Goal: Transaction & Acquisition: Obtain resource

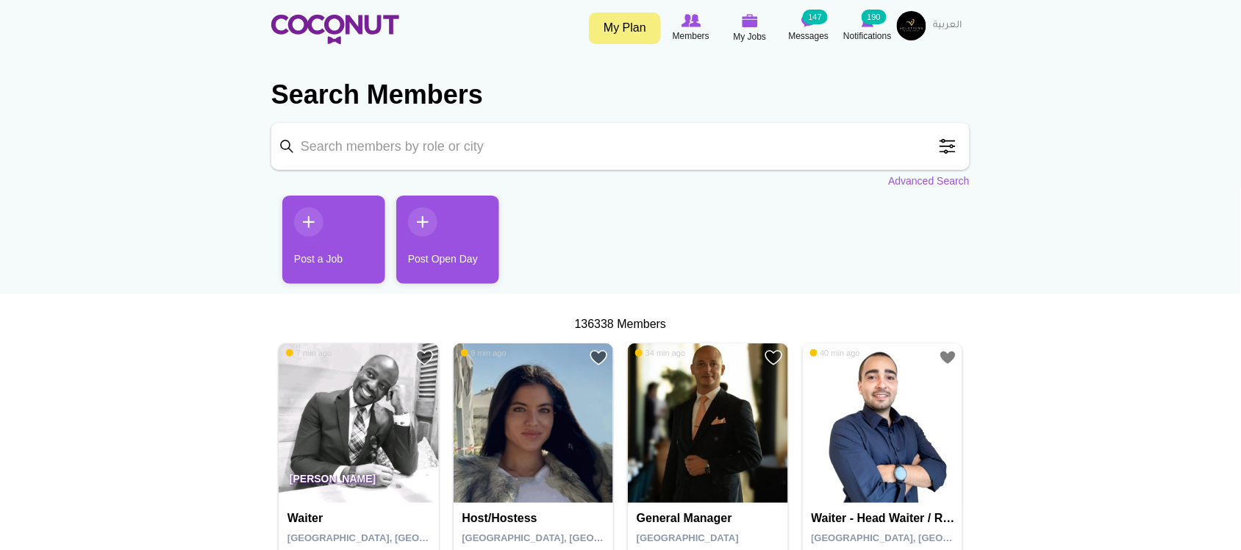
click at [946, 145] on span at bounding box center [947, 146] width 29 height 29
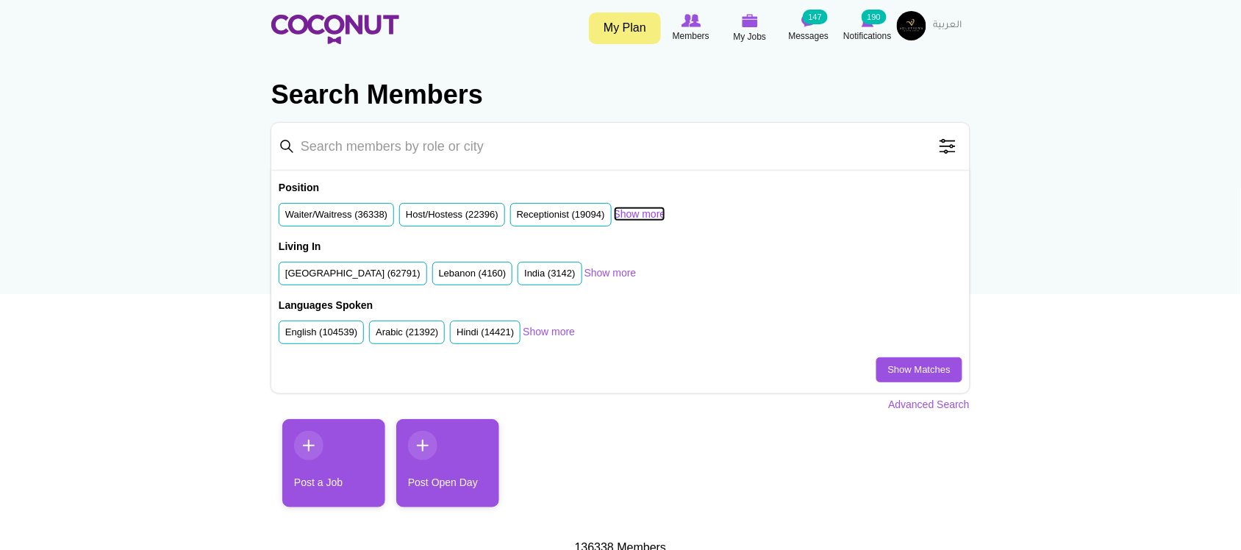
click at [645, 212] on link "Show more" at bounding box center [640, 214] width 52 height 15
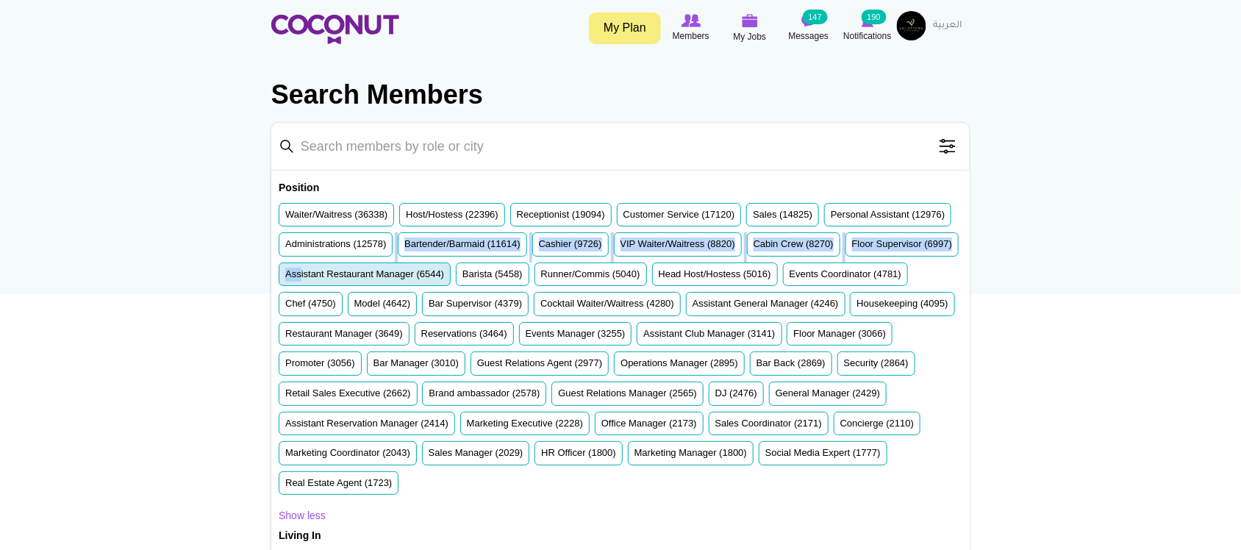
drag, startPoint x: 475, startPoint y: 260, endPoint x: 538, endPoint y: 270, distance: 64.1
click at [534, 270] on ul "Waiter/Waitress (36338) Host/Hostess (22396) Receptionist (19094) Customer Serv…" at bounding box center [621, 352] width 684 height 299
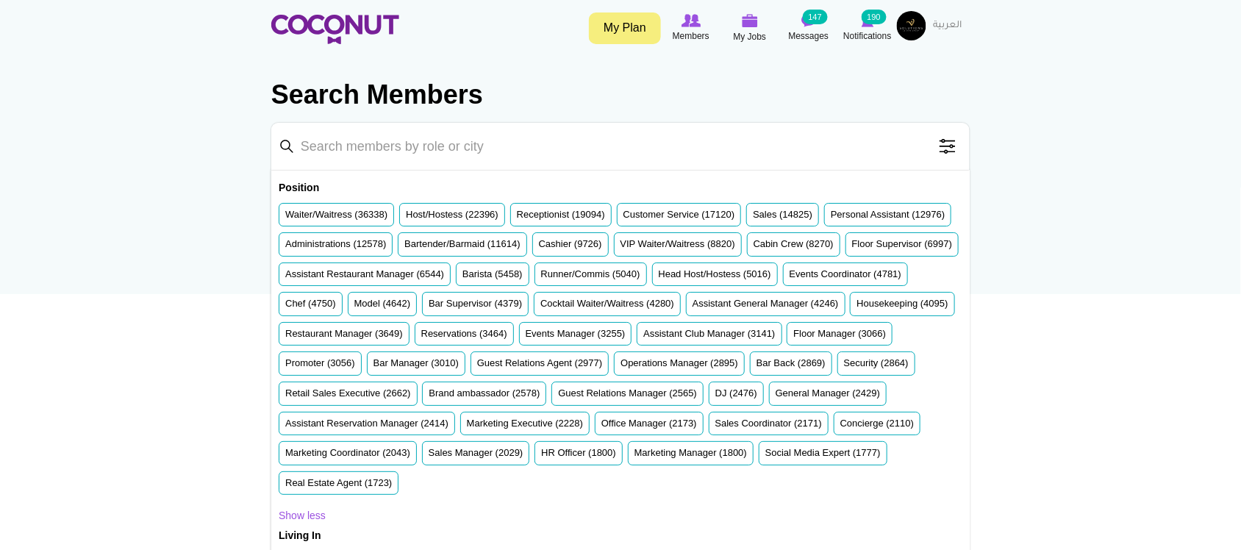
click at [354, 219] on label "Waiter/Waitress (36338)" at bounding box center [336, 215] width 102 height 14
click at [285, 218] on input "Waiter/Waitress (36338)" at bounding box center [285, 218] width 0 height 0
click at [438, 213] on label "Host/Hostess (22396)" at bounding box center [452, 215] width 93 height 14
click at [406, 218] on input "Host/Hostess (22396)" at bounding box center [406, 218] width 0 height 0
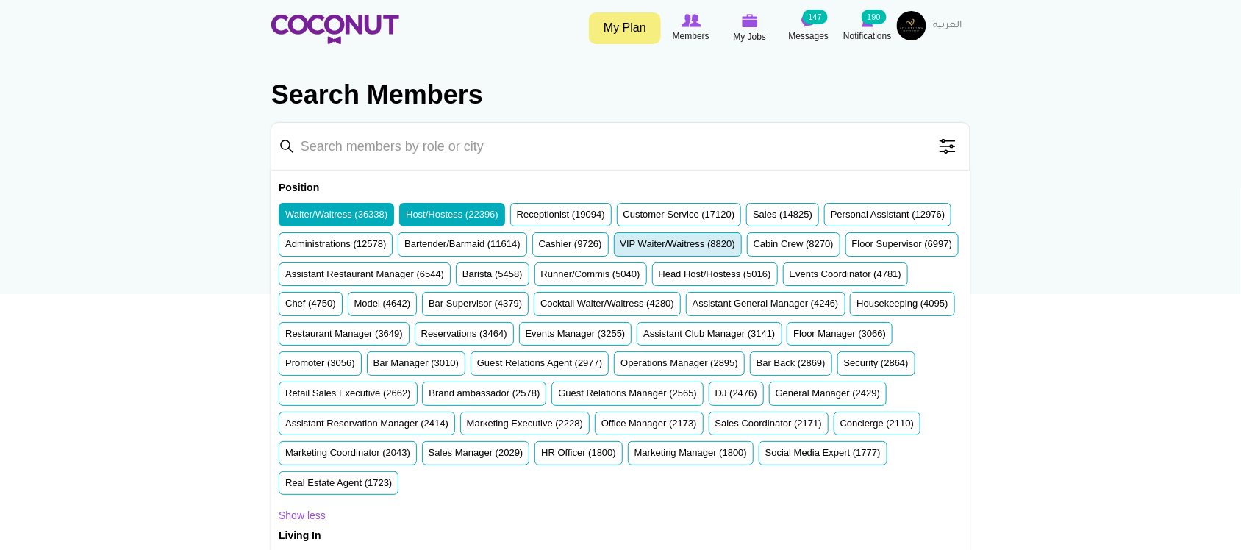
click at [735, 243] on label "VIP Waiter/Waitress (8820)" at bounding box center [678, 245] width 115 height 14
click at [621, 247] on input "VIP Waiter/Waitress (8820)" at bounding box center [621, 247] width 0 height 0
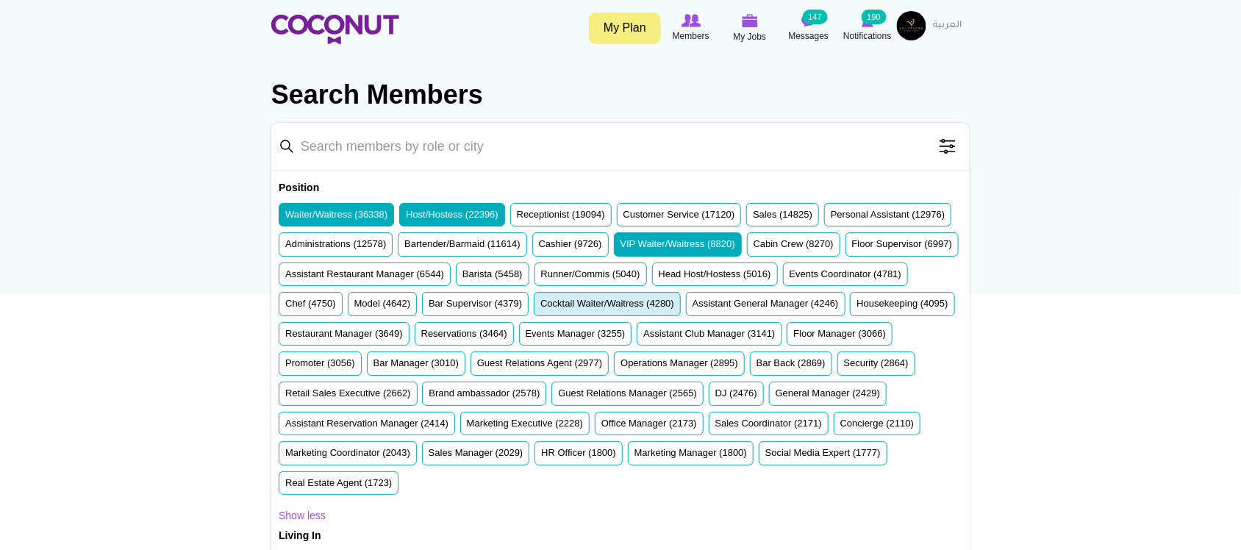
click at [674, 309] on label "Cocktail Waiter/Waitress (4280)" at bounding box center [607, 304] width 134 height 14
click at [540, 307] on input "Cocktail Waiter/Waitress (4280)" at bounding box center [540, 307] width 0 height 0
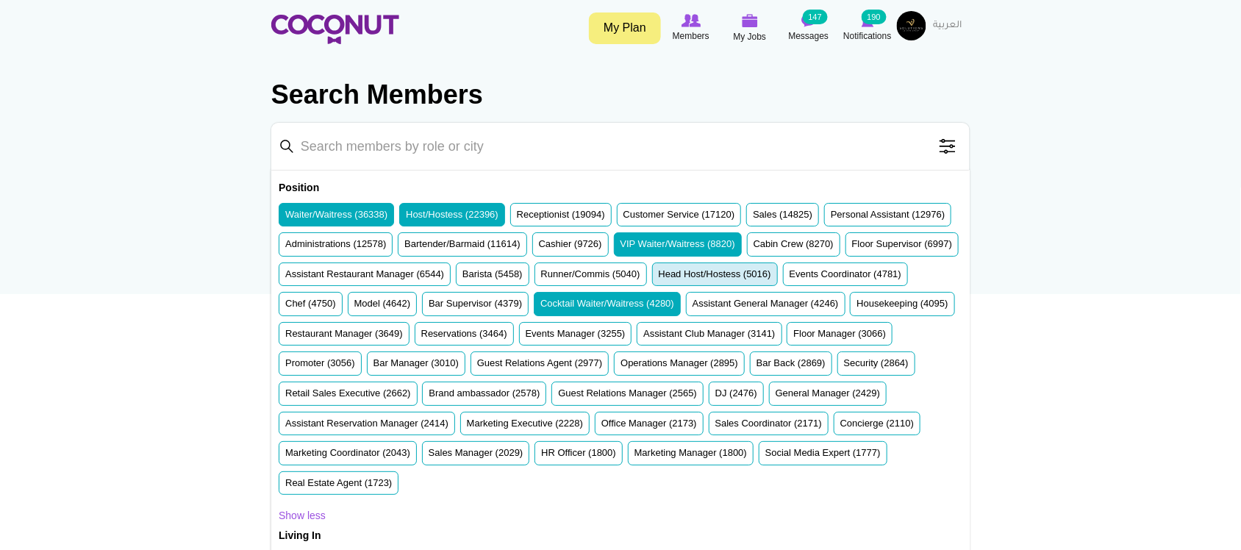
click at [659, 282] on label "Head Host/Hostess (5016)" at bounding box center [715, 275] width 113 height 14
click at [659, 277] on input "Head Host/Hostess (5016)" at bounding box center [659, 277] width 0 height 0
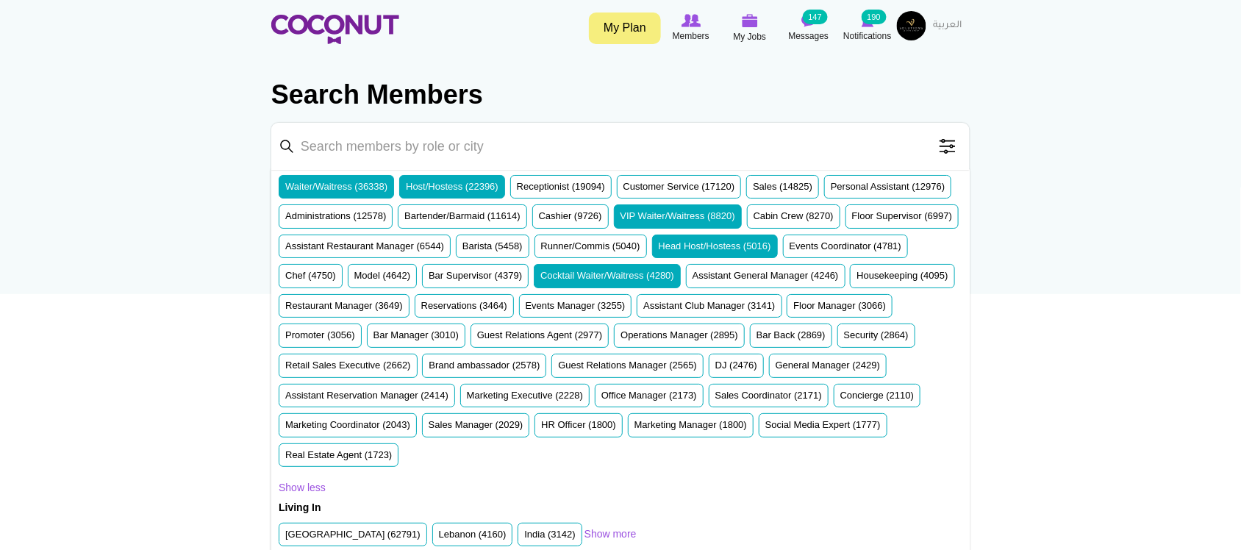
scroll to position [40, 0]
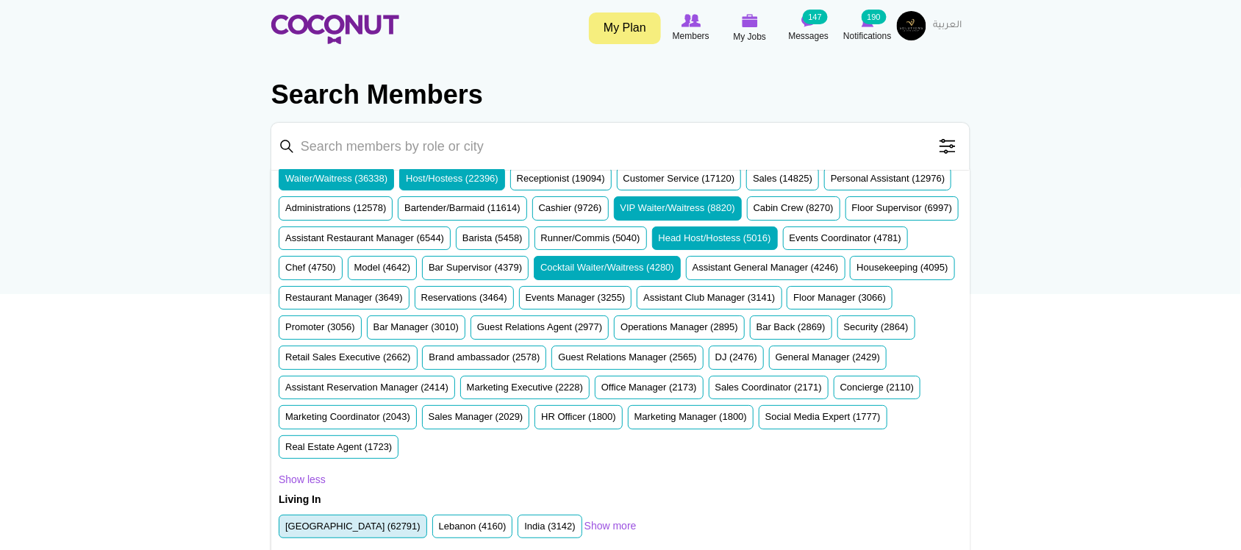
click at [332, 526] on label "United Arab Emirates (62791)" at bounding box center [352, 527] width 135 height 14
click at [285, 529] on input "United Arab Emirates (62791)" at bounding box center [285, 529] width 0 height 0
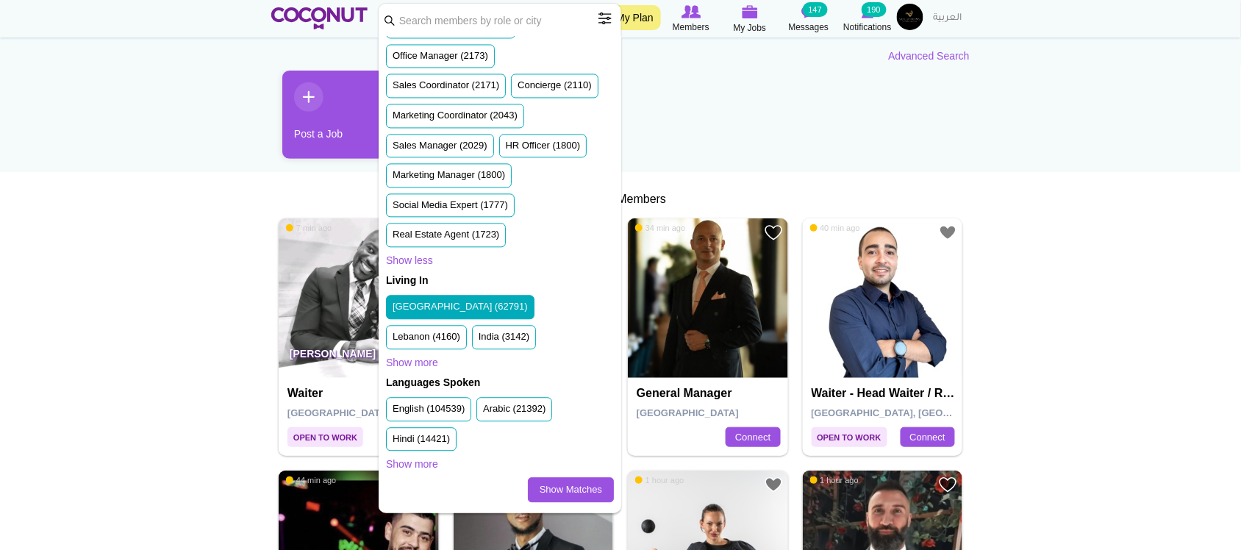
scroll to position [245, 0]
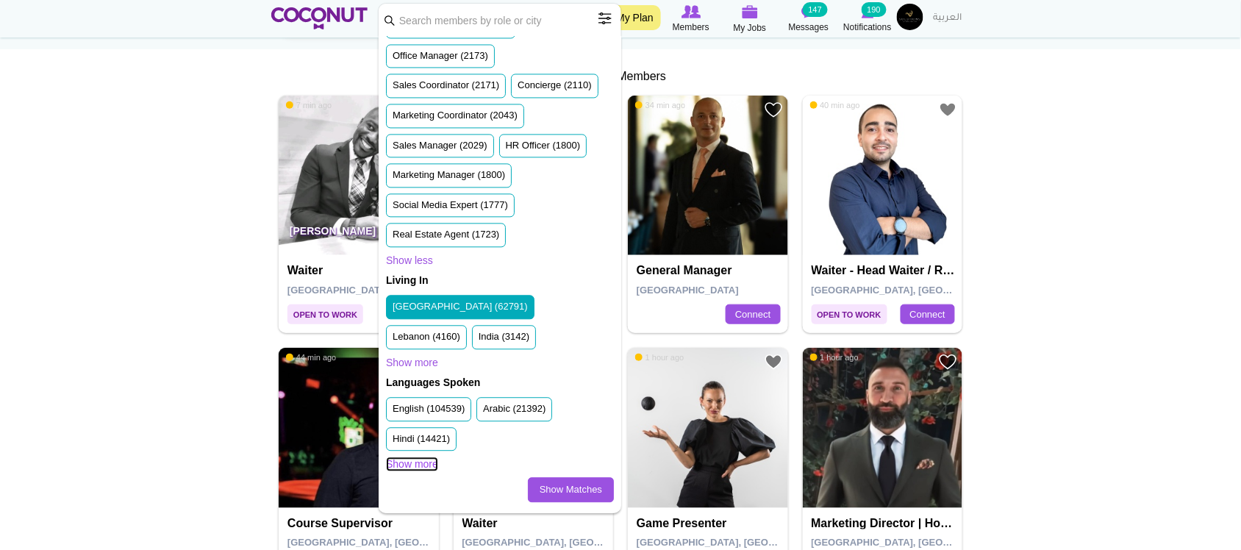
click at [425, 463] on link "Show more" at bounding box center [412, 464] width 52 height 15
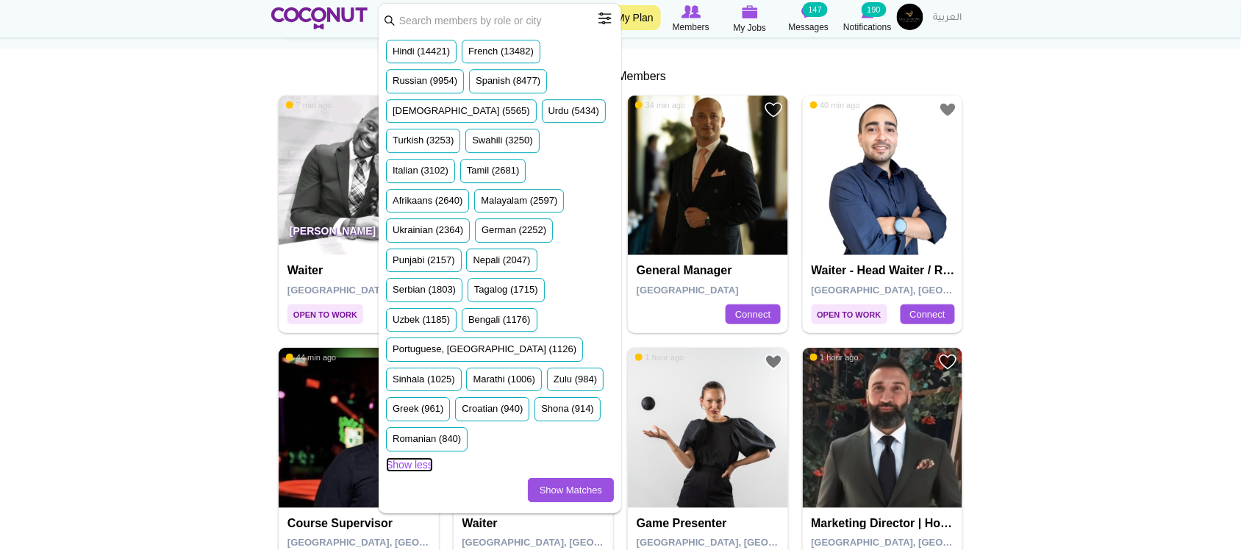
scroll to position [1447, 0]
click at [555, 488] on link "Show Matches" at bounding box center [571, 490] width 86 height 25
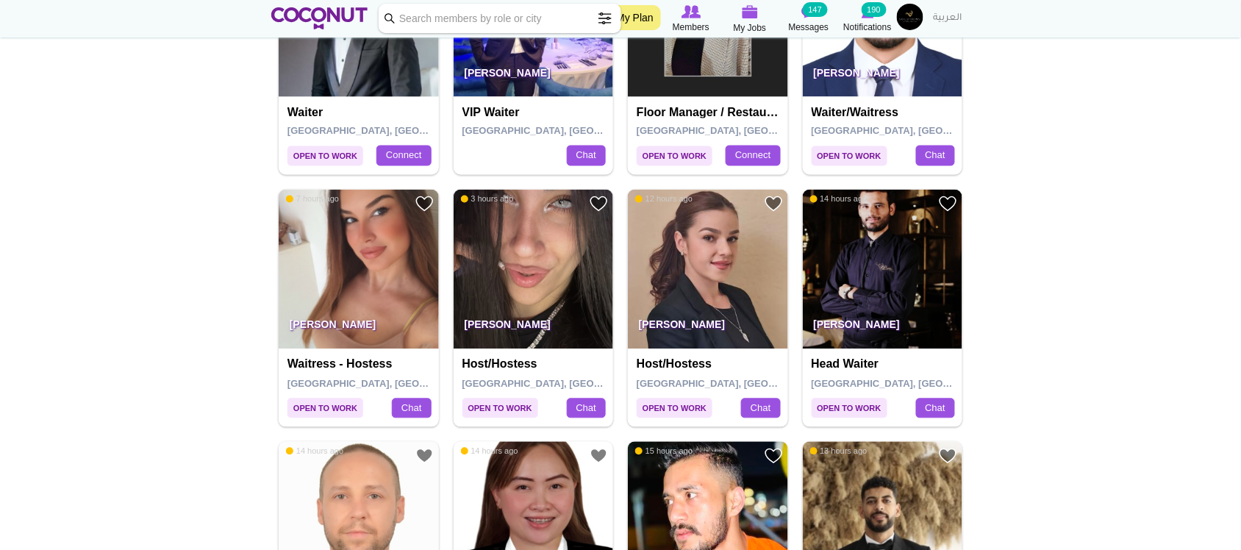
scroll to position [735, 0]
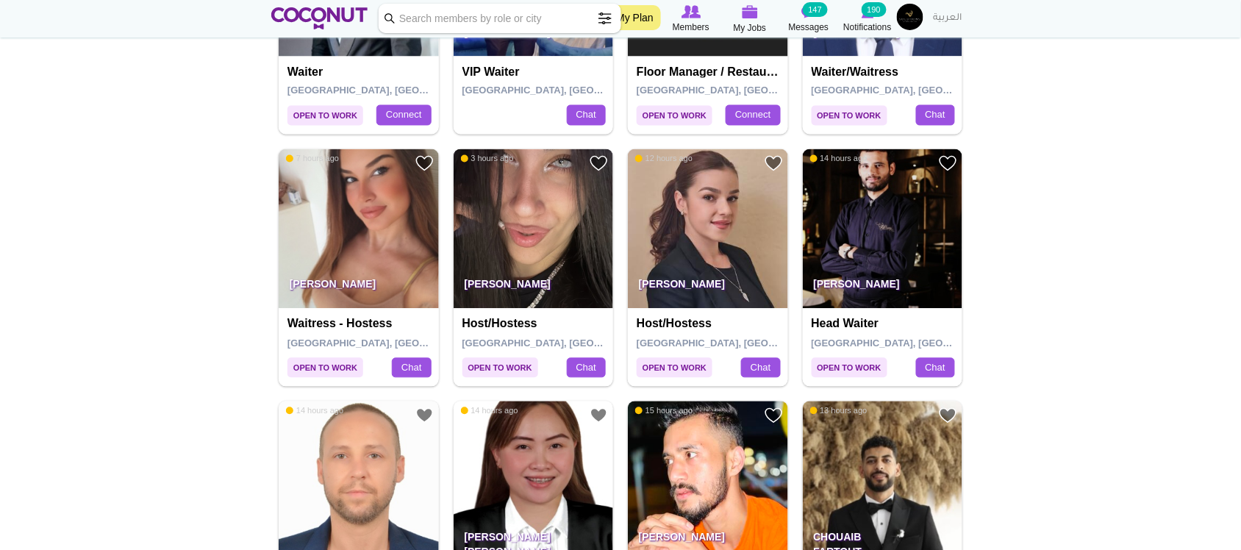
click at [526, 222] on img at bounding box center [534, 229] width 160 height 160
click at [750, 215] on img at bounding box center [708, 229] width 160 height 160
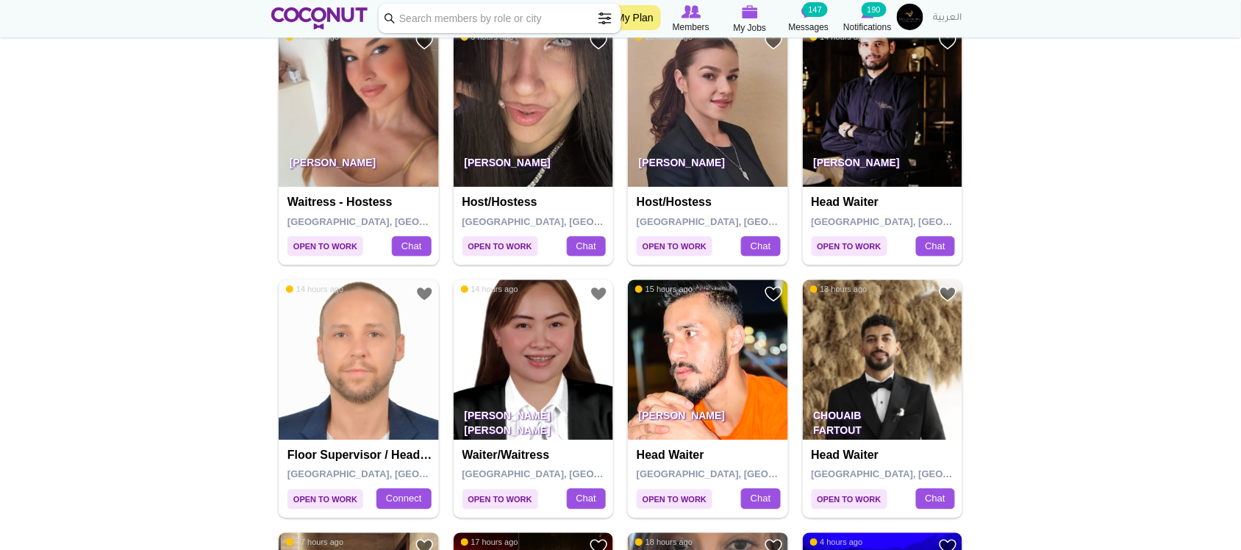
scroll to position [980, 0]
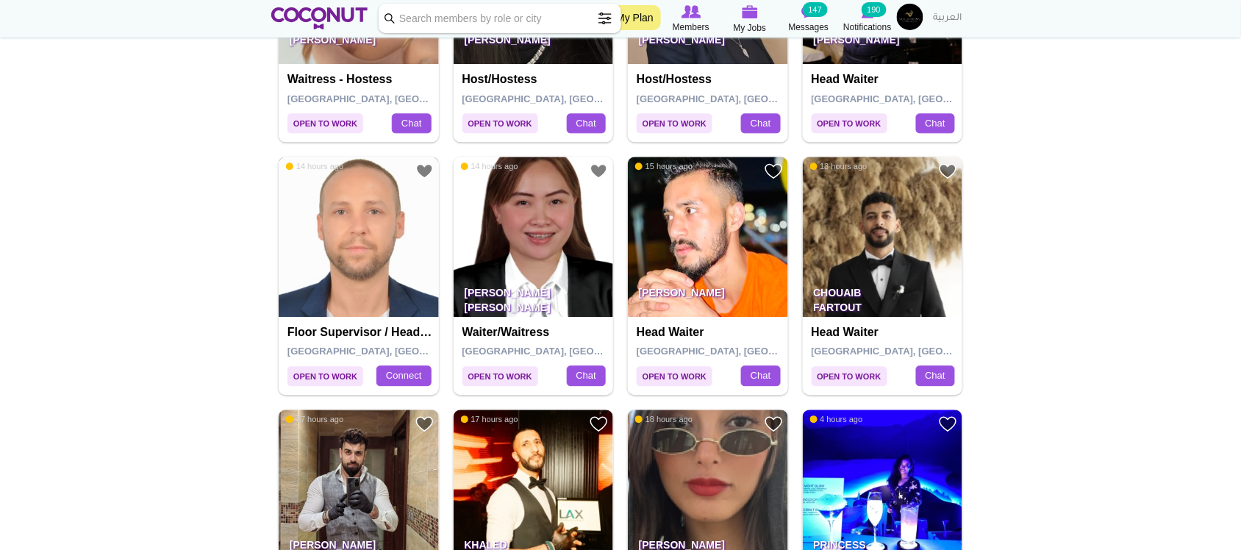
click at [370, 268] on img at bounding box center [359, 237] width 160 height 160
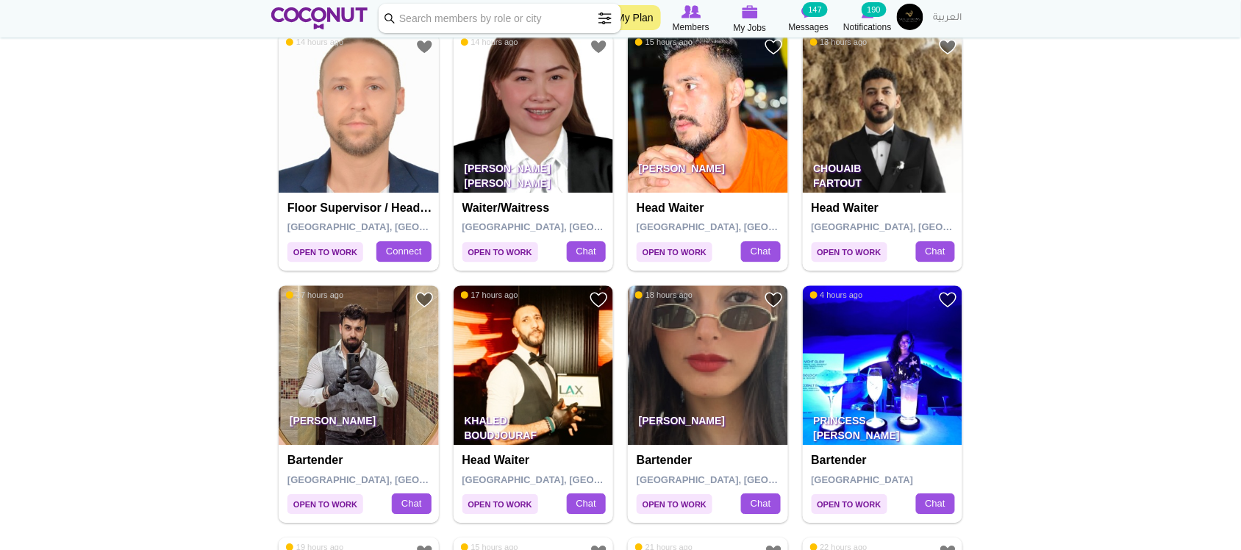
scroll to position [1225, 0]
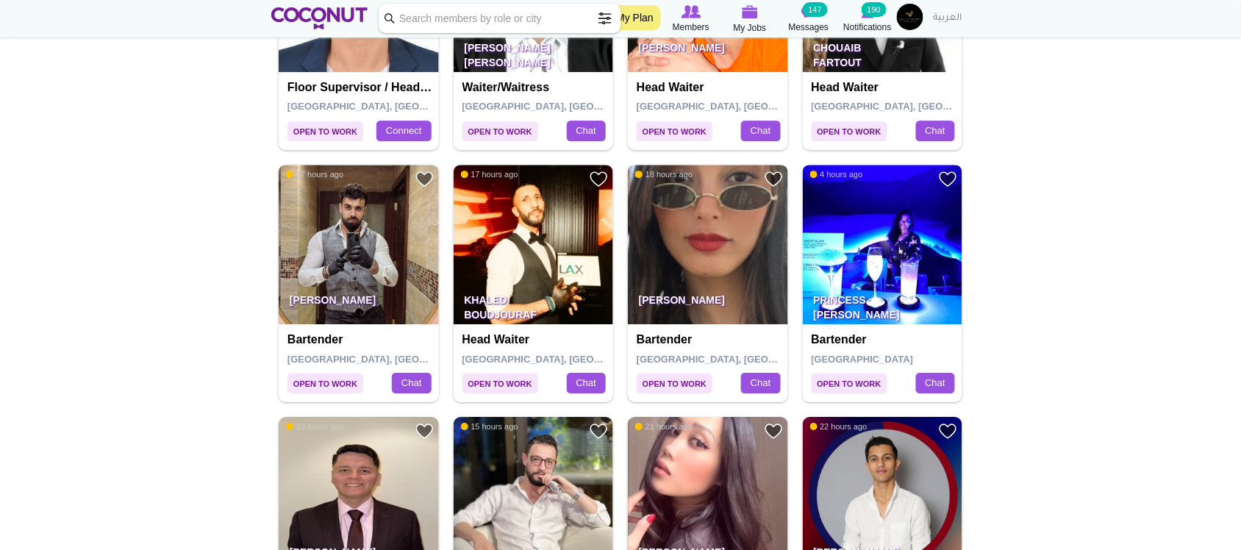
click at [890, 234] on img at bounding box center [883, 245] width 160 height 160
click at [693, 236] on img at bounding box center [708, 245] width 160 height 160
click at [535, 246] on img at bounding box center [534, 245] width 160 height 160
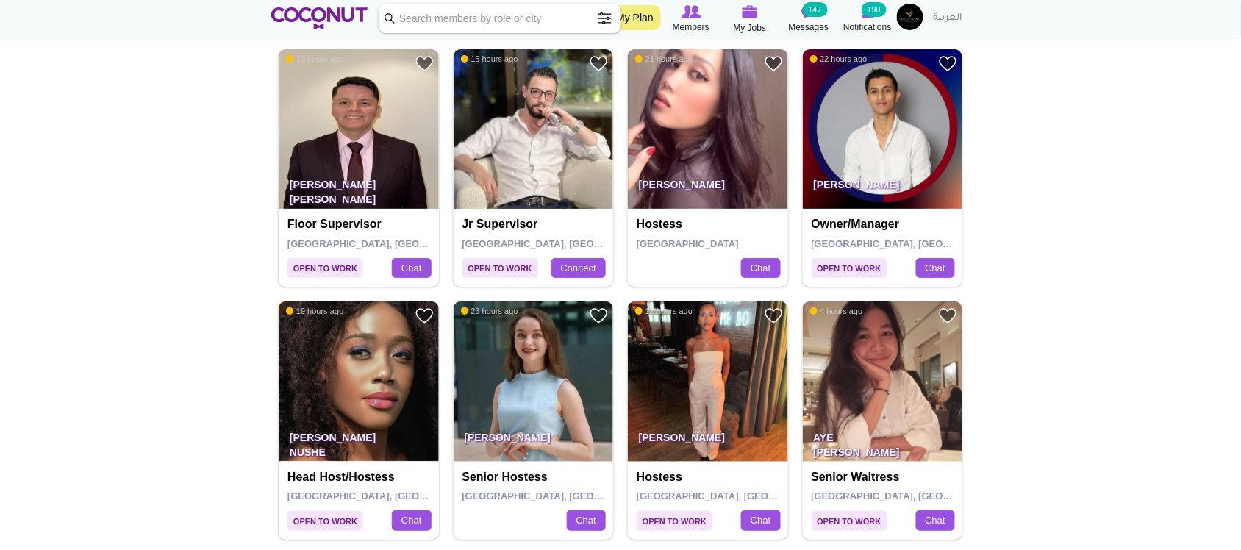
scroll to position [1348, 0]
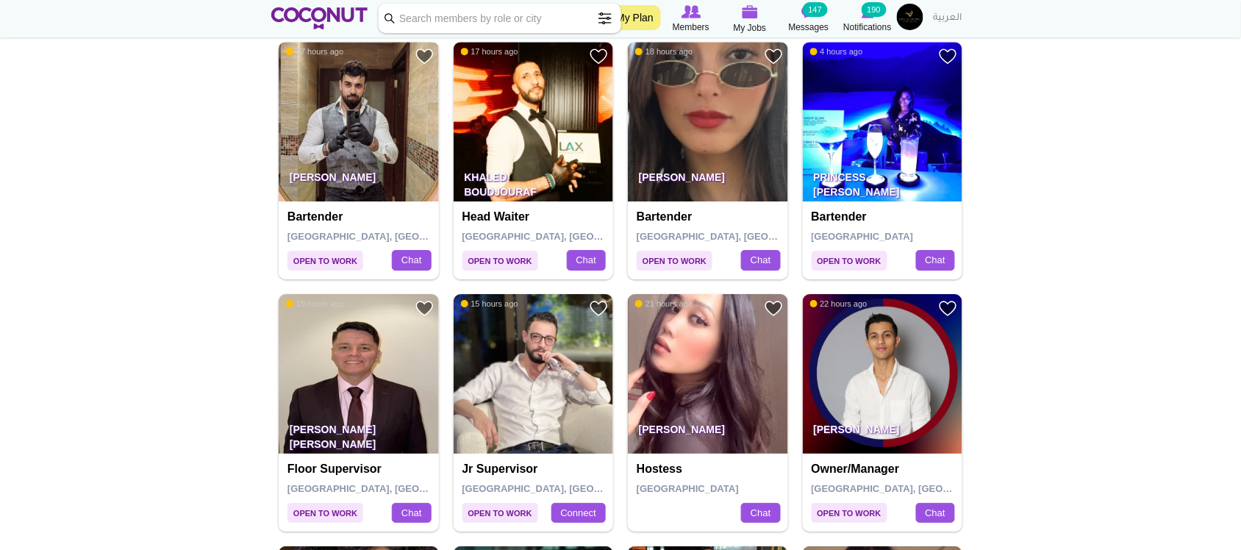
click at [374, 115] on img at bounding box center [359, 122] width 160 height 160
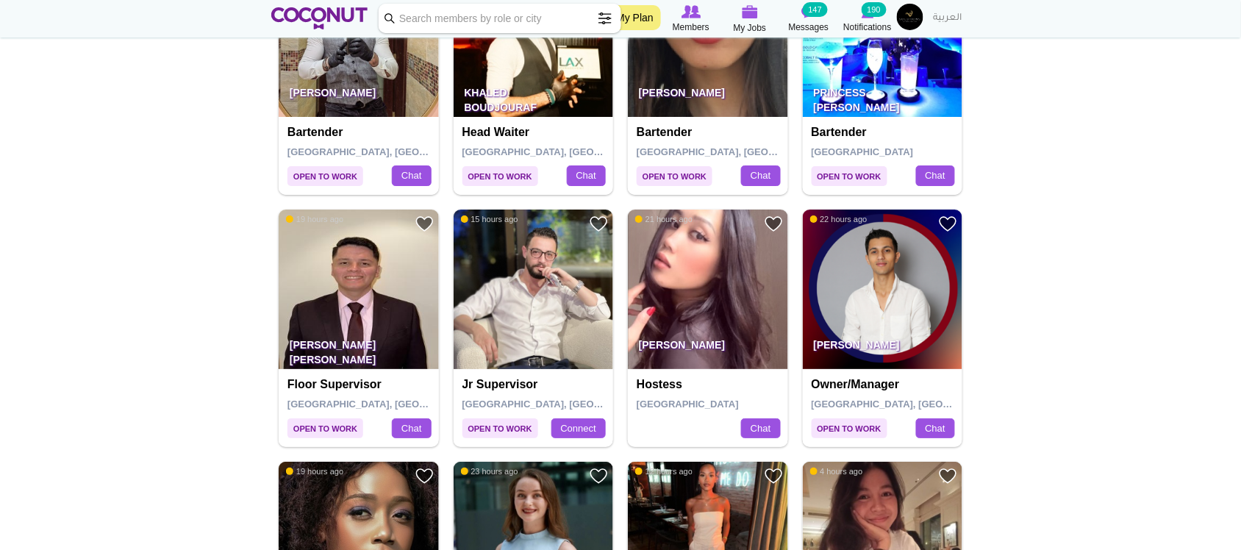
scroll to position [1471, 0]
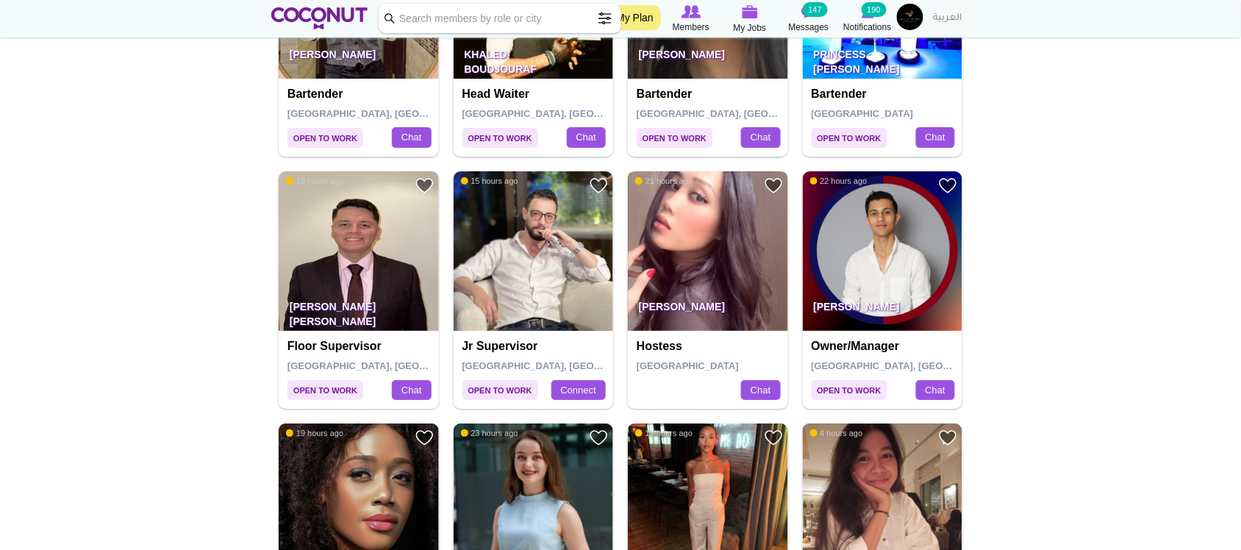
click at [697, 282] on img at bounding box center [708, 251] width 160 height 160
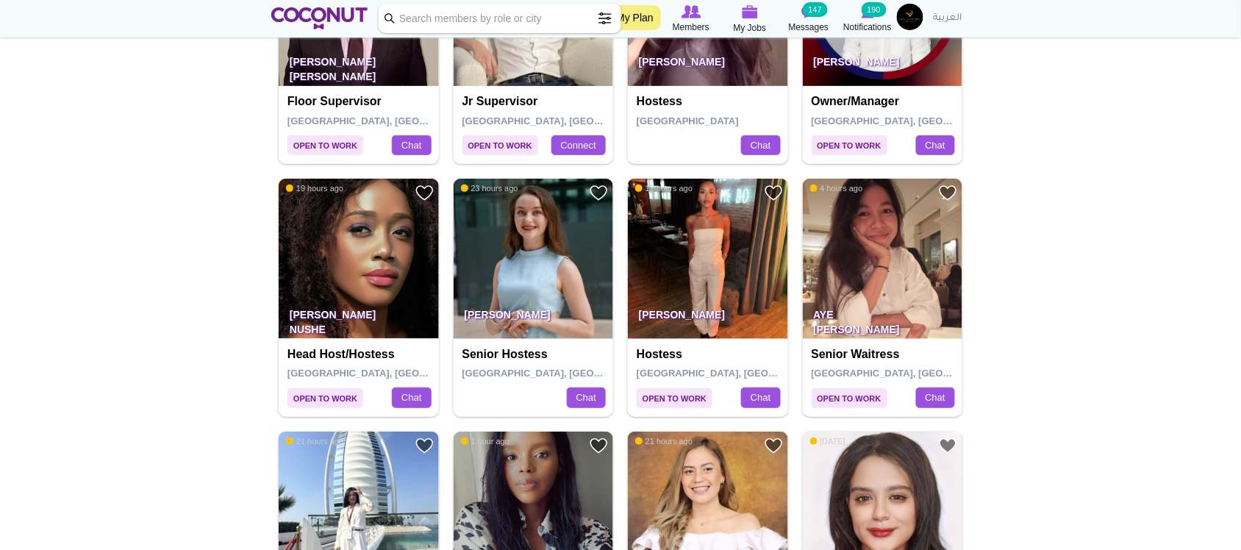
click at [710, 263] on img at bounding box center [708, 259] width 160 height 160
click at [561, 241] on img at bounding box center [534, 259] width 160 height 160
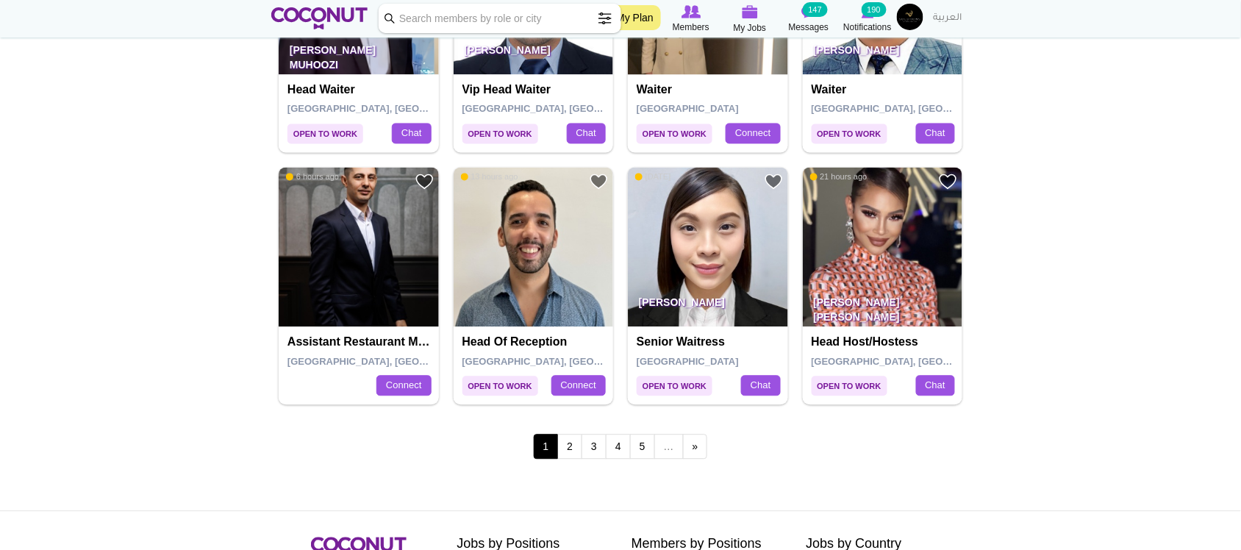
scroll to position [2574, 0]
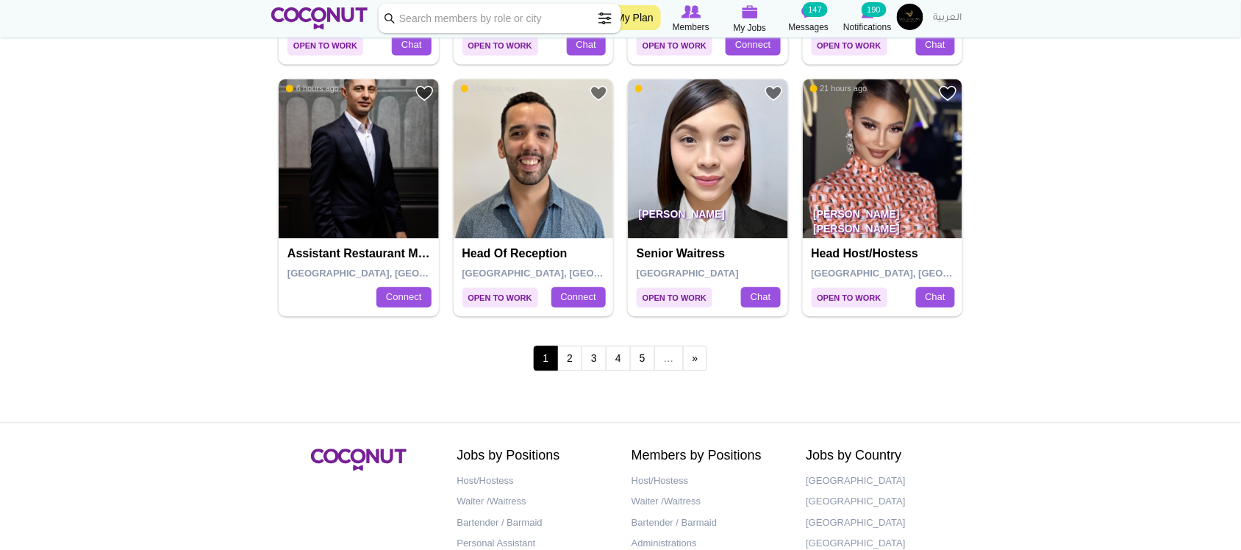
click at [868, 200] on p "Yomaira de Luna Pichardo" at bounding box center [883, 217] width 160 height 41
click at [868, 135] on img at bounding box center [883, 159] width 160 height 160
click at [568, 366] on link "2" at bounding box center [569, 358] width 25 height 25
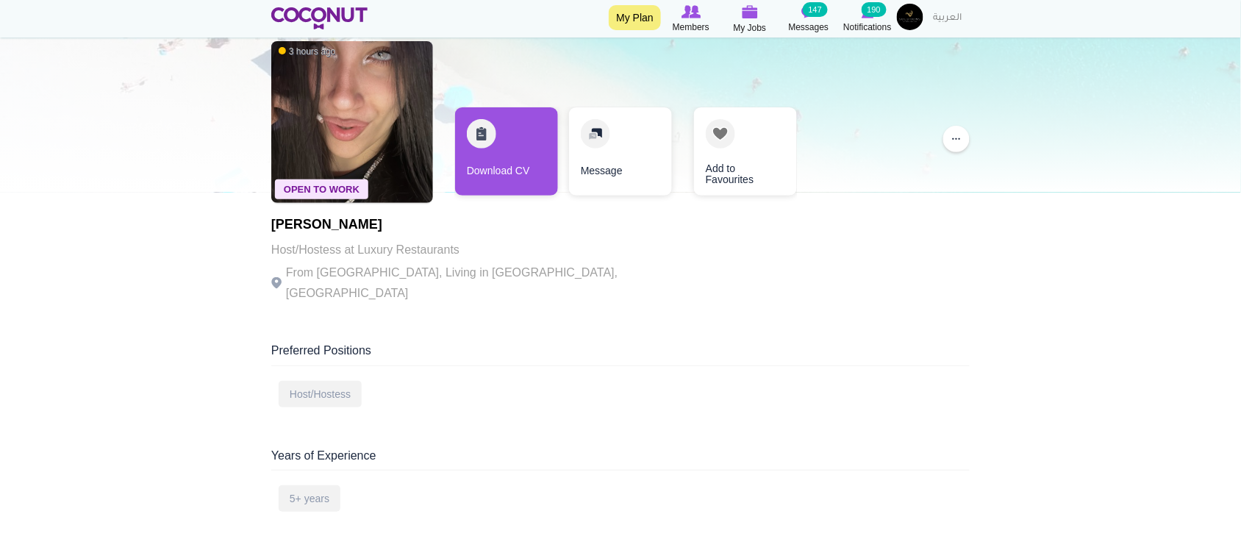
scroll to position [122, 0]
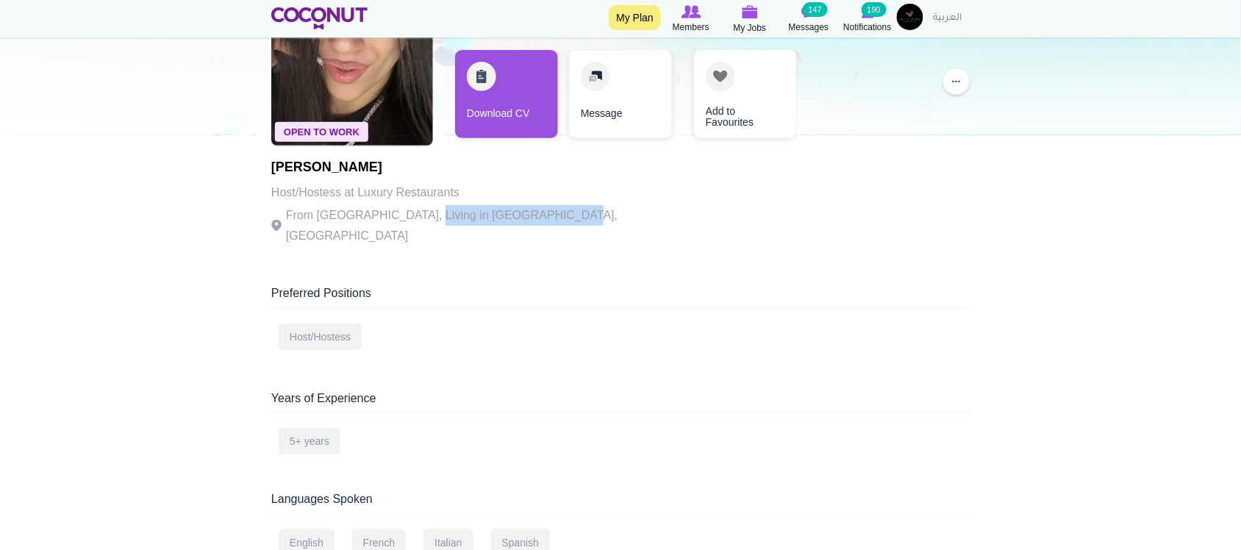
drag, startPoint x: 432, startPoint y: 212, endPoint x: 549, endPoint y: 213, distance: 117.7
click at [549, 213] on div "Open To Work 3 hours ago Sabrina Guida Host/Hostess at Luxury Restaurants From …" at bounding box center [620, 115] width 699 height 279
click at [552, 213] on div "Open To Work 3 hours ago Sabrina Guida Host/Hostess at Luxury Restaurants From …" at bounding box center [620, 115] width 699 height 279
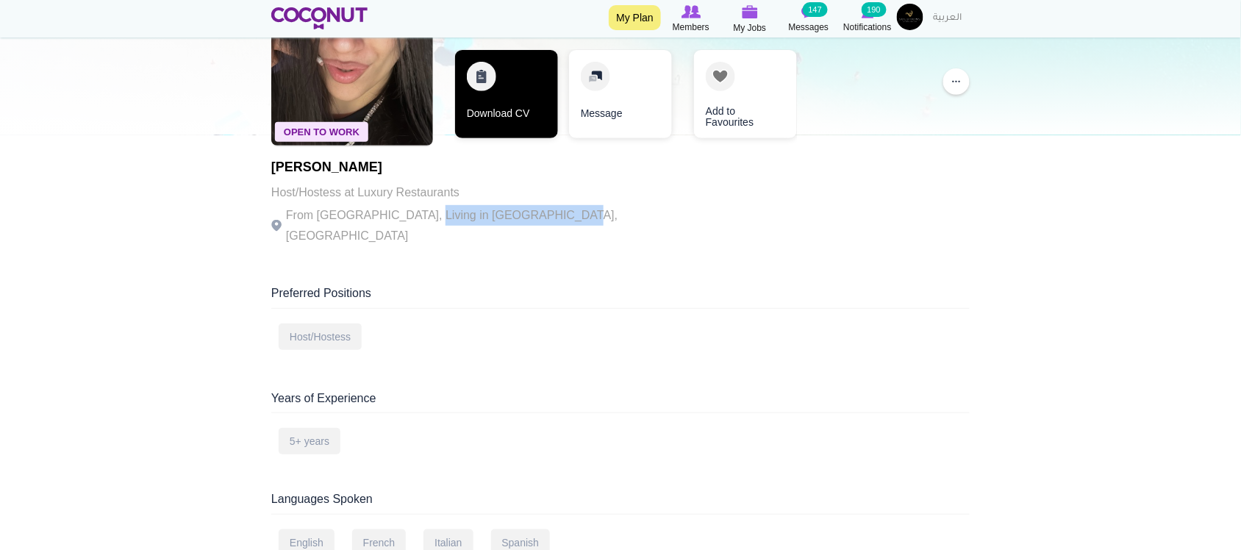
click at [518, 105] on link "Download CV" at bounding box center [506, 94] width 103 height 88
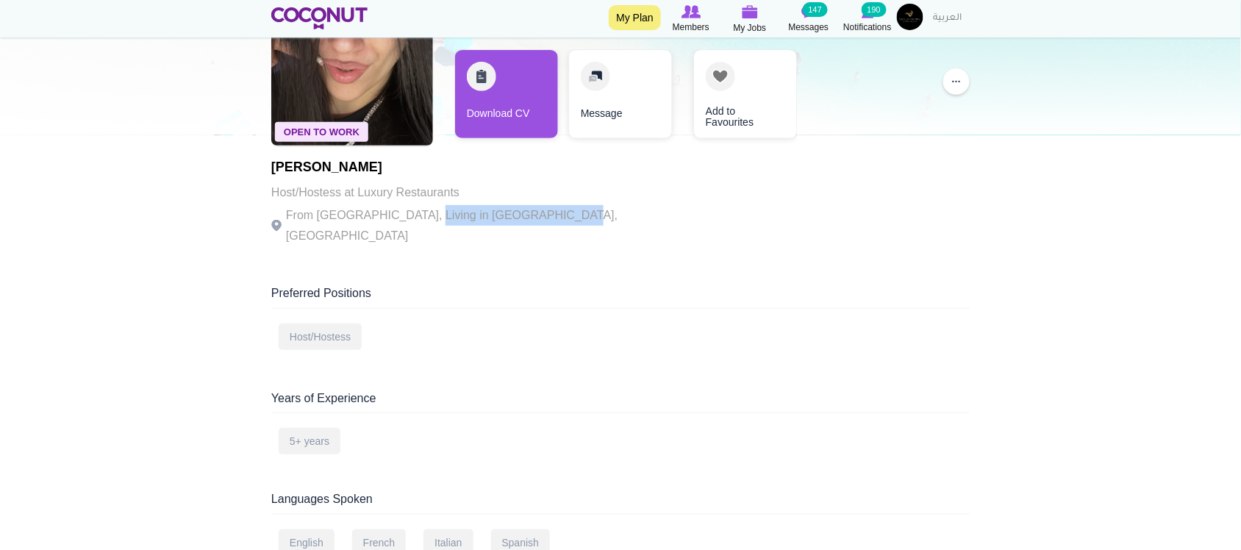
scroll to position [0, 0]
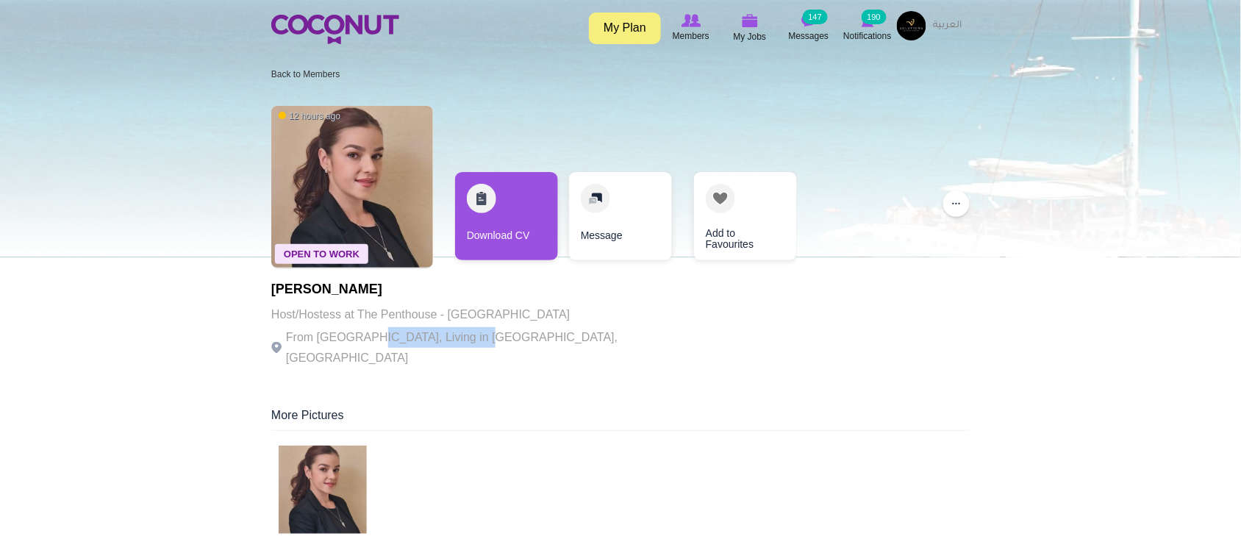
drag, startPoint x: 552, startPoint y: 335, endPoint x: 611, endPoint y: 336, distance: 58.8
click at [590, 335] on p "From Bosnia and Herzegovina, Living in Dubai, United Arab Emirates" at bounding box center [473, 347] width 404 height 41
click at [611, 336] on p "From Bosnia and Herzegovina, Living in Dubai, United Arab Emirates" at bounding box center [473, 347] width 404 height 41
click at [611, 335] on p "From Bosnia and Herzegovina, Living in Dubai, United Arab Emirates" at bounding box center [473, 347] width 404 height 41
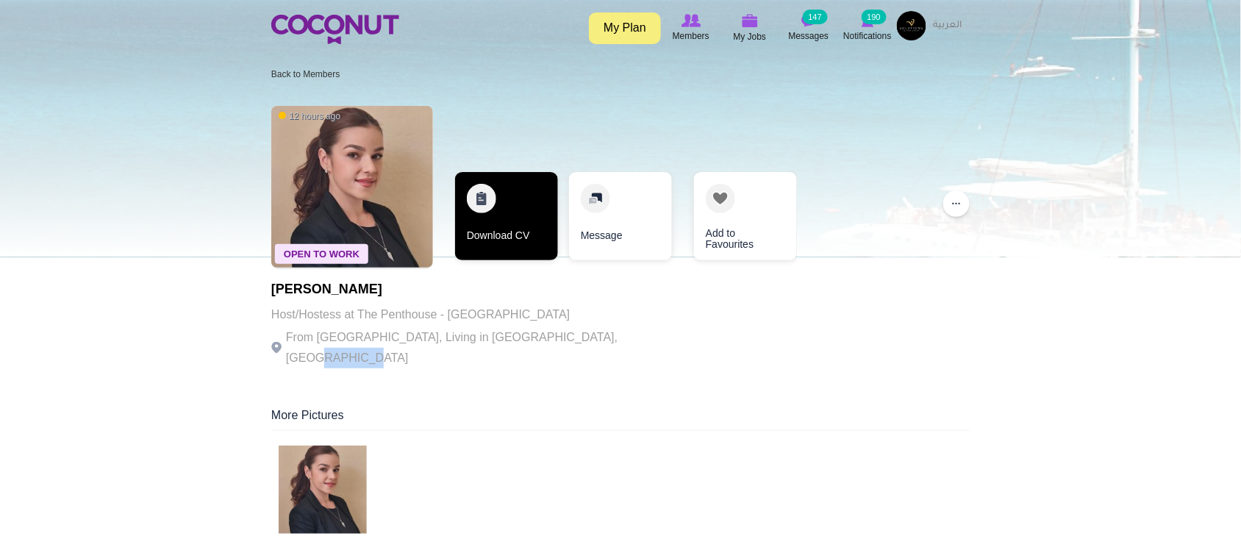
click at [531, 232] on link "Download CV" at bounding box center [506, 216] width 103 height 88
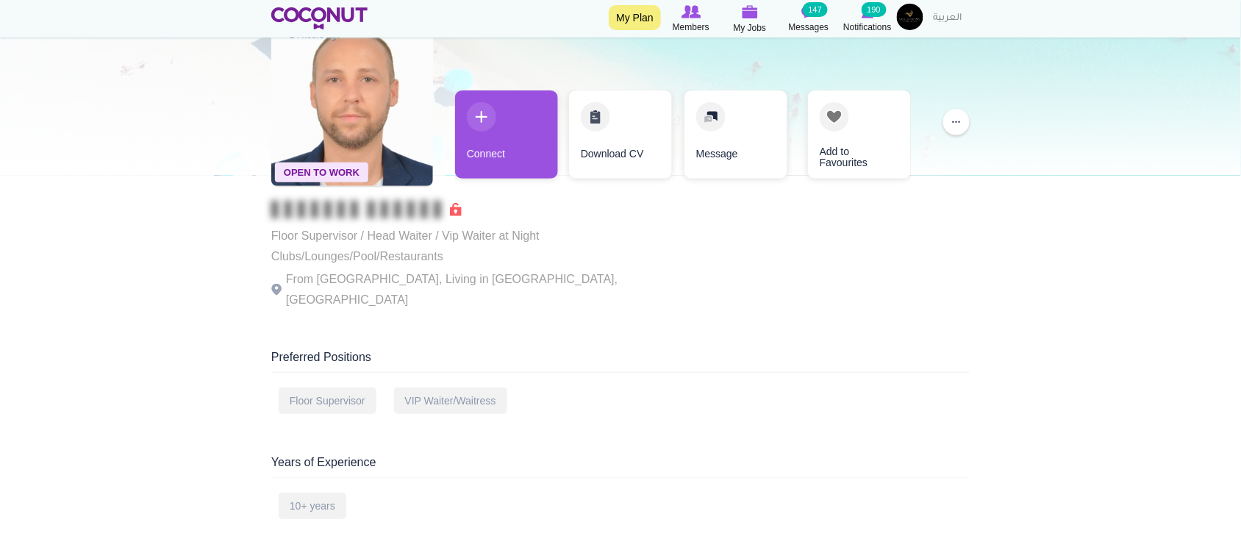
scroll to position [122, 0]
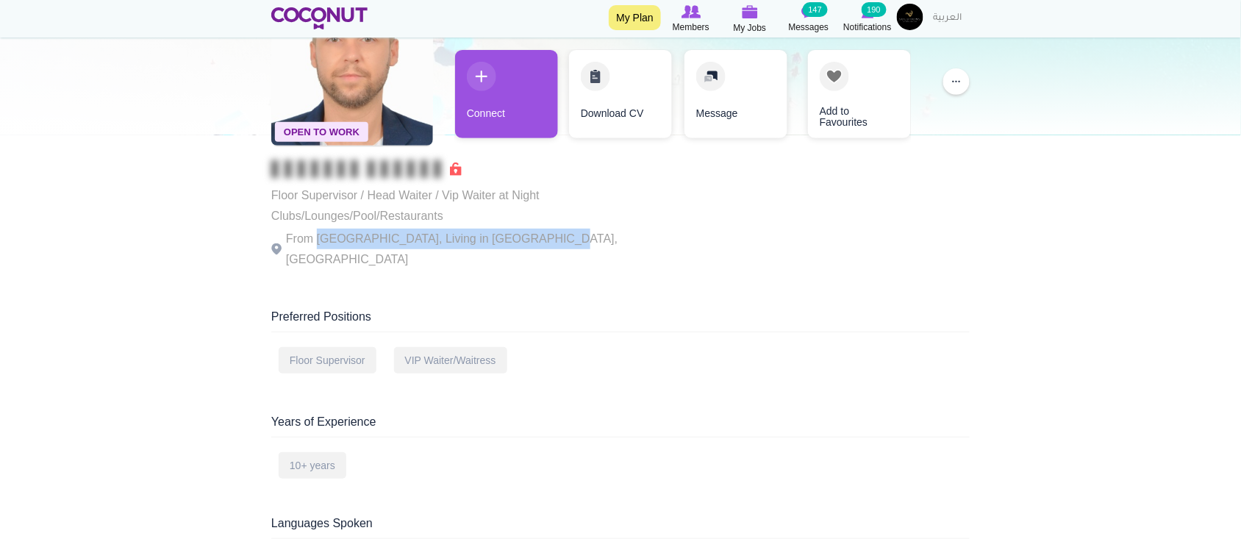
drag, startPoint x: 468, startPoint y: 232, endPoint x: 542, endPoint y: 232, distance: 74.3
click at [542, 232] on p "From Lebanon, Living in Dubai, United Arab Emirates" at bounding box center [473, 249] width 404 height 41
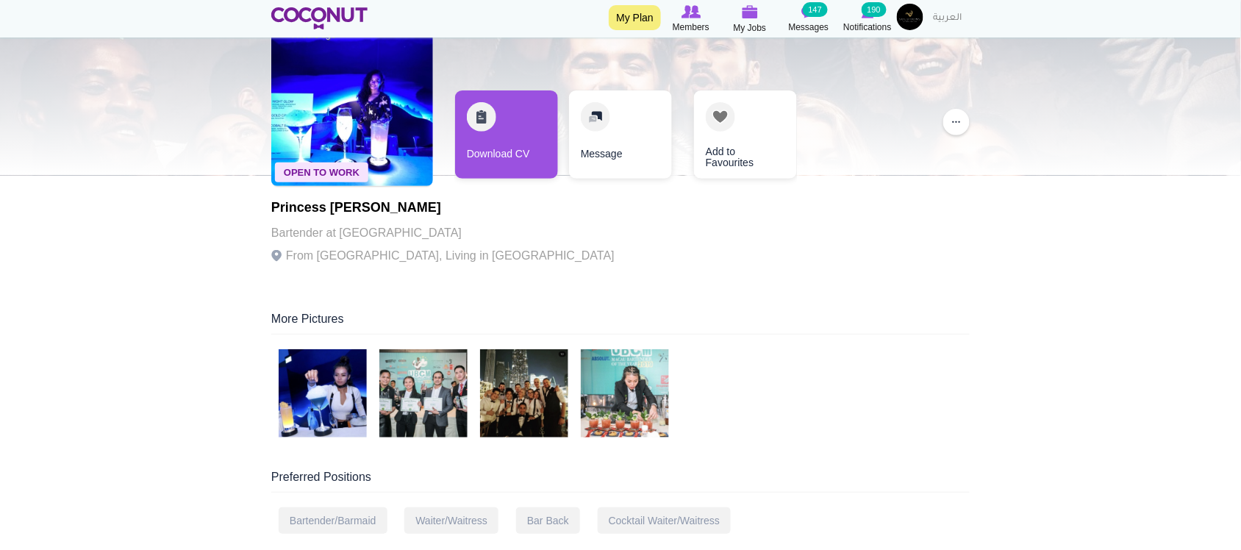
scroll to position [122, 0]
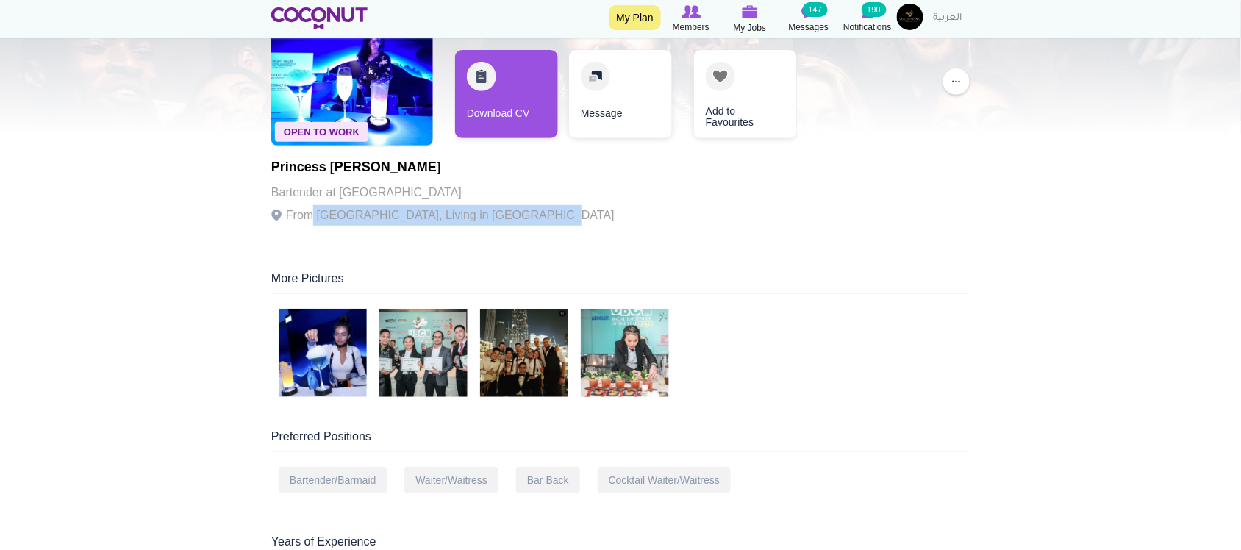
drag, startPoint x: 328, startPoint y: 217, endPoint x: 526, endPoint y: 218, distance: 198.5
click at [526, 218] on p "From [GEOGRAPHIC_DATA], Living in [GEOGRAPHIC_DATA]" at bounding box center [442, 215] width 343 height 21
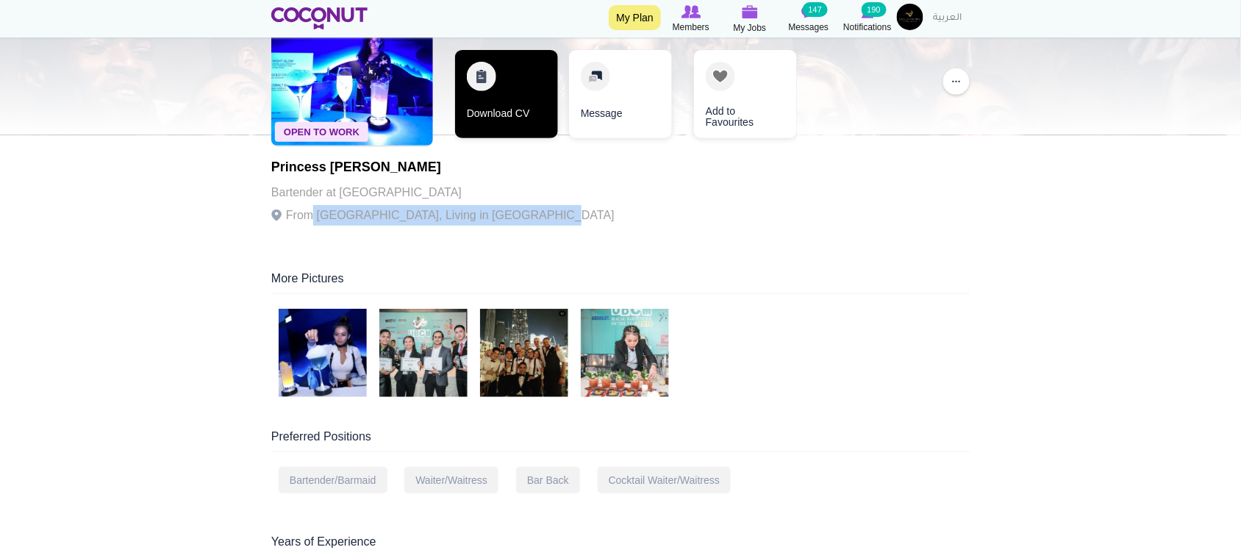
click at [508, 120] on link "Download CV" at bounding box center [506, 94] width 103 height 88
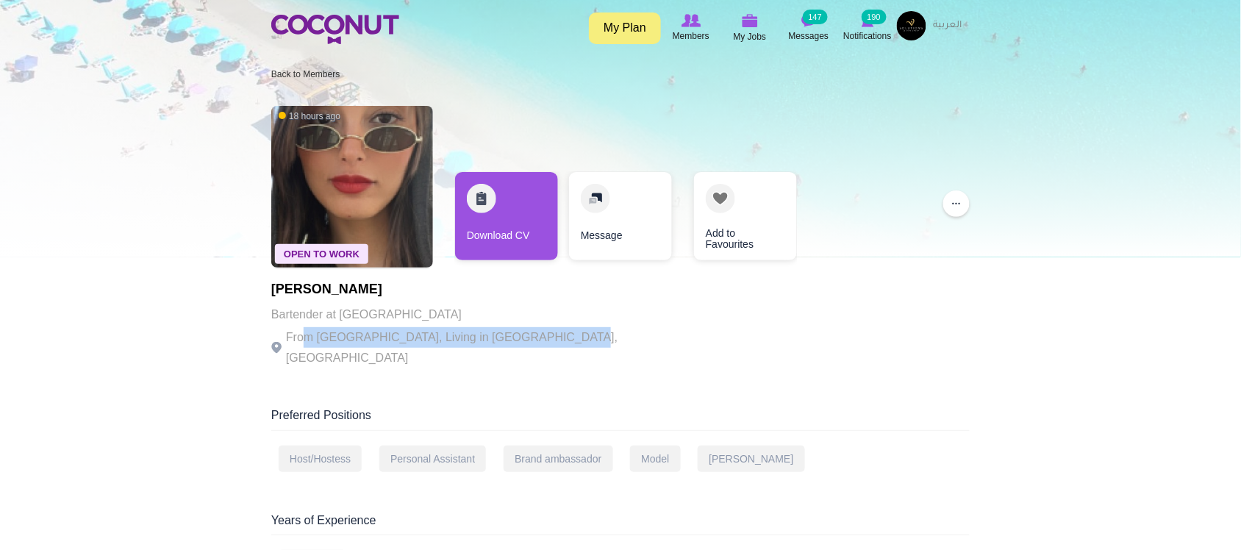
drag, startPoint x: 313, startPoint y: 329, endPoint x: 579, endPoint y: 339, distance: 267.1
click at [577, 340] on div "Open To Work 18 hours ago [PERSON_NAME] Bartender at [GEOGRAPHIC_DATA] From [GE…" at bounding box center [620, 238] width 699 height 279
drag, startPoint x: 581, startPoint y: 338, endPoint x: 561, endPoint y: 300, distance: 43.1
click at [581, 335] on div "Open To Work 18 hours ago [PERSON_NAME] Bartender at [GEOGRAPHIC_DATA] From [GE…" at bounding box center [620, 238] width 699 height 279
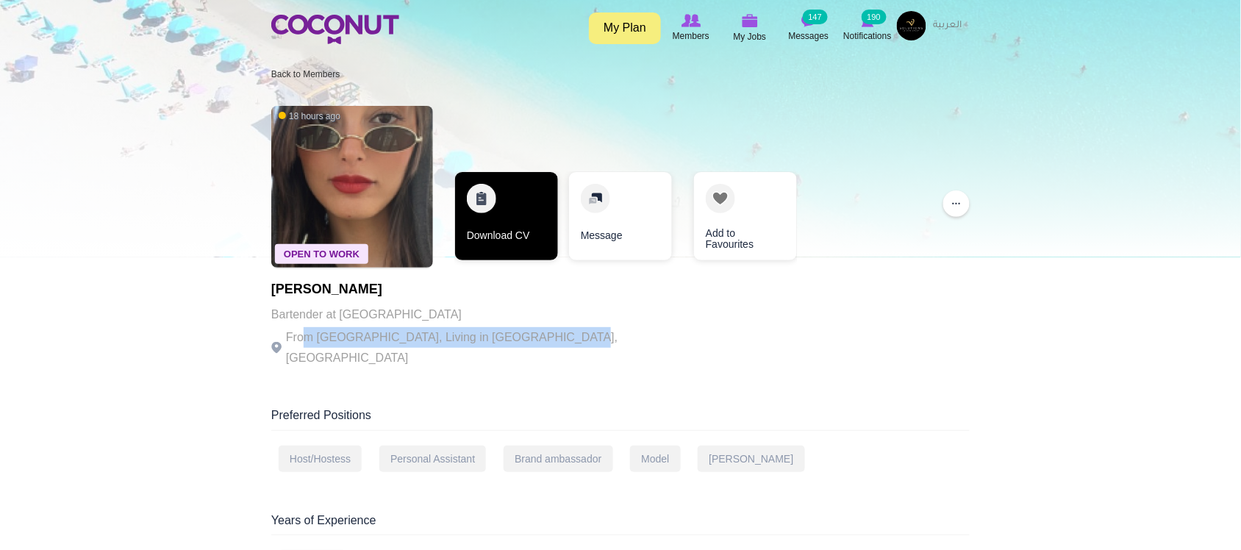
click at [500, 241] on link "Download CV" at bounding box center [506, 216] width 103 height 88
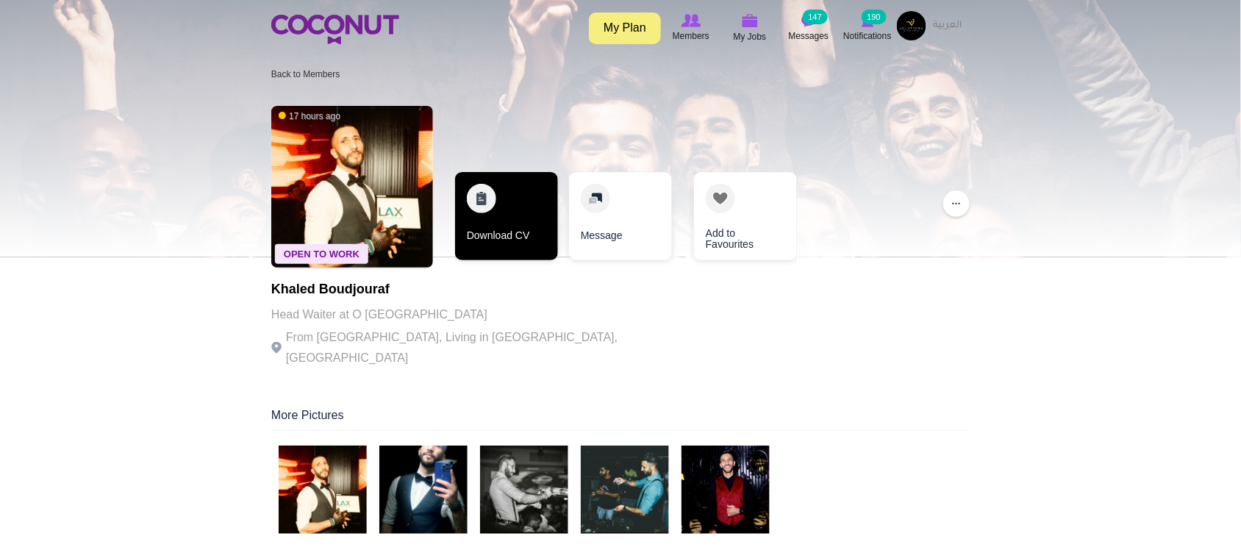
click at [513, 241] on link "Download CV" at bounding box center [506, 216] width 103 height 88
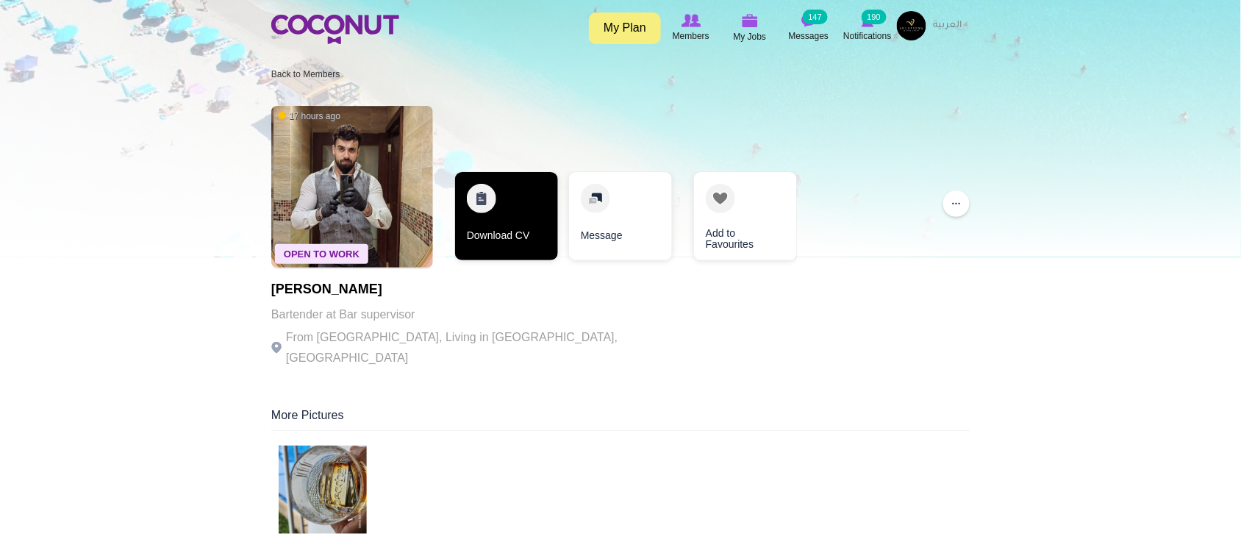
click at [496, 236] on link "Download CV" at bounding box center [506, 216] width 103 height 88
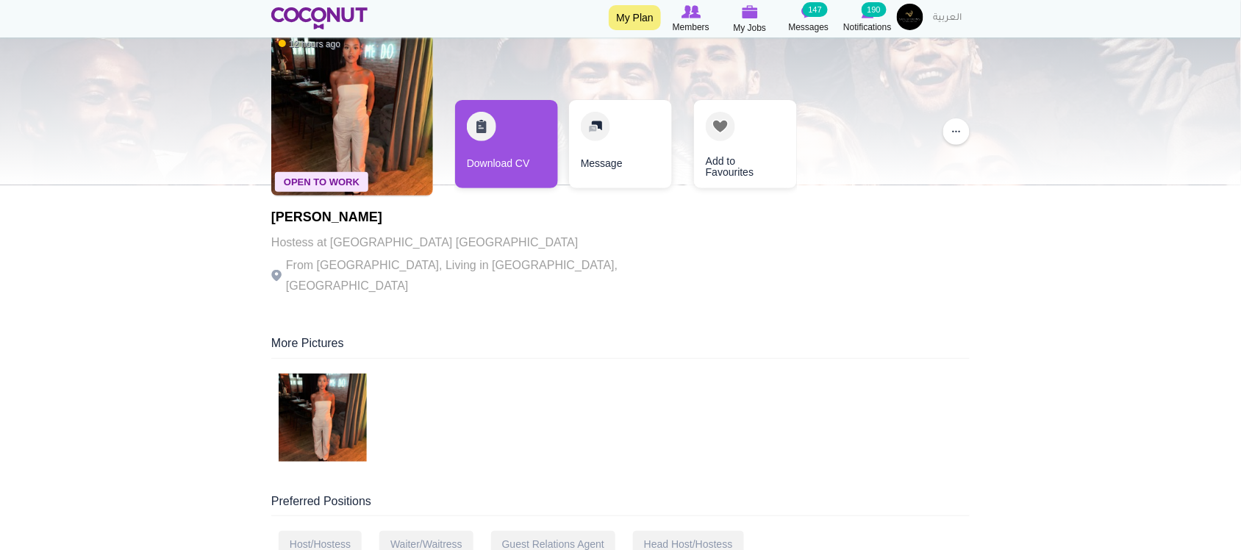
scroll to position [122, 0]
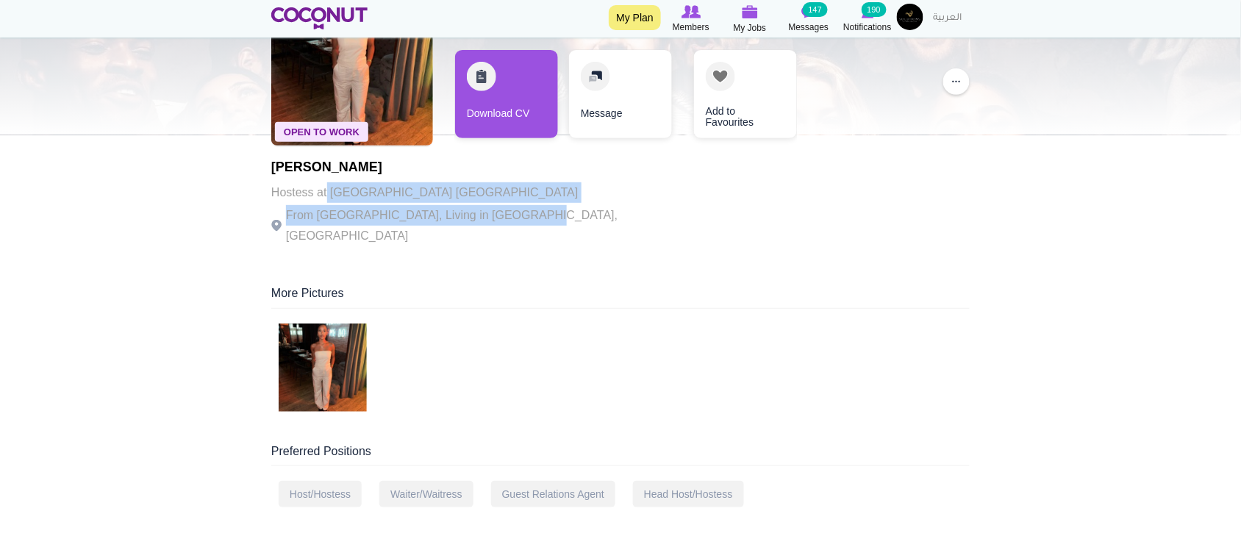
drag, startPoint x: 327, startPoint y: 202, endPoint x: 523, endPoint y: 207, distance: 195.7
click at [524, 206] on div "Nawal Raissi Hostess at Gitano Dubai From France, Living in Dubai, United Arab …" at bounding box center [473, 203] width 404 height 86
drag, startPoint x: 523, startPoint y: 207, endPoint x: 556, endPoint y: 228, distance: 39.0
click at [524, 208] on p "From France, Living in Dubai, United Arab Emirates" at bounding box center [473, 225] width 404 height 41
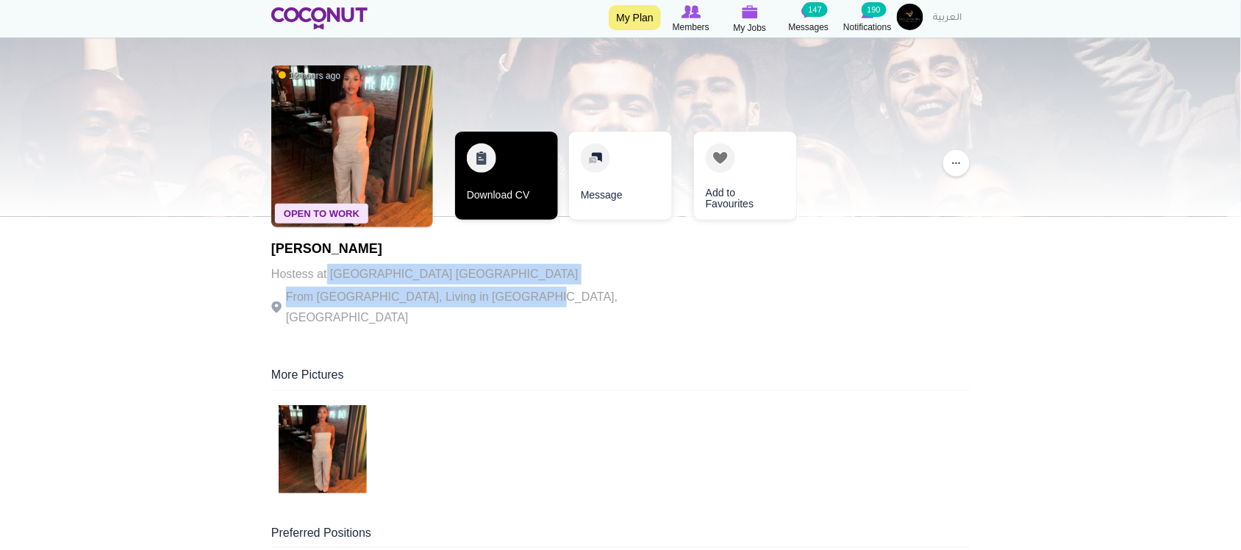
scroll to position [0, 0]
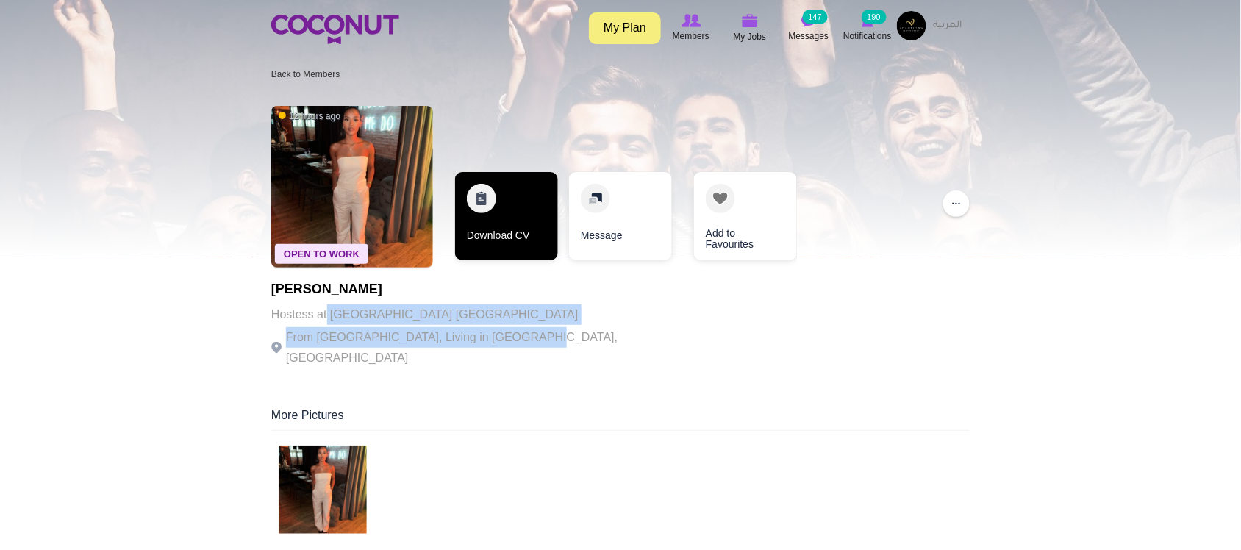
click at [497, 248] on link "Download CV" at bounding box center [506, 216] width 103 height 88
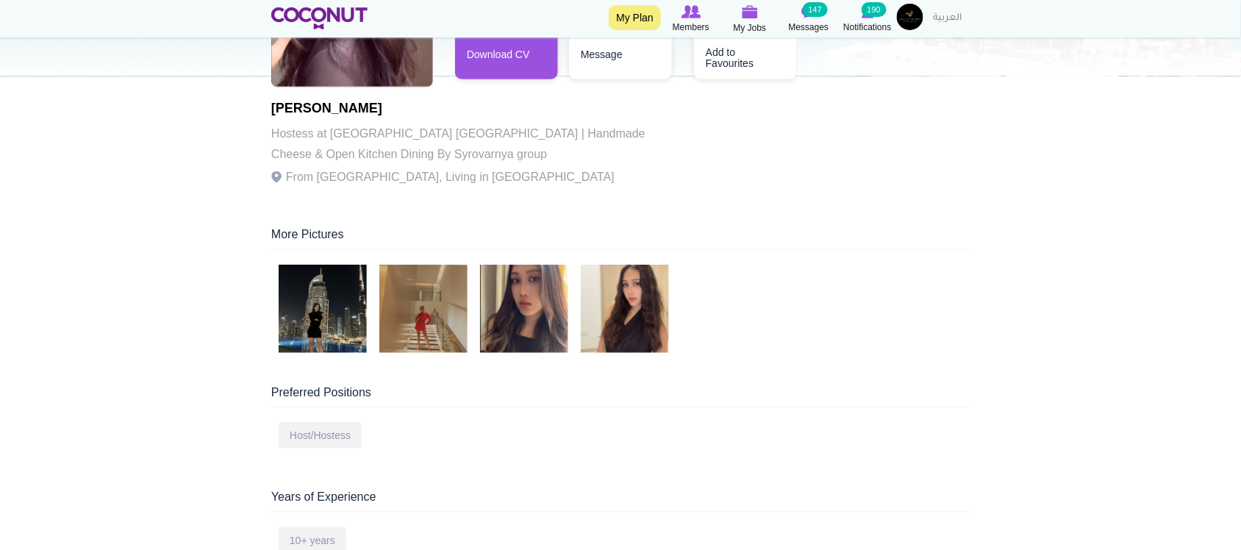
scroll to position [245, 0]
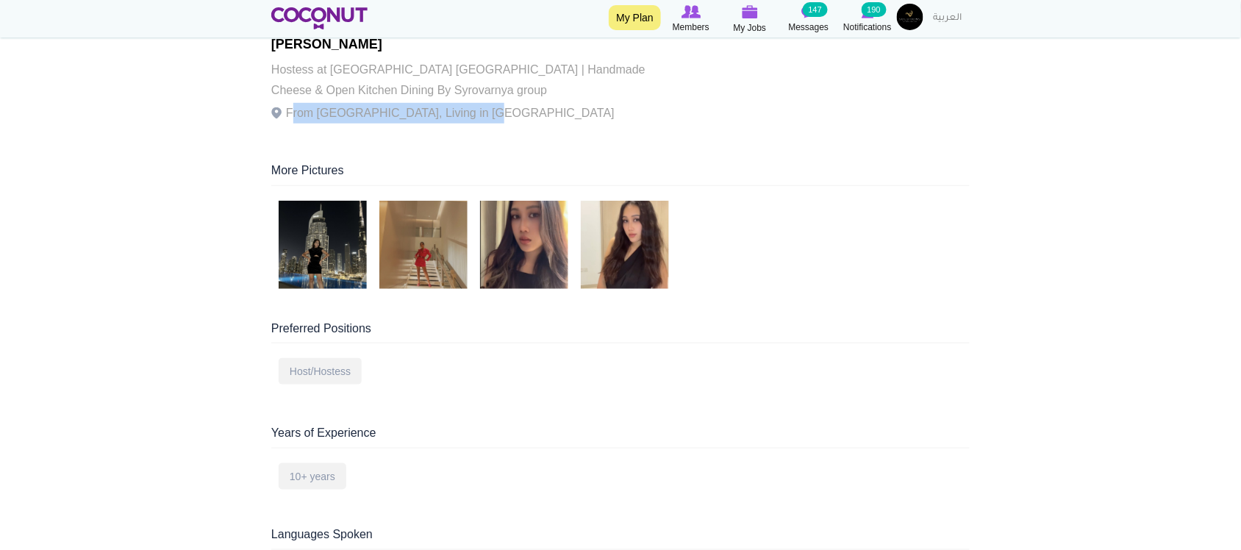
drag, startPoint x: 361, startPoint y: 115, endPoint x: 474, endPoint y: 114, distance: 113.2
click at [474, 114] on p "From [GEOGRAPHIC_DATA], Living in [GEOGRAPHIC_DATA]" at bounding box center [473, 113] width 404 height 21
click at [474, 113] on p "From Indonesia, Living in United Arab Emirates" at bounding box center [473, 113] width 404 height 21
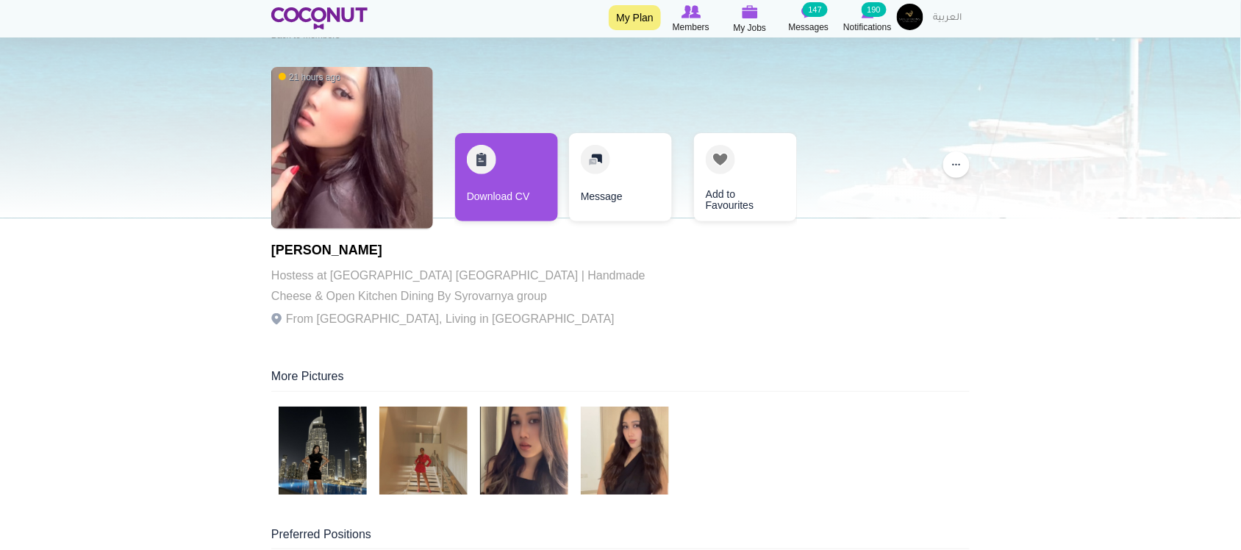
scroll to position [0, 0]
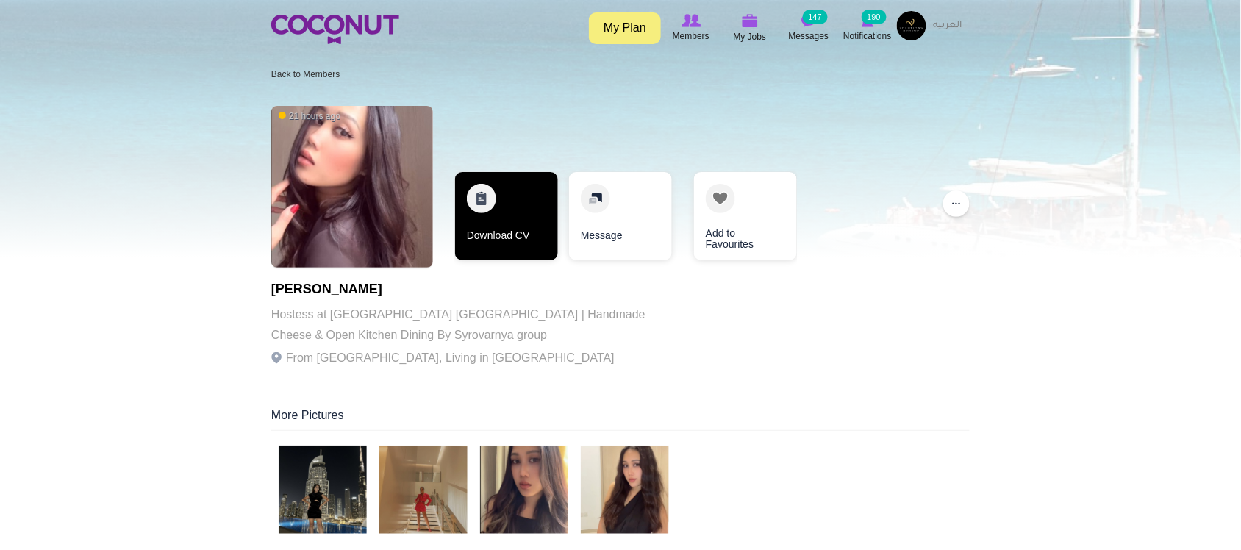
click at [493, 237] on link "Download CV" at bounding box center [506, 216] width 103 height 88
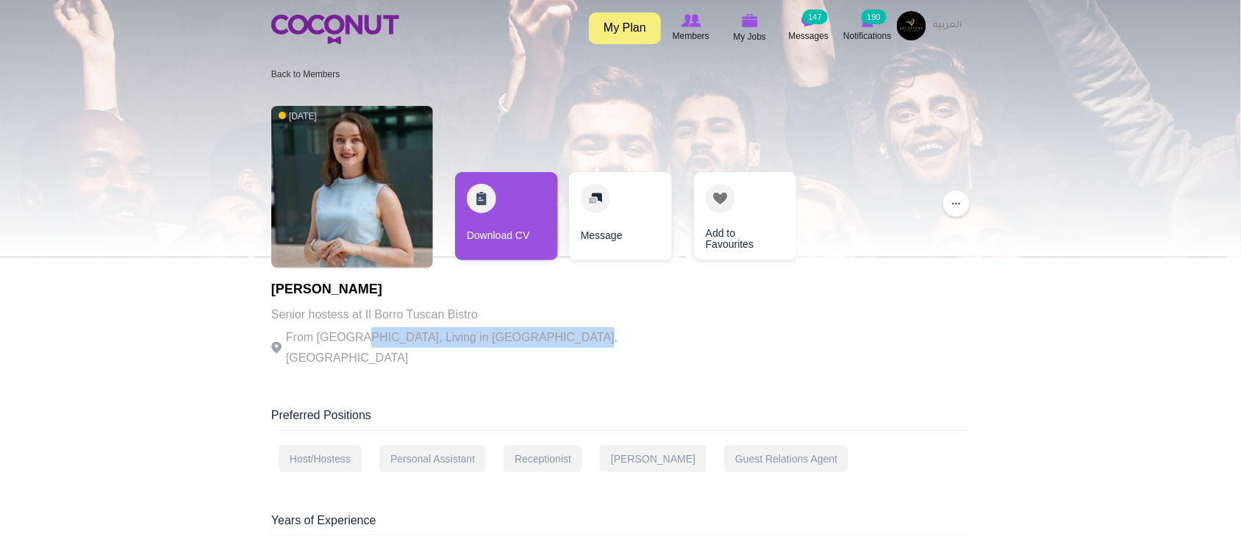
drag, startPoint x: 406, startPoint y: 346, endPoint x: 581, endPoint y: 340, distance: 175.1
click at [581, 340] on div "1 day ago Viktoriia Kostiuk Senior hostess at Il Borro Tuscan Bistro From Ukrai…" at bounding box center [620, 238] width 699 height 279
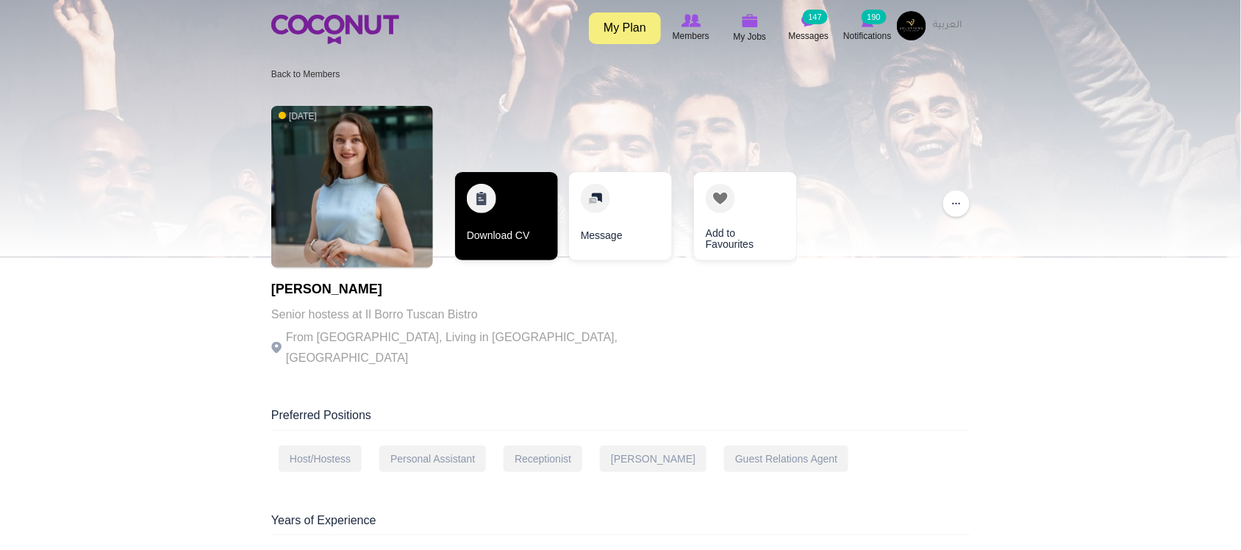
click at [524, 236] on link "Download CV" at bounding box center [506, 216] width 103 height 88
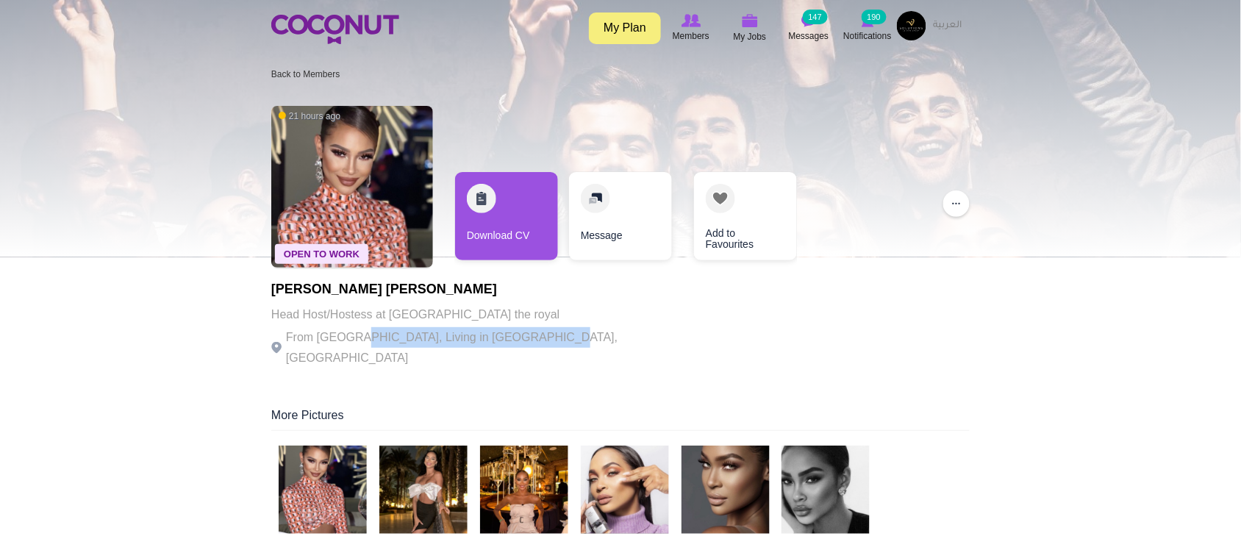
drag, startPoint x: 351, startPoint y: 329, endPoint x: 538, endPoint y: 335, distance: 186.9
click at [538, 335] on p "From [GEOGRAPHIC_DATA], Living in [GEOGRAPHIC_DATA], [GEOGRAPHIC_DATA]" at bounding box center [473, 347] width 404 height 41
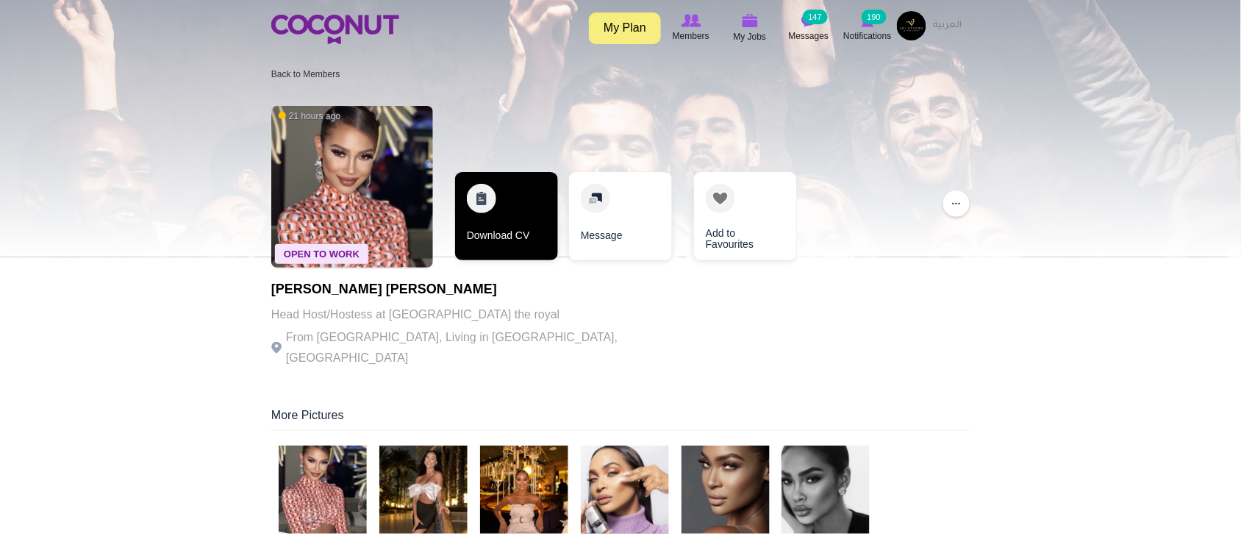
click at [515, 232] on link "Download CV" at bounding box center [506, 216] width 103 height 88
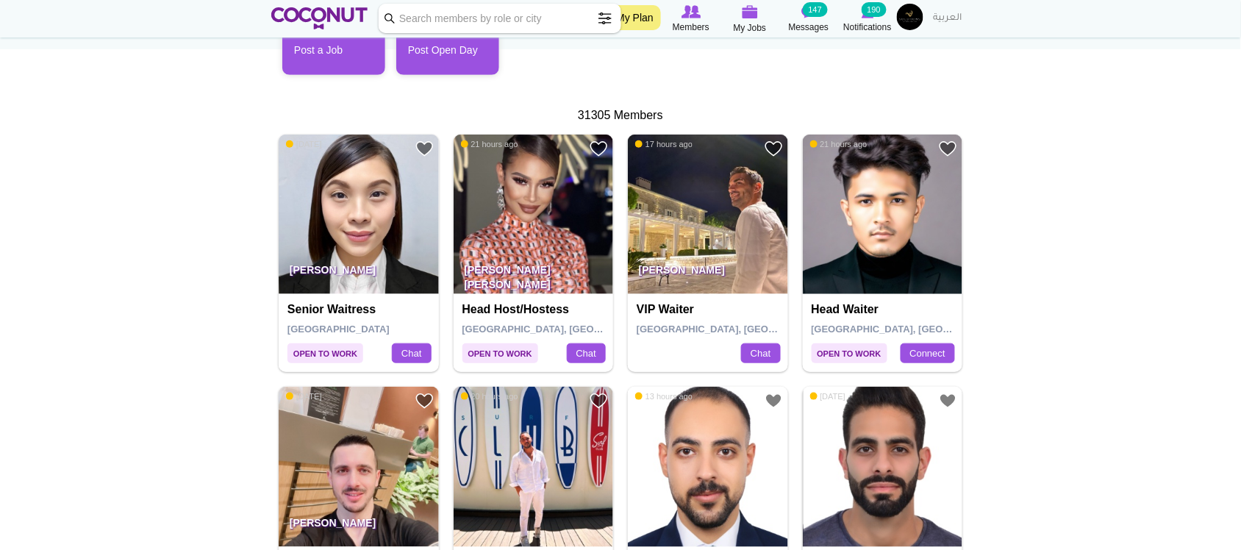
scroll to position [368, 0]
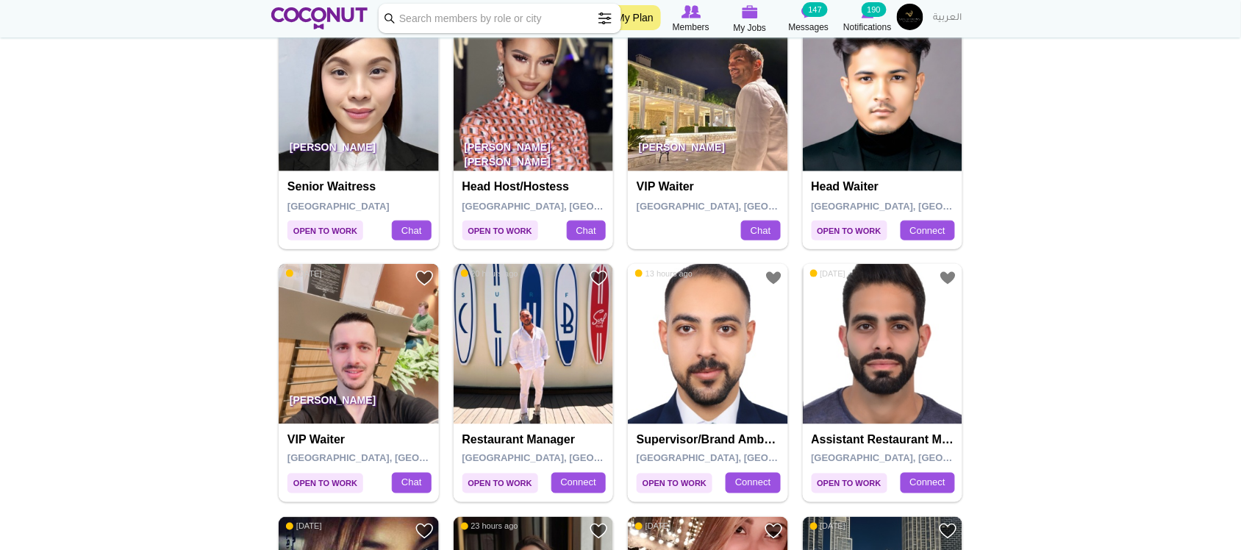
click at [370, 360] on img at bounding box center [359, 344] width 160 height 160
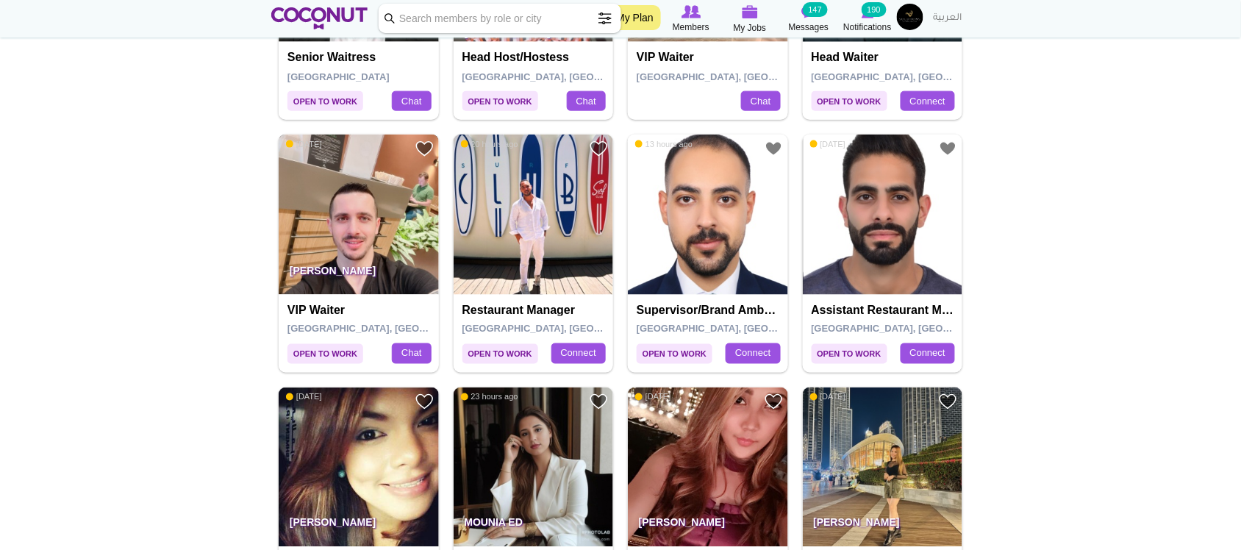
scroll to position [735, 0]
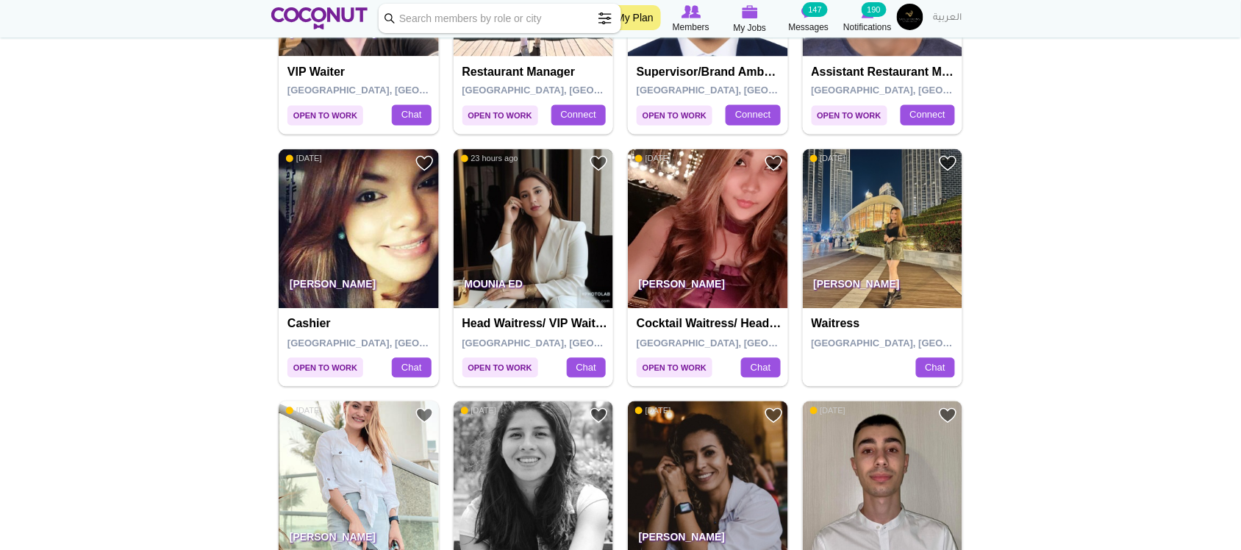
click at [533, 210] on img at bounding box center [534, 229] width 160 height 160
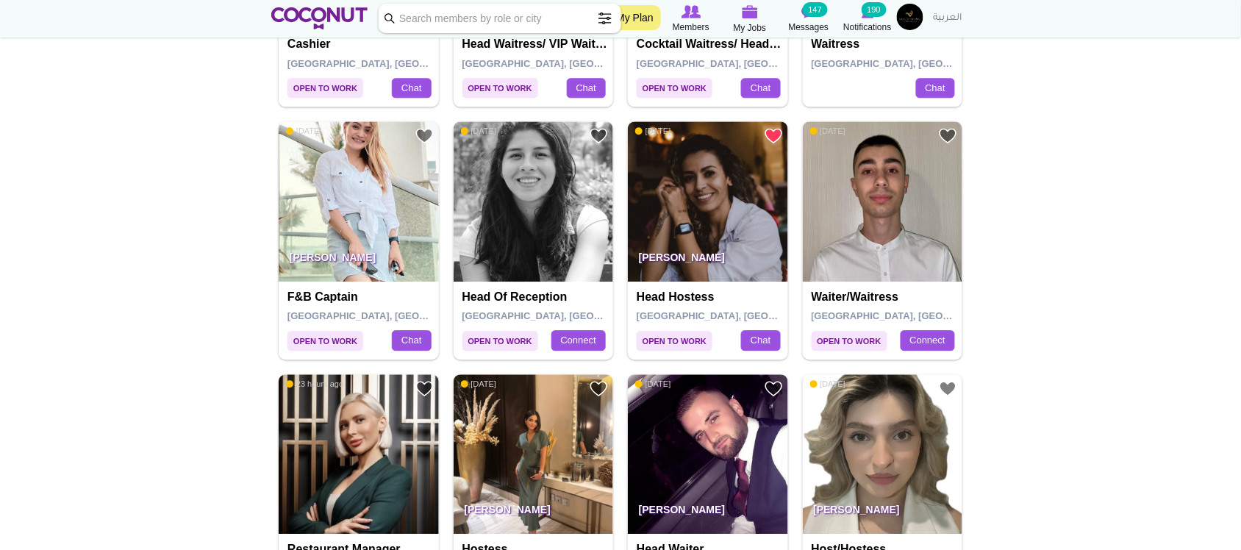
scroll to position [857, 0]
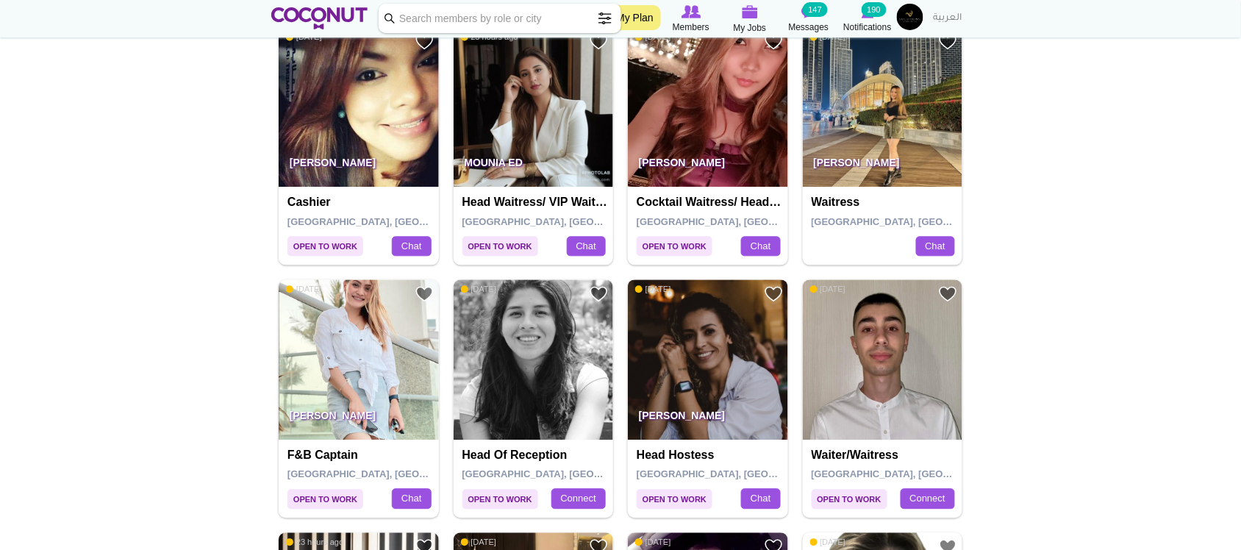
click at [740, 333] on img at bounding box center [708, 359] width 160 height 160
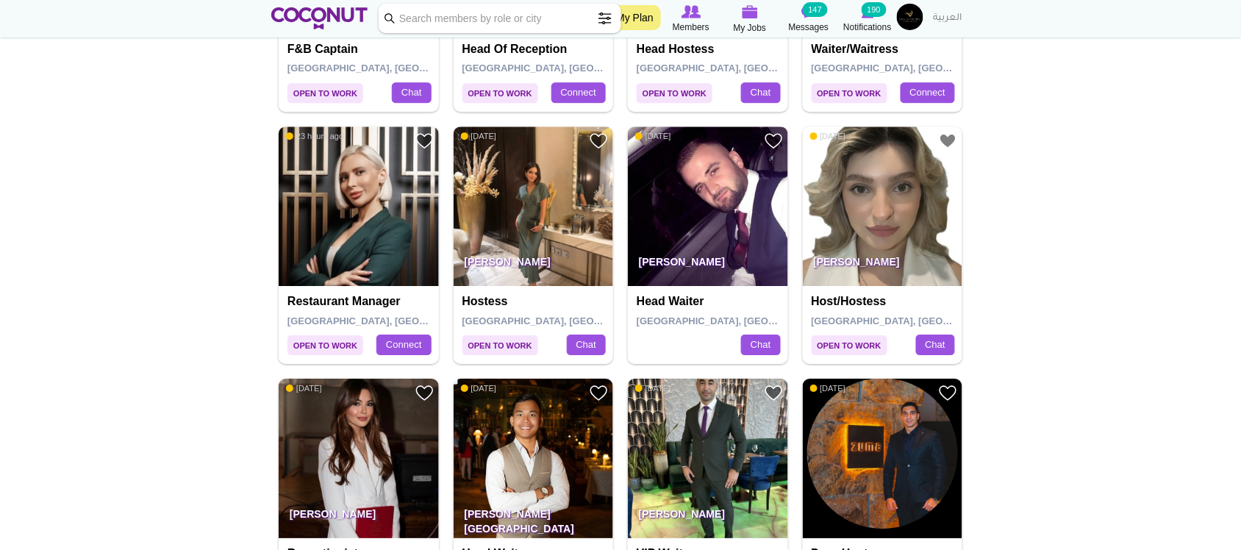
scroll to position [1348, 0]
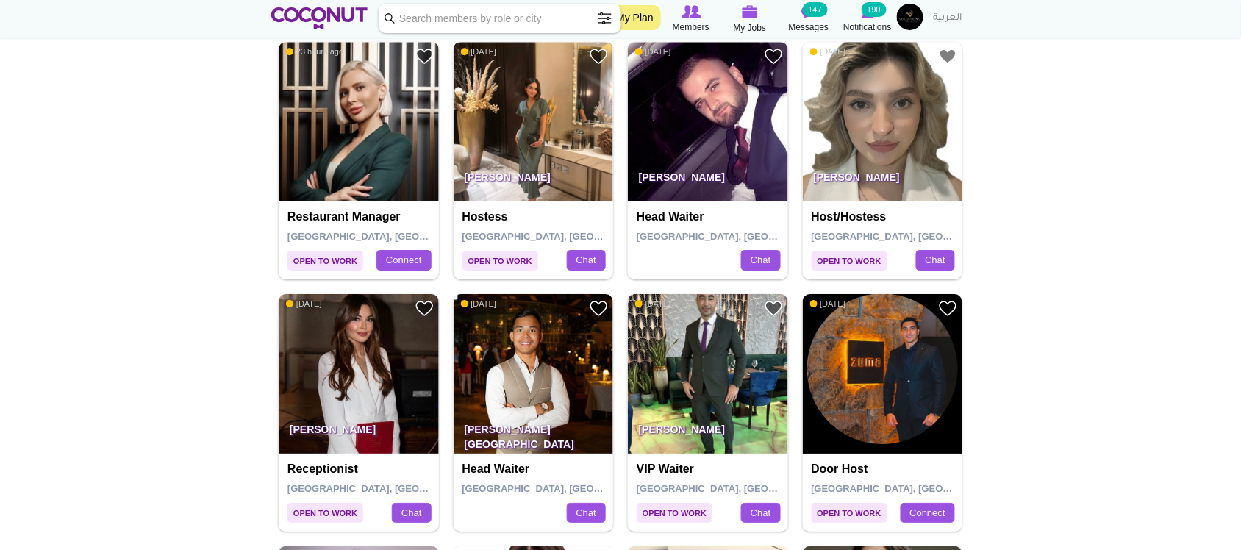
click at [543, 134] on img at bounding box center [534, 122] width 160 height 160
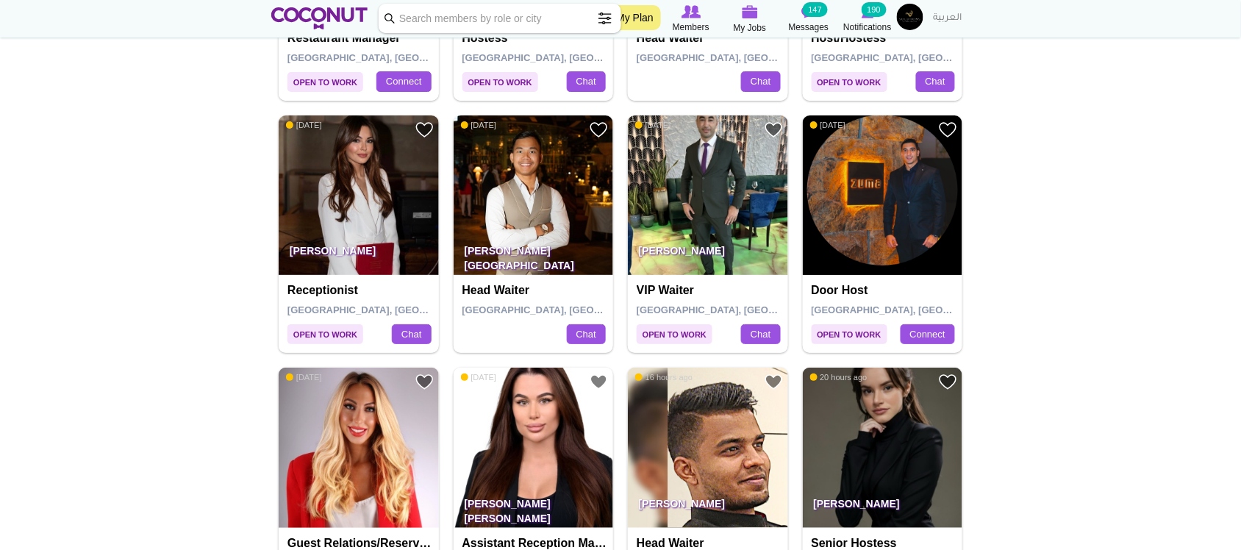
scroll to position [1471, 0]
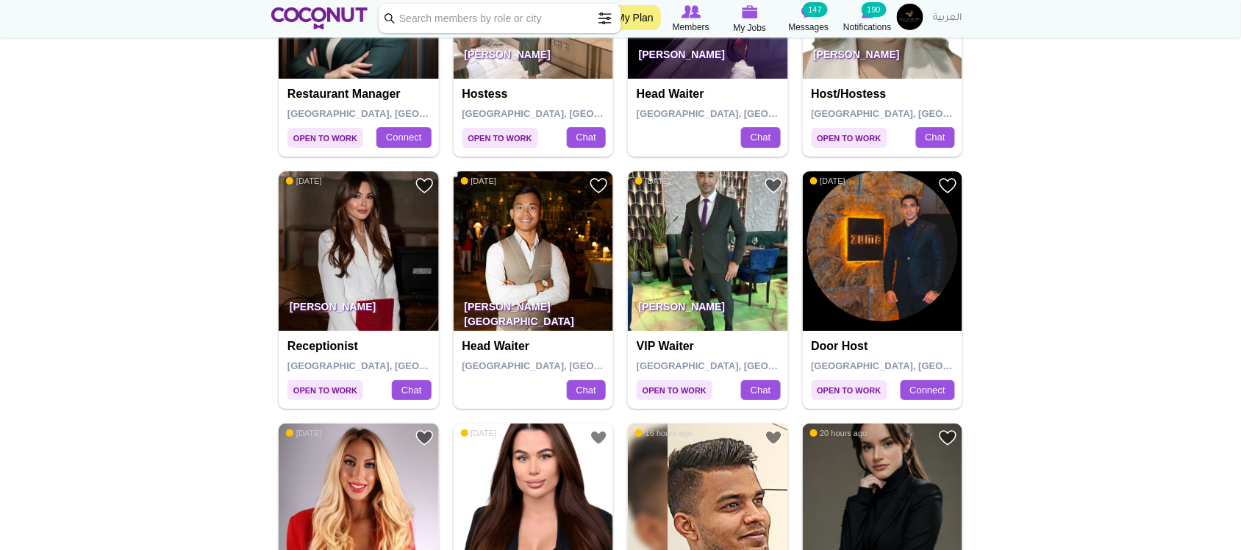
click at [876, 240] on img at bounding box center [883, 251] width 160 height 160
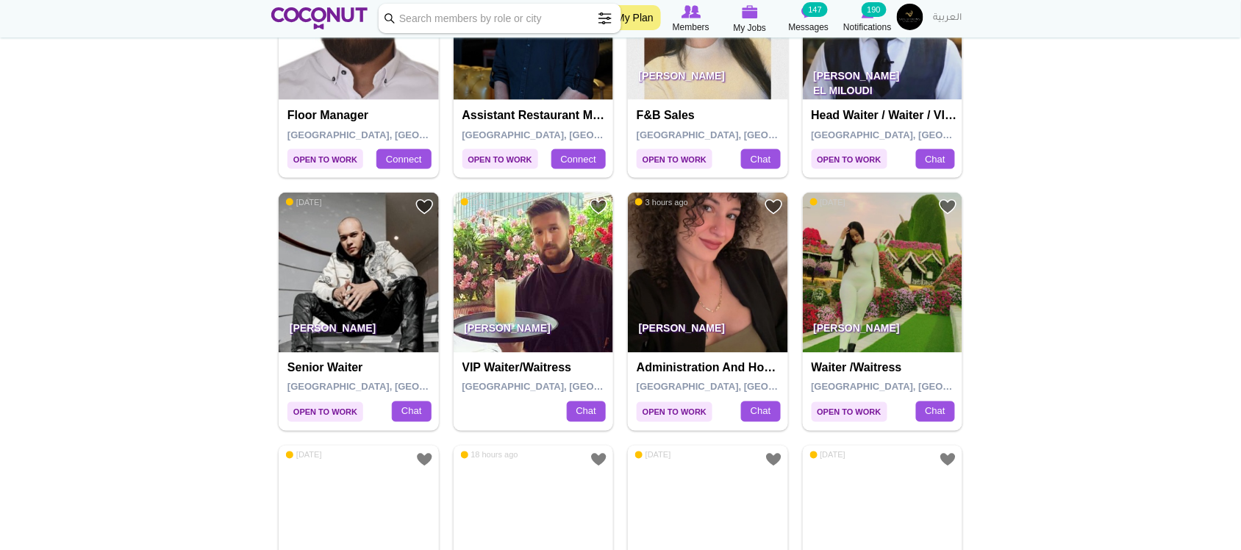
scroll to position [2328, 0]
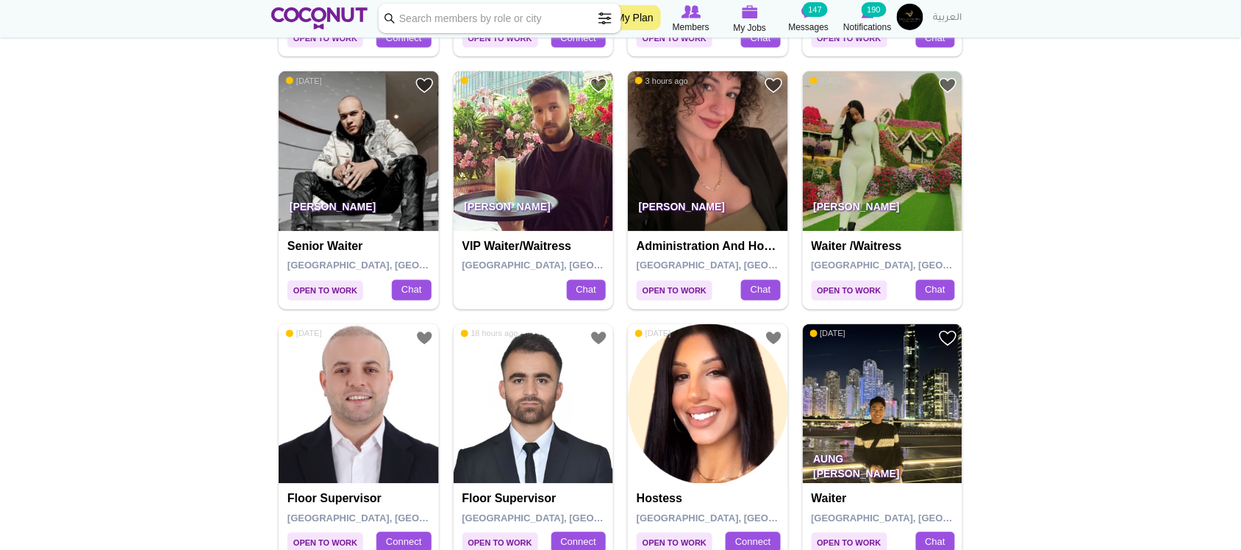
click at [576, 130] on img at bounding box center [534, 151] width 160 height 160
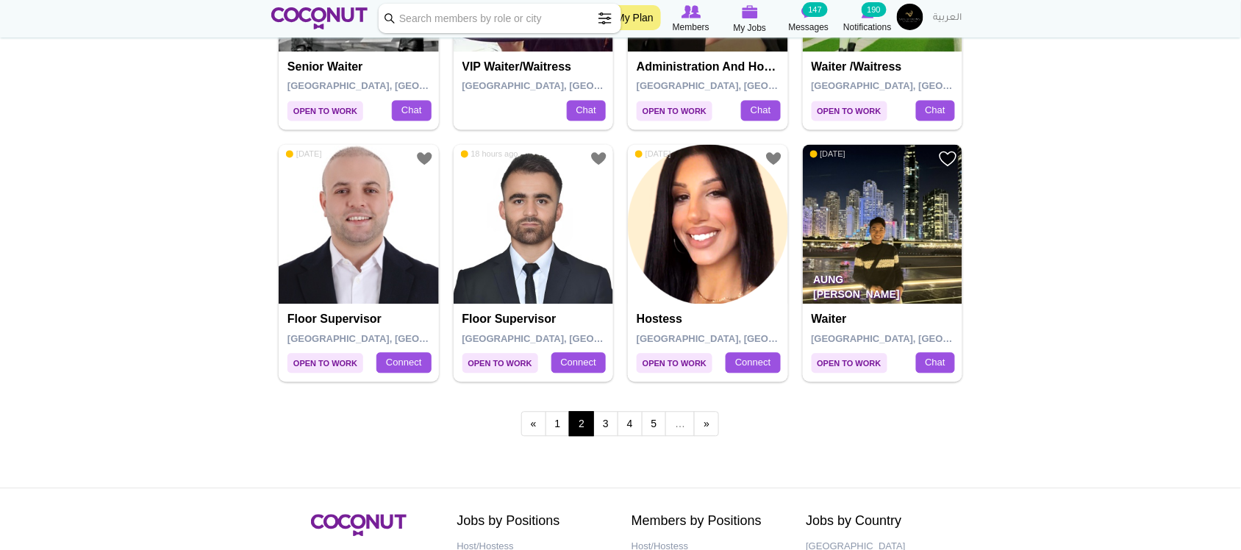
scroll to position [2574, 0]
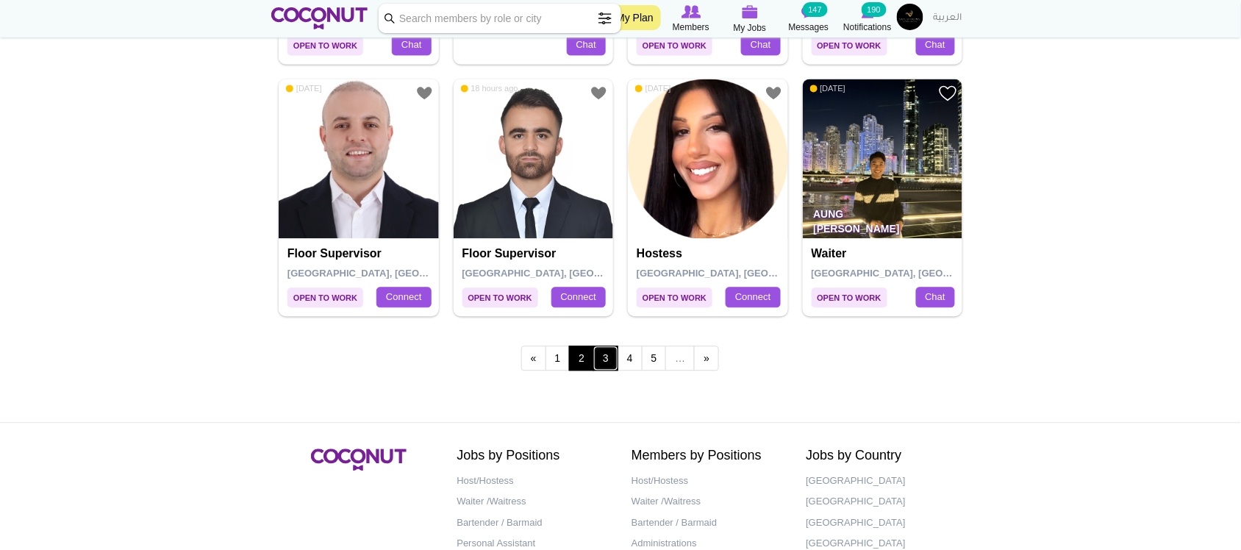
click at [605, 363] on link "3" at bounding box center [605, 358] width 25 height 25
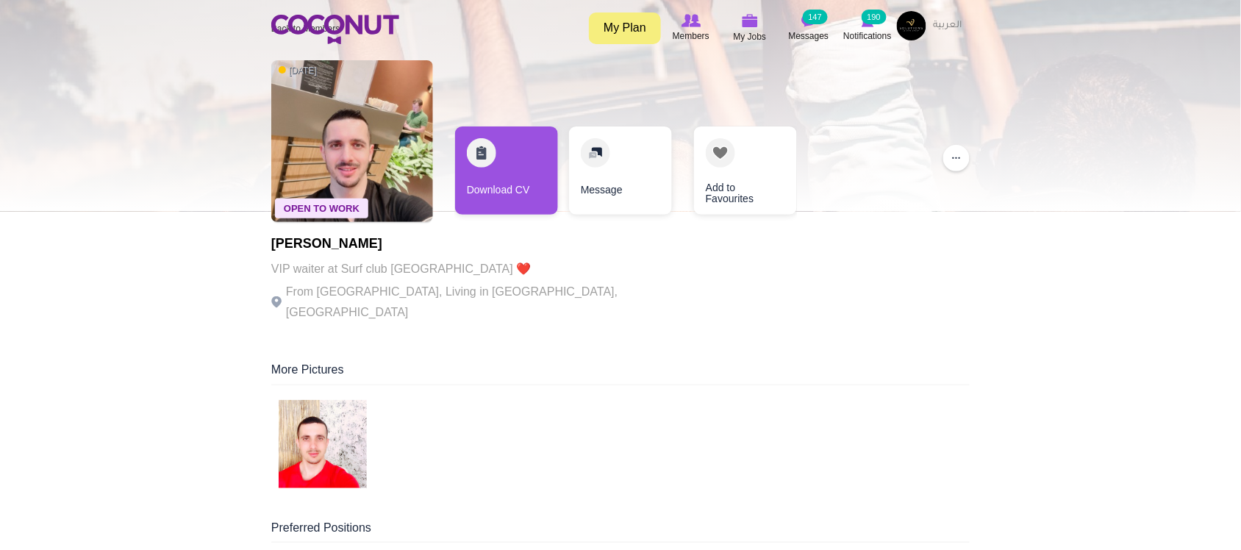
scroll to position [122, 0]
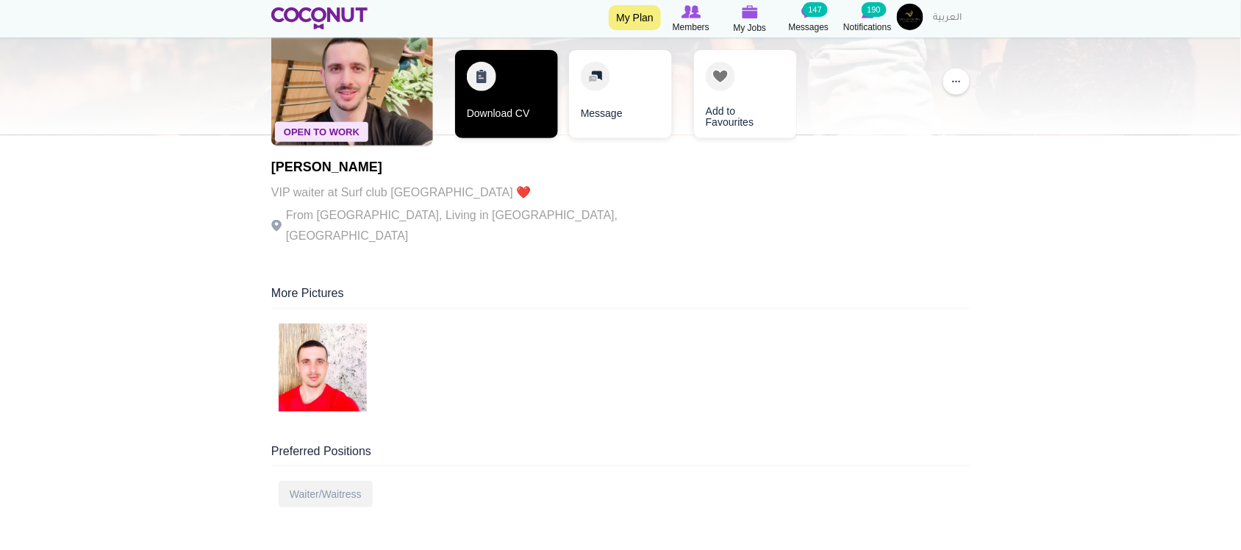
click at [515, 109] on link "Download CV" at bounding box center [506, 94] width 103 height 88
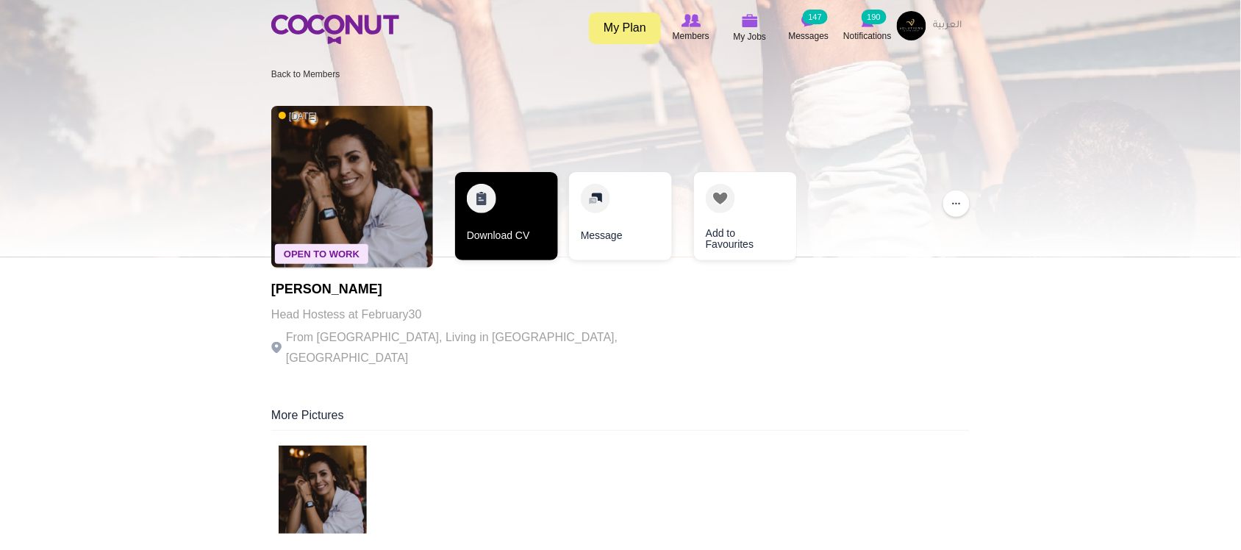
click at [500, 237] on link "Download CV" at bounding box center [506, 216] width 103 height 88
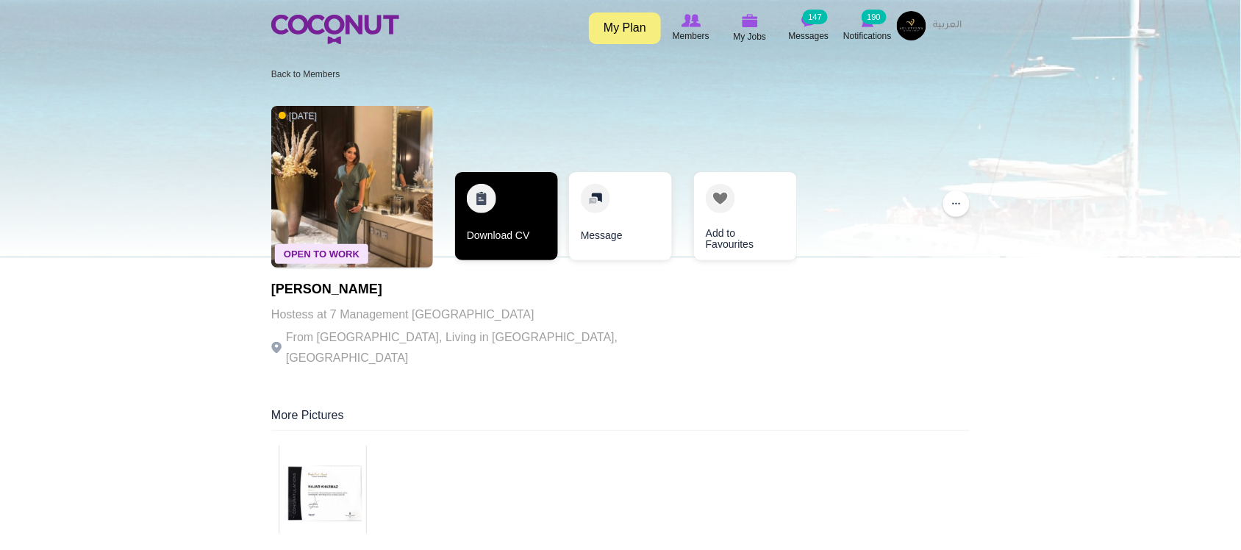
click at [505, 237] on link "Download CV" at bounding box center [506, 216] width 103 height 88
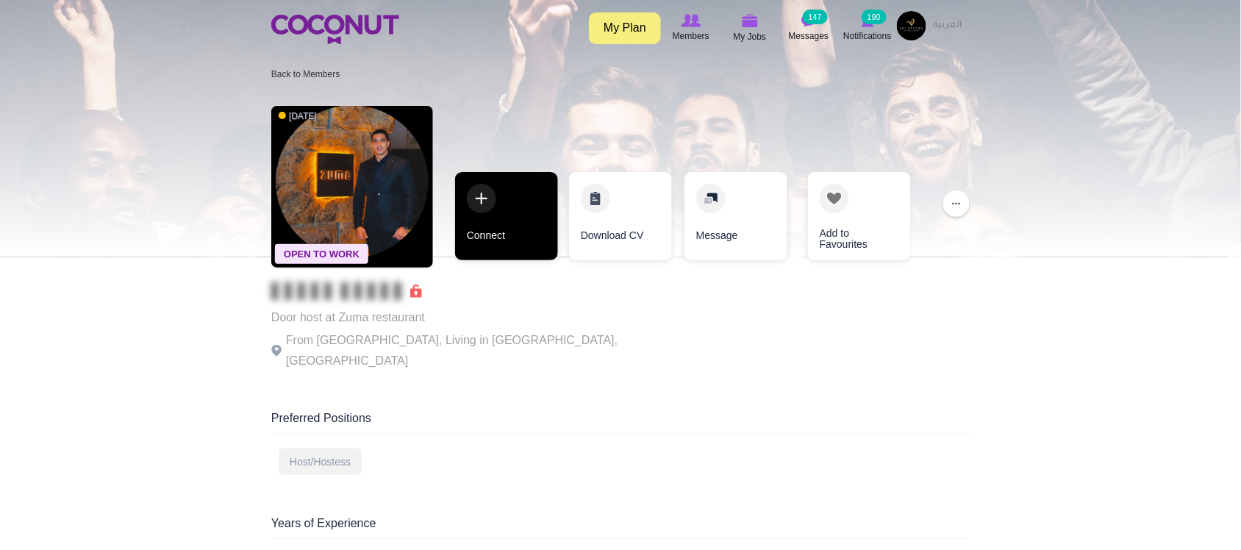
click at [499, 240] on link "Connect" at bounding box center [506, 216] width 103 height 88
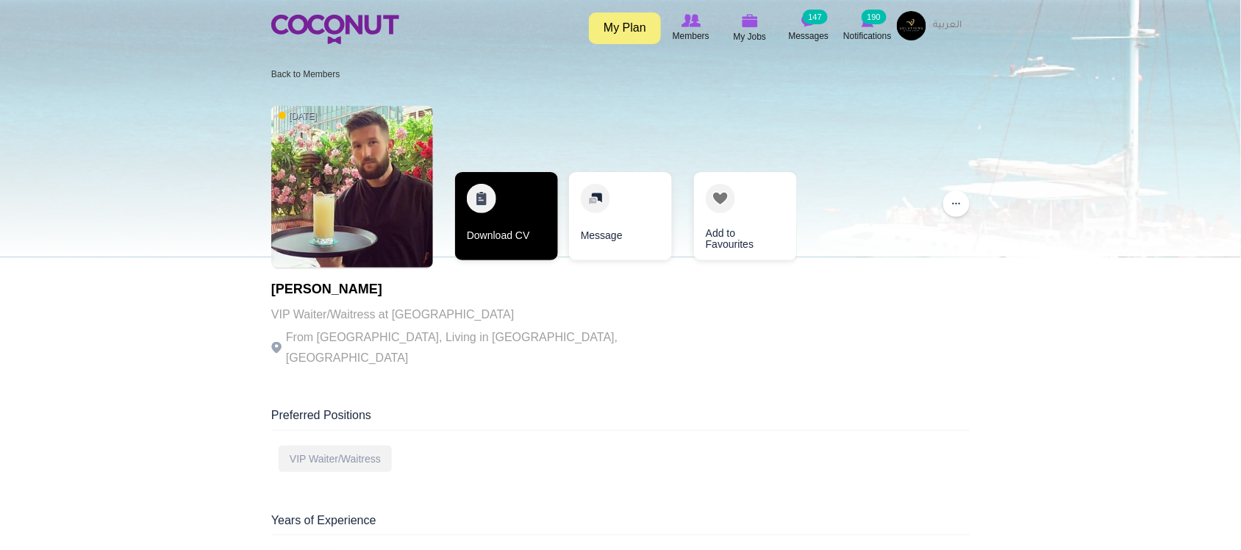
click at [504, 249] on link "Download CV" at bounding box center [506, 216] width 103 height 88
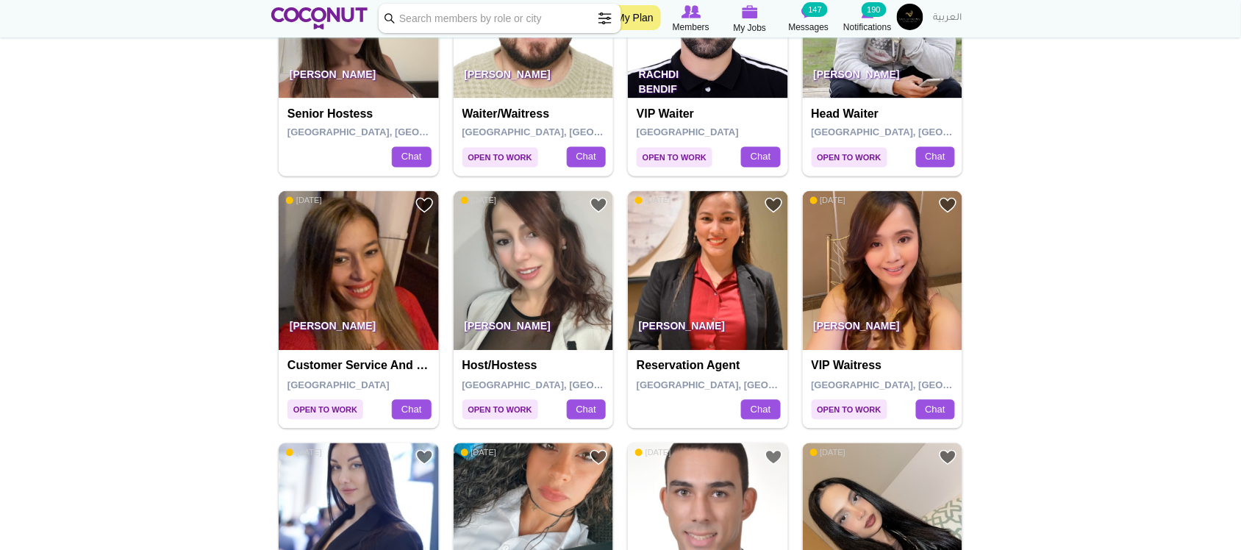
scroll to position [735, 0]
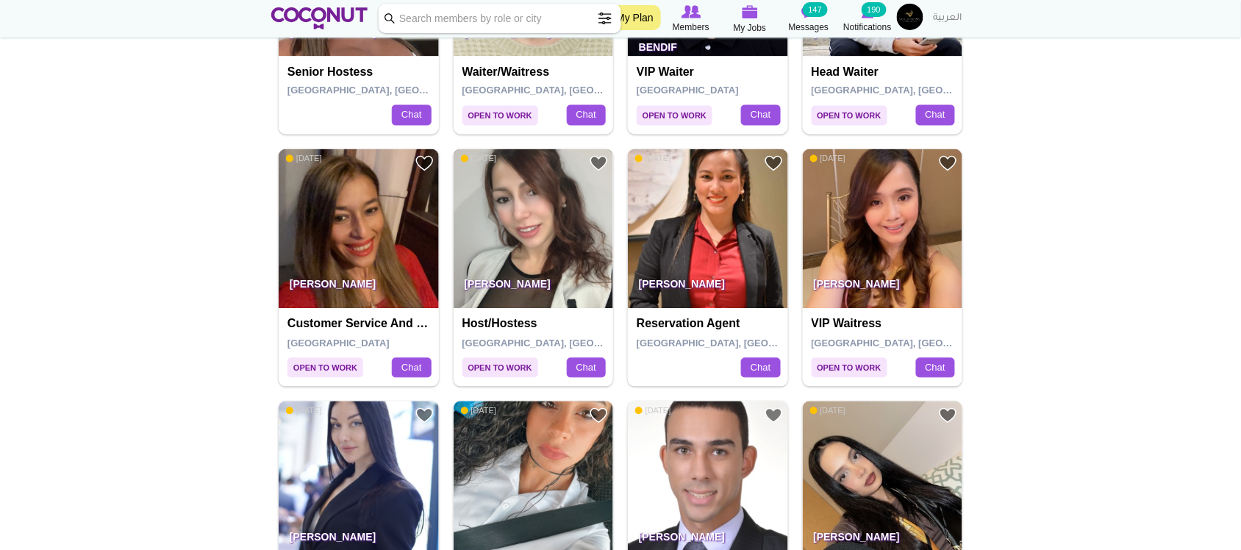
click at [526, 218] on img at bounding box center [534, 229] width 160 height 160
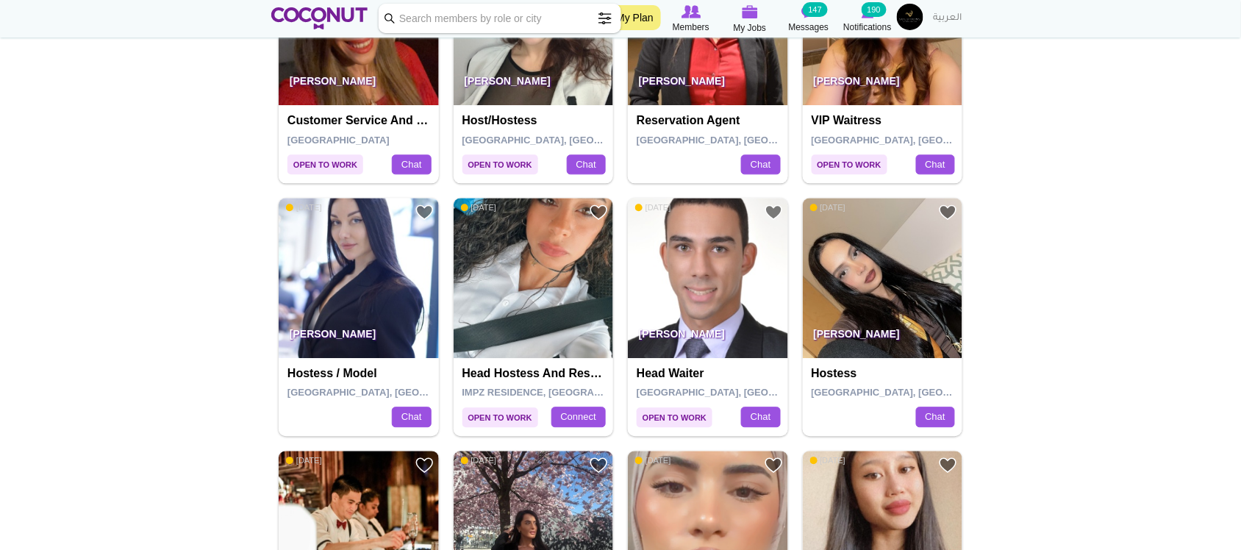
scroll to position [980, 0]
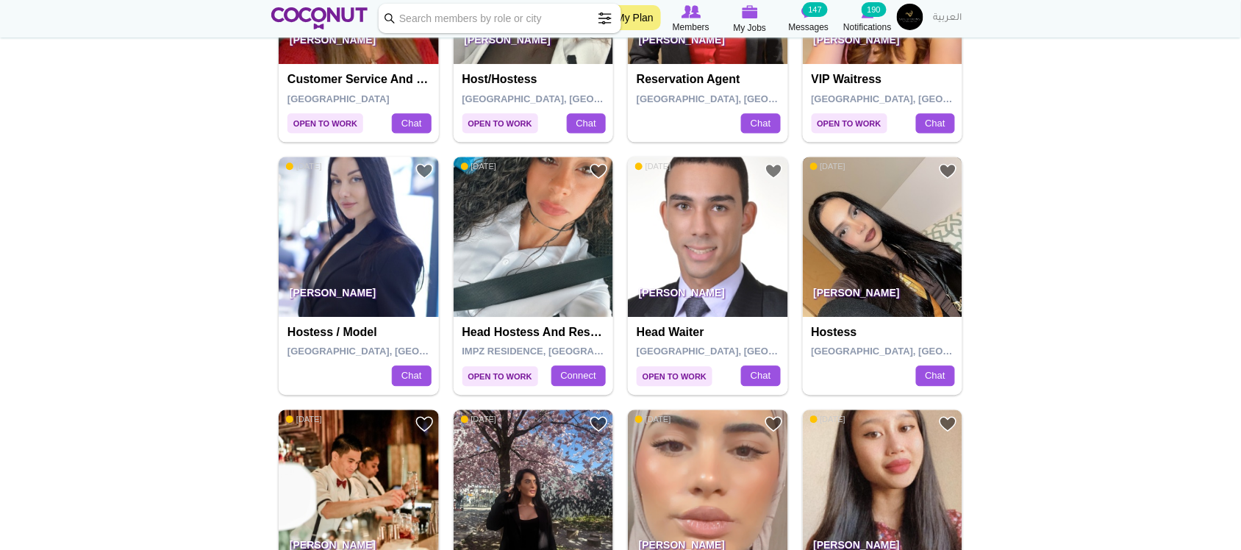
click at [854, 241] on img at bounding box center [883, 237] width 160 height 160
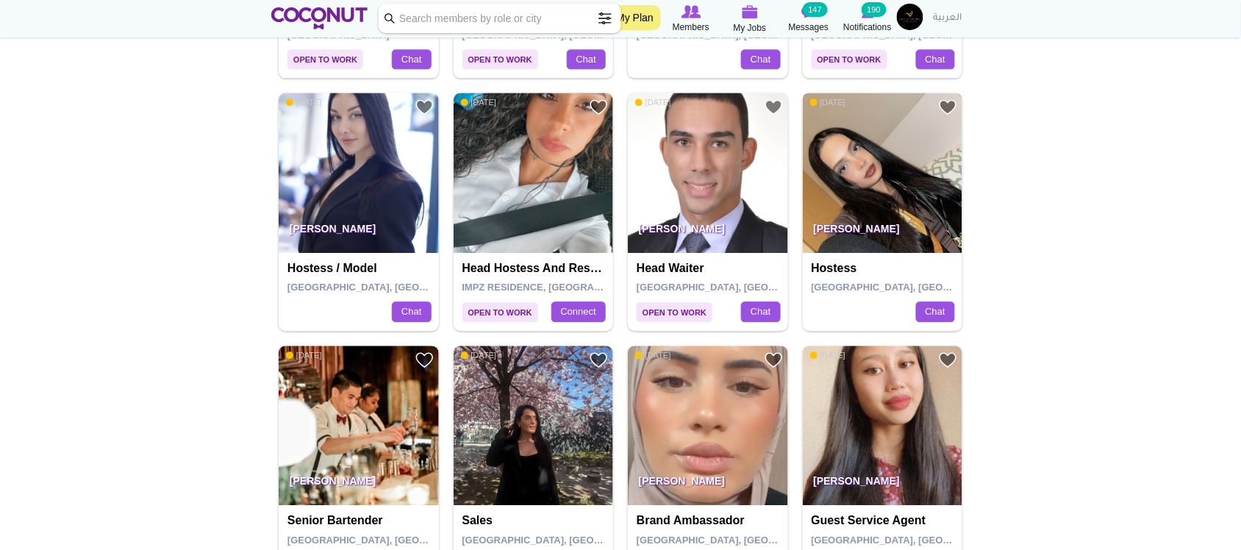
scroll to position [1103, 0]
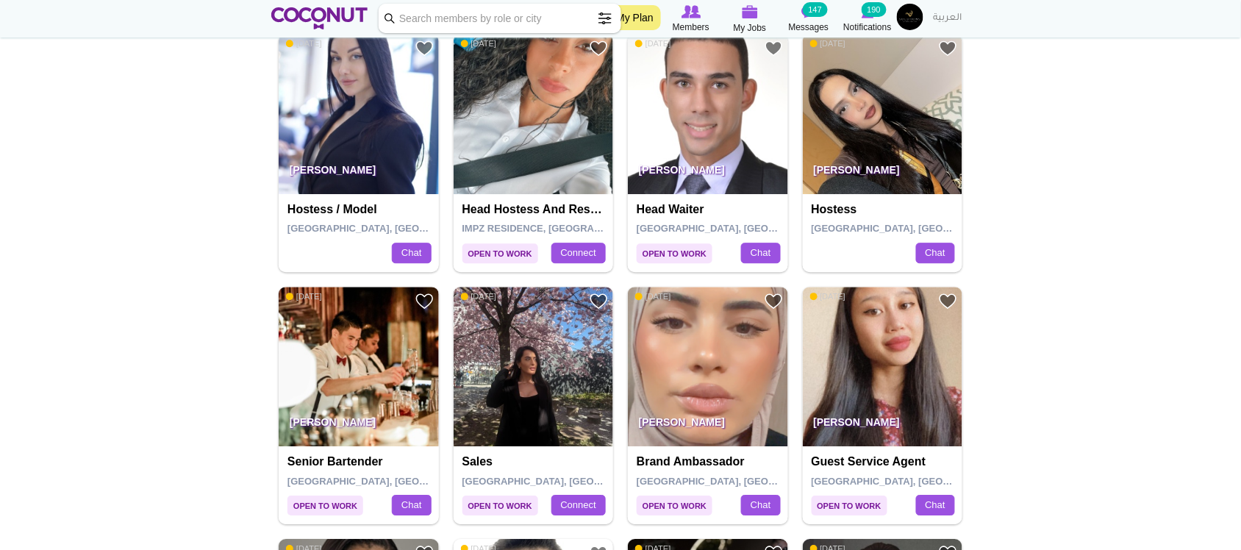
click at [550, 127] on img at bounding box center [534, 114] width 160 height 160
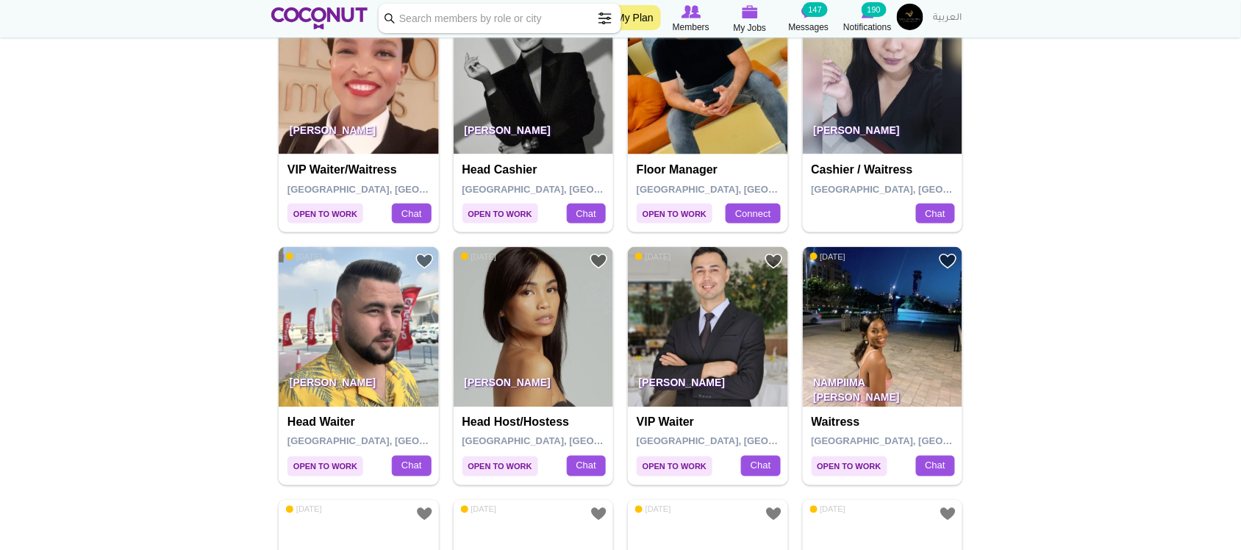
scroll to position [2206, 0]
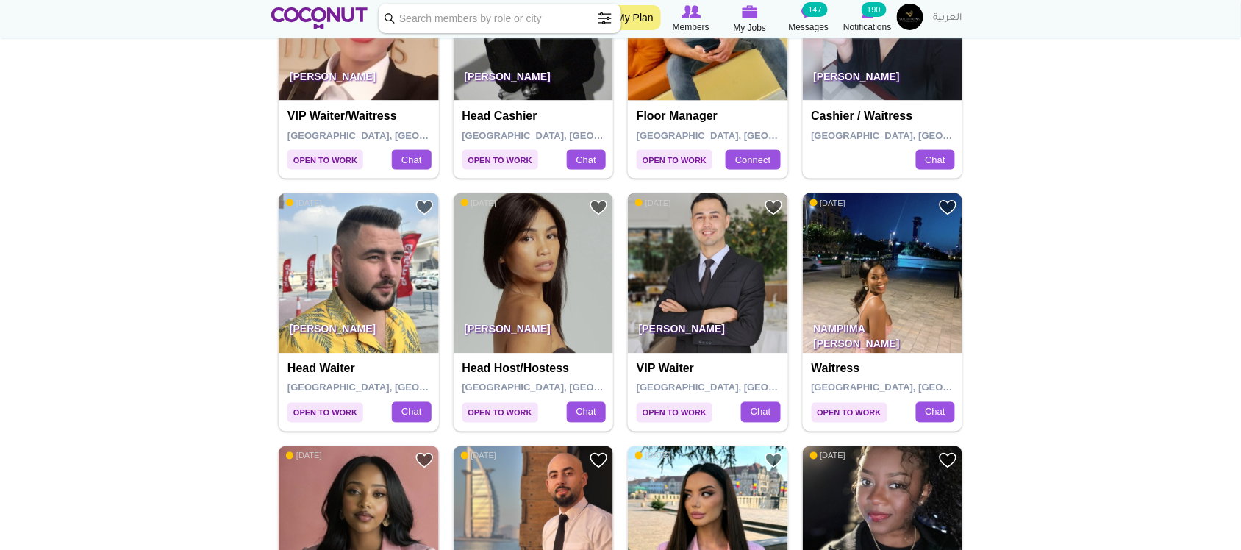
click at [724, 292] on img at bounding box center [708, 273] width 160 height 160
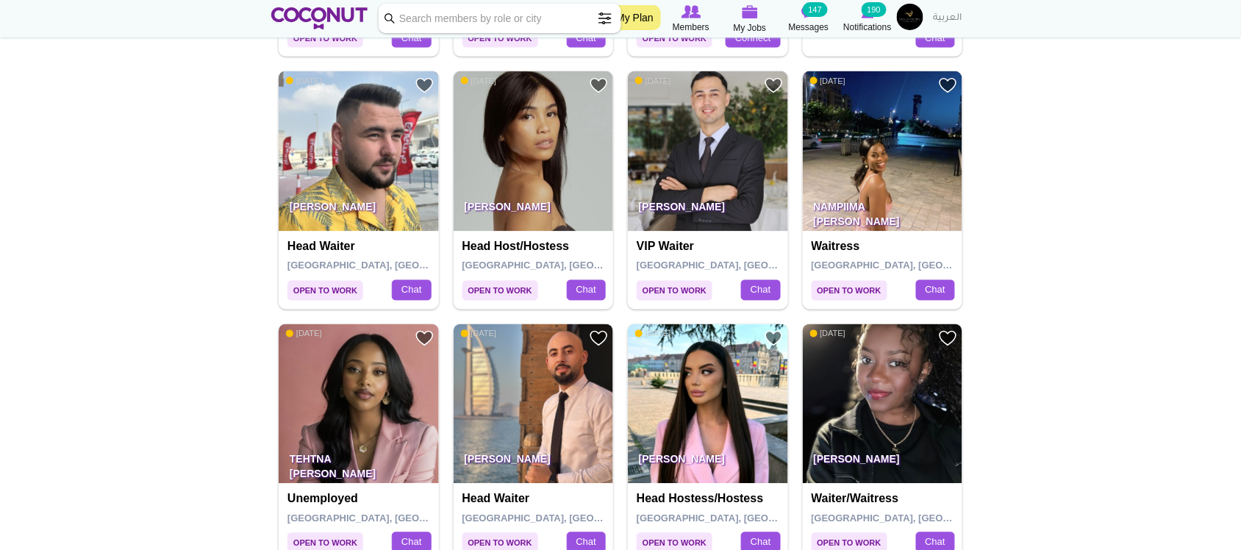
click at [386, 160] on img at bounding box center [359, 151] width 160 height 160
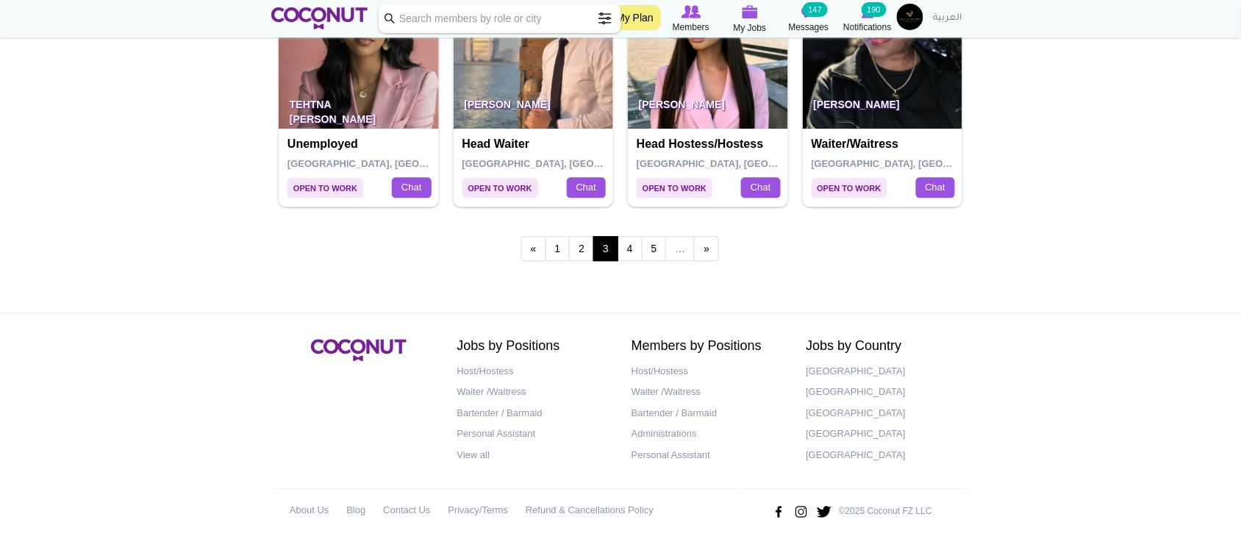
scroll to position [2563, 0]
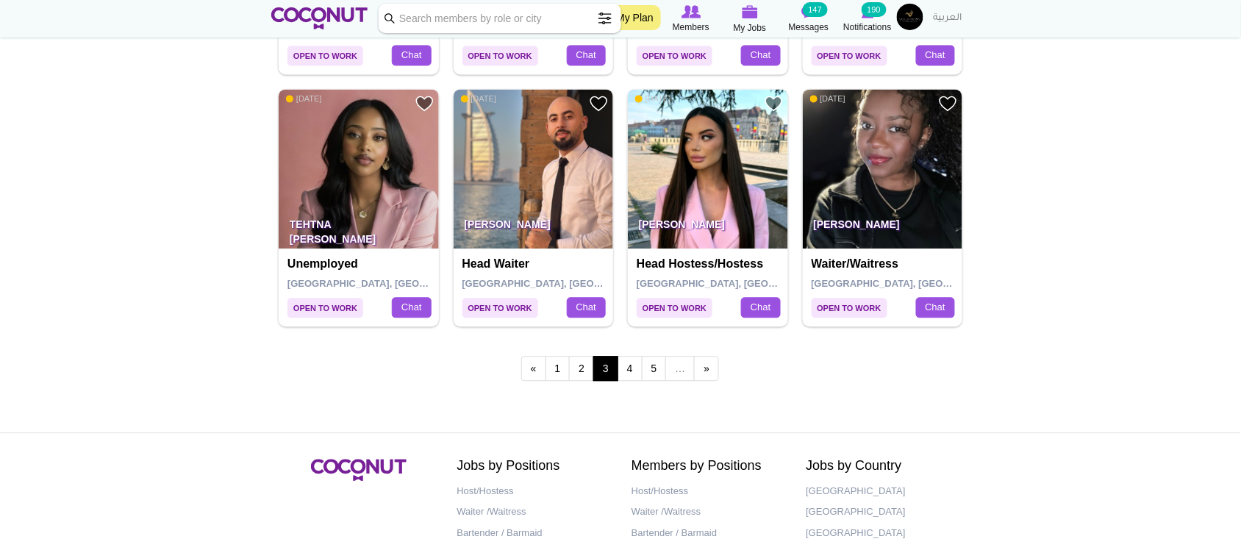
click at [365, 375] on div "« first ‹ previous 1 2 3 4 5 … next › last »" at bounding box center [620, 370] width 699 height 58
click at [633, 371] on link "4" at bounding box center [630, 368] width 25 height 25
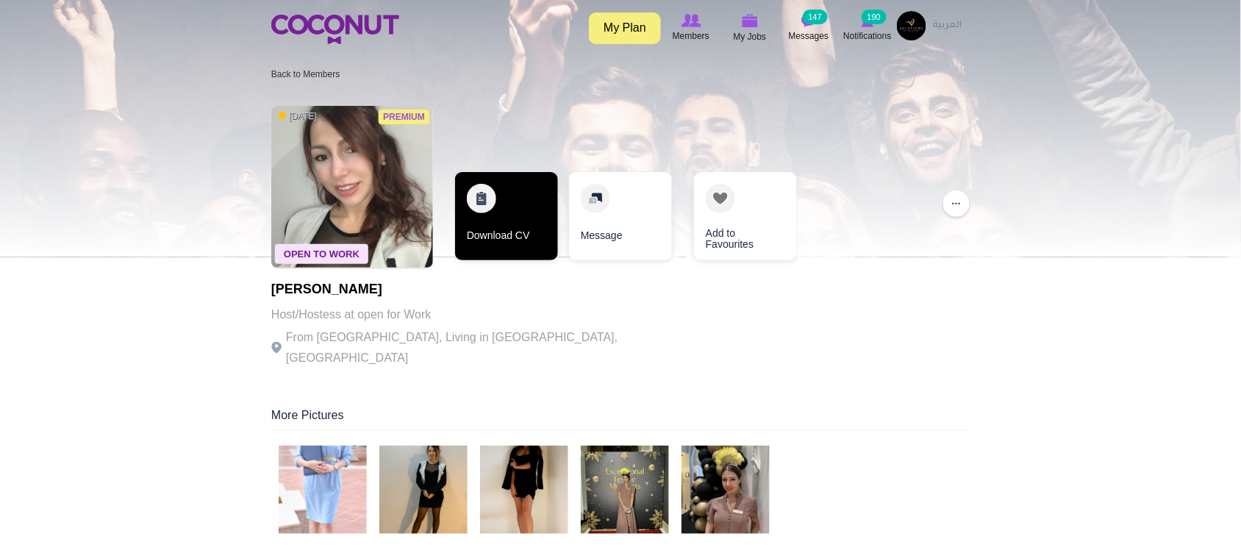
click at [505, 229] on link "Download CV" at bounding box center [506, 216] width 103 height 88
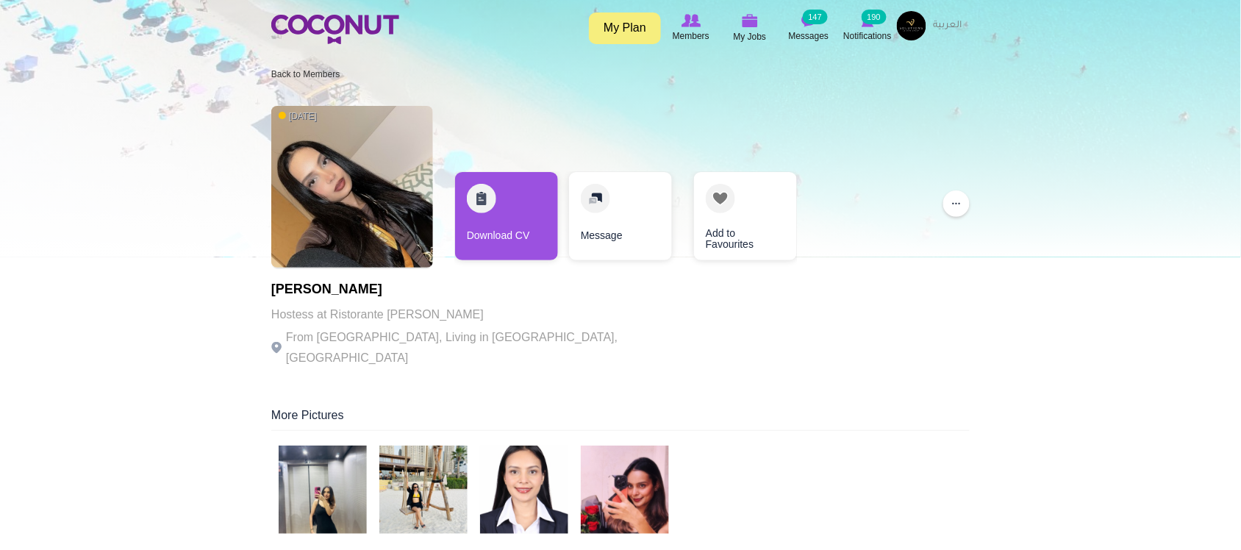
drag, startPoint x: 479, startPoint y: 332, endPoint x: 505, endPoint y: 304, distance: 39.0
click at [479, 332] on p "From [GEOGRAPHIC_DATA], Living in [GEOGRAPHIC_DATA], [GEOGRAPHIC_DATA]" at bounding box center [473, 347] width 404 height 41
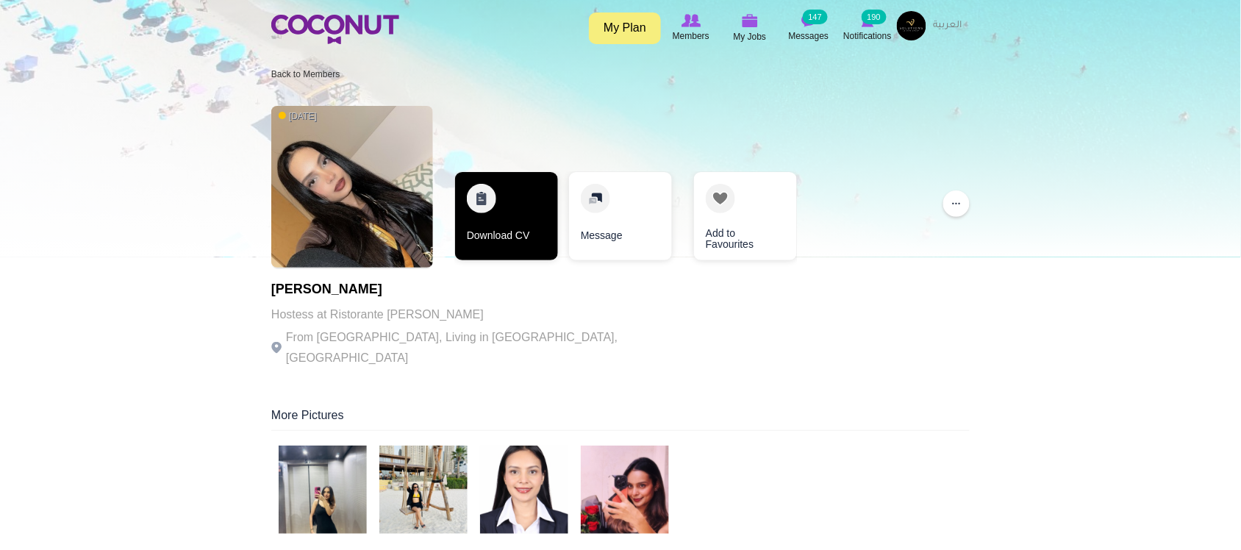
click at [509, 244] on link "Download CV" at bounding box center [506, 216] width 103 height 88
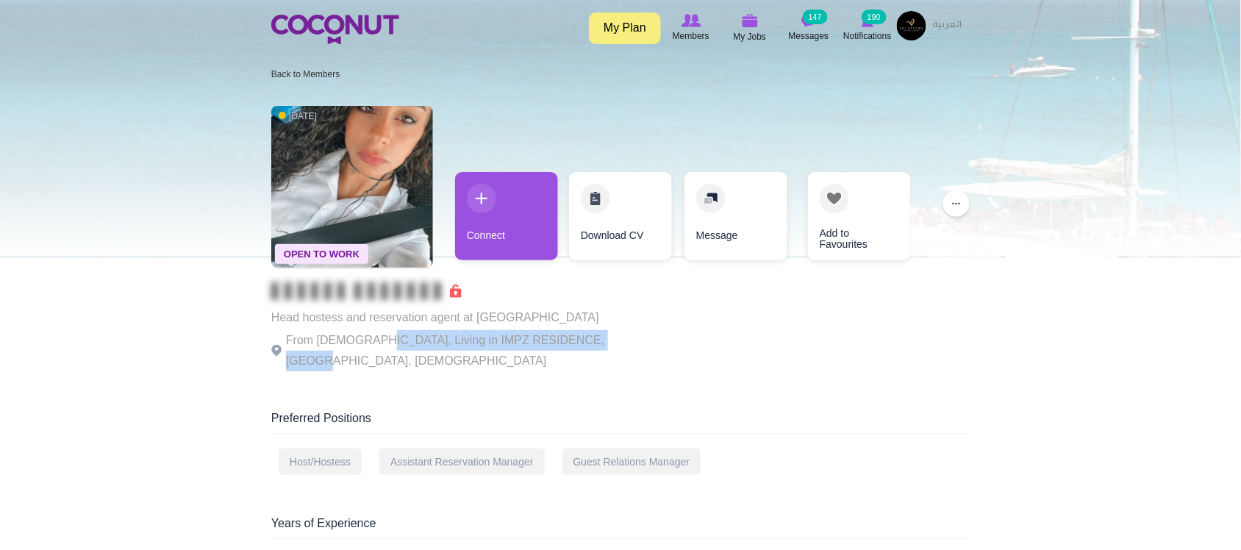
drag, startPoint x: 465, startPoint y: 336, endPoint x: 614, endPoint y: 343, distance: 149.4
click at [614, 343] on p "From Lebanon, Living in IMPZ RESIDENCE, Dubai, United Arab Emirates" at bounding box center [473, 350] width 404 height 41
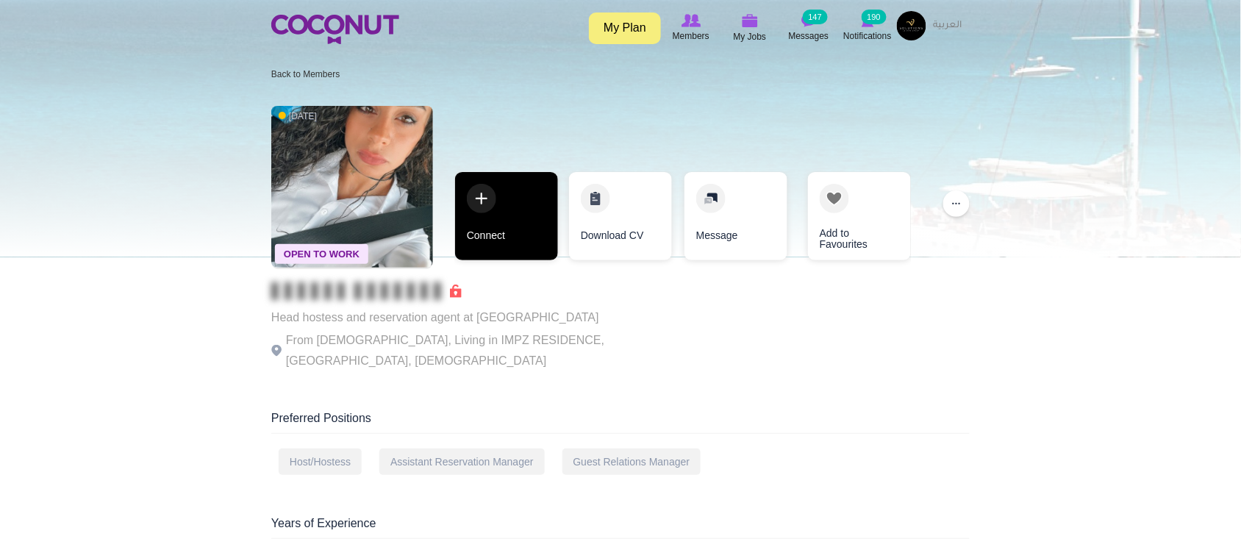
click at [541, 237] on link "Connect" at bounding box center [506, 216] width 103 height 88
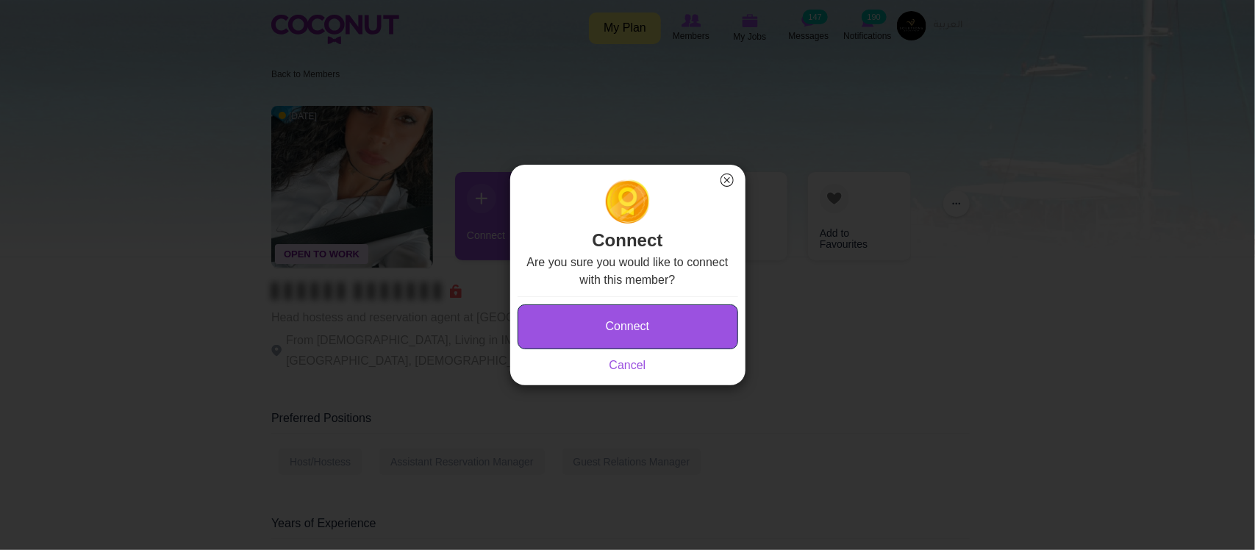
click at [660, 317] on button "Connect" at bounding box center [628, 326] width 221 height 45
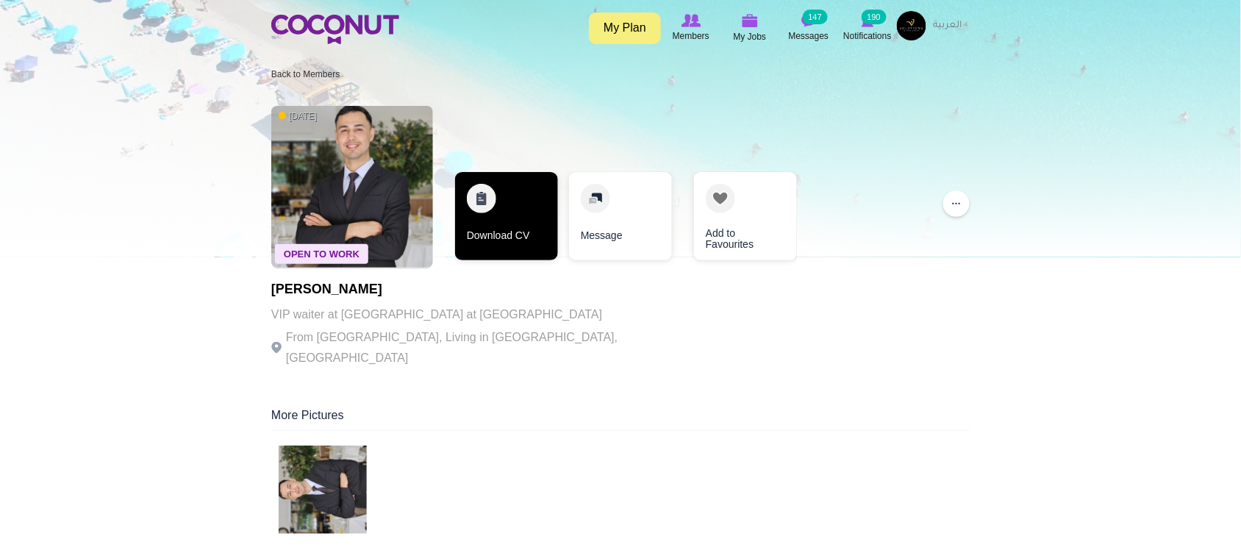
click at [519, 226] on link "Download CV" at bounding box center [506, 216] width 103 height 88
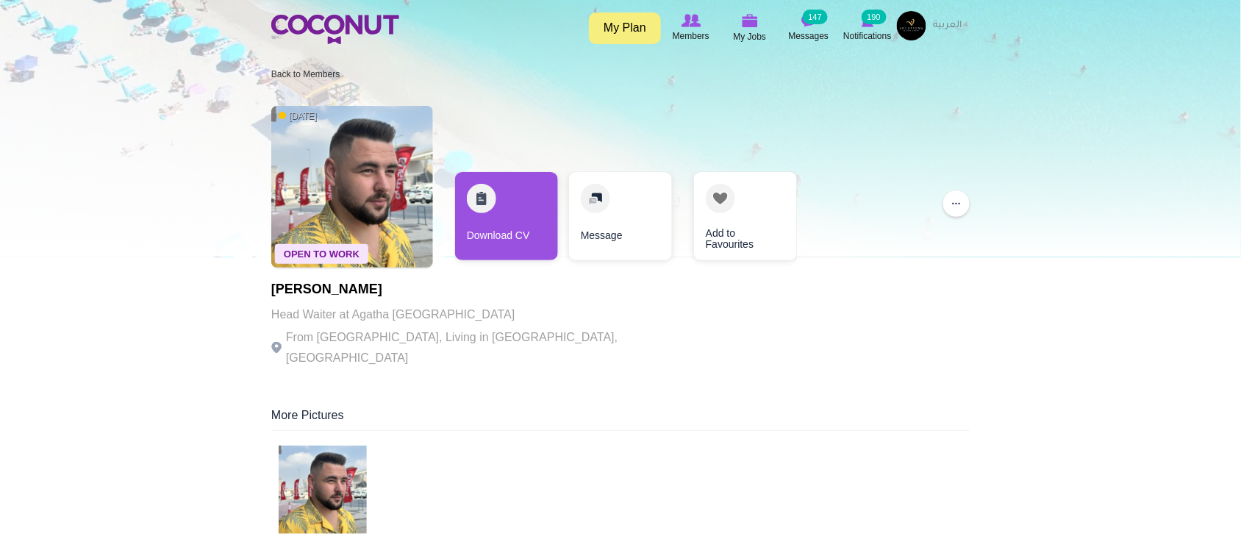
drag, startPoint x: 426, startPoint y: 336, endPoint x: 461, endPoint y: 337, distance: 34.6
click at [438, 337] on p "From [GEOGRAPHIC_DATA], Living in [GEOGRAPHIC_DATA], [GEOGRAPHIC_DATA]" at bounding box center [473, 347] width 404 height 41
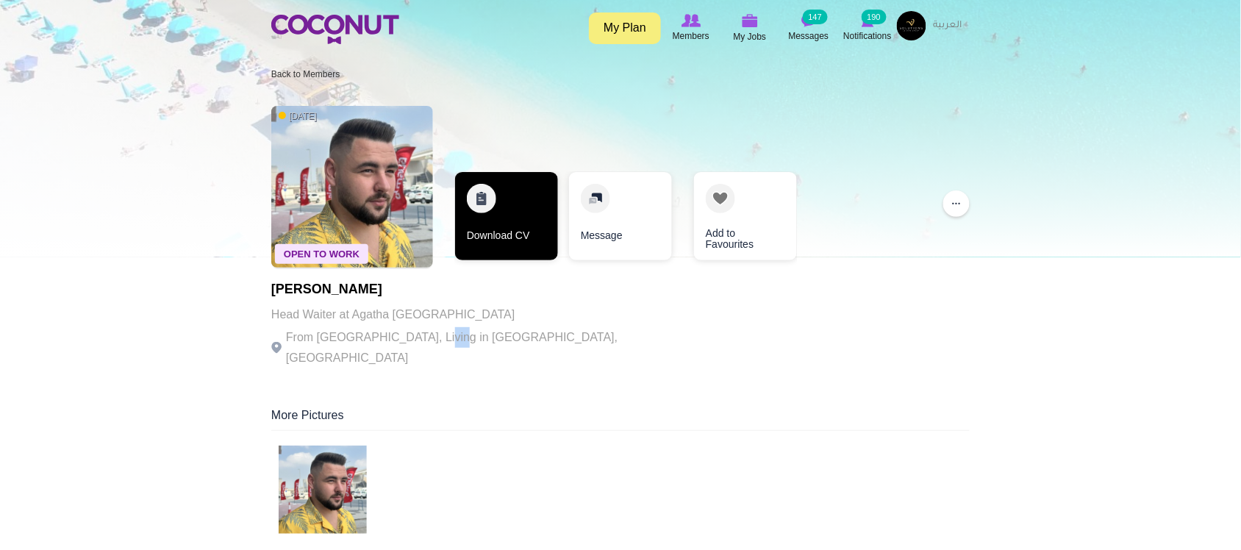
click at [504, 256] on link "Download CV" at bounding box center [506, 216] width 103 height 88
click at [521, 212] on link "Download CV" at bounding box center [506, 216] width 103 height 88
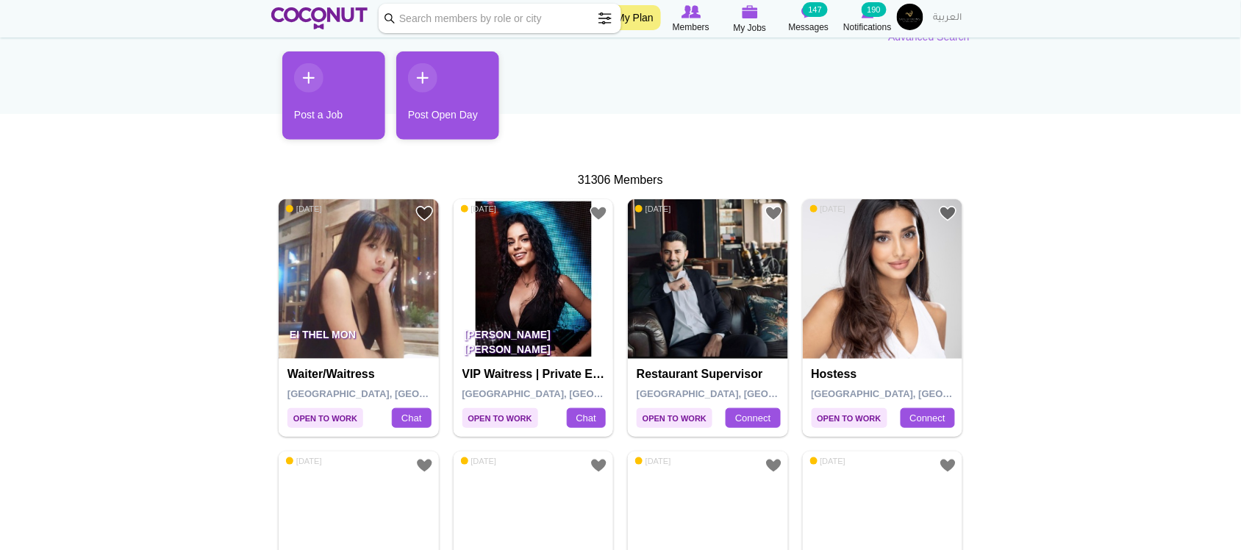
scroll to position [368, 0]
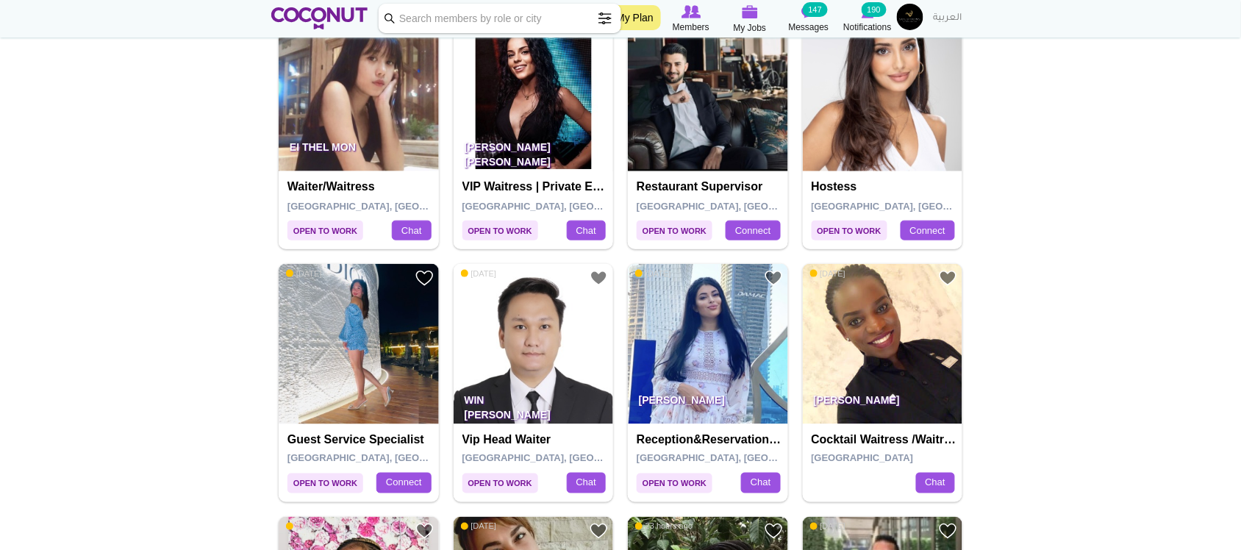
click at [875, 107] on img at bounding box center [883, 92] width 160 height 160
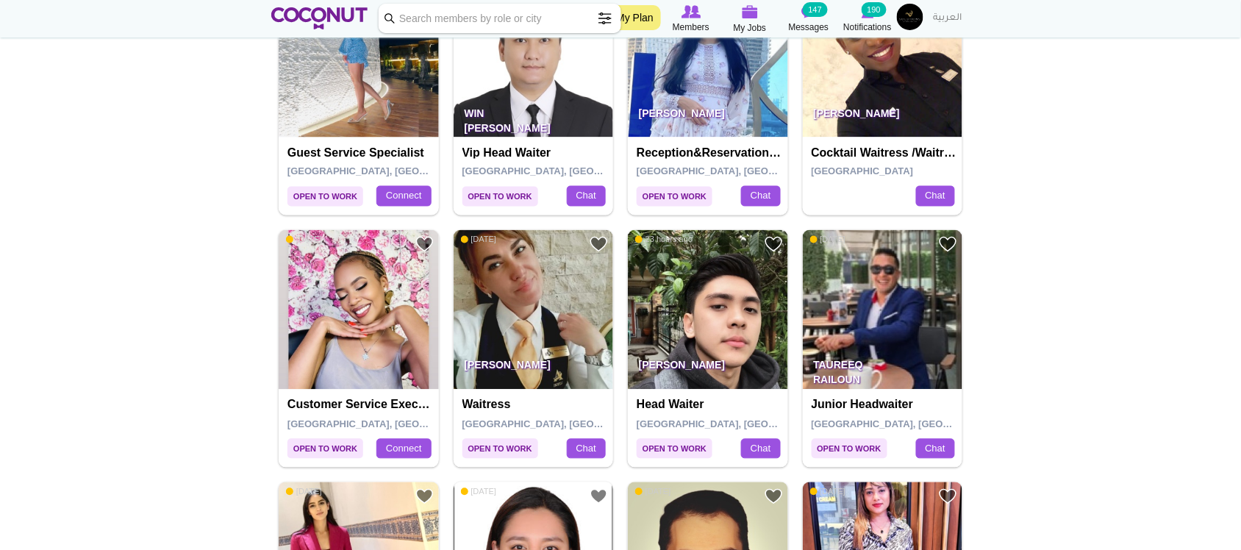
scroll to position [613, 0]
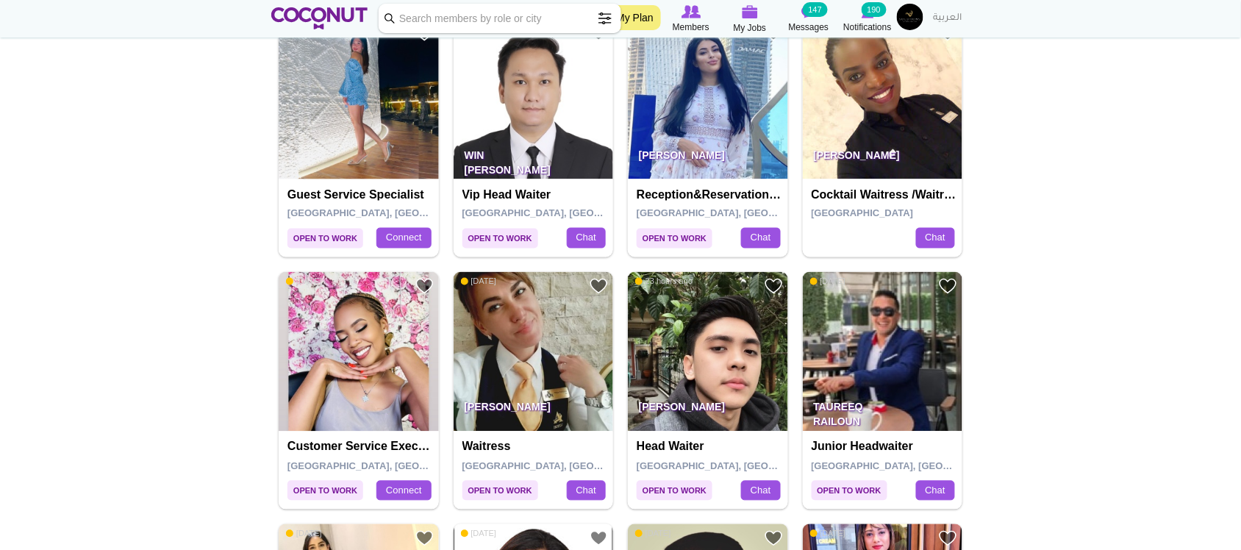
click at [873, 125] on img at bounding box center [883, 99] width 160 height 160
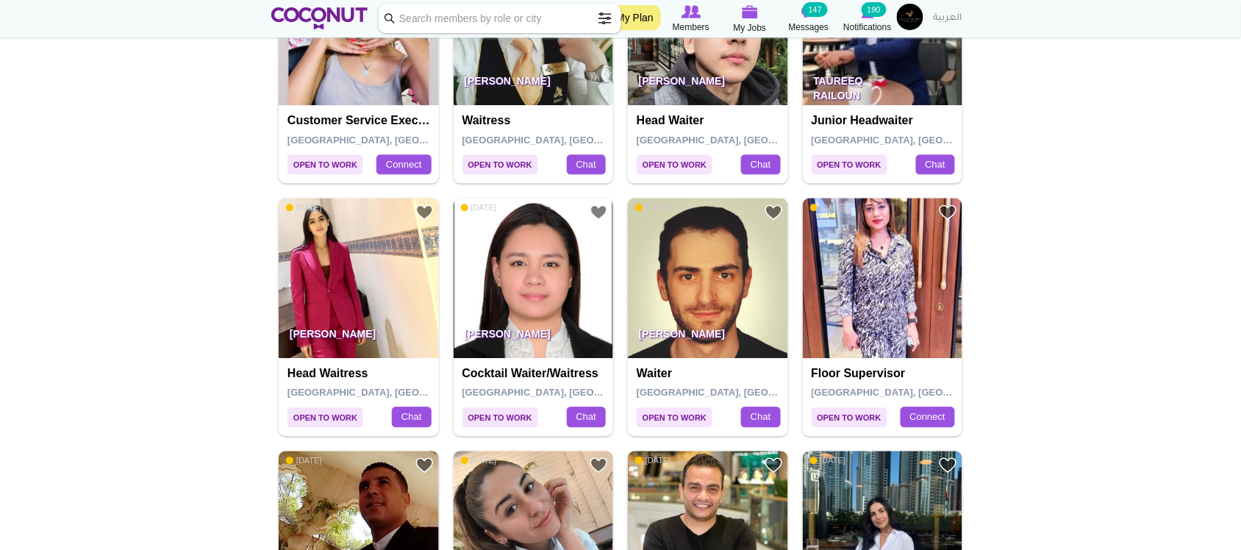
scroll to position [980, 0]
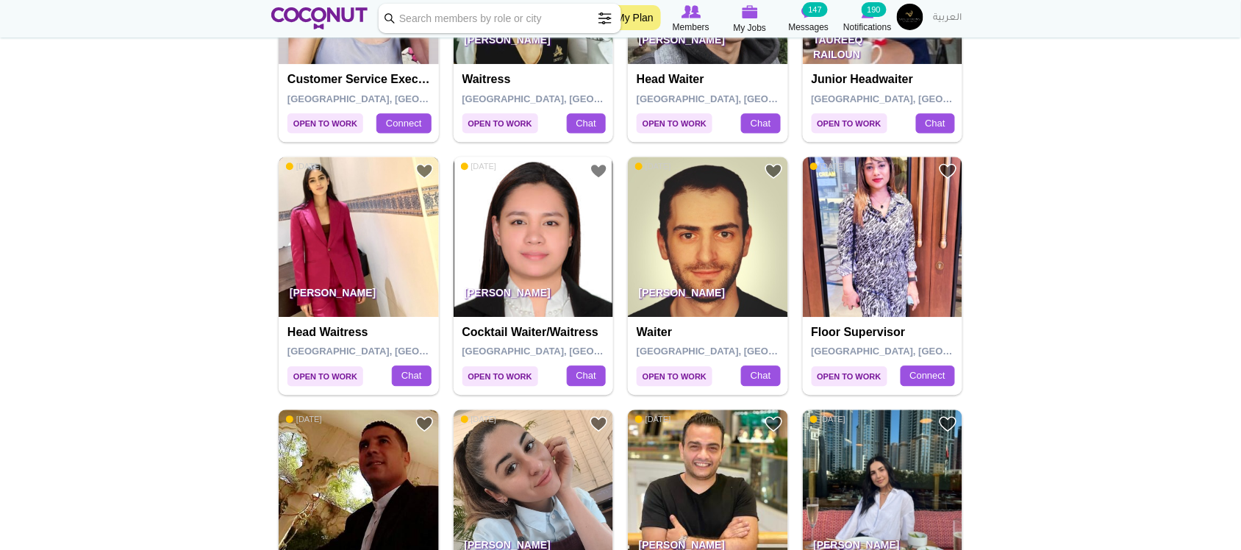
click at [342, 245] on img at bounding box center [359, 237] width 160 height 160
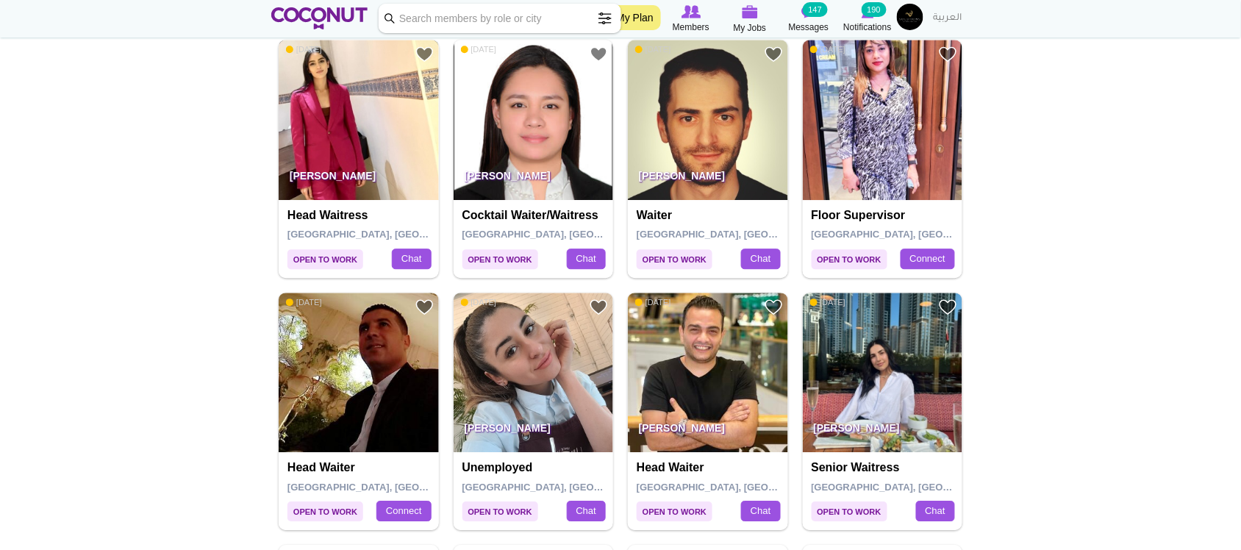
scroll to position [1225, 0]
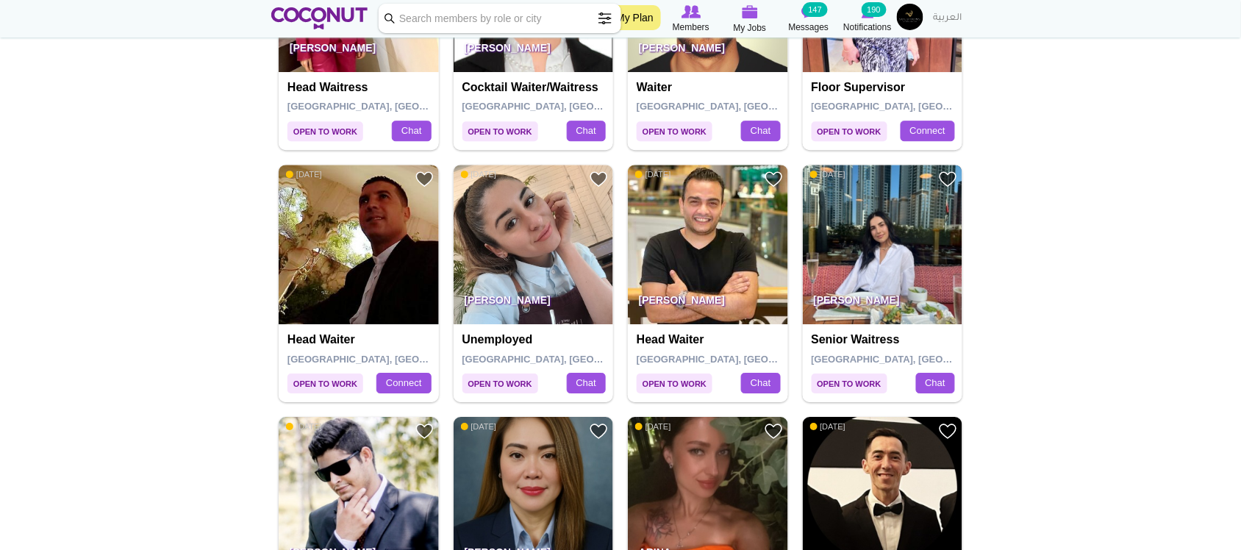
click at [873, 240] on img at bounding box center [883, 245] width 160 height 160
click at [497, 259] on img at bounding box center [534, 245] width 160 height 160
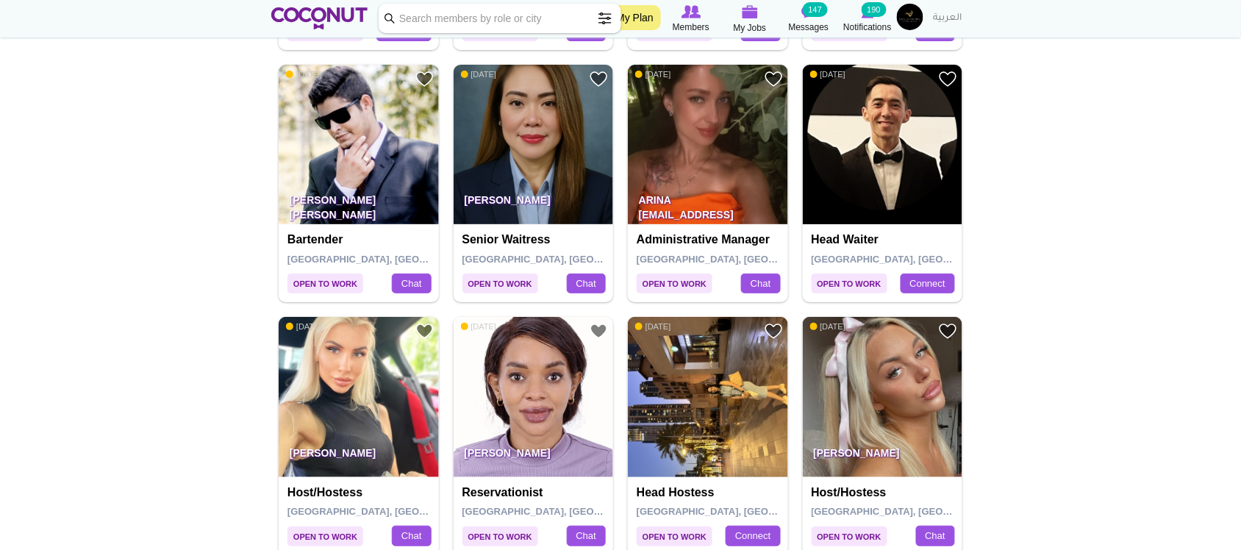
scroll to position [1715, 0]
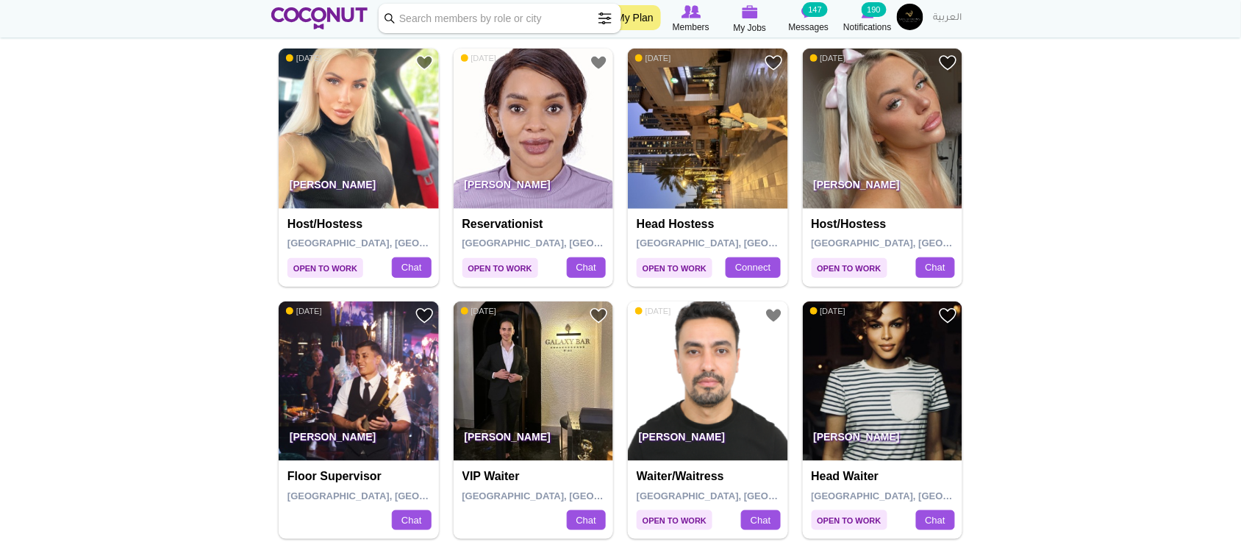
scroll to position [1960, 0]
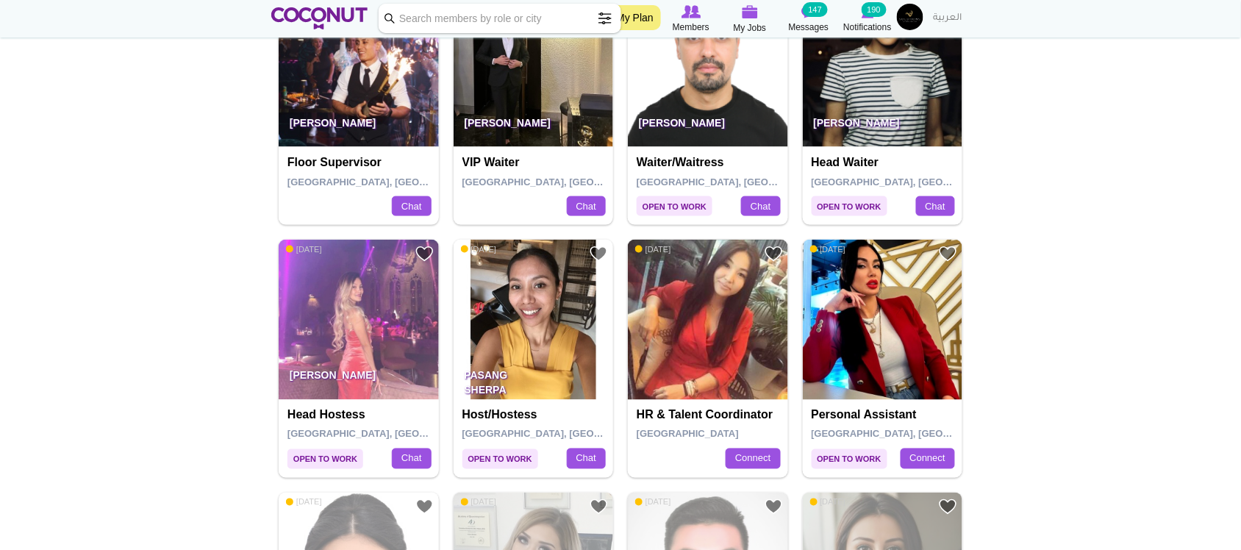
scroll to position [2083, 0]
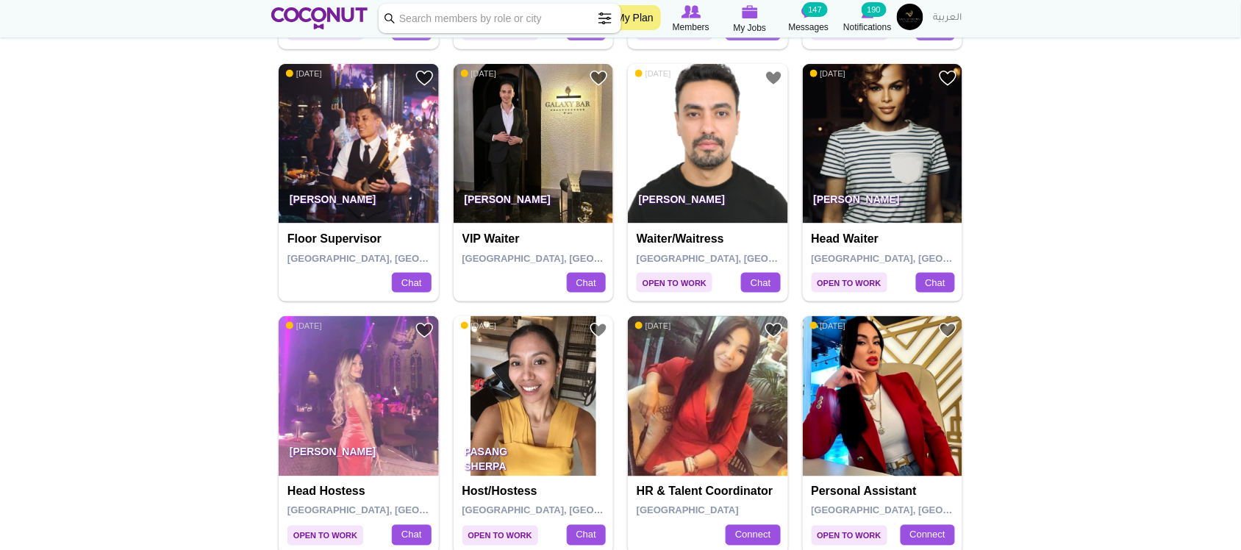
click at [423, 171] on img at bounding box center [359, 144] width 160 height 160
click at [896, 140] on img at bounding box center [883, 144] width 160 height 160
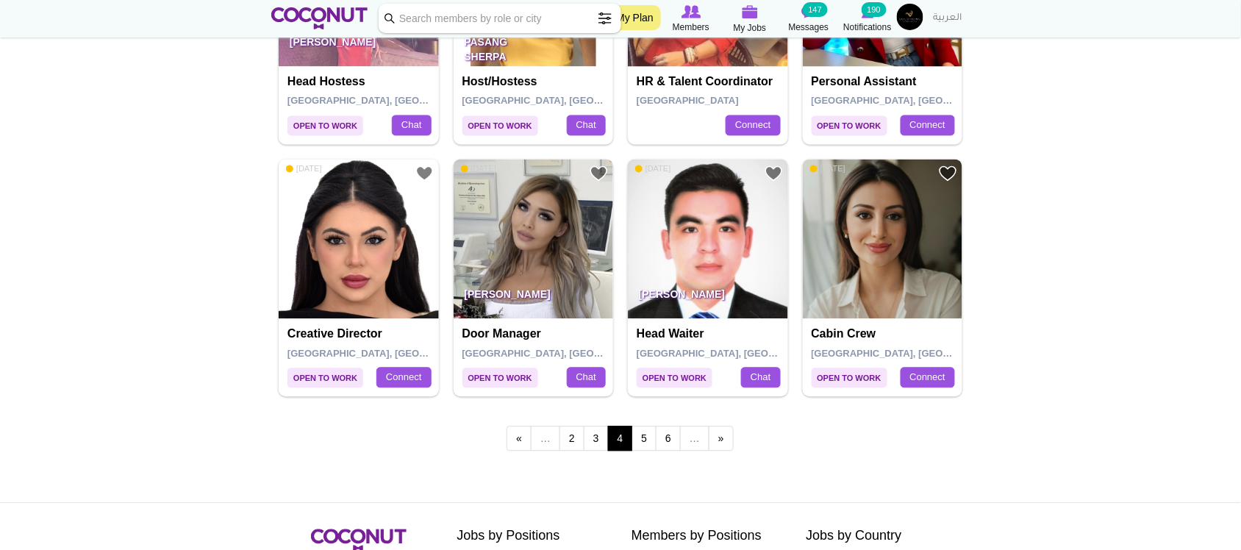
scroll to position [2574, 0]
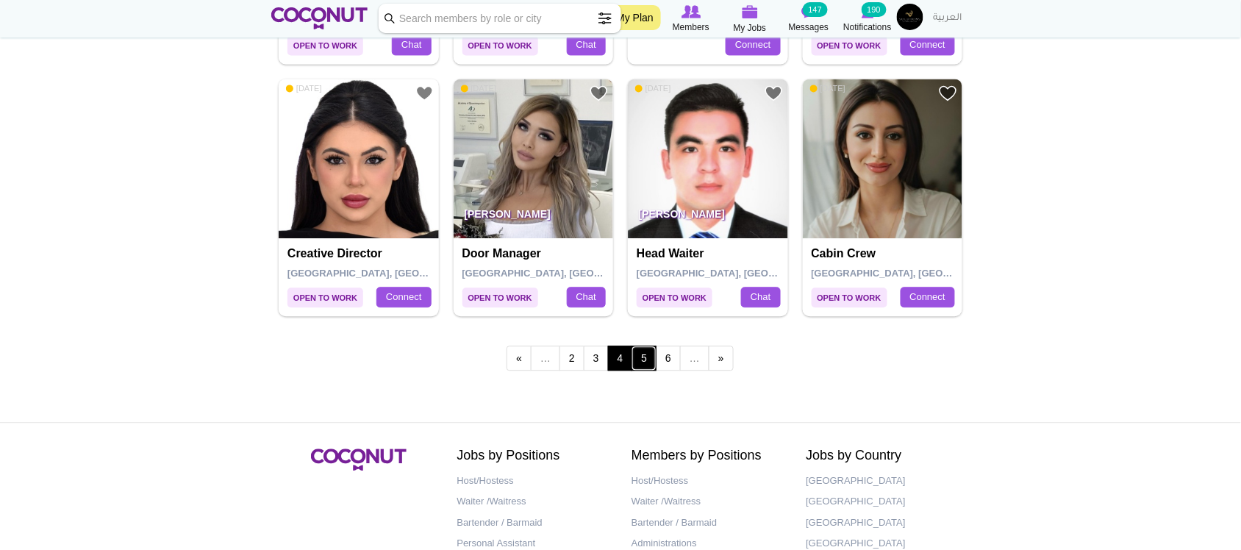
click at [644, 368] on link "5" at bounding box center [644, 358] width 25 height 25
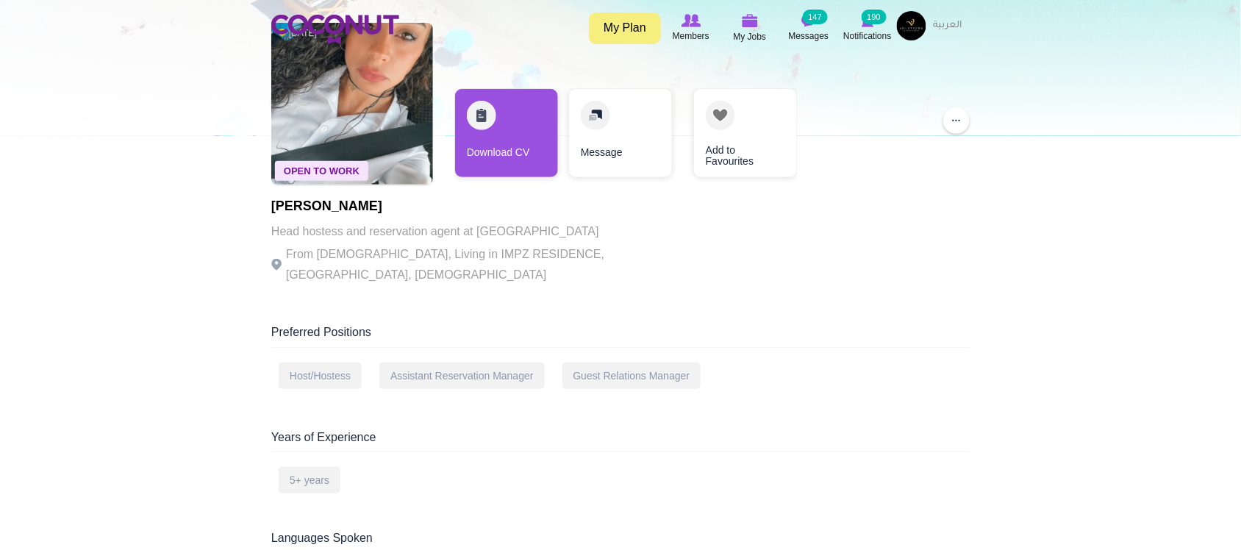
scroll to position [122, 0]
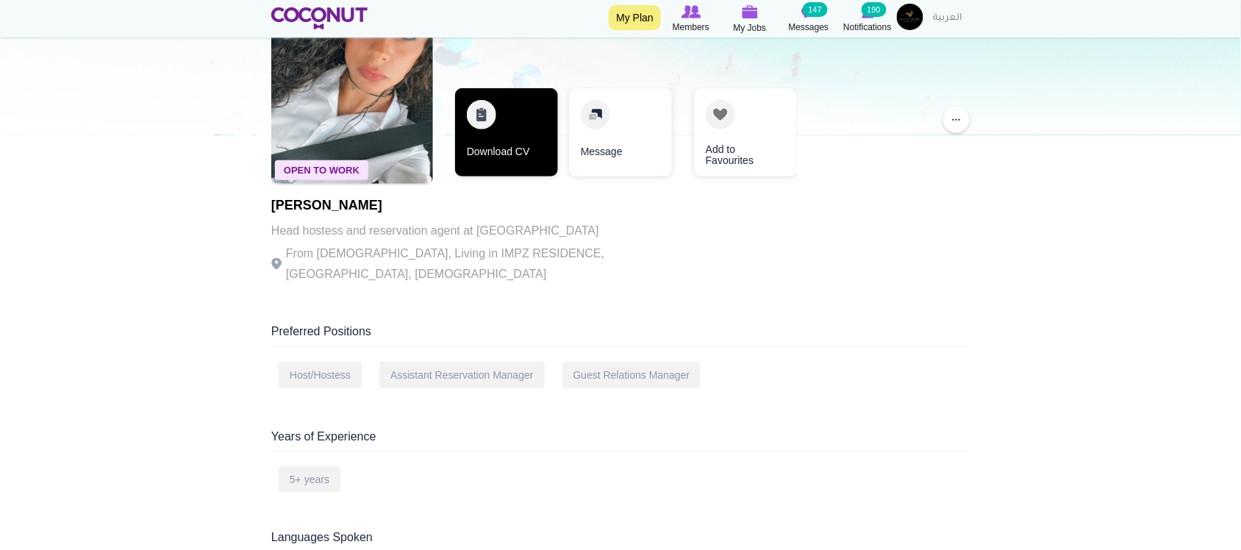
click at [485, 162] on link "Download CV" at bounding box center [506, 132] width 103 height 88
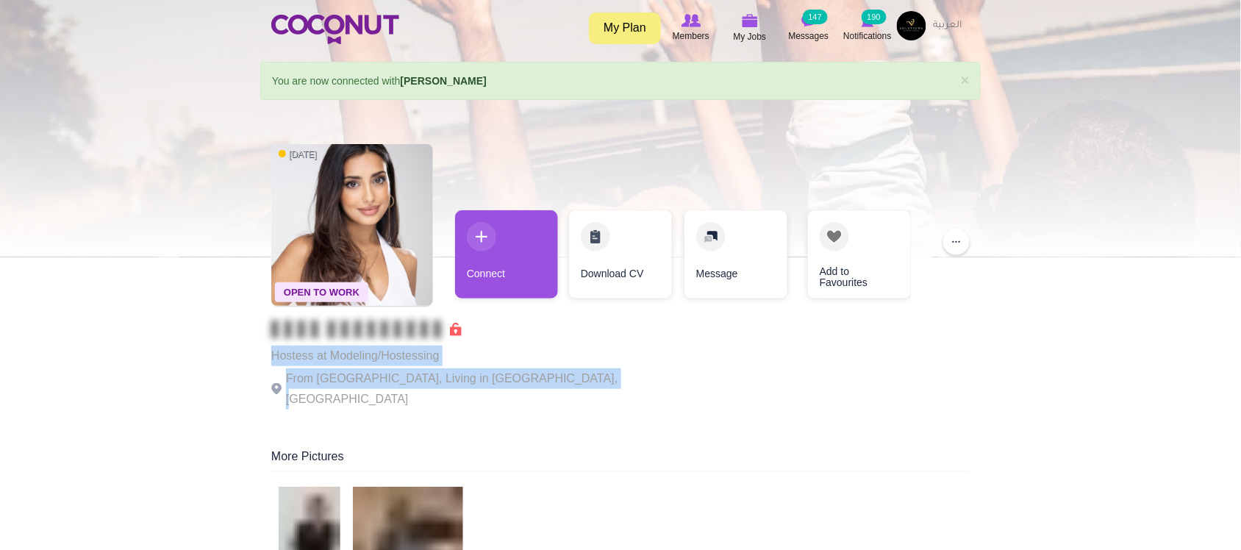
drag, startPoint x: 326, startPoint y: 354, endPoint x: 590, endPoint y: 372, distance: 265.3
click at [590, 372] on div "Open To Work [DATE] Hostess at Modeling/Hostessing From [GEOGRAPHIC_DATA], Livi…" at bounding box center [620, 278] width 699 height 282
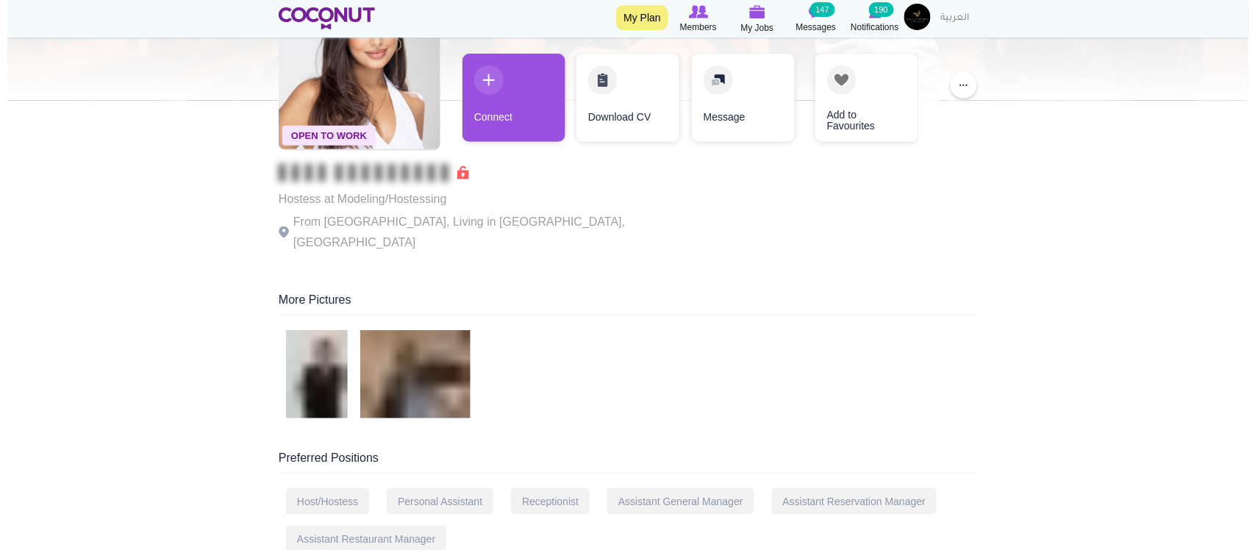
scroll to position [122, 0]
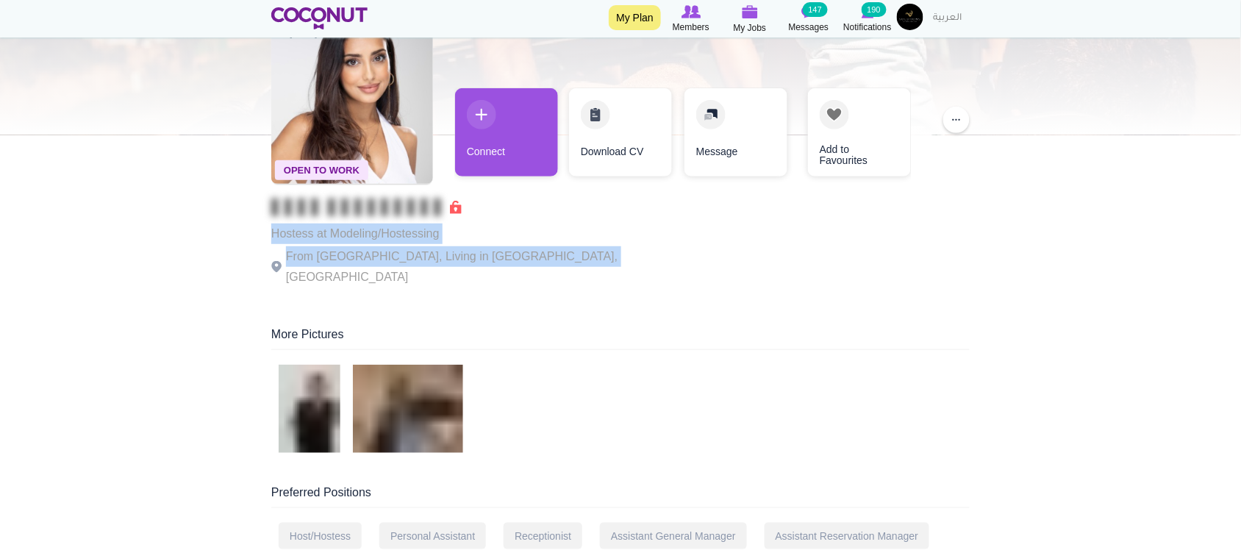
drag, startPoint x: 363, startPoint y: 232, endPoint x: 574, endPoint y: 247, distance: 212.3
click at [574, 247] on div "Open To Work [DATE] Hostess at Modeling/Hostessing From [GEOGRAPHIC_DATA], Livi…" at bounding box center [620, 156] width 699 height 282
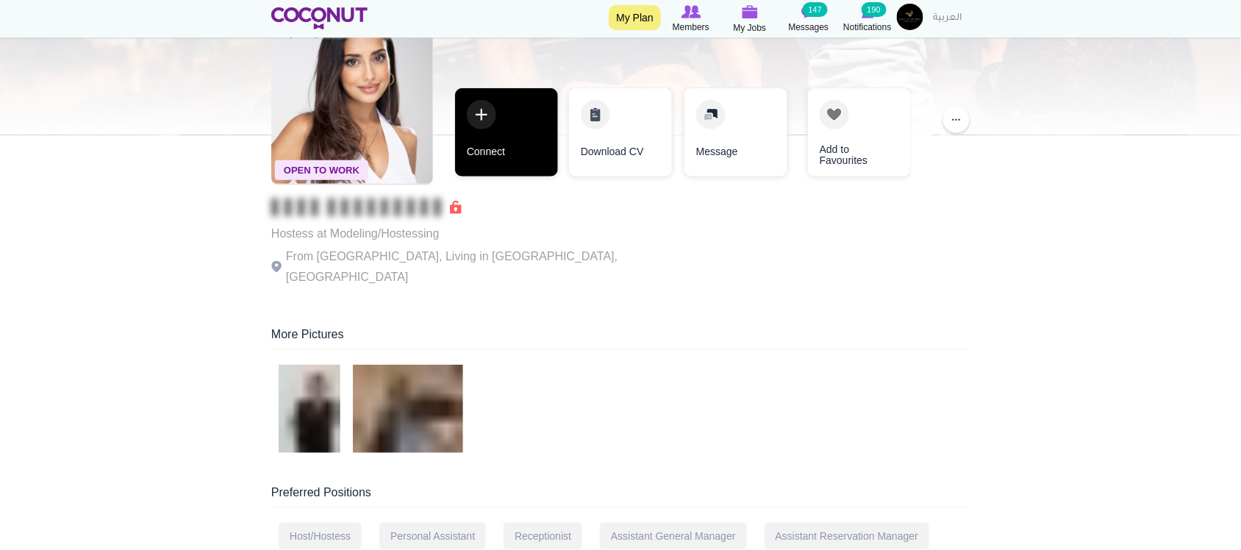
click at [534, 143] on link "Connect" at bounding box center [506, 132] width 103 height 88
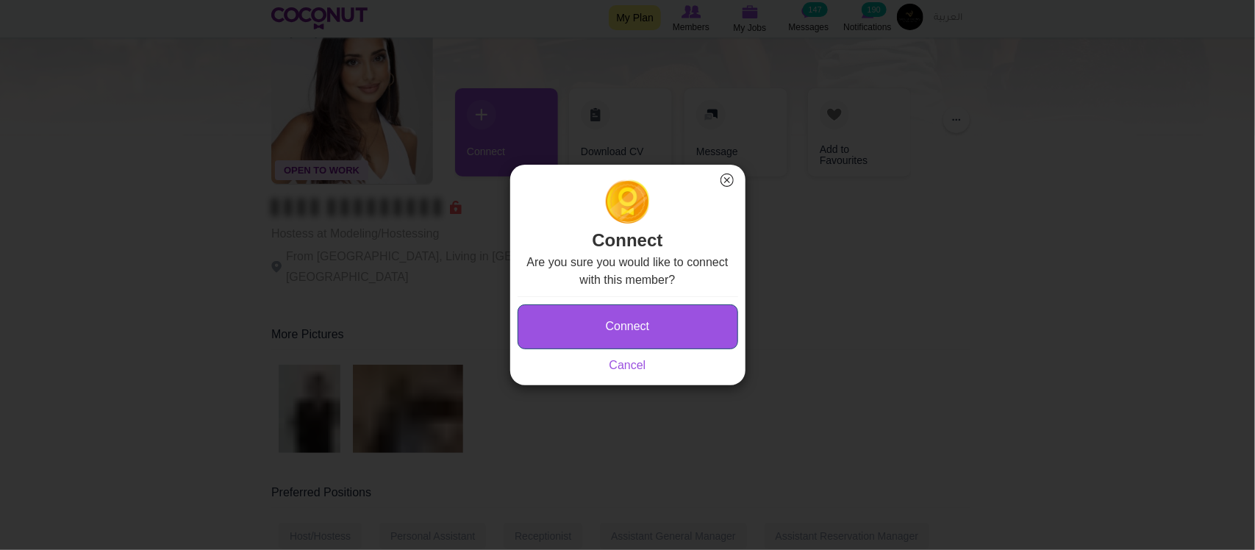
click at [664, 332] on button "Connect" at bounding box center [628, 326] width 221 height 45
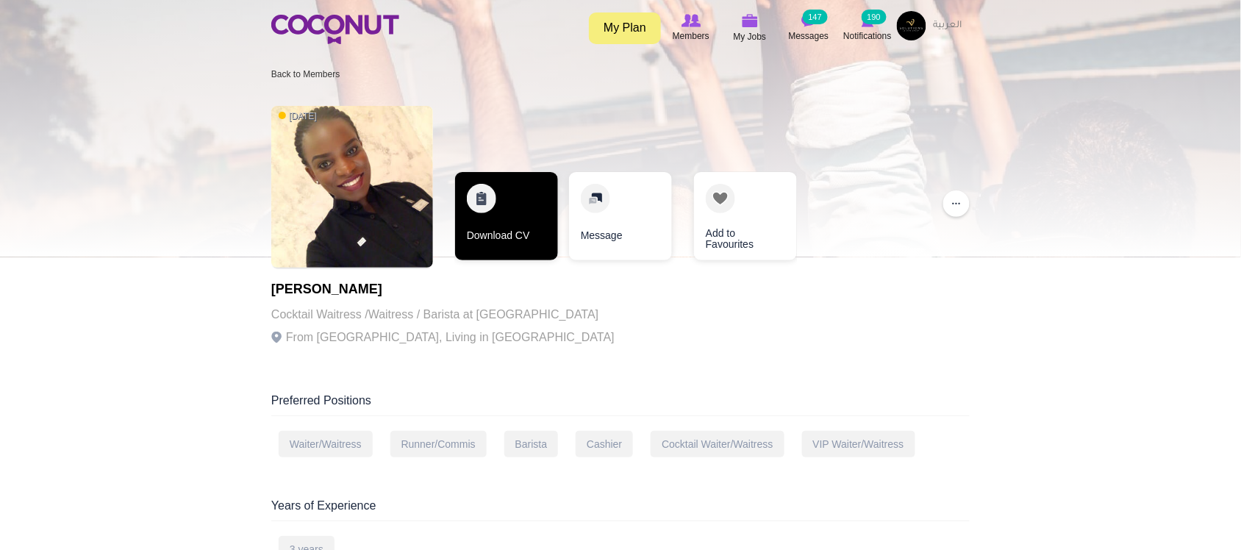
click at [504, 224] on link "Download CV" at bounding box center [506, 216] width 103 height 88
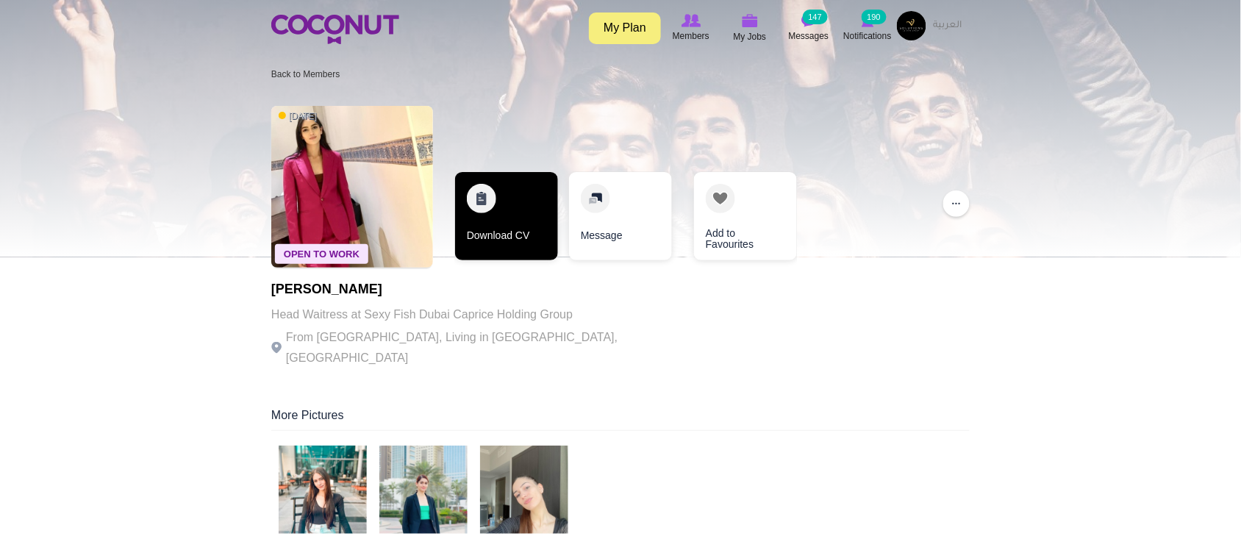
click at [513, 245] on link "Download CV" at bounding box center [506, 216] width 103 height 88
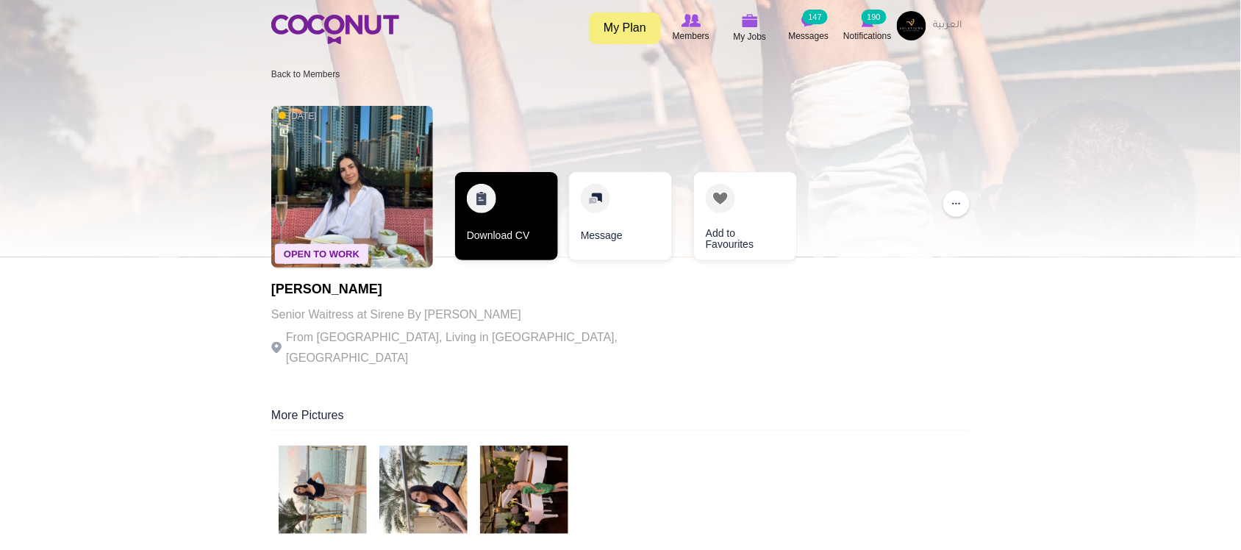
click at [476, 233] on link "Download CV" at bounding box center [506, 216] width 103 height 88
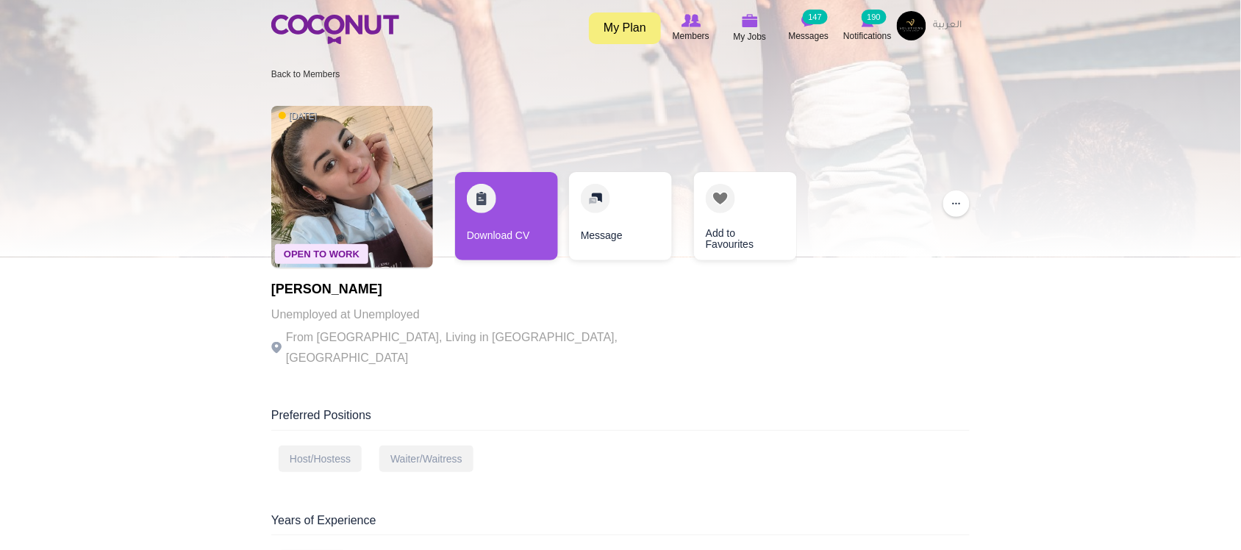
click at [490, 315] on p "Unemployed at Unemployed" at bounding box center [473, 314] width 404 height 21
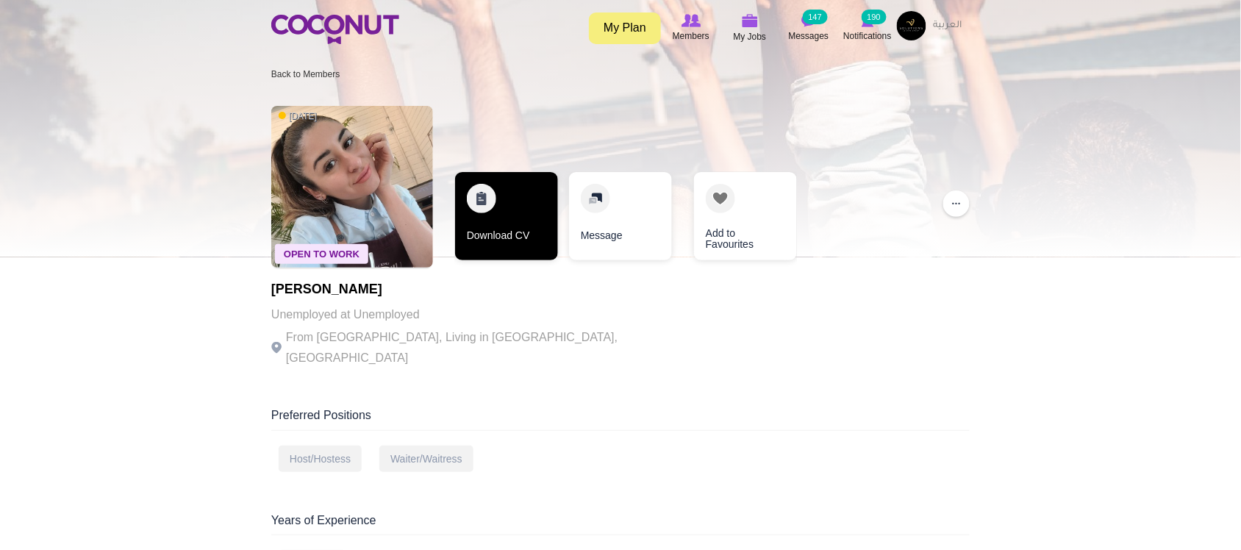
click at [494, 241] on link "Download CV" at bounding box center [506, 216] width 103 height 88
click at [494, 211] on link "Download CV" at bounding box center [506, 216] width 103 height 88
click at [523, 234] on link "Download CV" at bounding box center [506, 216] width 103 height 88
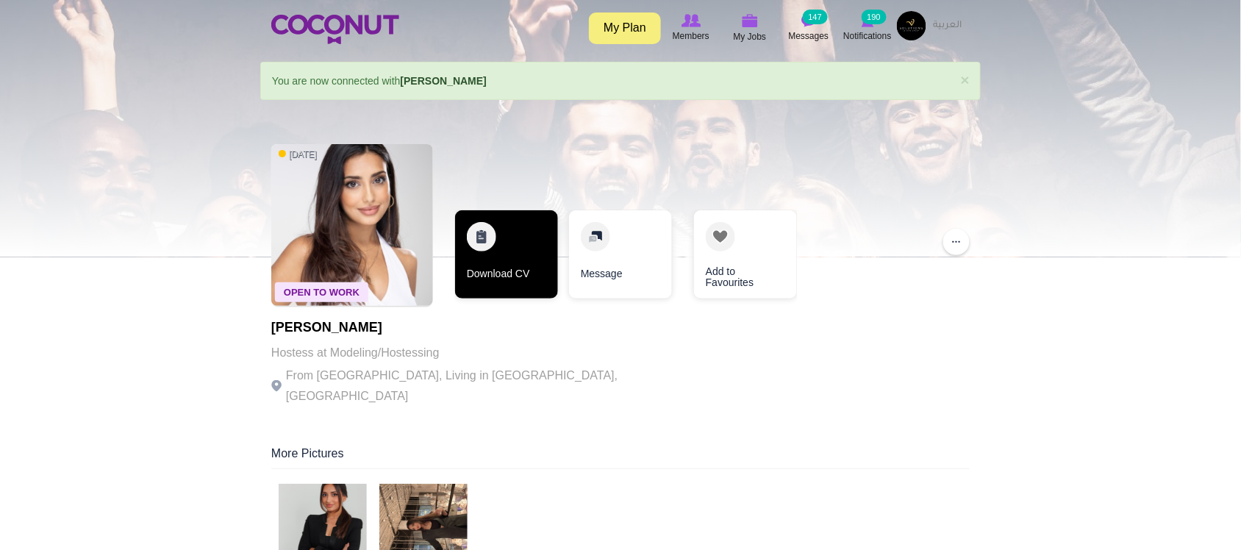
click at [509, 272] on link "Download CV" at bounding box center [506, 254] width 103 height 88
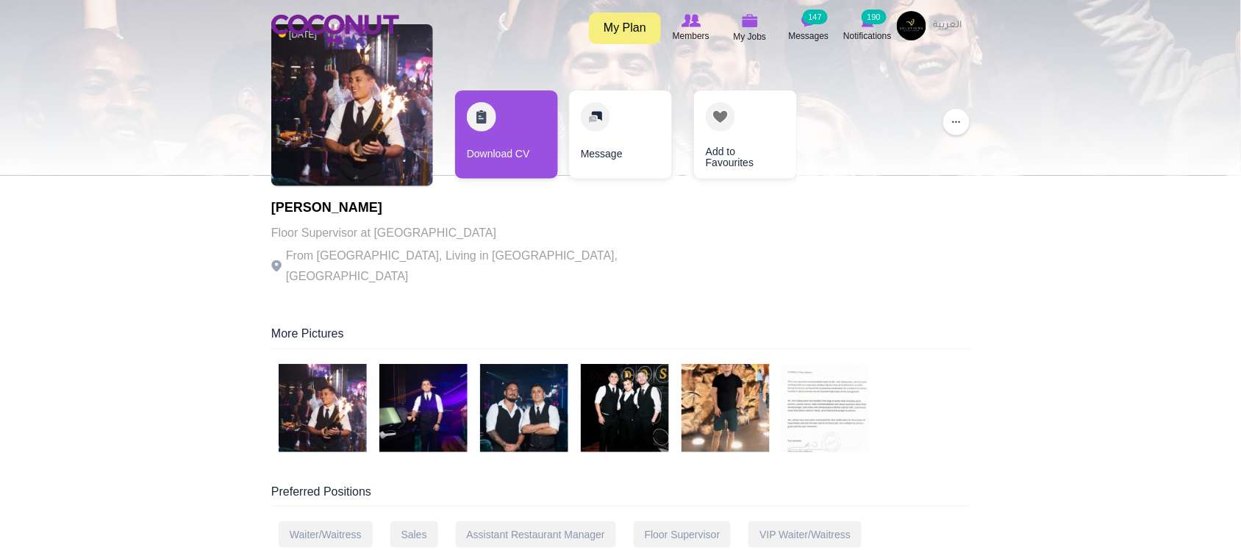
scroll to position [122, 0]
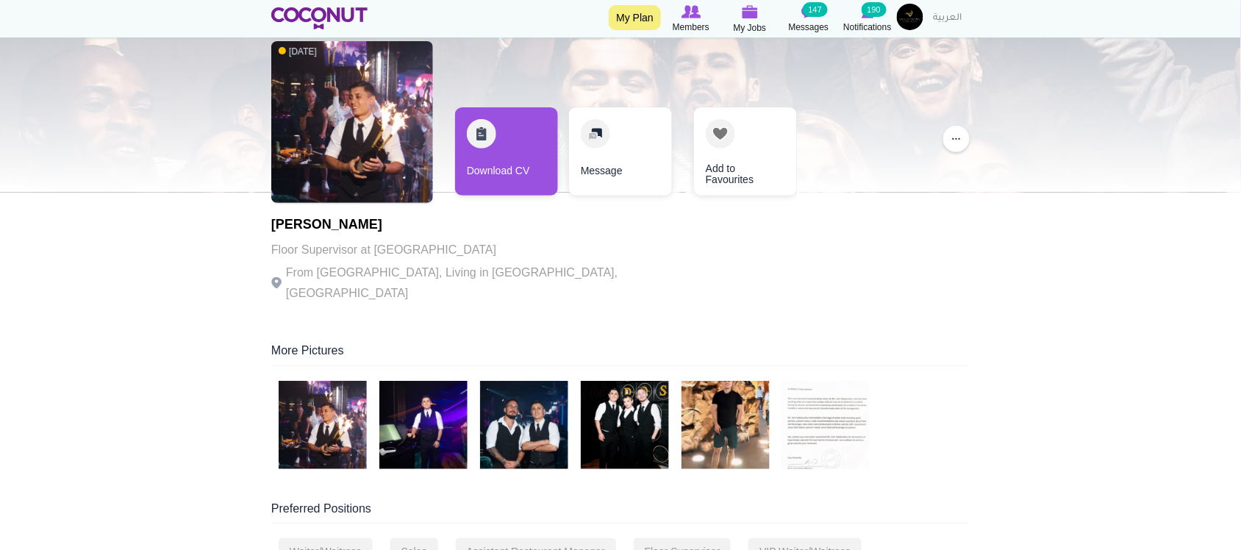
scroll to position [0, 0]
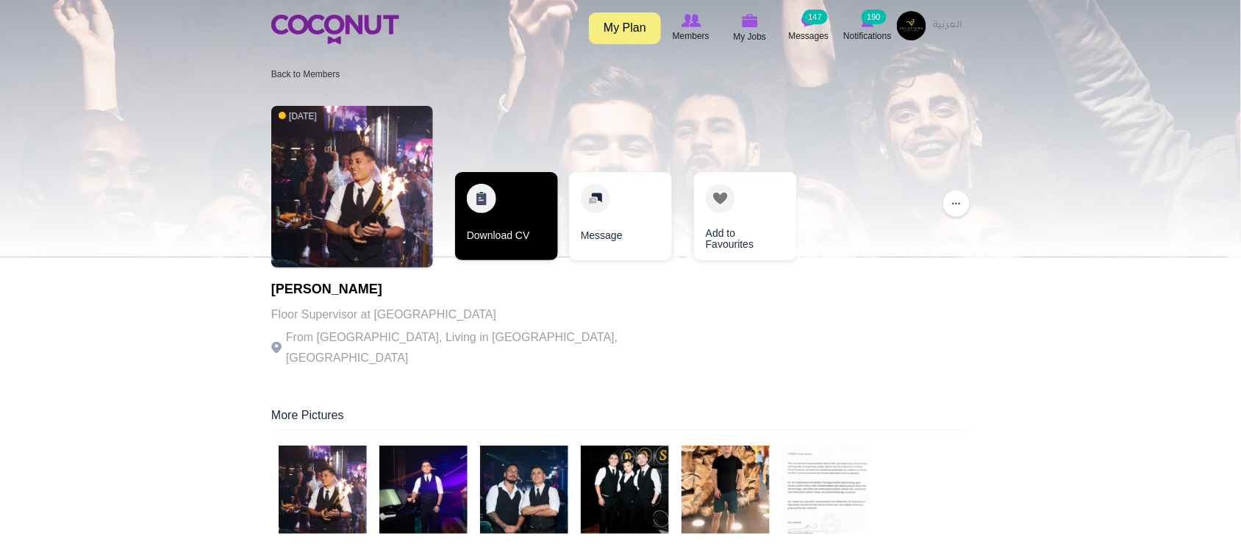
click at [515, 228] on link "Download CV" at bounding box center [506, 216] width 103 height 88
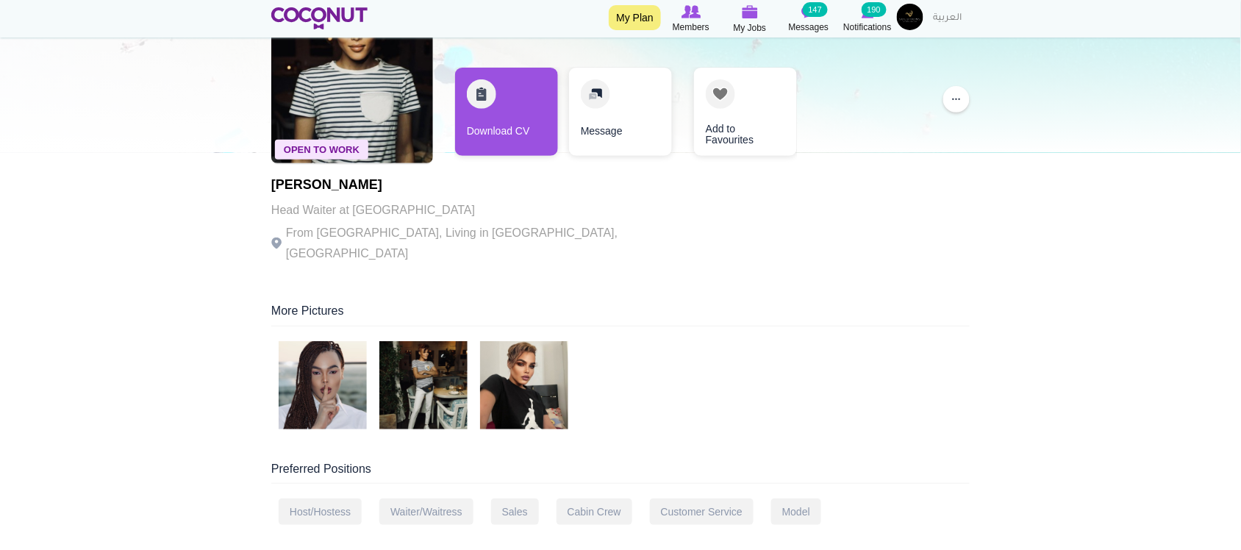
scroll to position [245, 0]
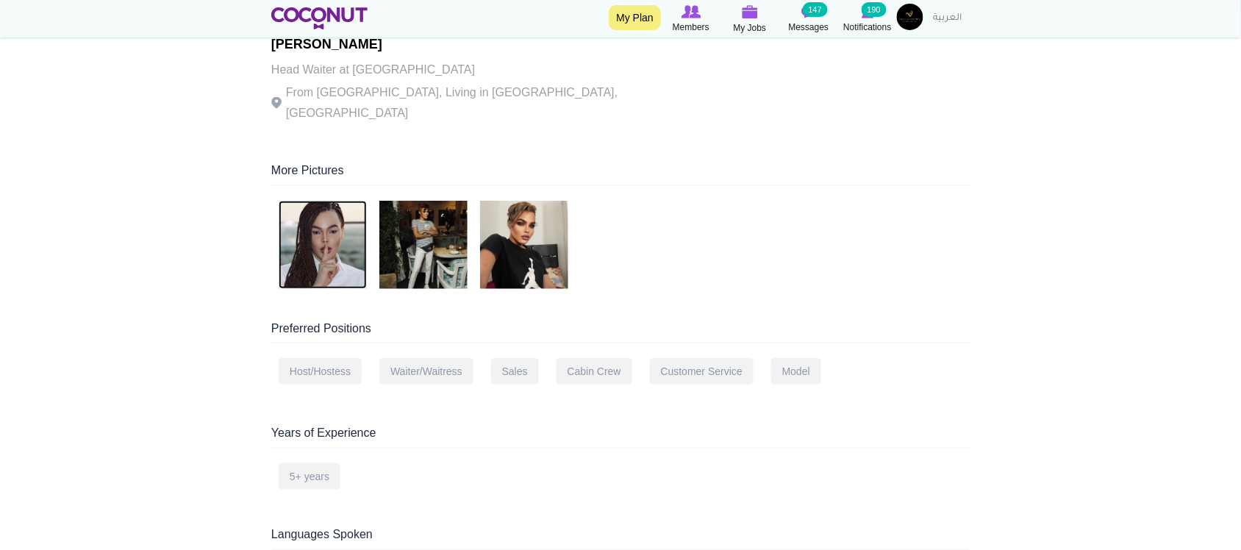
click at [335, 207] on img at bounding box center [323, 245] width 88 height 88
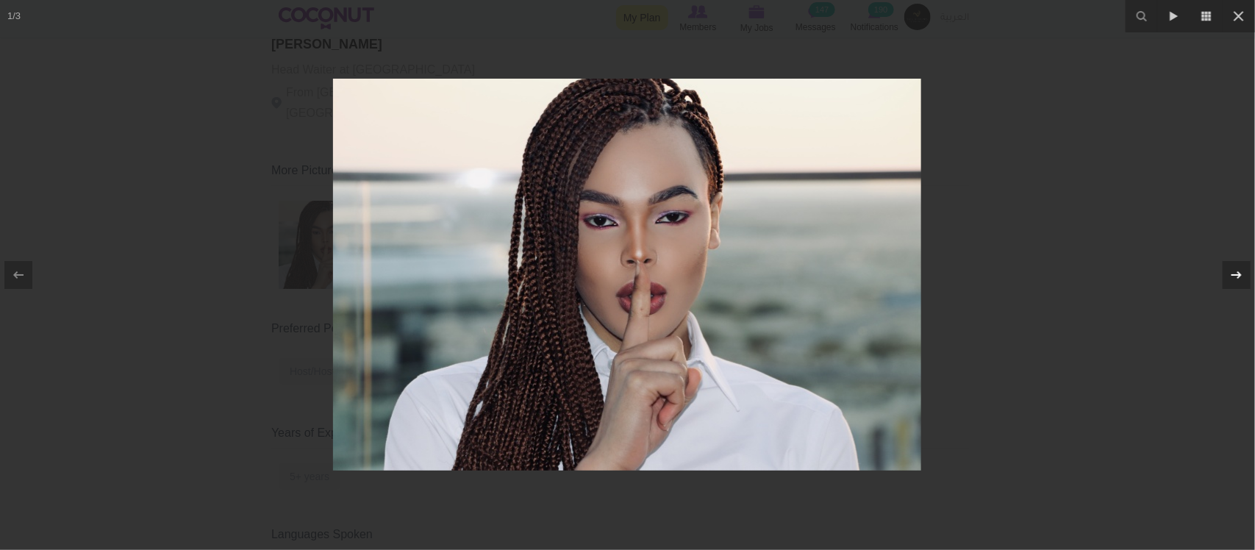
click at [1234, 273] on icon at bounding box center [1237, 275] width 18 height 18
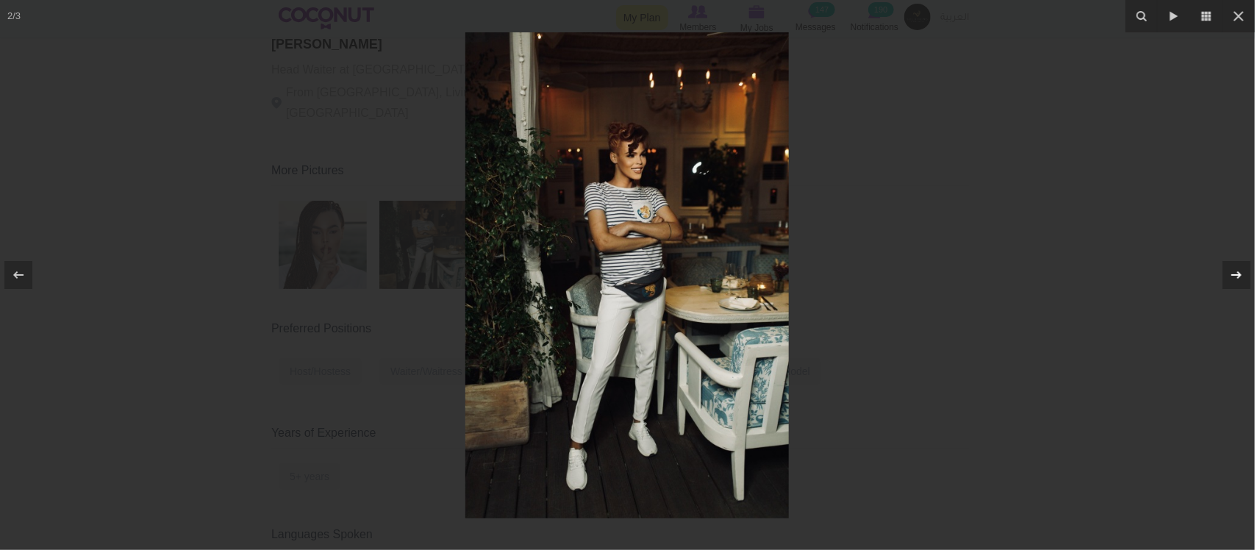
click at [1234, 273] on icon at bounding box center [1237, 275] width 18 height 18
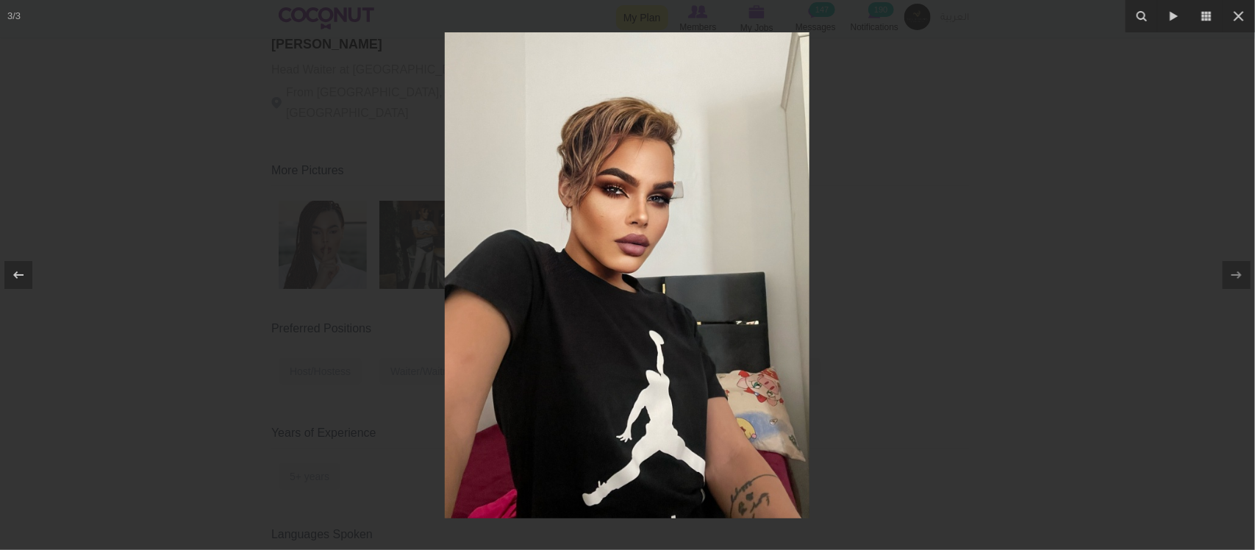
click at [1126, 293] on div at bounding box center [627, 275] width 1255 height 550
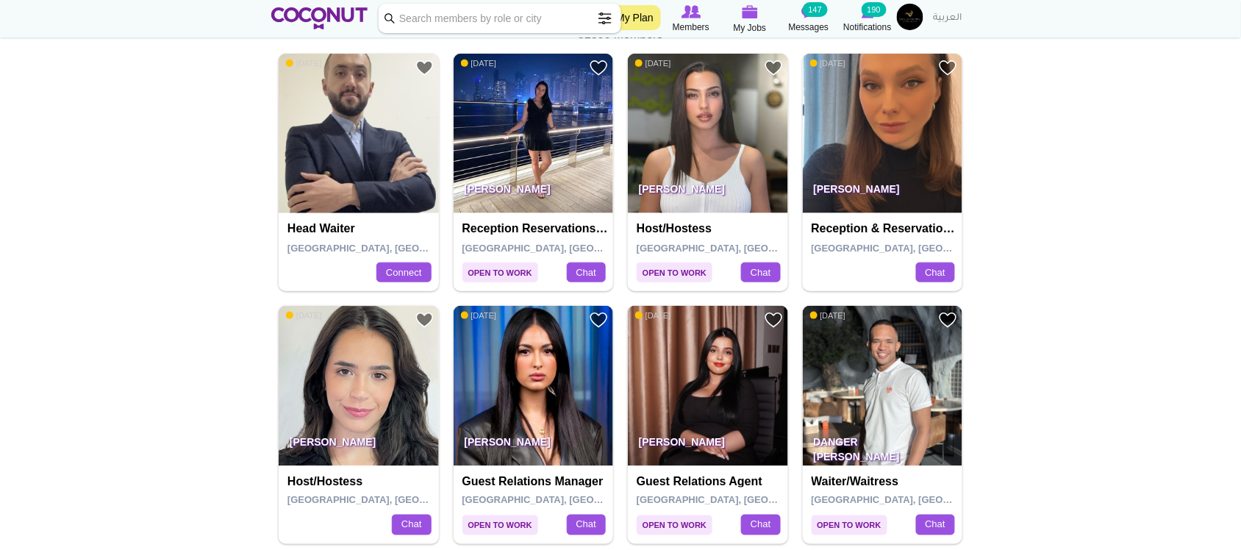
scroll to position [368, 0]
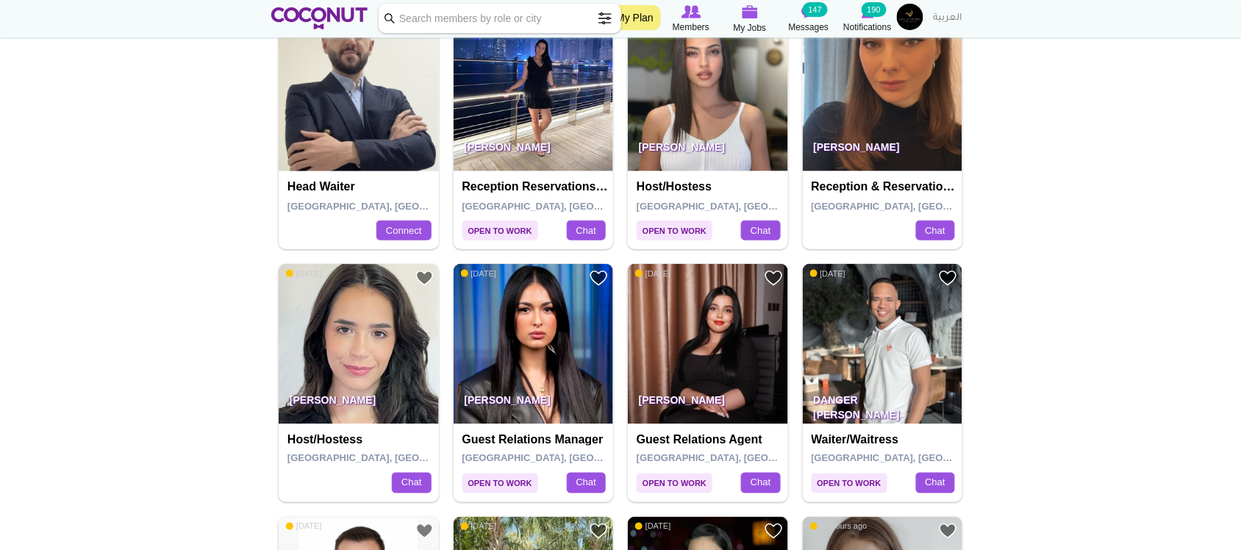
click at [724, 115] on img at bounding box center [708, 92] width 160 height 160
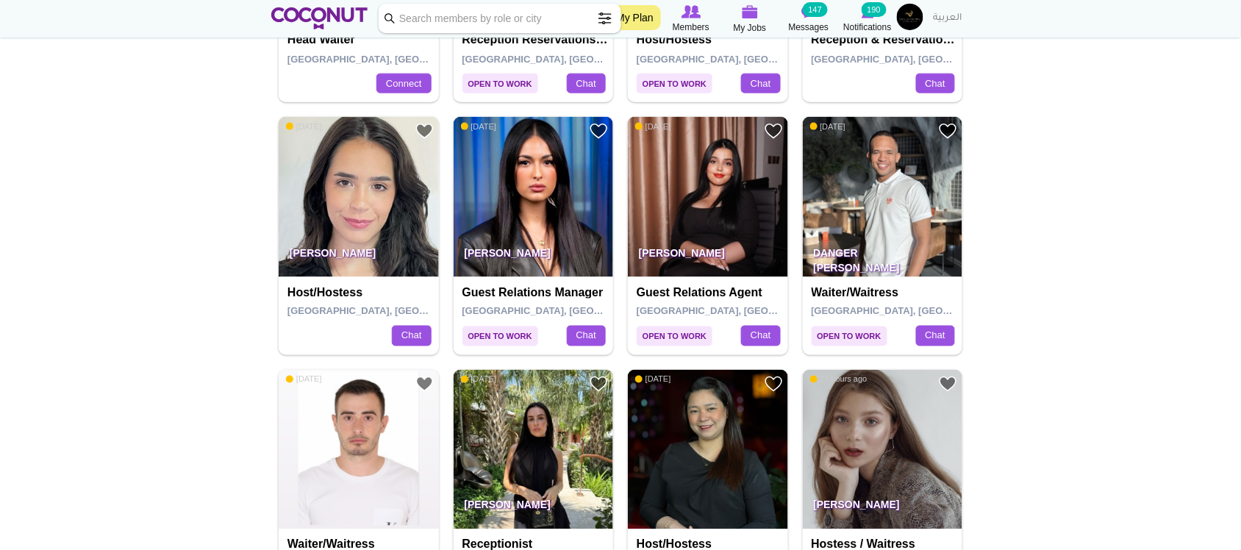
scroll to position [613, 0]
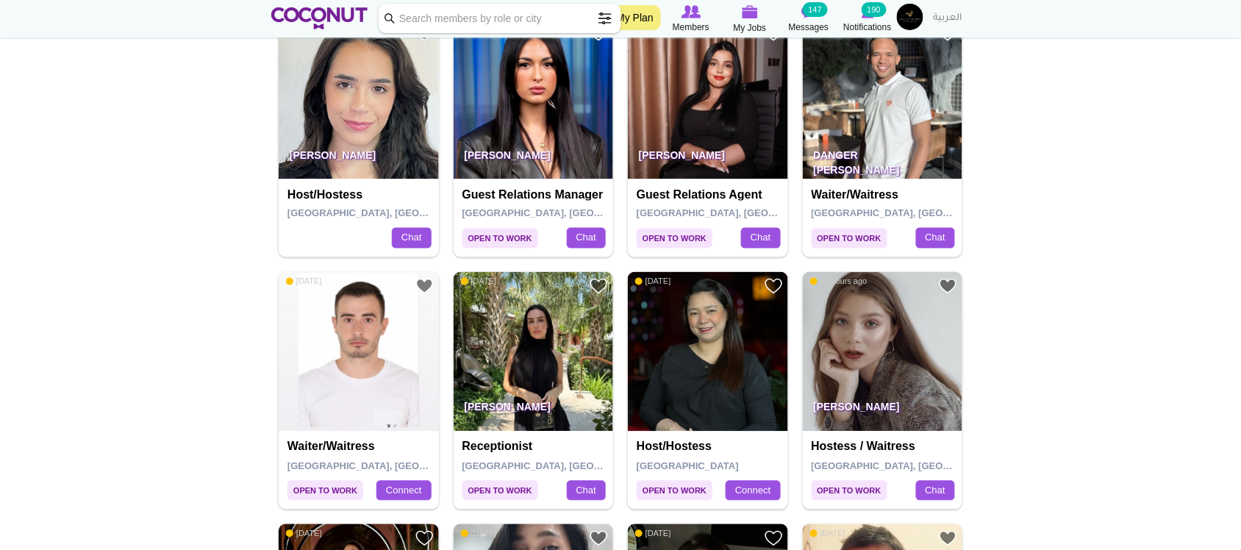
click at [346, 370] on img at bounding box center [359, 352] width 160 height 160
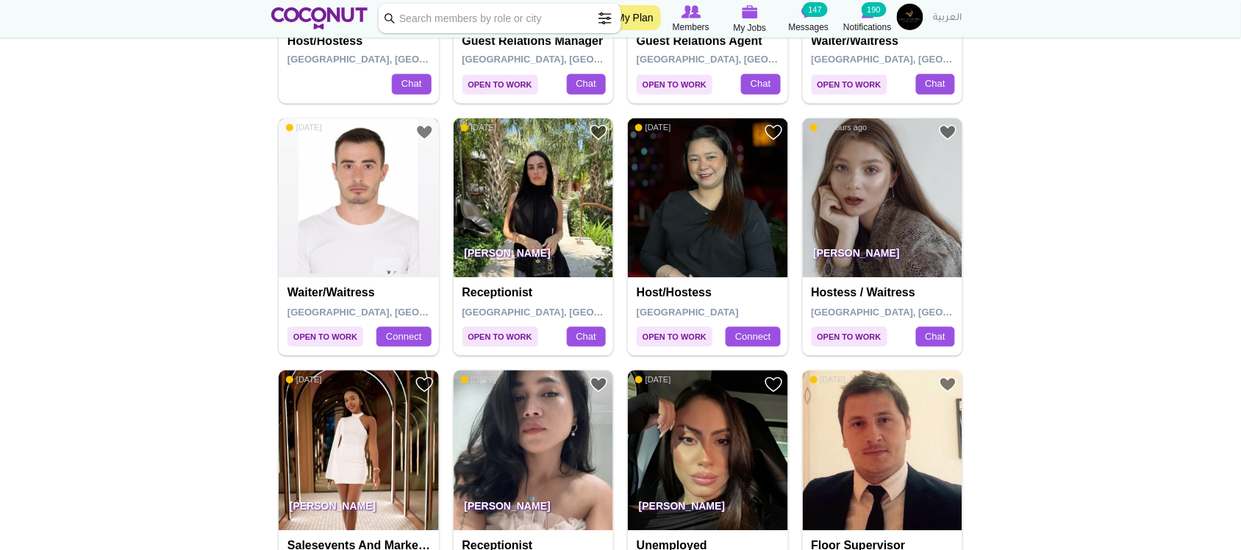
scroll to position [735, 0]
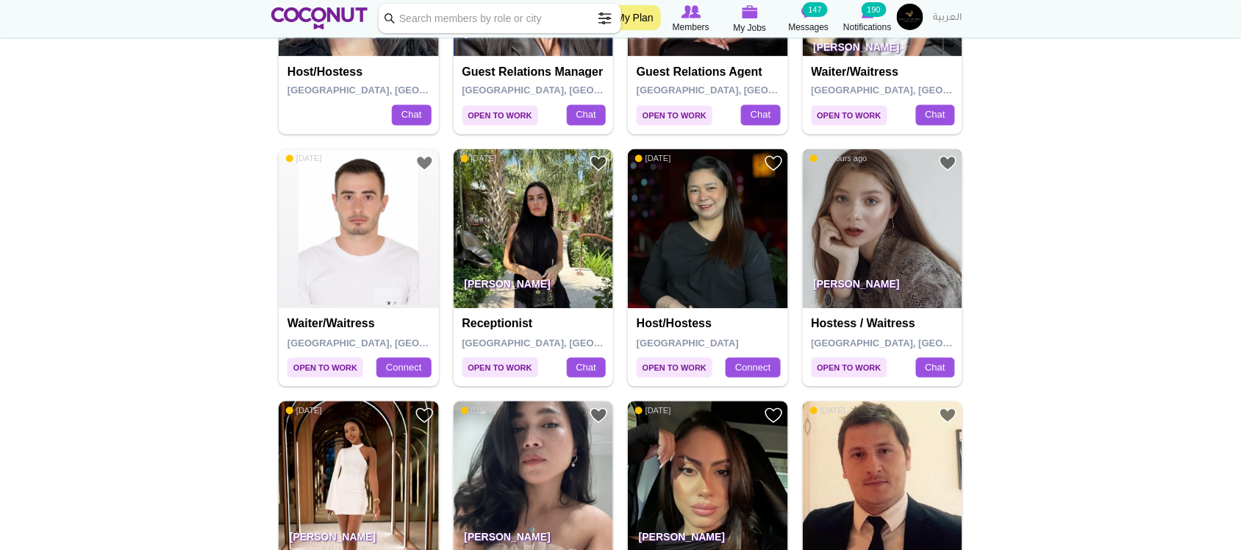
click at [910, 259] on img at bounding box center [883, 229] width 160 height 160
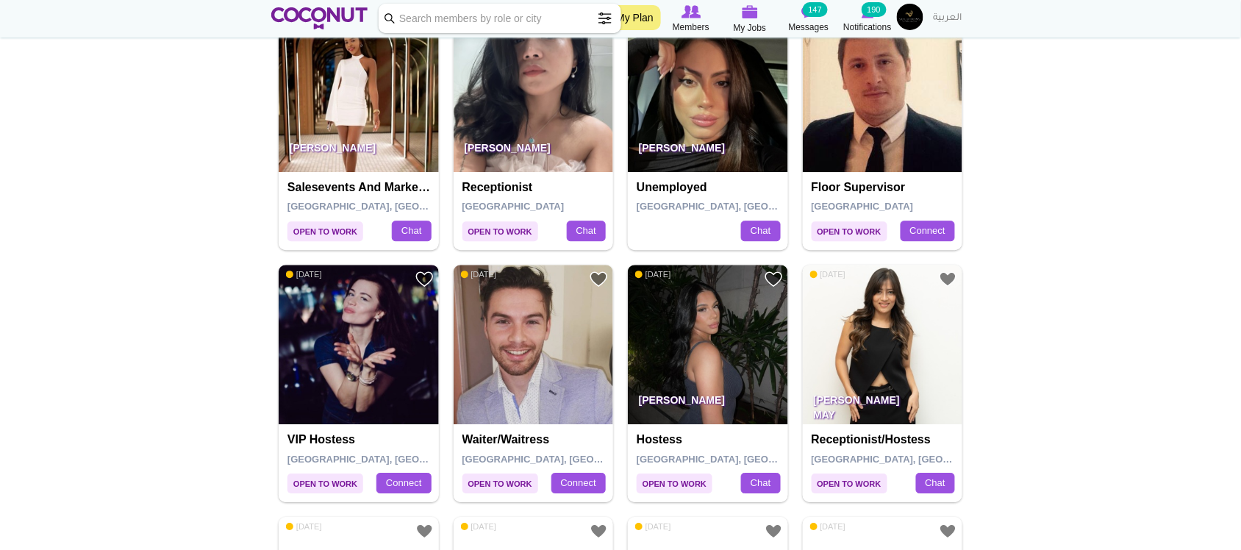
scroll to position [1225, 0]
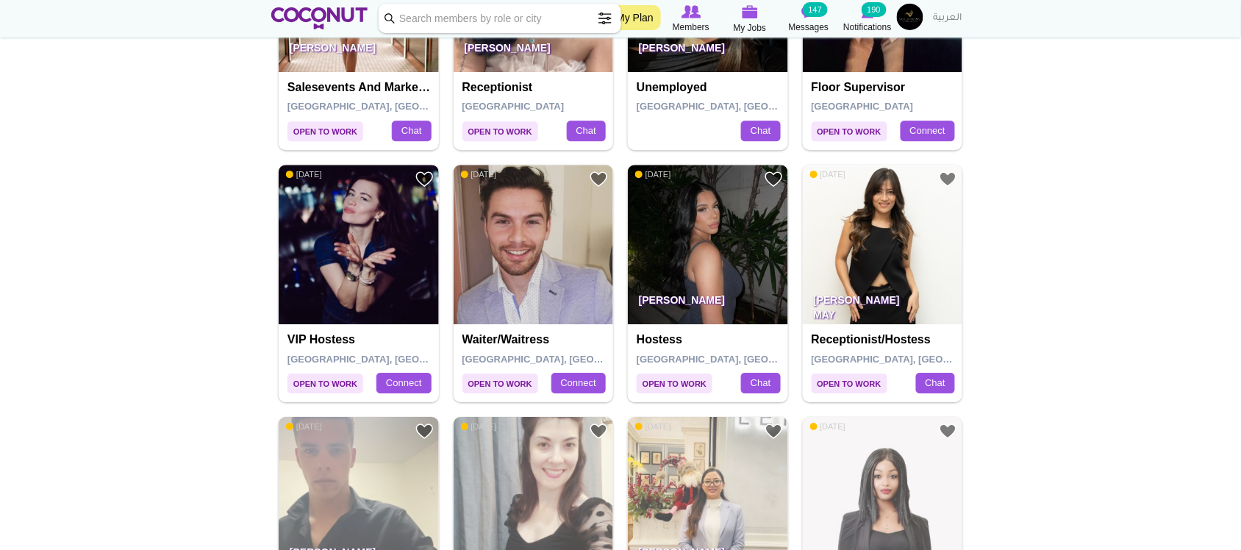
click at [1061, 322] on body "Toggle navigation My Plan Members My Jobs Post a Job Messages 147 Notifications…" at bounding box center [620, 391] width 1241 height 3233
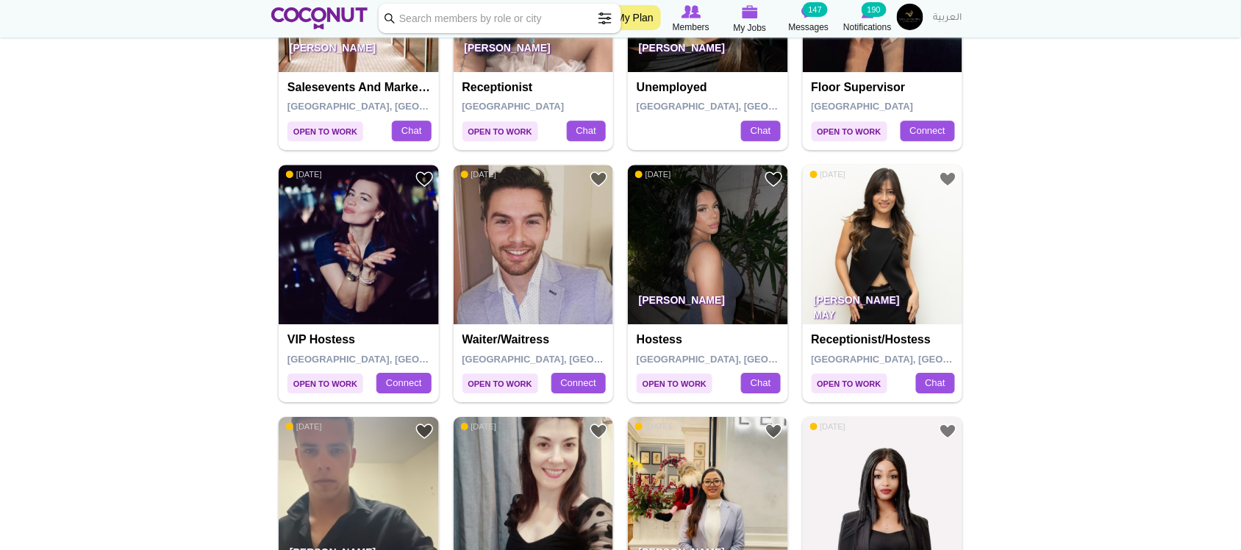
click at [506, 263] on img at bounding box center [534, 245] width 160 height 160
click at [349, 283] on img at bounding box center [359, 245] width 160 height 160
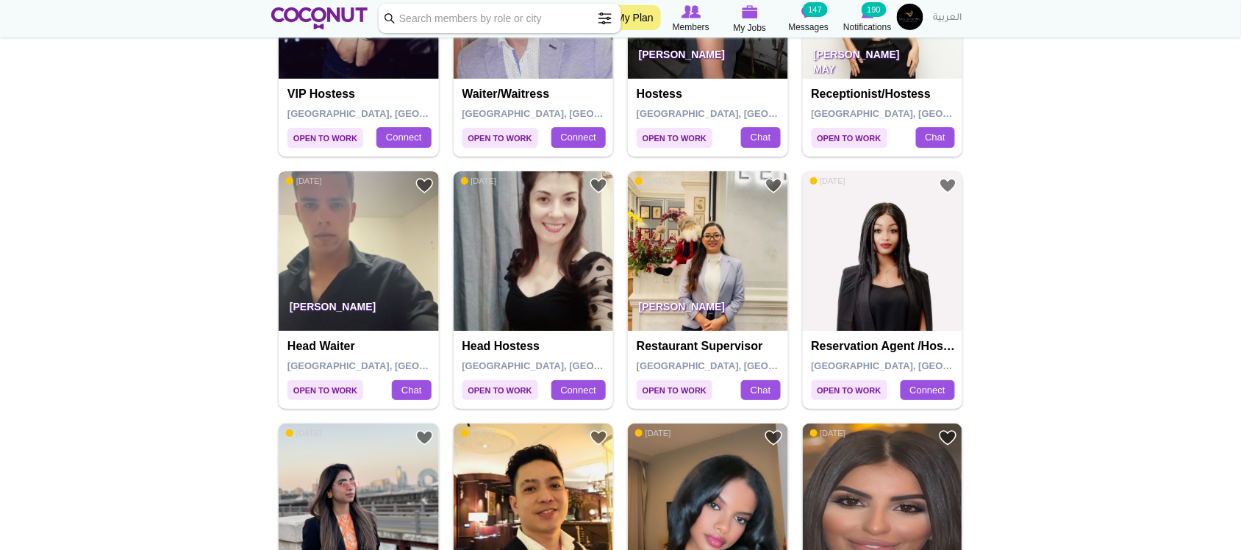
click at [404, 270] on img at bounding box center [359, 251] width 160 height 160
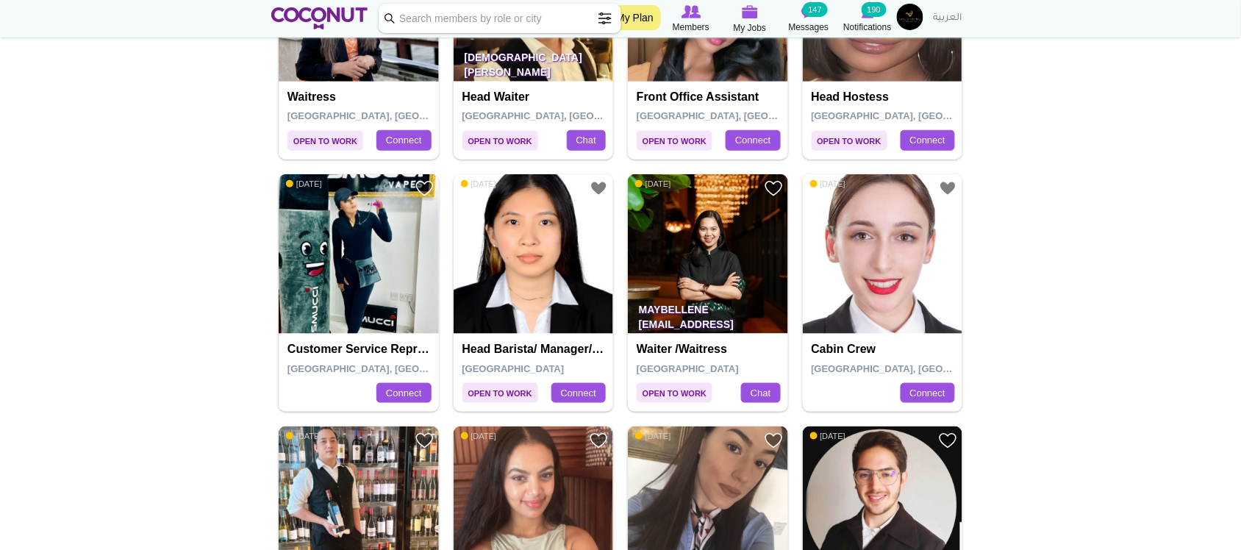
scroll to position [2083, 0]
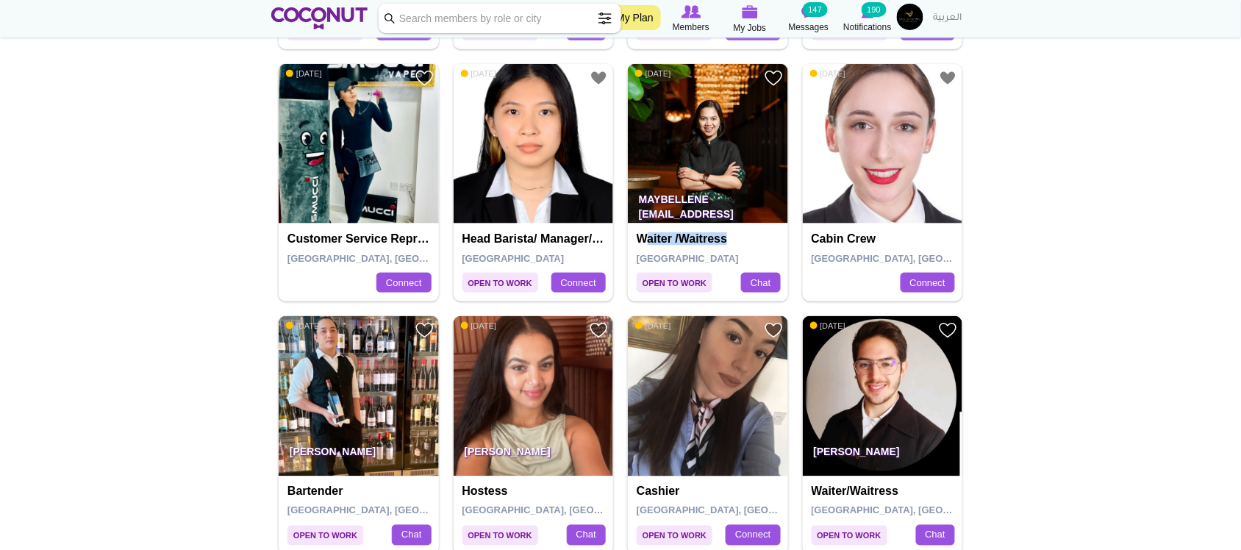
drag, startPoint x: 642, startPoint y: 236, endPoint x: 726, endPoint y: 236, distance: 83.8
click at [726, 236] on h4 "Waiter /Waitress" at bounding box center [710, 238] width 146 height 13
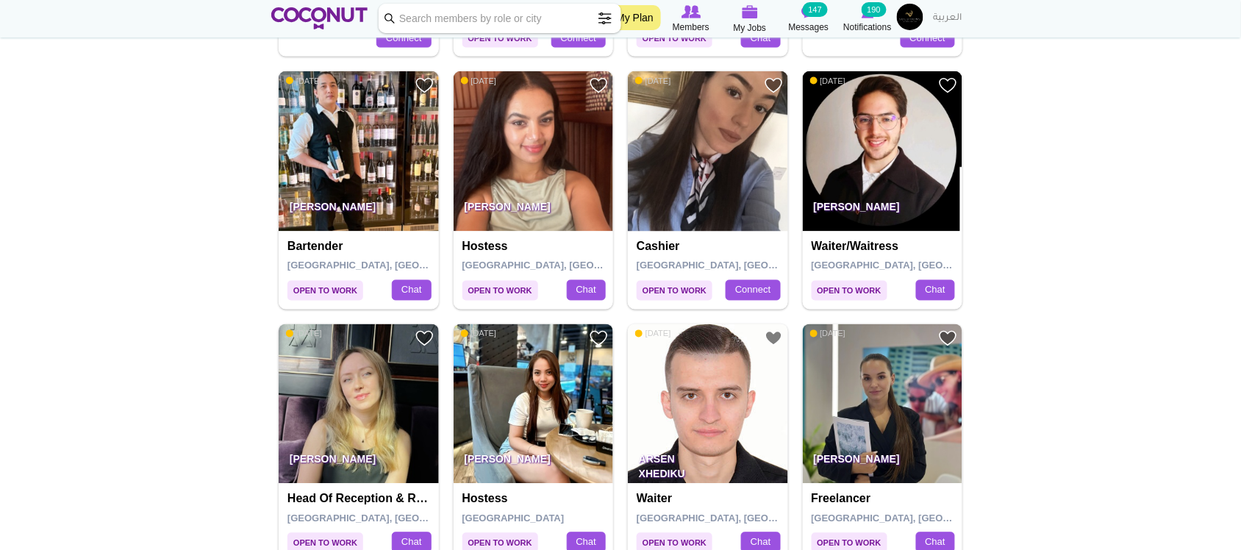
click at [357, 192] on p "Gabriel Garcia" at bounding box center [359, 210] width 160 height 41
click at [357, 146] on img at bounding box center [359, 151] width 160 height 160
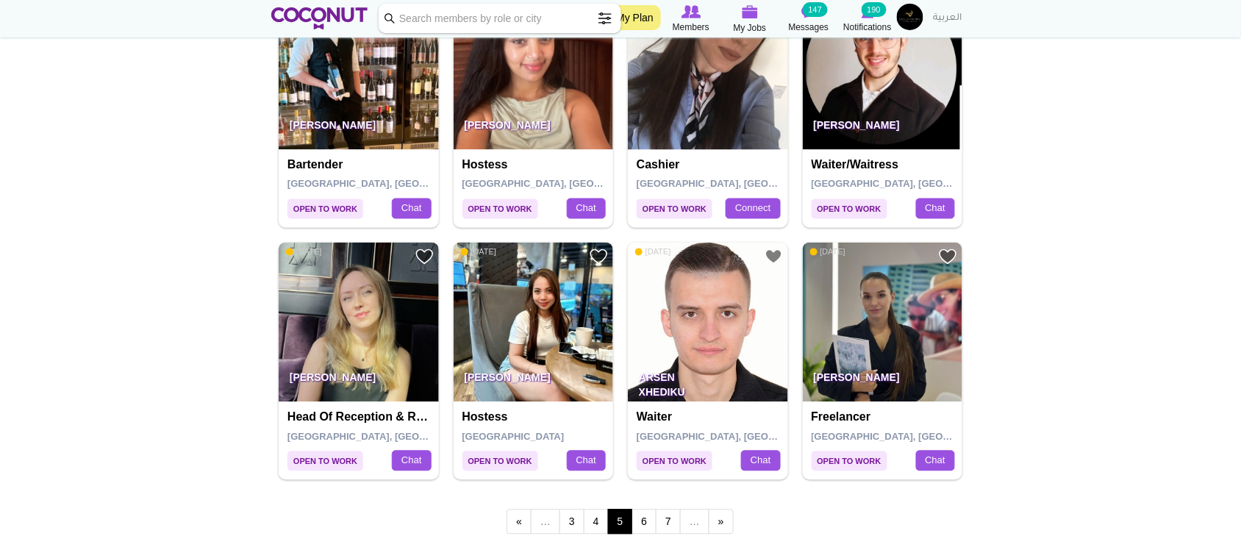
scroll to position [2451, 0]
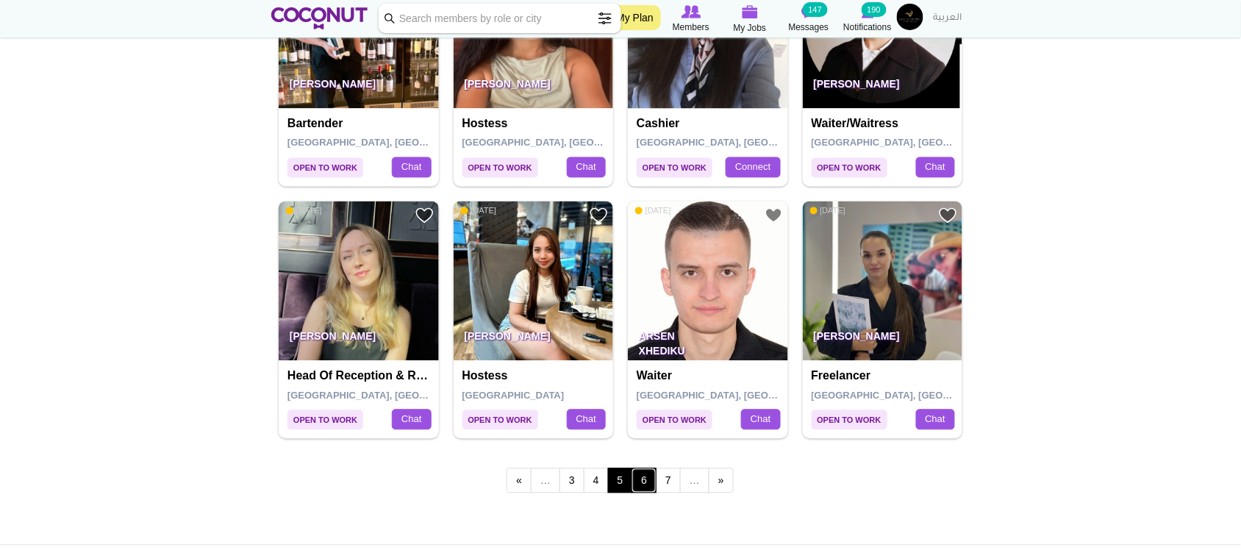
click at [641, 486] on link "6" at bounding box center [644, 480] width 25 height 25
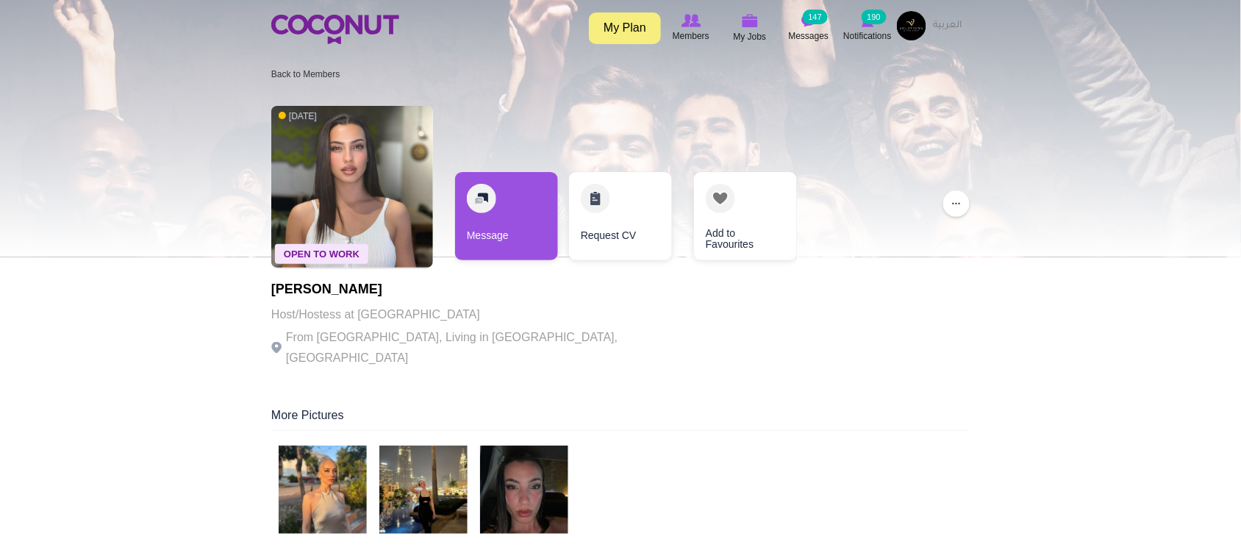
click at [542, 329] on p "From [GEOGRAPHIC_DATA], Living in [GEOGRAPHIC_DATA], [GEOGRAPHIC_DATA]" at bounding box center [473, 347] width 404 height 41
click at [544, 321] on p "Host/Hostess at [GEOGRAPHIC_DATA]" at bounding box center [473, 314] width 404 height 21
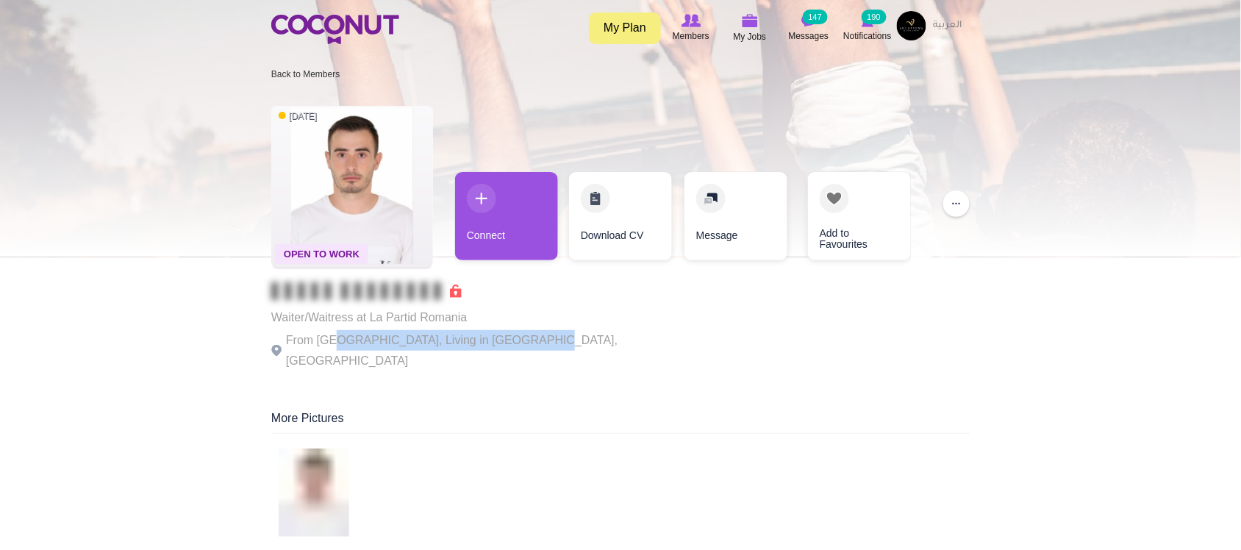
drag, startPoint x: 478, startPoint y: 335, endPoint x: 534, endPoint y: 335, distance: 55.9
click at [534, 335] on p "From [GEOGRAPHIC_DATA], Living in [GEOGRAPHIC_DATA], [GEOGRAPHIC_DATA]" at bounding box center [473, 350] width 404 height 41
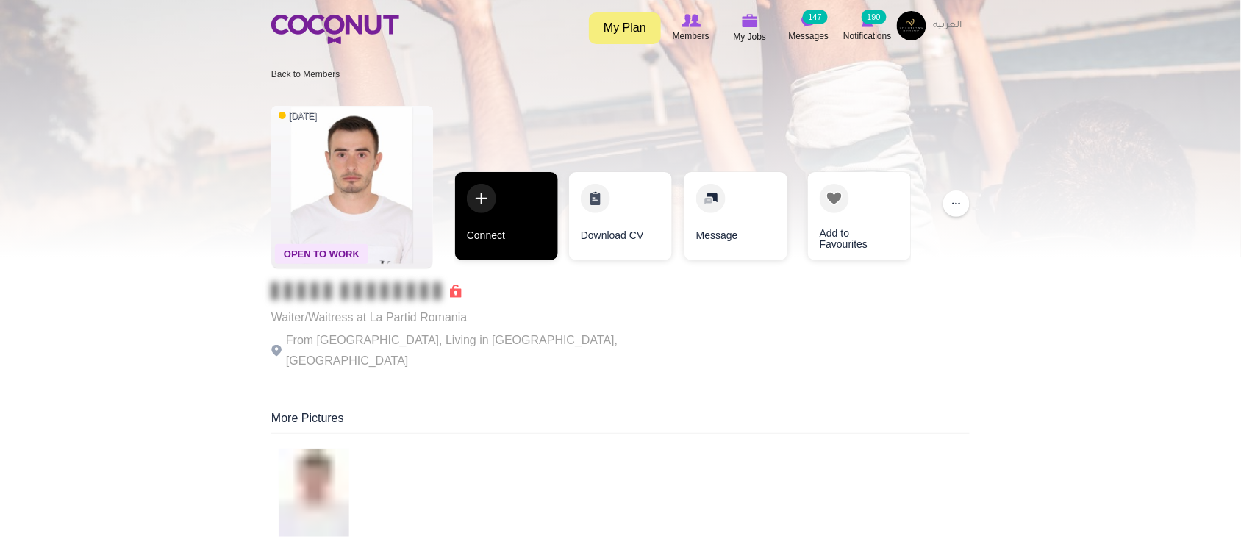
click at [519, 229] on link "Connect" at bounding box center [506, 216] width 103 height 88
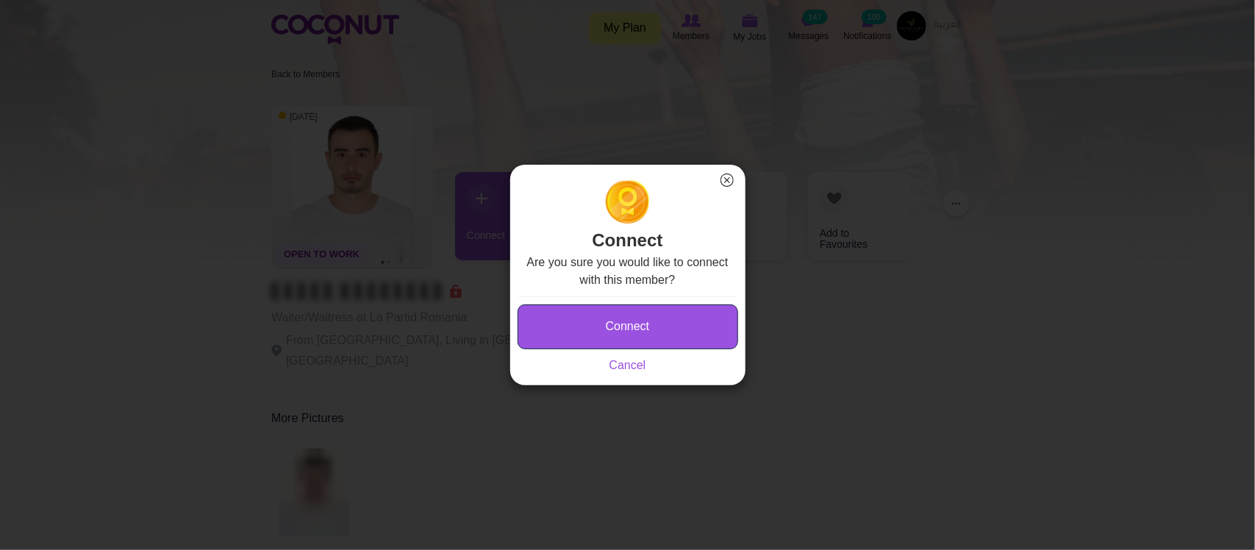
click at [648, 313] on button "Connect" at bounding box center [628, 326] width 221 height 45
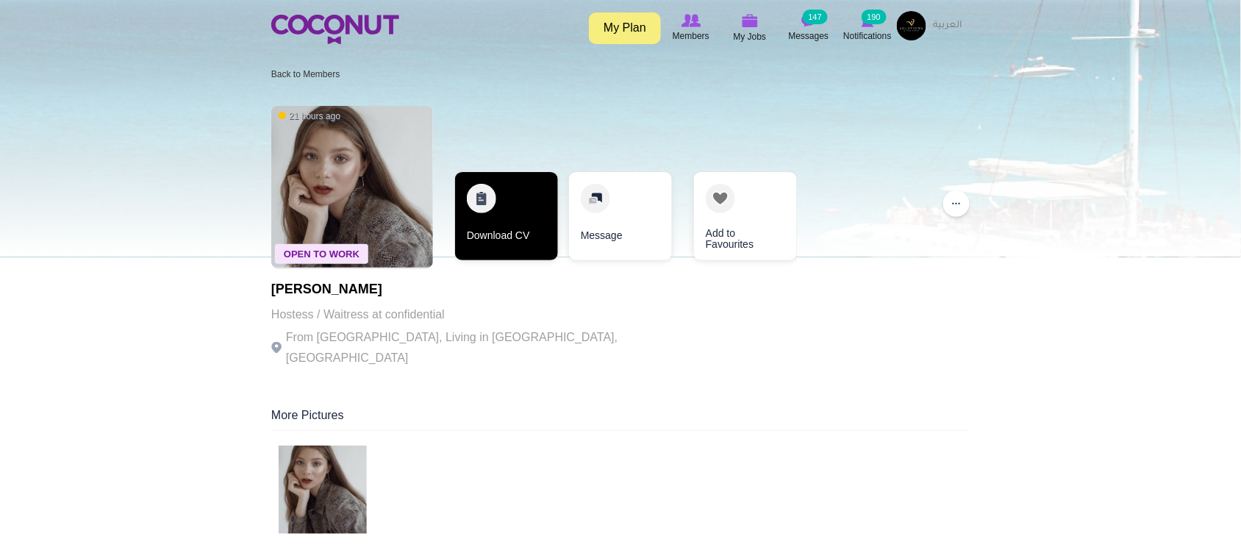
click at [524, 218] on link "Download CV" at bounding box center [506, 216] width 103 height 88
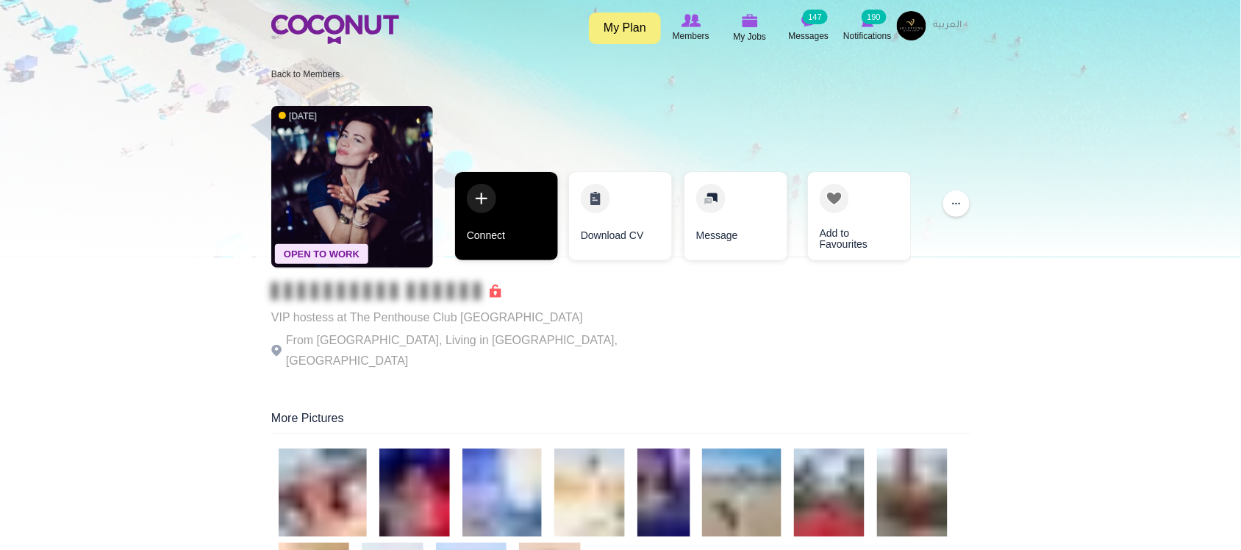
click at [526, 248] on link "Connect" at bounding box center [506, 216] width 103 height 88
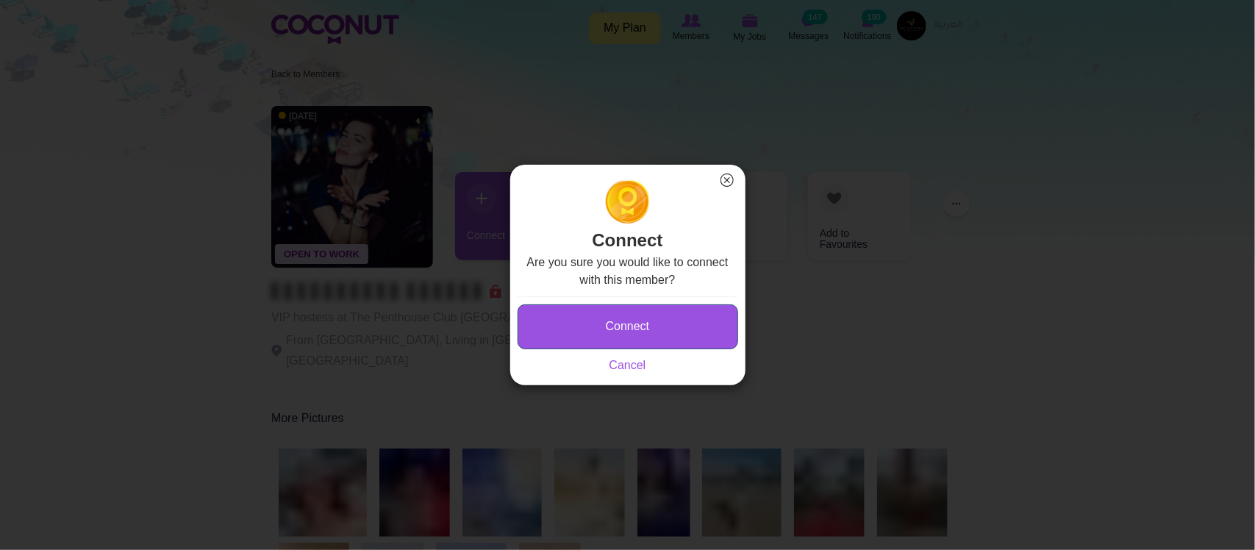
click at [631, 335] on button "Connect" at bounding box center [628, 326] width 221 height 45
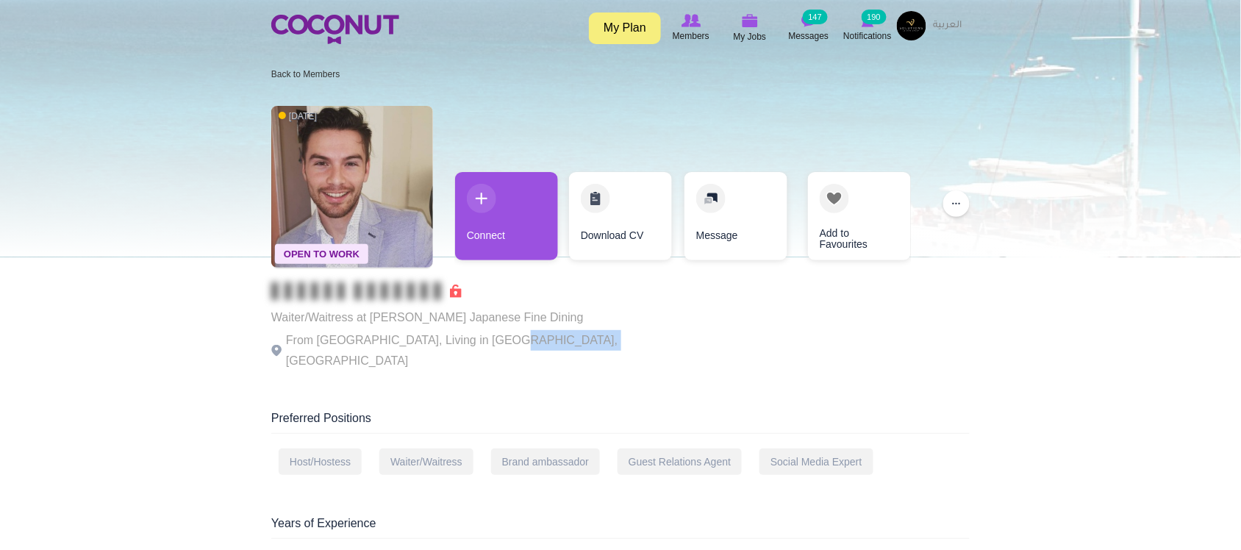
drag, startPoint x: 490, startPoint y: 336, endPoint x: 567, endPoint y: 336, distance: 77.2
click at [567, 336] on p "From [GEOGRAPHIC_DATA], Living in [GEOGRAPHIC_DATA], [GEOGRAPHIC_DATA]" at bounding box center [473, 350] width 404 height 41
click at [566, 336] on p "From South Africa, Living in Dubai, United Arab Emirates" at bounding box center [473, 350] width 404 height 41
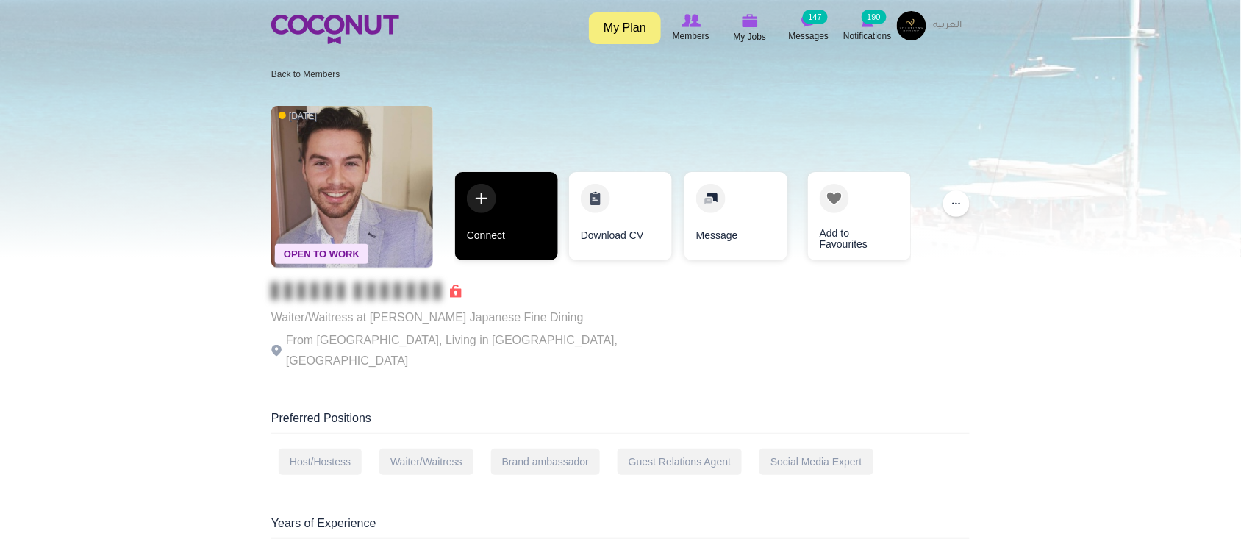
click at [526, 232] on link "Connect" at bounding box center [506, 216] width 103 height 88
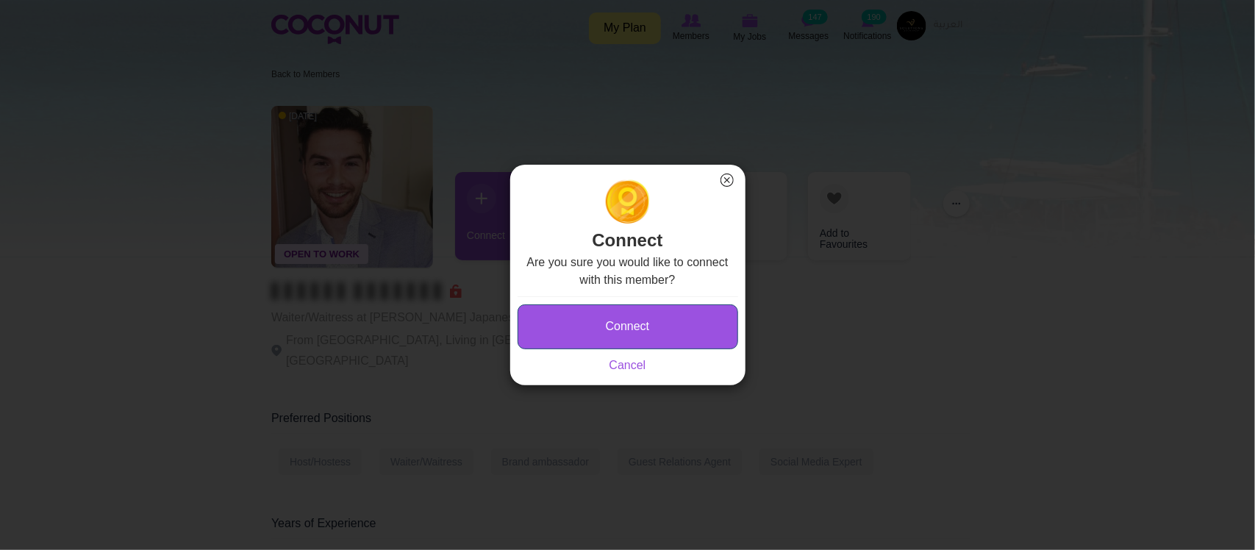
click at [633, 324] on button "Connect" at bounding box center [628, 326] width 221 height 45
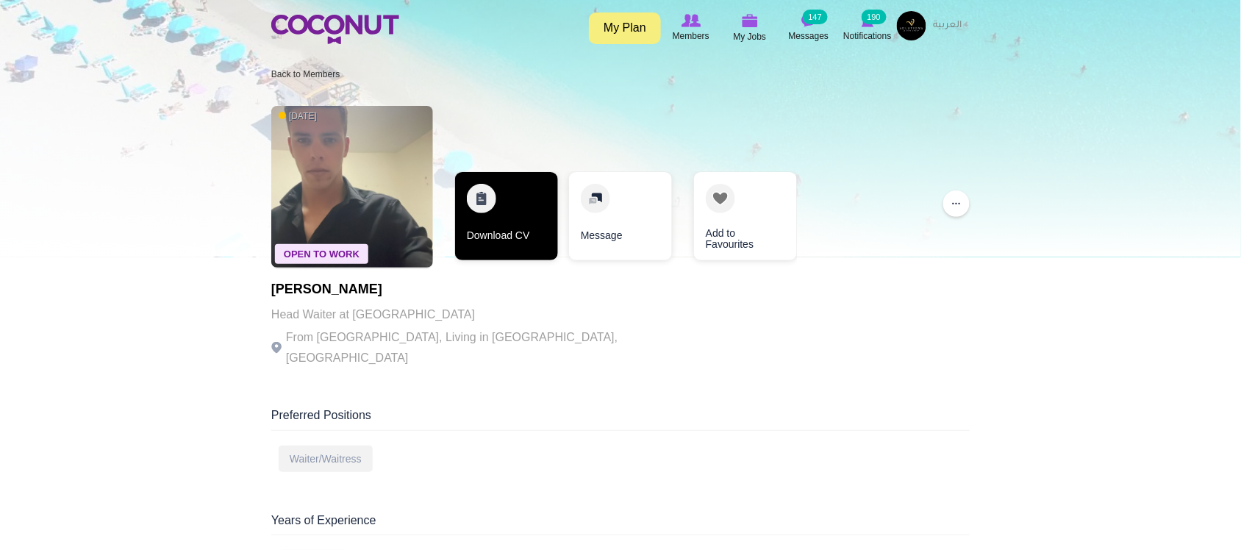
click at [524, 239] on link "Download CV" at bounding box center [506, 216] width 103 height 88
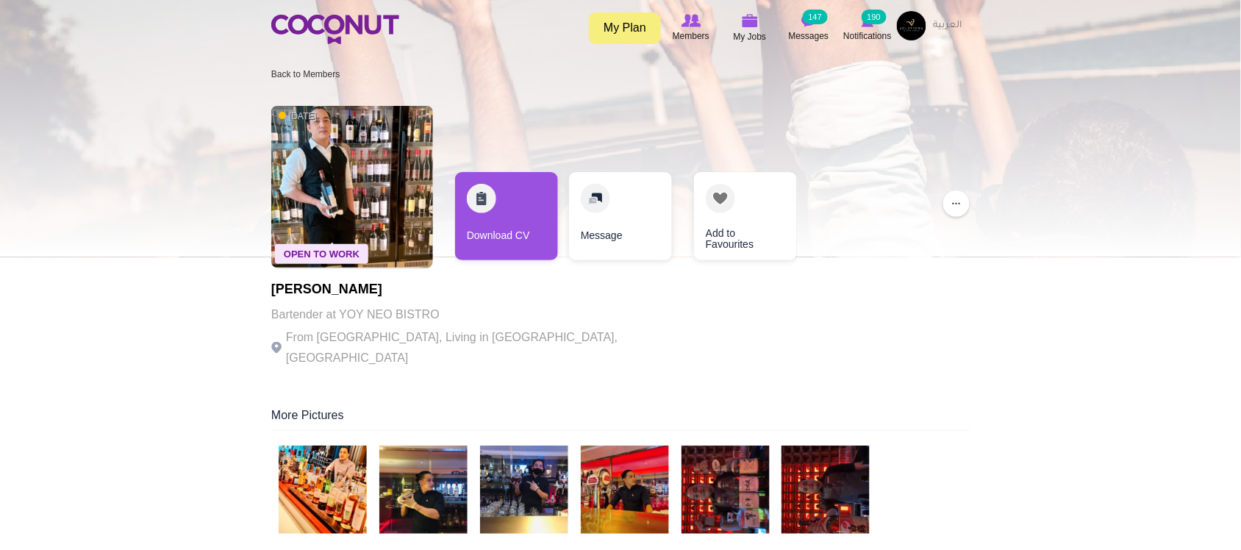
click at [453, 327] on p "From Philippines, Living in Dubai, United Arab Emirates" at bounding box center [473, 347] width 404 height 41
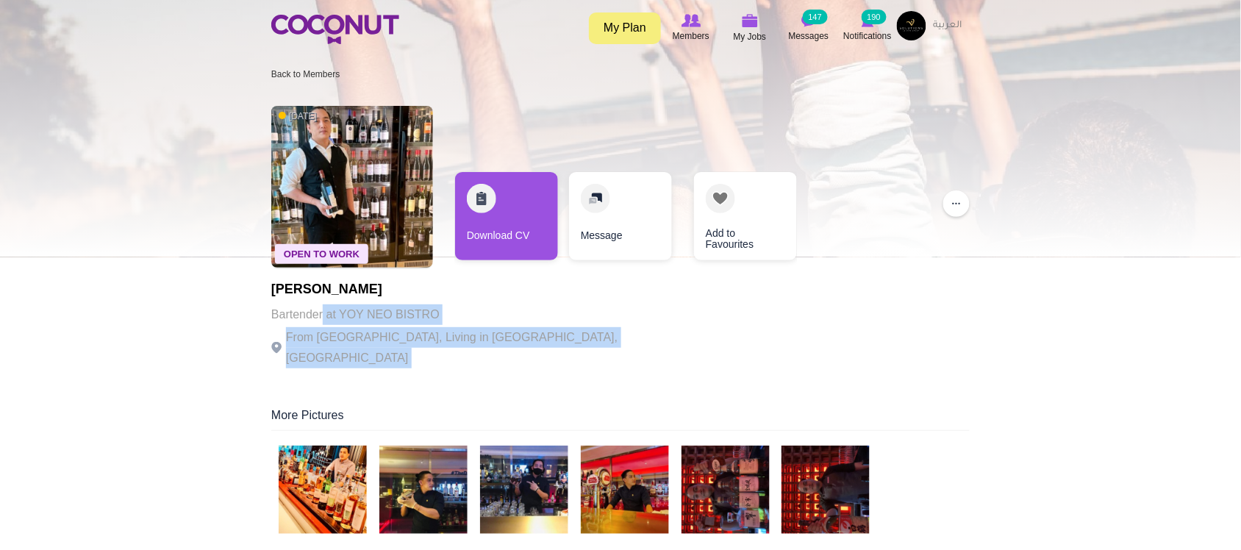
drag, startPoint x: 388, startPoint y: 307, endPoint x: 660, endPoint y: 324, distance: 272.6
click at [664, 324] on div "Open To Work 2 weeks ago Gabriel Garcia Bartender at YOY NEO BISTRO From Philip…" at bounding box center [620, 238] width 699 height 279
click at [659, 325] on div "Open To Work 2 weeks ago Gabriel Garcia Bartender at YOY NEO BISTRO From Philip…" at bounding box center [620, 238] width 699 height 279
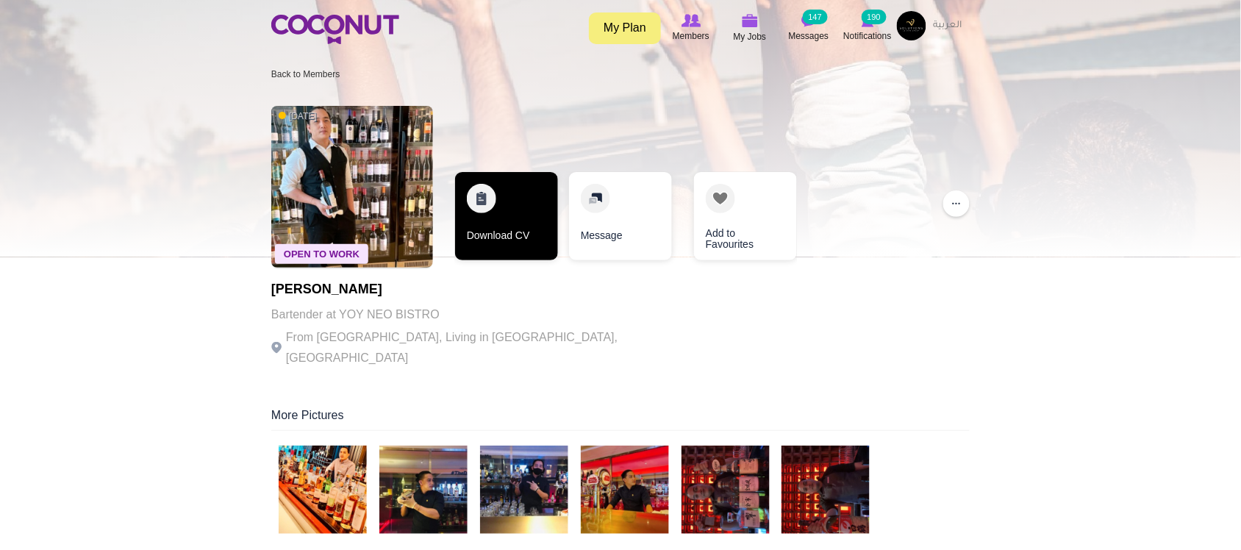
click at [532, 238] on link "Download CV" at bounding box center [506, 216] width 103 height 88
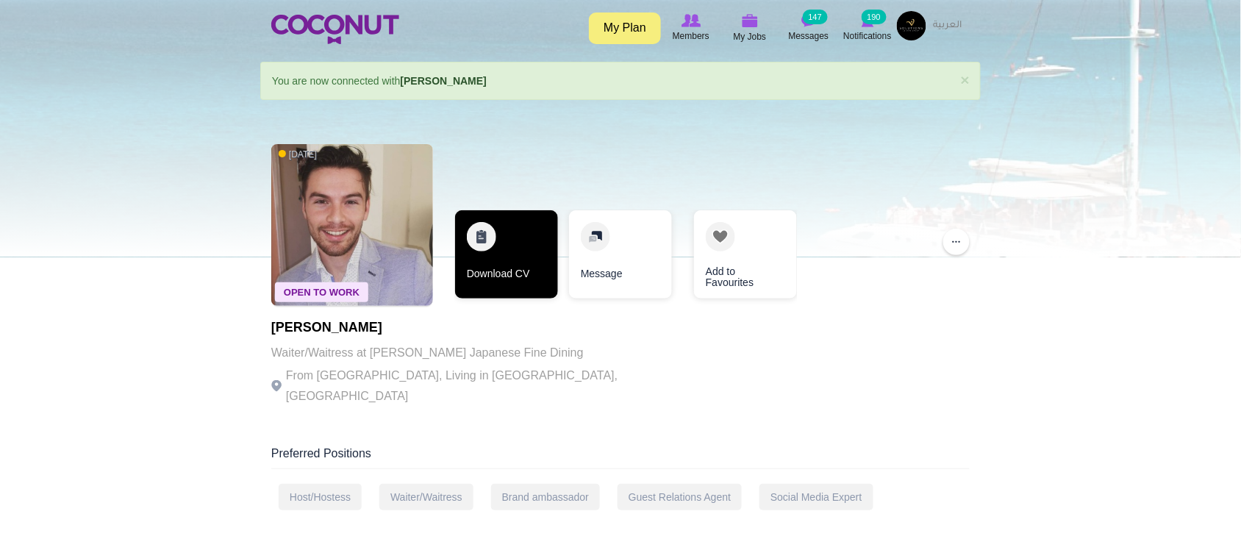
click at [493, 276] on link "Download CV" at bounding box center [506, 254] width 103 height 88
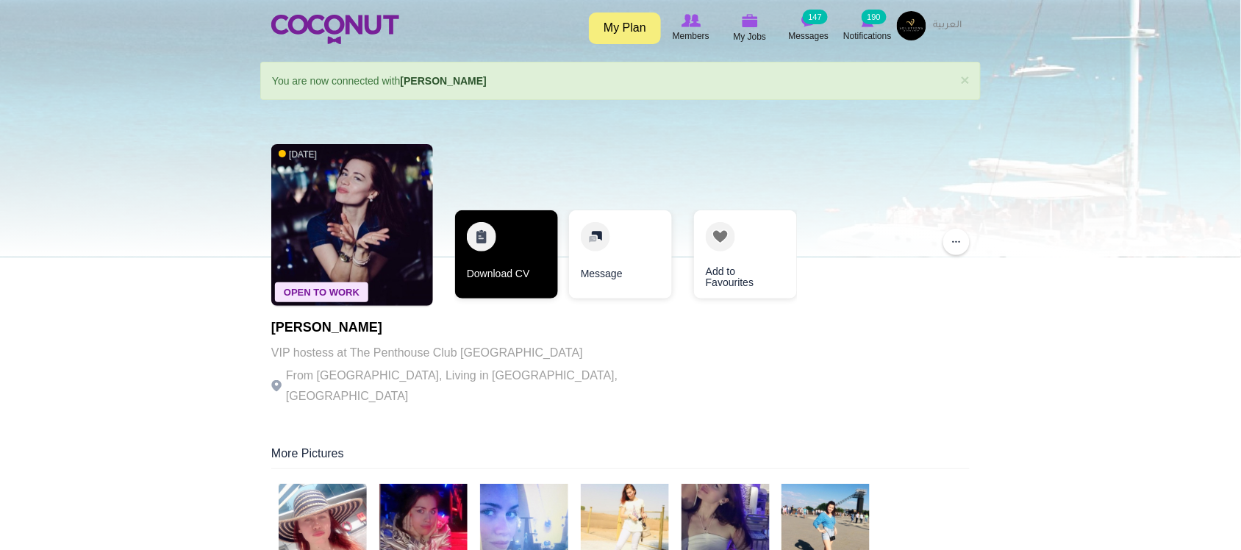
click at [512, 255] on link "Download CV" at bounding box center [506, 254] width 103 height 88
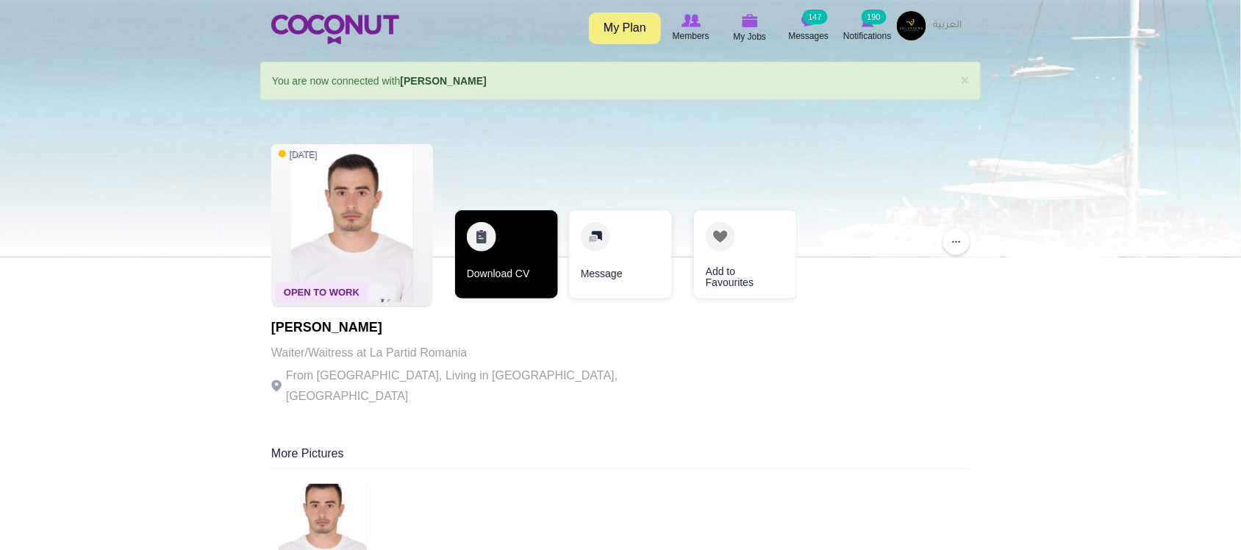
click at [497, 281] on link "Download CV" at bounding box center [506, 254] width 103 height 88
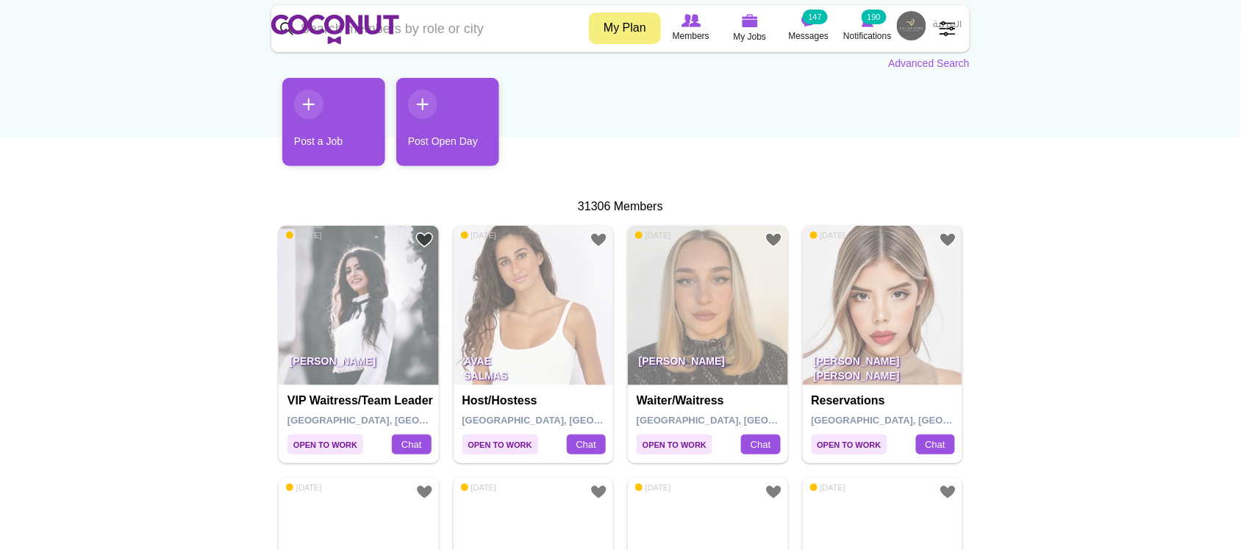
scroll to position [245, 0]
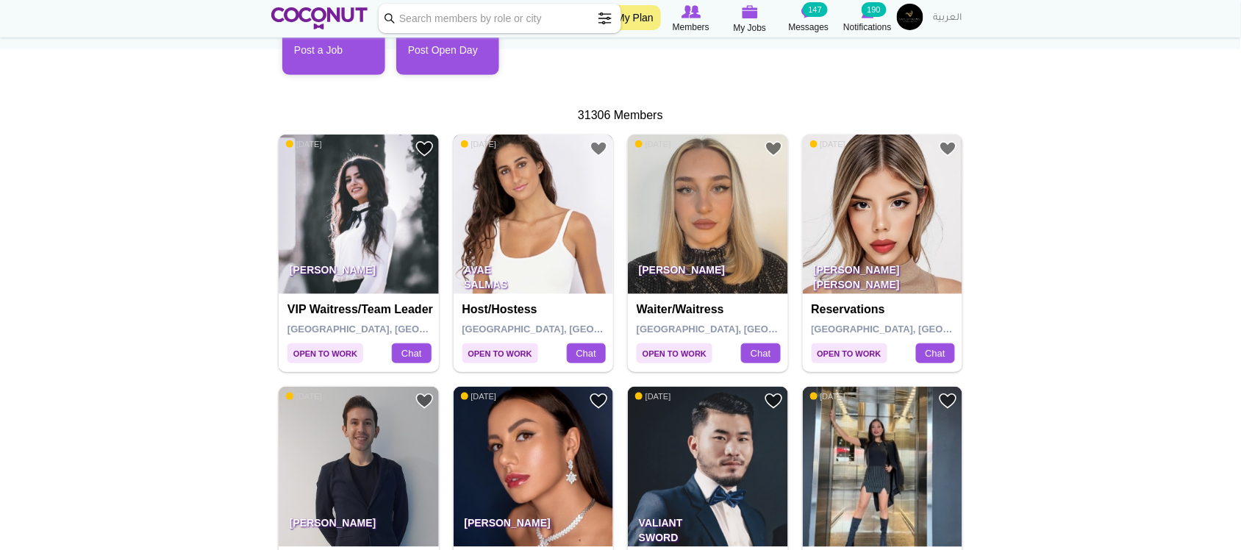
click at [523, 214] on img at bounding box center [534, 215] width 160 height 160
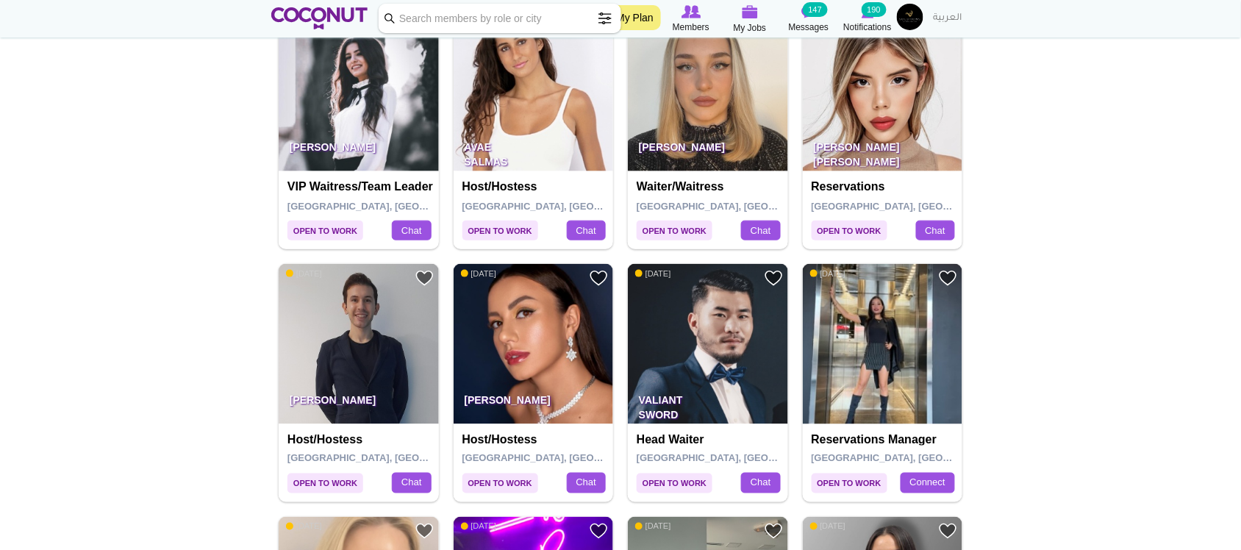
scroll to position [490, 0]
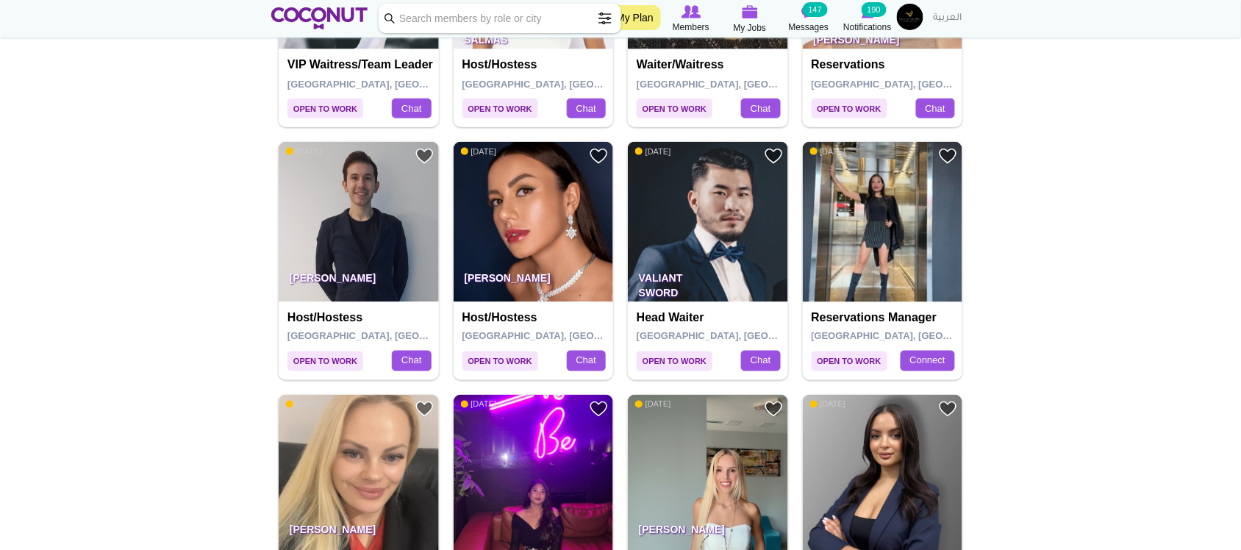
click at [729, 238] on img at bounding box center [708, 222] width 160 height 160
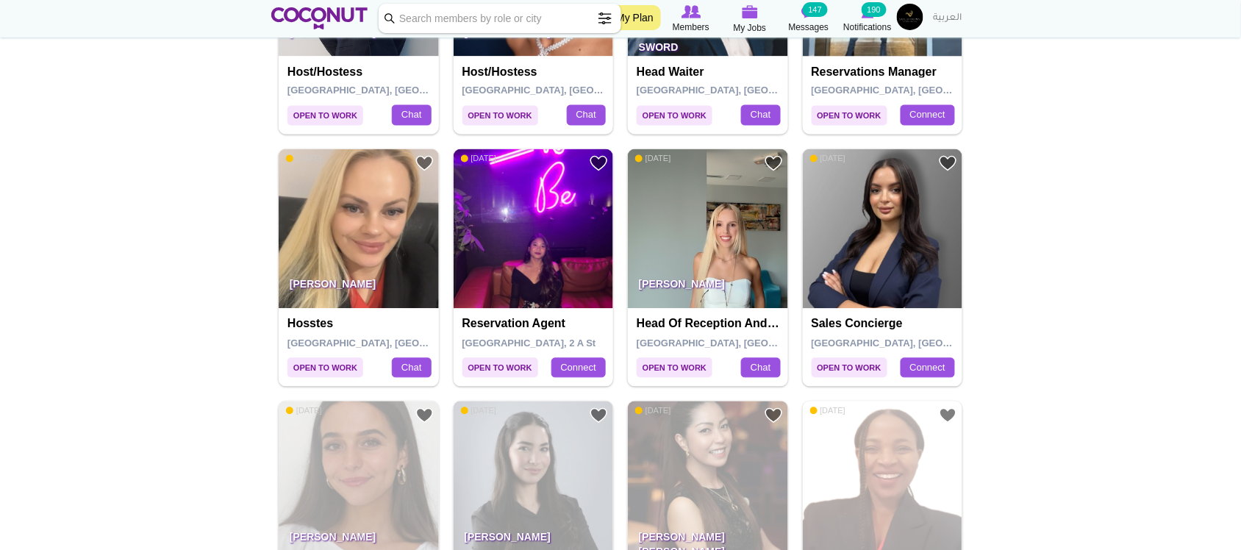
scroll to position [613, 0]
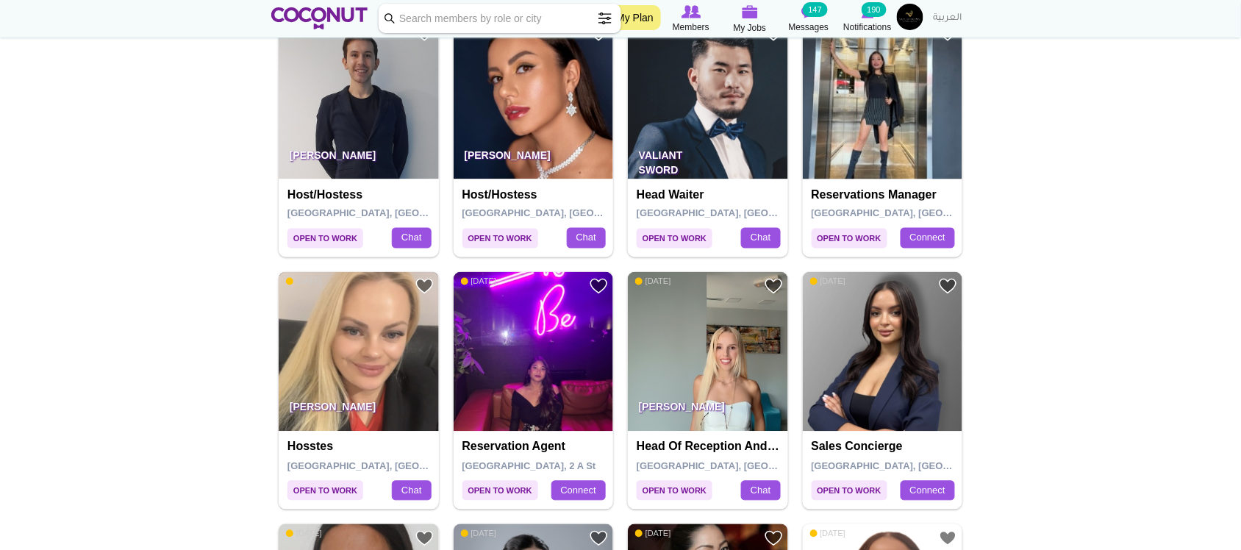
click at [358, 357] on img at bounding box center [359, 352] width 160 height 160
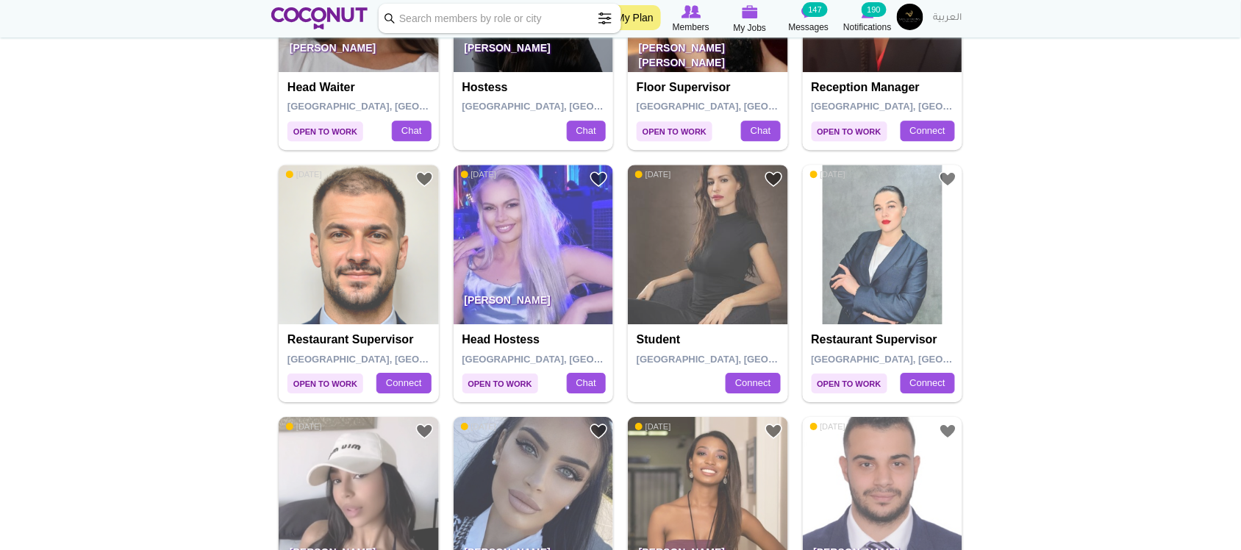
scroll to position [1103, 0]
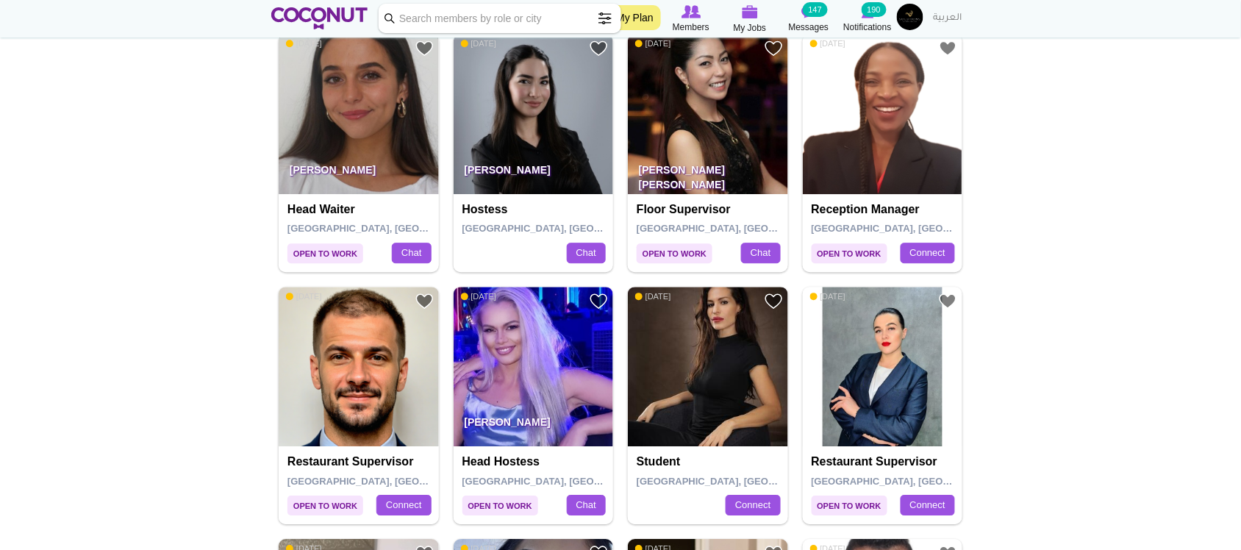
click at [343, 131] on img at bounding box center [359, 114] width 160 height 160
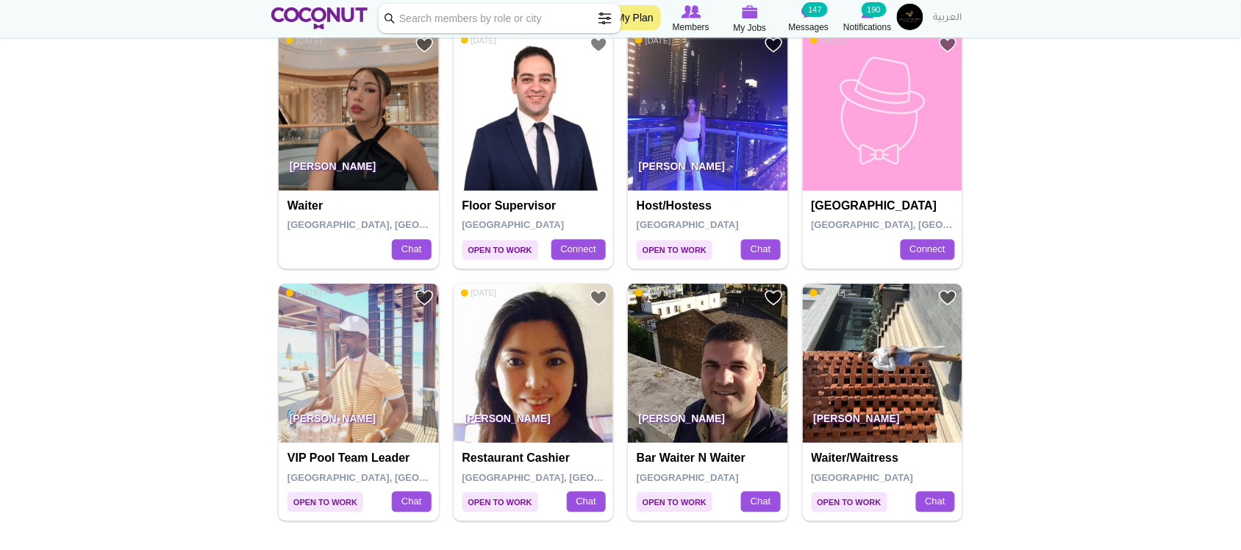
scroll to position [2328, 0]
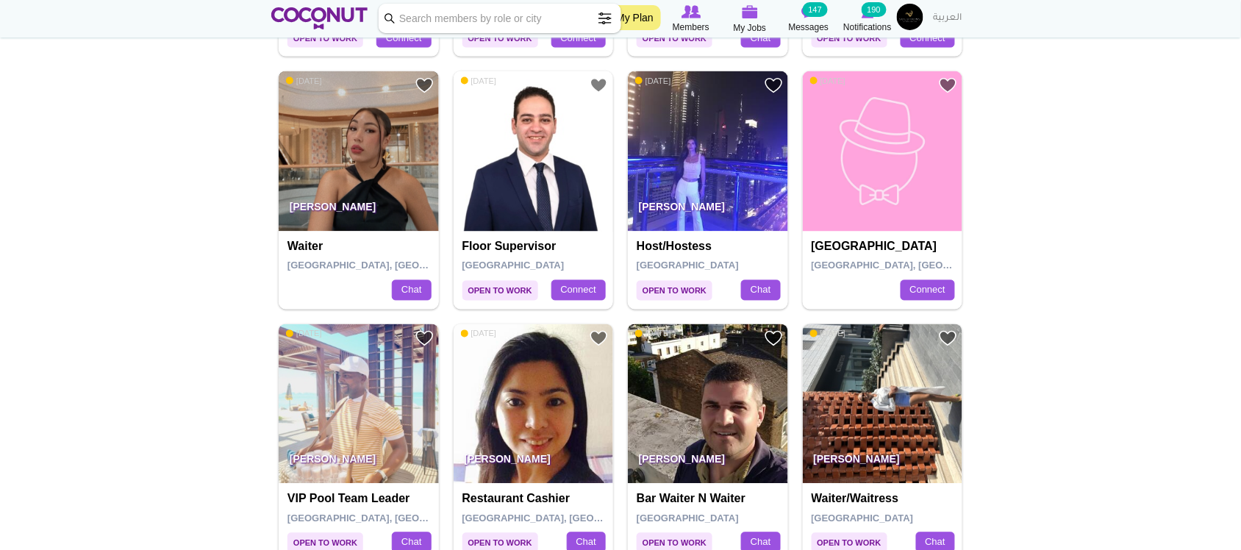
click at [375, 174] on img at bounding box center [359, 151] width 160 height 160
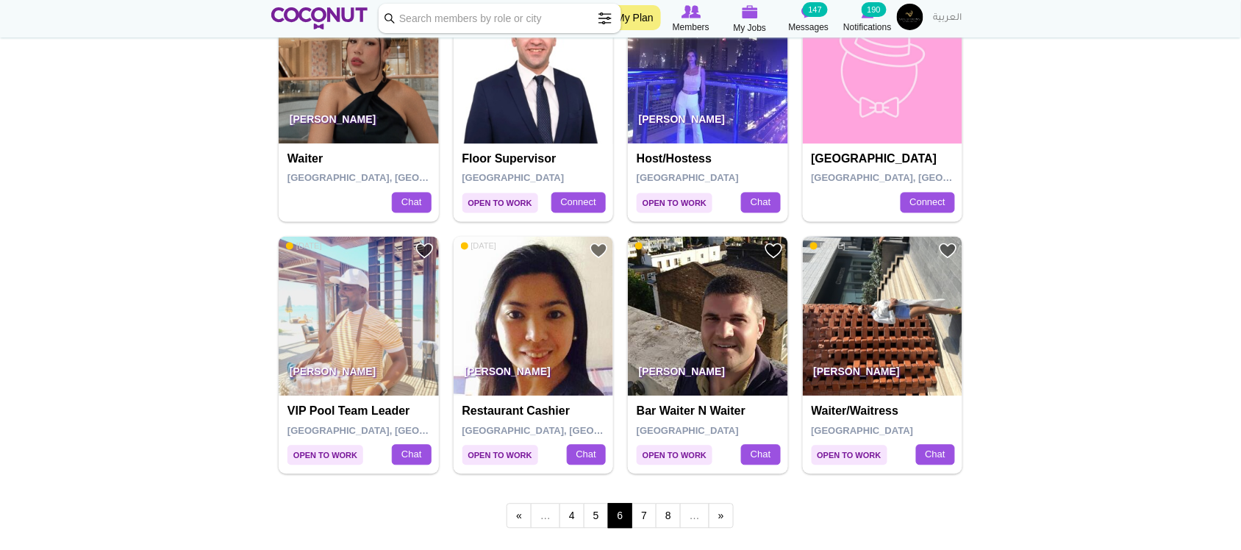
scroll to position [2451, 0]
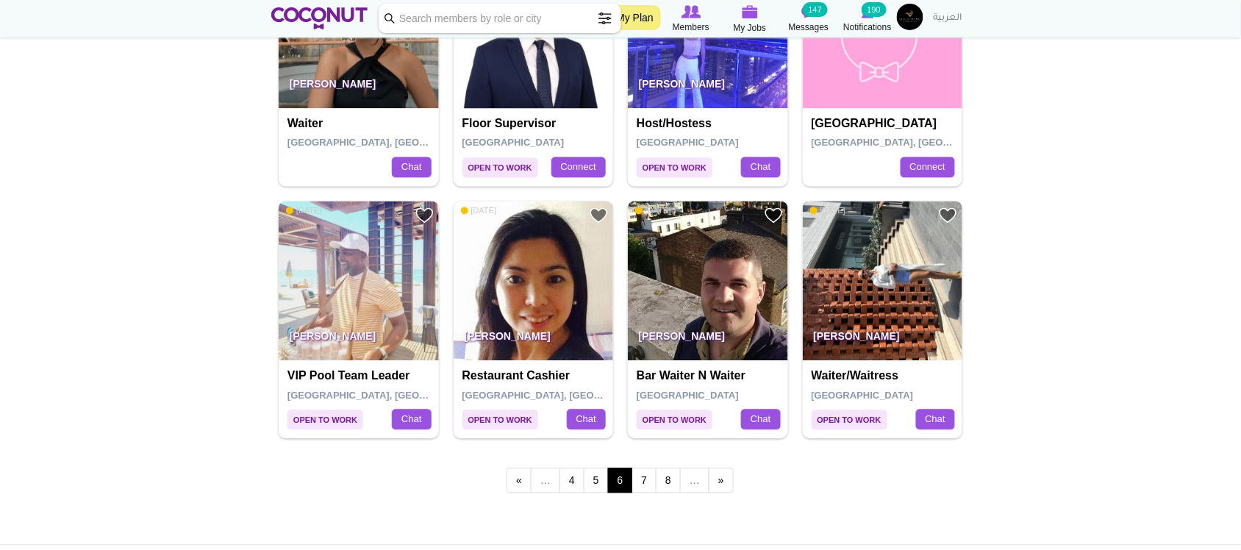
click at [839, 263] on img at bounding box center [883, 281] width 160 height 160
click at [648, 488] on link "7" at bounding box center [644, 480] width 25 height 25
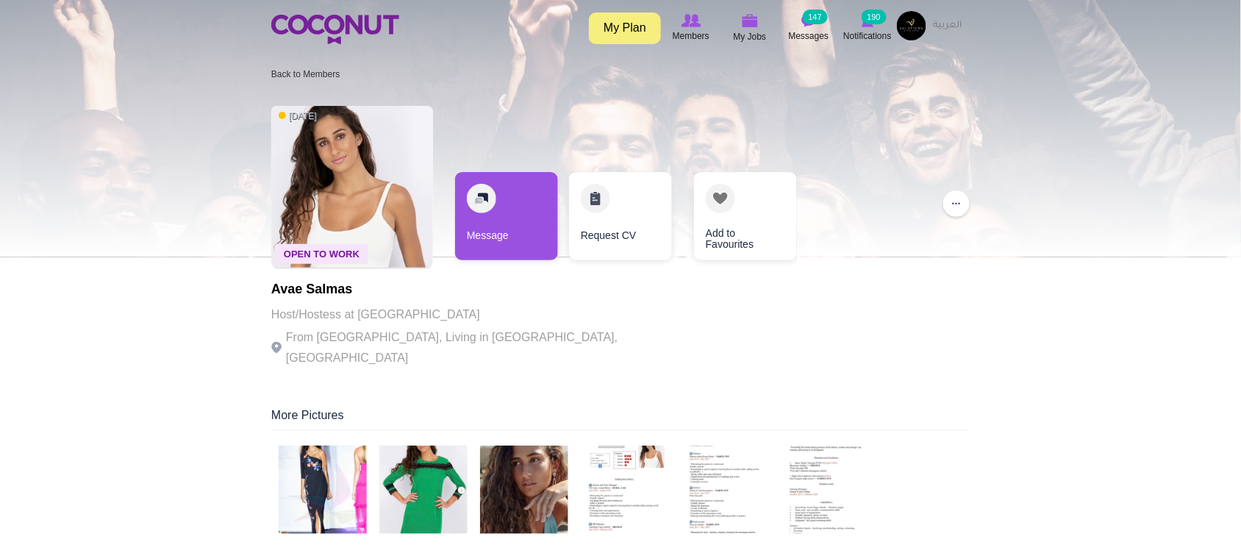
click at [388, 340] on p "From [GEOGRAPHIC_DATA], Living in [GEOGRAPHIC_DATA], [GEOGRAPHIC_DATA]" at bounding box center [473, 347] width 404 height 41
drag, startPoint x: 430, startPoint y: 333, endPoint x: 541, endPoint y: 314, distance: 112.7
click at [443, 333] on p "From [GEOGRAPHIC_DATA], Living in [GEOGRAPHIC_DATA], [GEOGRAPHIC_DATA]" at bounding box center [473, 347] width 404 height 41
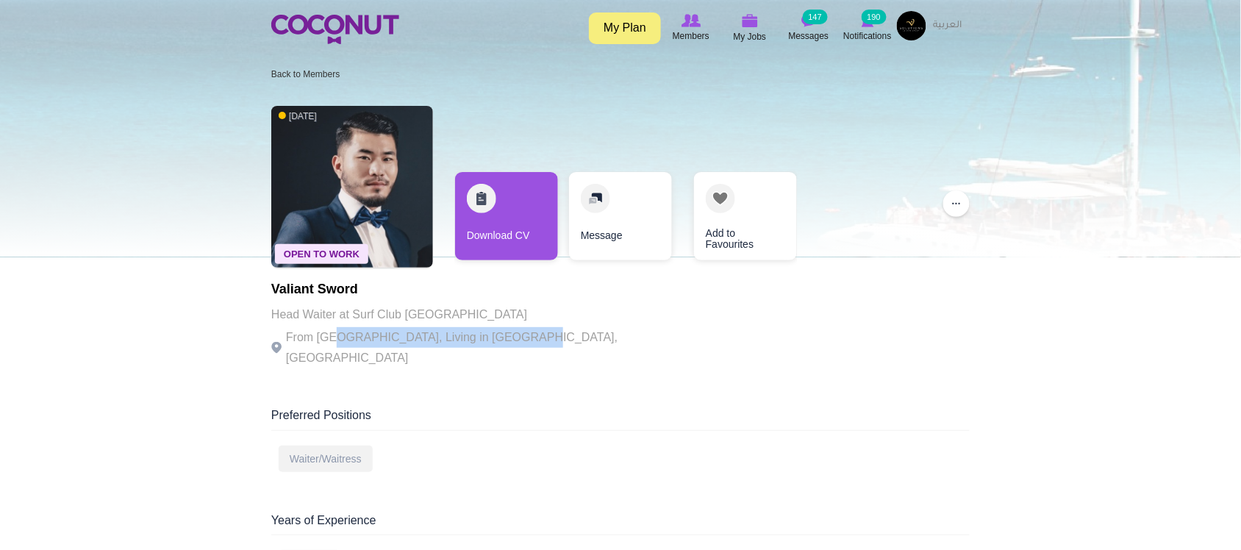
drag, startPoint x: 335, startPoint y: 333, endPoint x: 513, endPoint y: 336, distance: 178.7
click at [513, 336] on p "From [GEOGRAPHIC_DATA], Living in [GEOGRAPHIC_DATA], [GEOGRAPHIC_DATA]" at bounding box center [473, 347] width 404 height 41
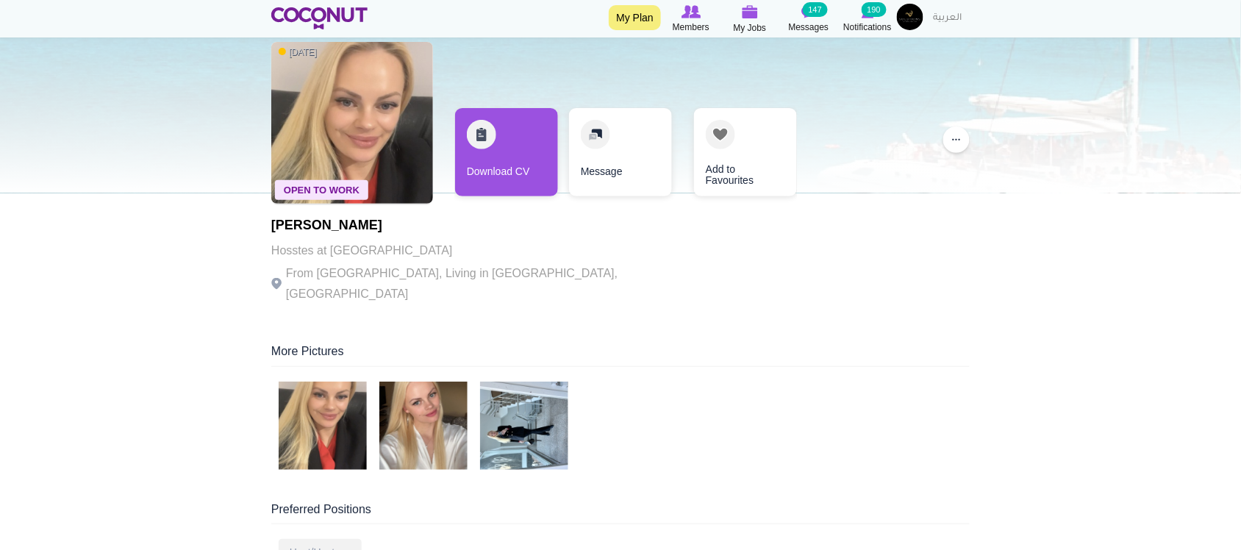
scroll to position [122, 0]
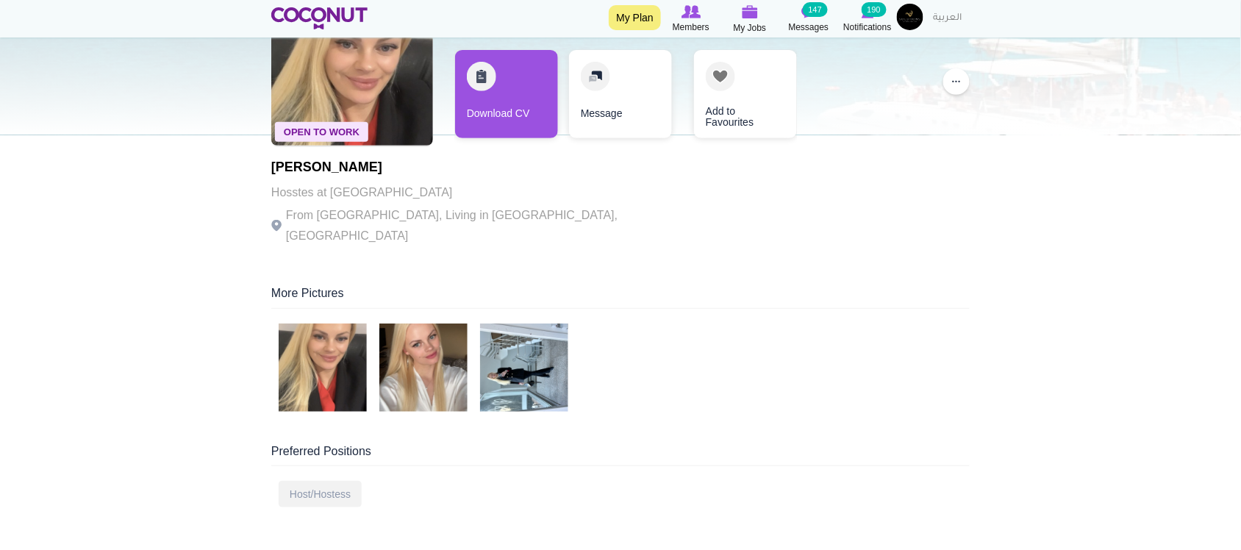
click at [471, 215] on p "From Belarus, Living in Dubai, United Arab Emirates" at bounding box center [473, 225] width 404 height 41
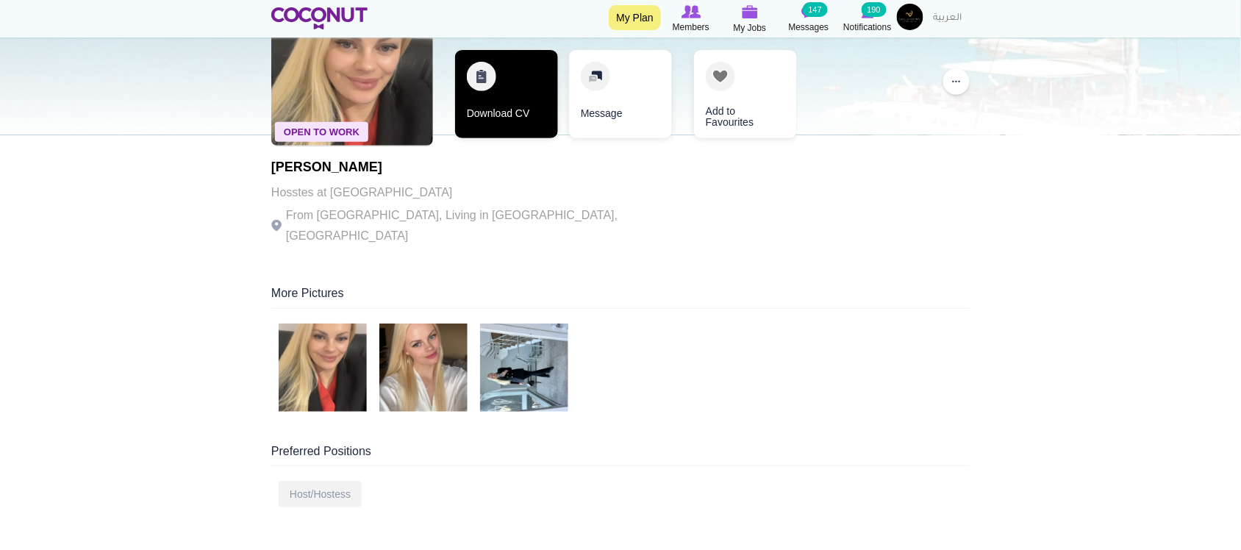
scroll to position [0, 0]
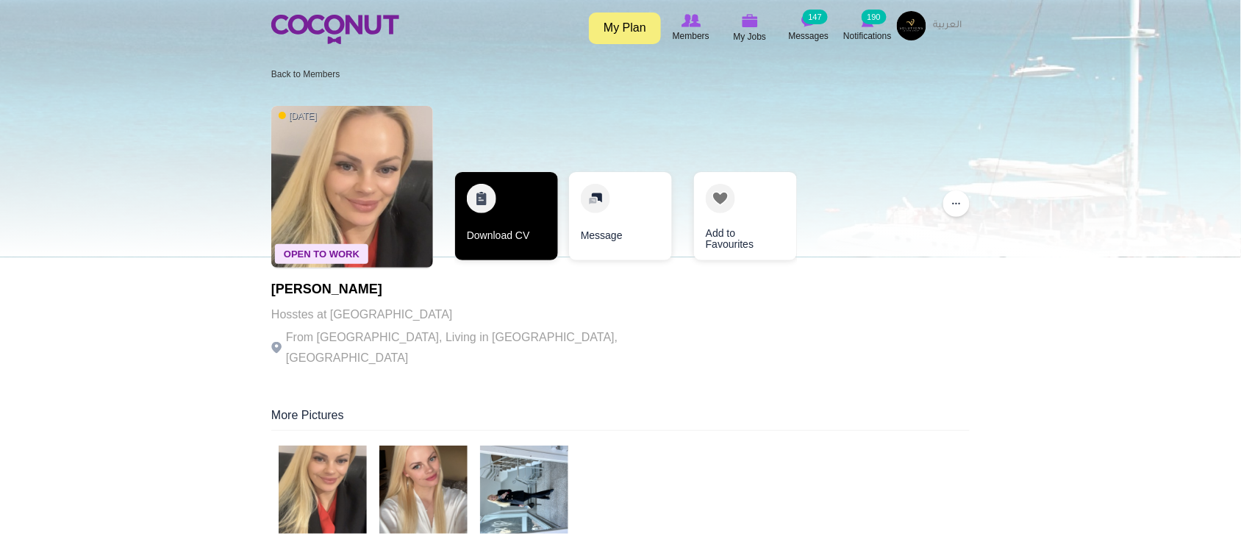
click at [523, 232] on link "Download CV" at bounding box center [506, 216] width 103 height 88
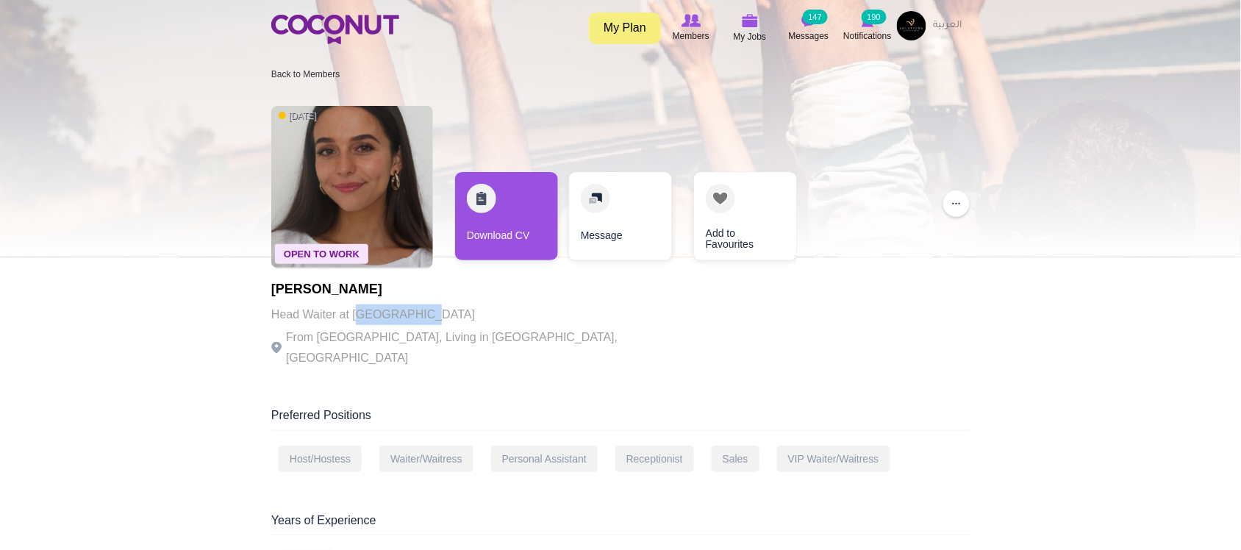
drag, startPoint x: 375, startPoint y: 306, endPoint x: 508, endPoint y: 327, distance: 134.8
click at [443, 326] on div "Louca [PERSON_NAME] Head Waiter at [GEOGRAPHIC_DATA] From [GEOGRAPHIC_DATA], Li…" at bounding box center [473, 325] width 404 height 86
click at [528, 332] on p "From [GEOGRAPHIC_DATA], Living in [GEOGRAPHIC_DATA], [GEOGRAPHIC_DATA]" at bounding box center [473, 347] width 404 height 41
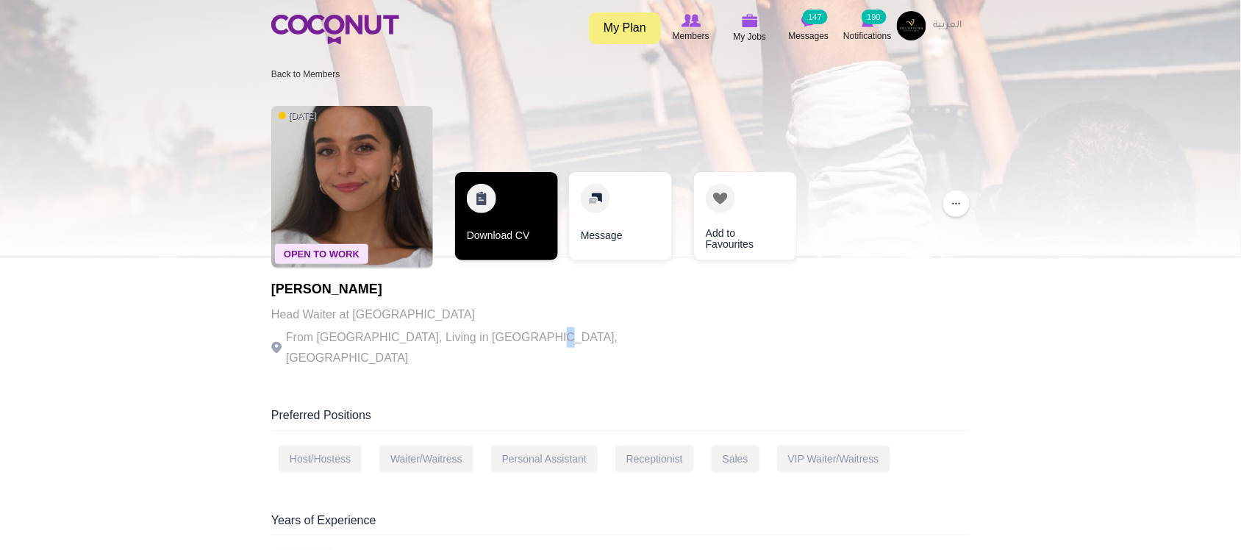
click at [530, 251] on link "Download CV" at bounding box center [506, 216] width 103 height 88
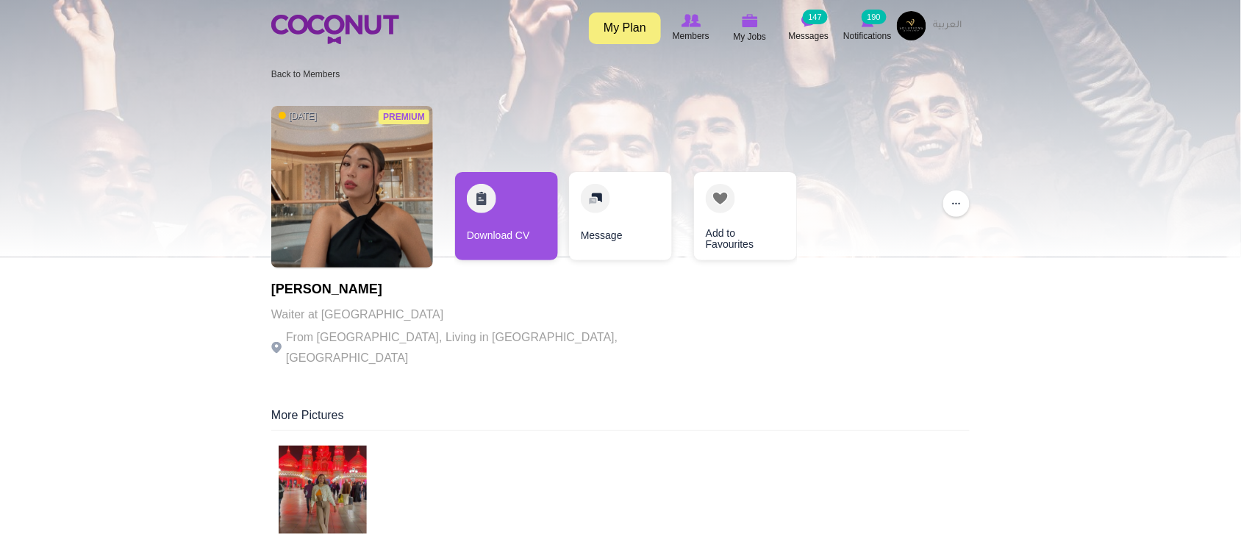
drag, startPoint x: 403, startPoint y: 313, endPoint x: 368, endPoint y: 310, distance: 34.7
click at [396, 311] on p "Waiter at Bla Bla Beach Club" at bounding box center [473, 314] width 404 height 21
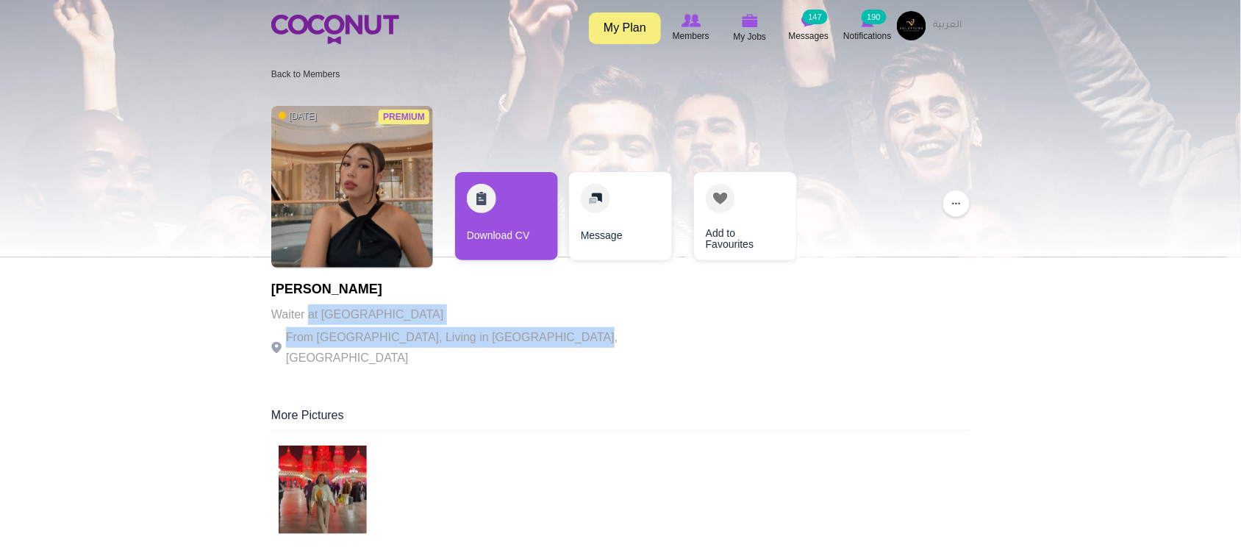
drag, startPoint x: 402, startPoint y: 318, endPoint x: 561, endPoint y: 327, distance: 159.1
click at [561, 327] on div "DANIELA ARIZA ROJAS Waiter at Bla Bla Beach Club From Colombia, Living in Dubai…" at bounding box center [473, 325] width 404 height 86
click at [561, 325] on div "DANIELA ARIZA ROJAS Waiter at Bla Bla Beach Club From Colombia, Living in Dubai…" at bounding box center [473, 325] width 404 height 86
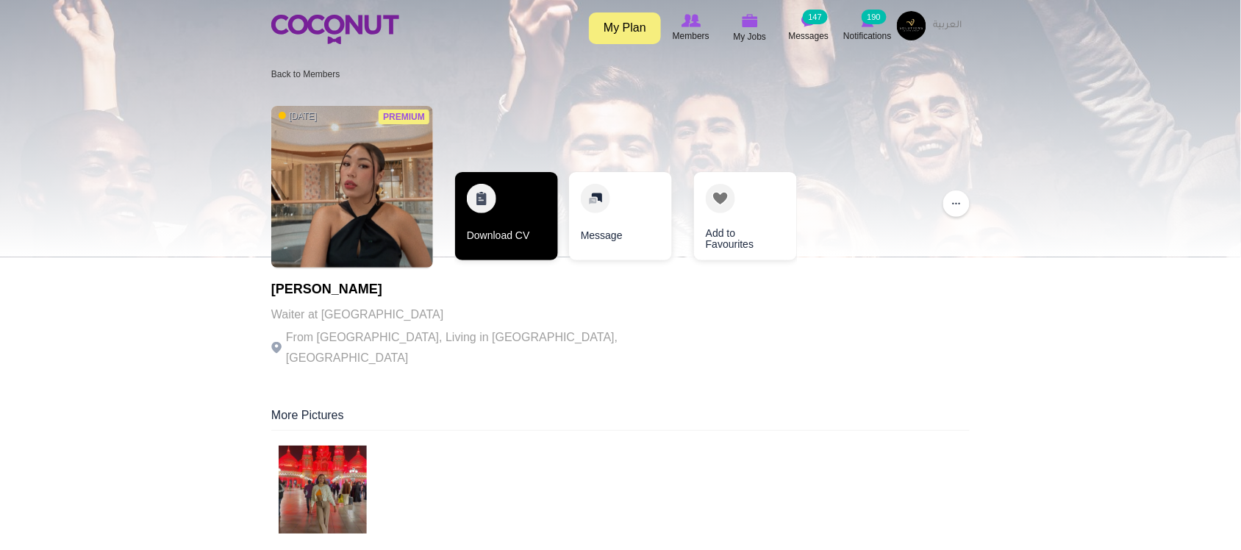
click at [507, 232] on link "Download CV" at bounding box center [506, 216] width 103 height 88
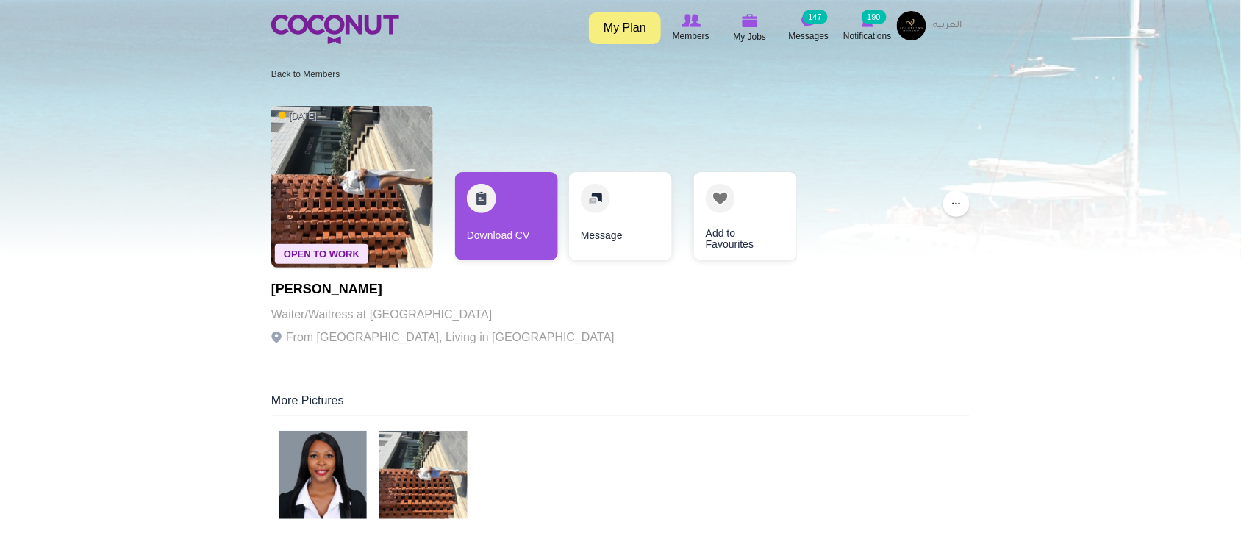
click at [432, 320] on p "Waiter/Waitress at [GEOGRAPHIC_DATA]" at bounding box center [442, 314] width 343 height 21
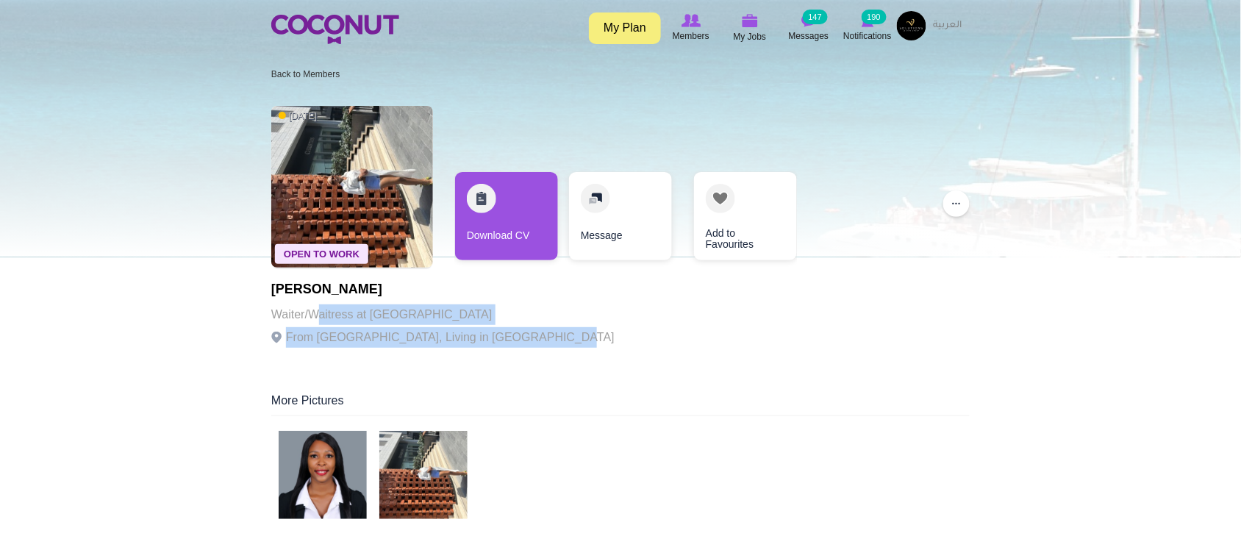
drag, startPoint x: 318, startPoint y: 313, endPoint x: 538, endPoint y: 331, distance: 219.8
click at [538, 331] on div "Maria Sibanda Waiter/Waitress at PRAIA Restaurant & Lounge From South Africa, L…" at bounding box center [442, 319] width 343 height 74
click at [538, 331] on p "From South Africa, Living in United Arab Emirates" at bounding box center [442, 337] width 343 height 21
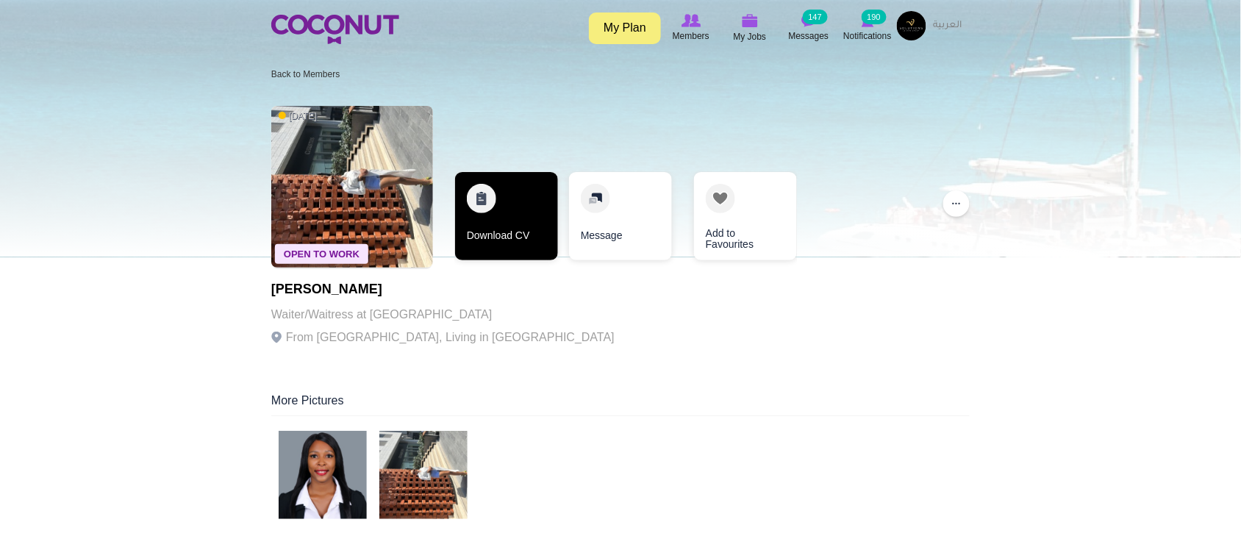
click at [504, 251] on link "Download CV" at bounding box center [506, 216] width 103 height 88
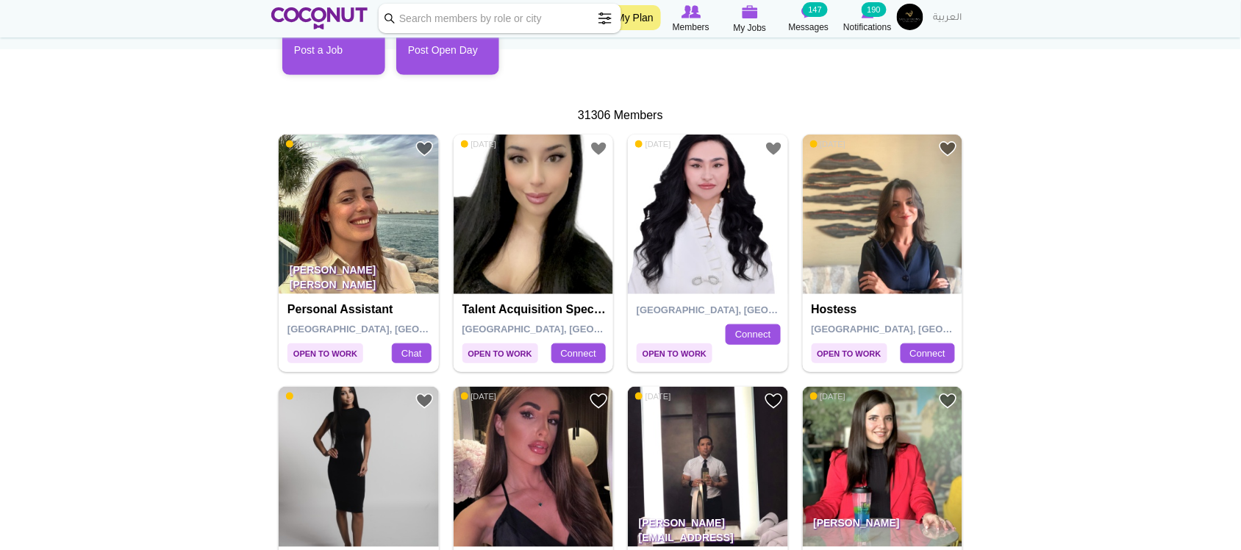
scroll to position [368, 0]
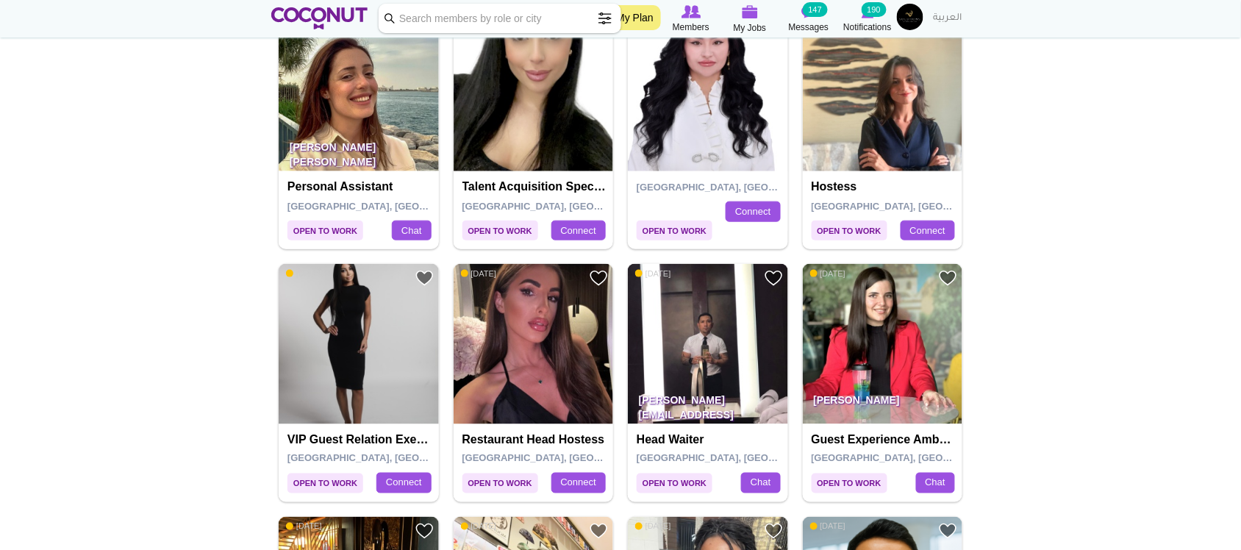
click at [689, 346] on img at bounding box center [708, 344] width 160 height 160
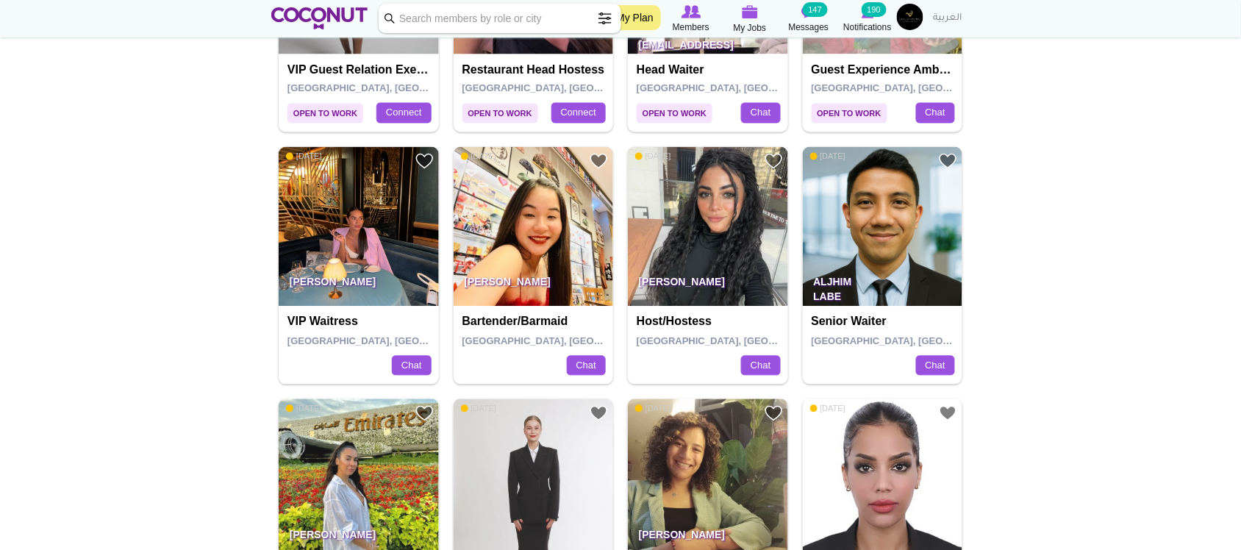
scroll to position [735, 0]
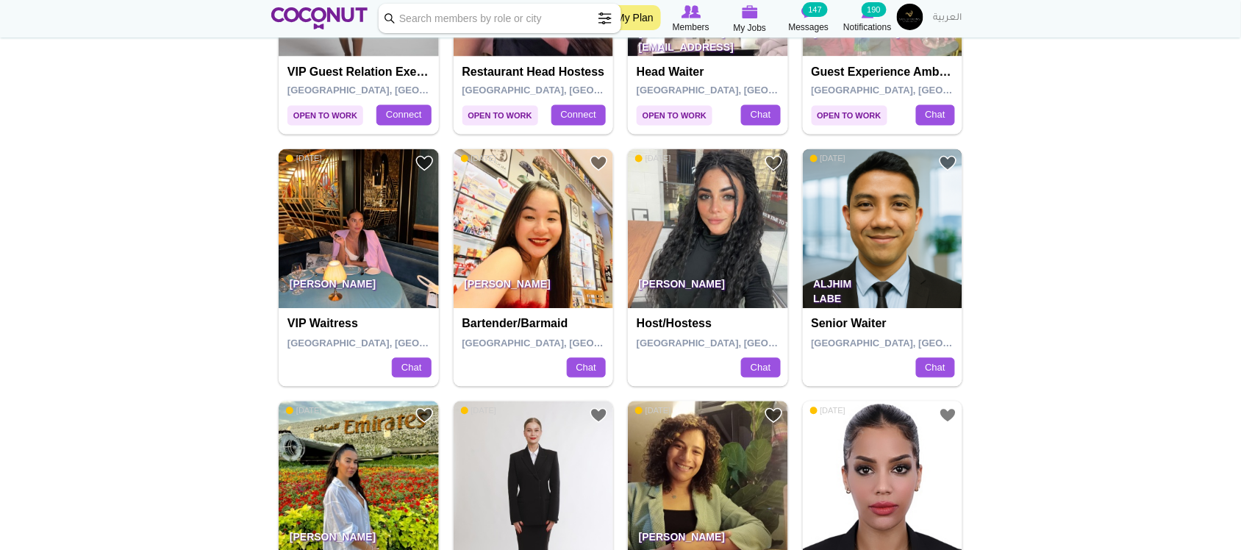
click at [874, 236] on img at bounding box center [883, 229] width 160 height 160
click at [745, 222] on img at bounding box center [708, 229] width 160 height 160
click at [349, 248] on img at bounding box center [359, 229] width 160 height 160
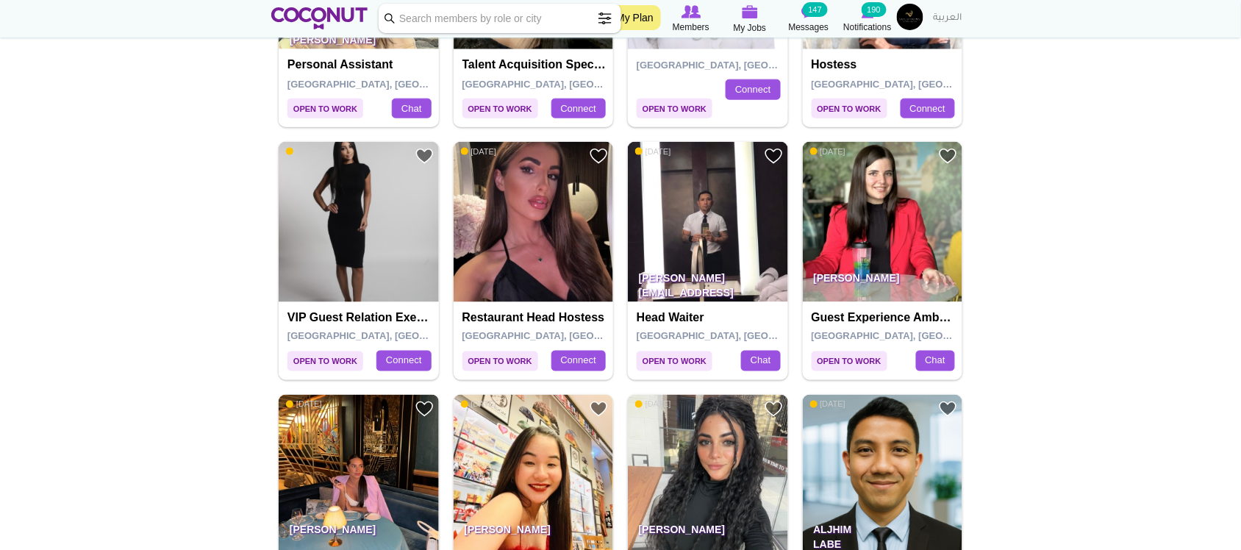
scroll to position [980, 0]
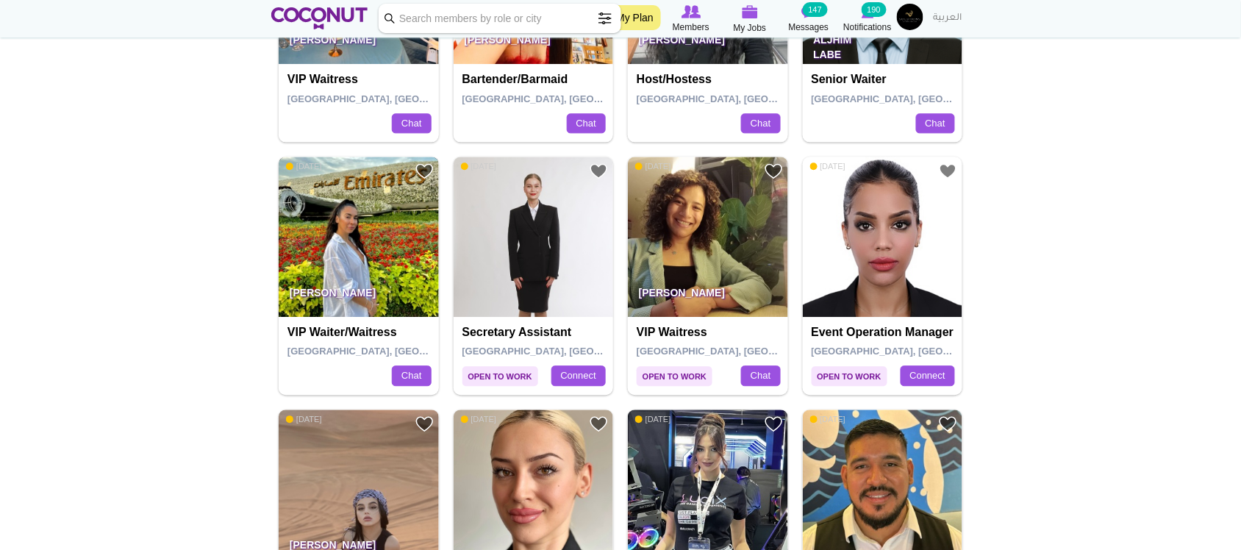
click at [382, 265] on img at bounding box center [359, 237] width 160 height 160
click at [714, 241] on img at bounding box center [708, 237] width 160 height 160
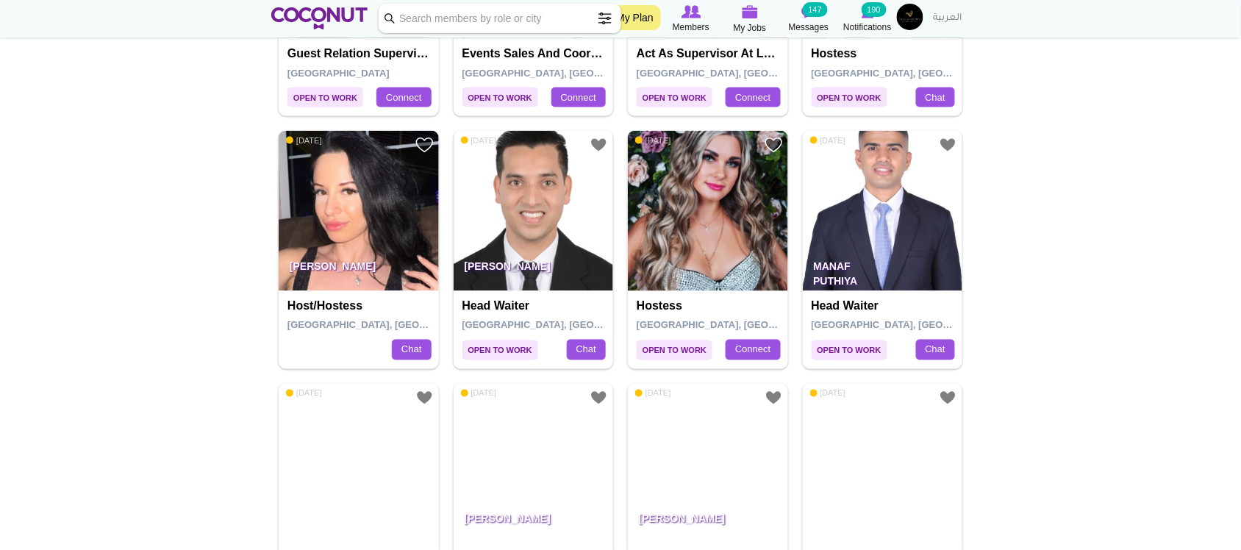
scroll to position [2328, 0]
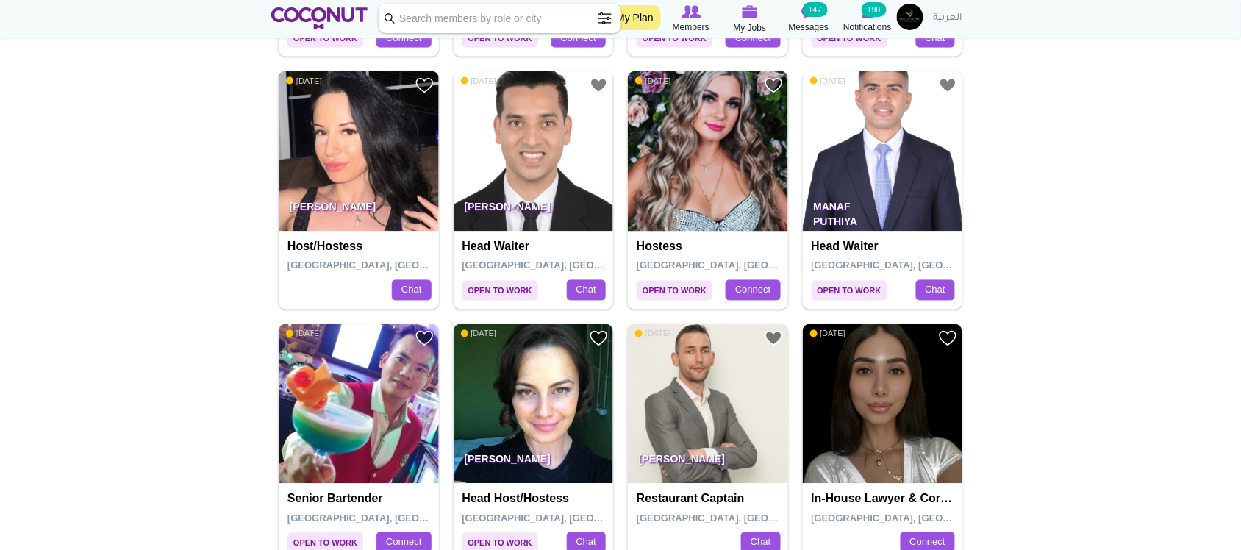
click at [376, 152] on img at bounding box center [359, 151] width 160 height 160
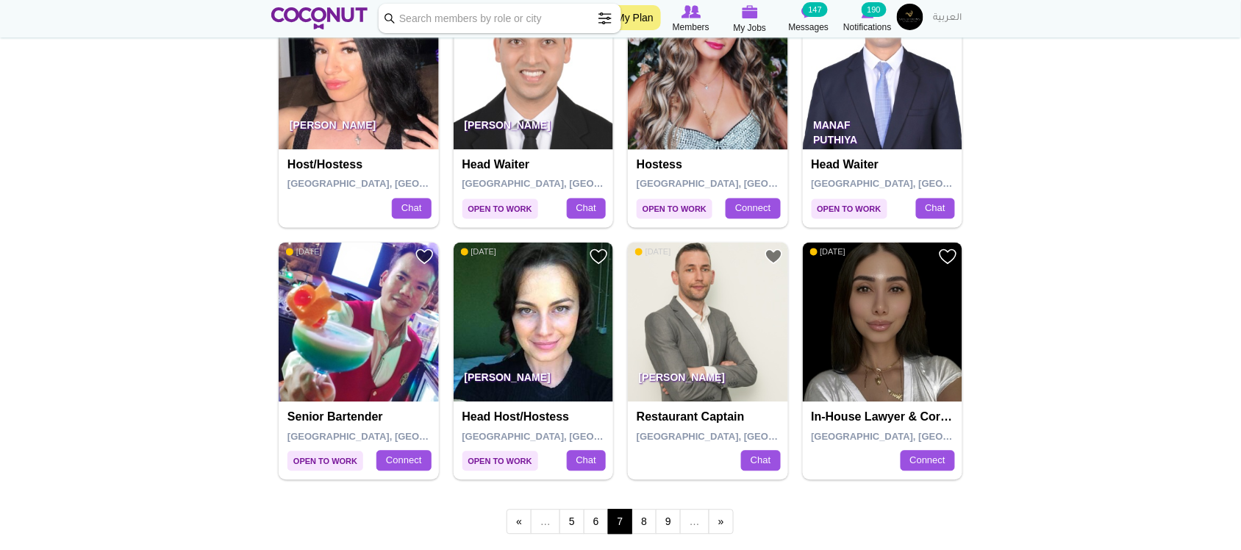
scroll to position [2451, 0]
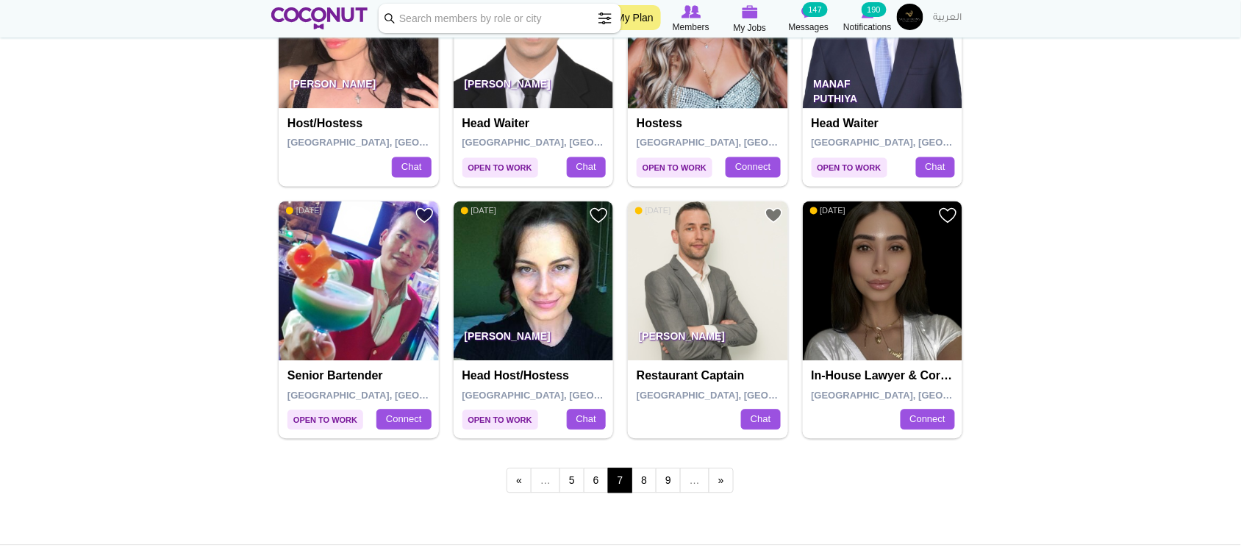
click at [809, 468] on div "« first ‹ previous … 5 6 7 8 9 … next › last »" at bounding box center [620, 483] width 699 height 58
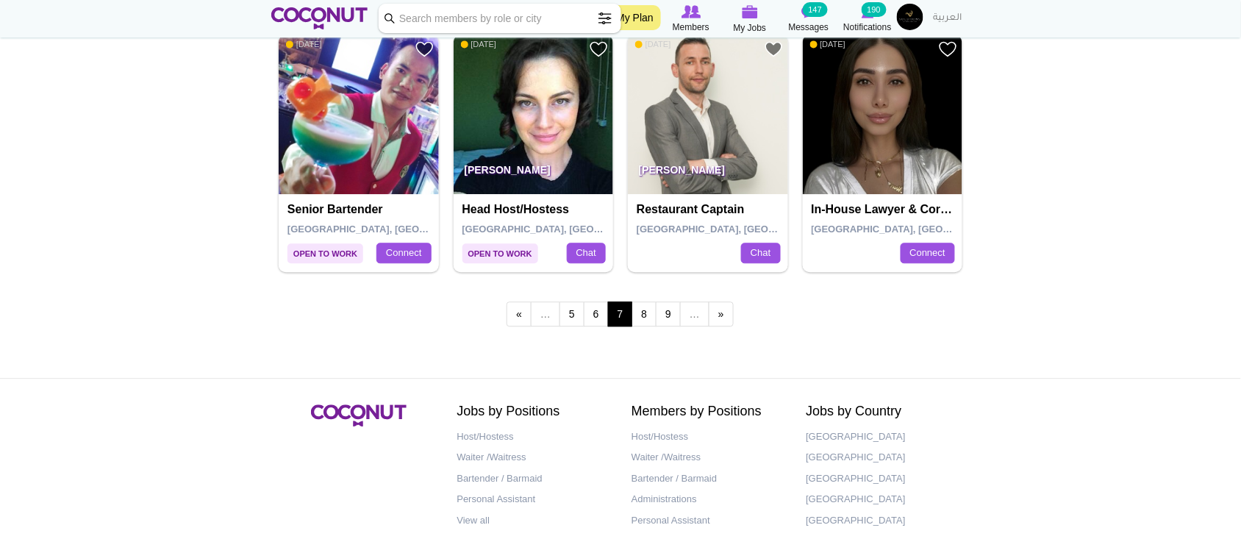
scroll to position [2685, 0]
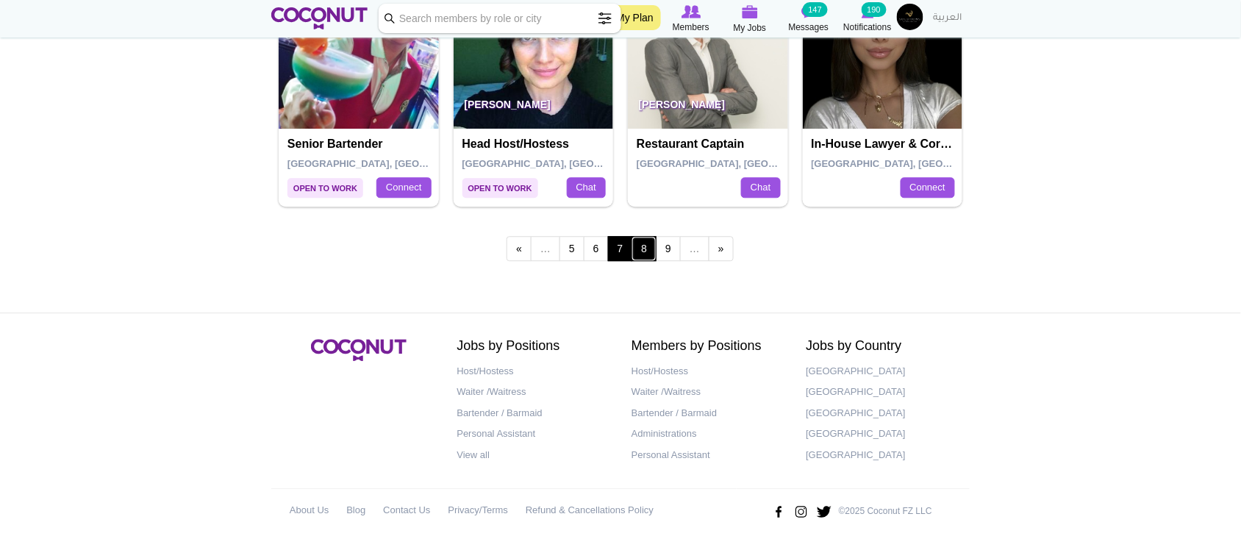
click at [649, 251] on link "8" at bounding box center [644, 248] width 25 height 25
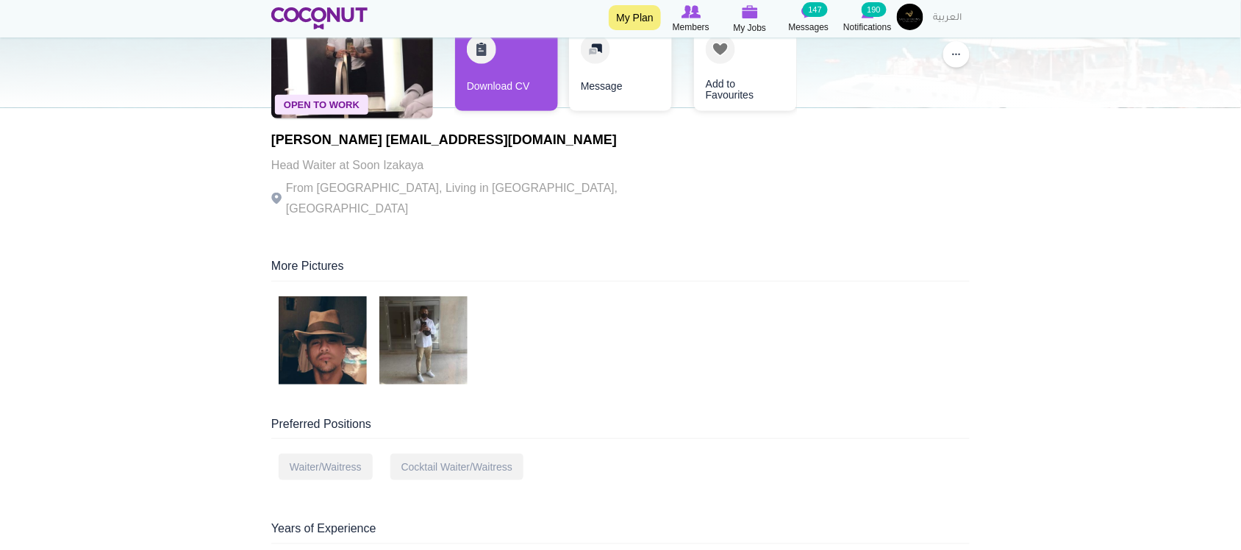
scroll to position [245, 0]
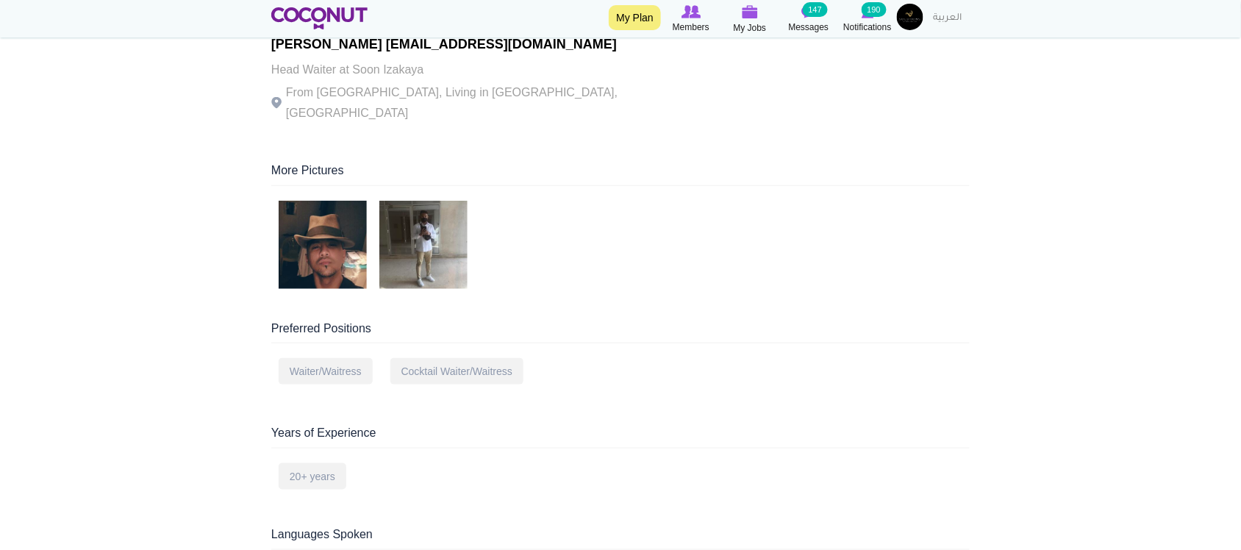
click at [674, 257] on div at bounding box center [620, 248] width 699 height 94
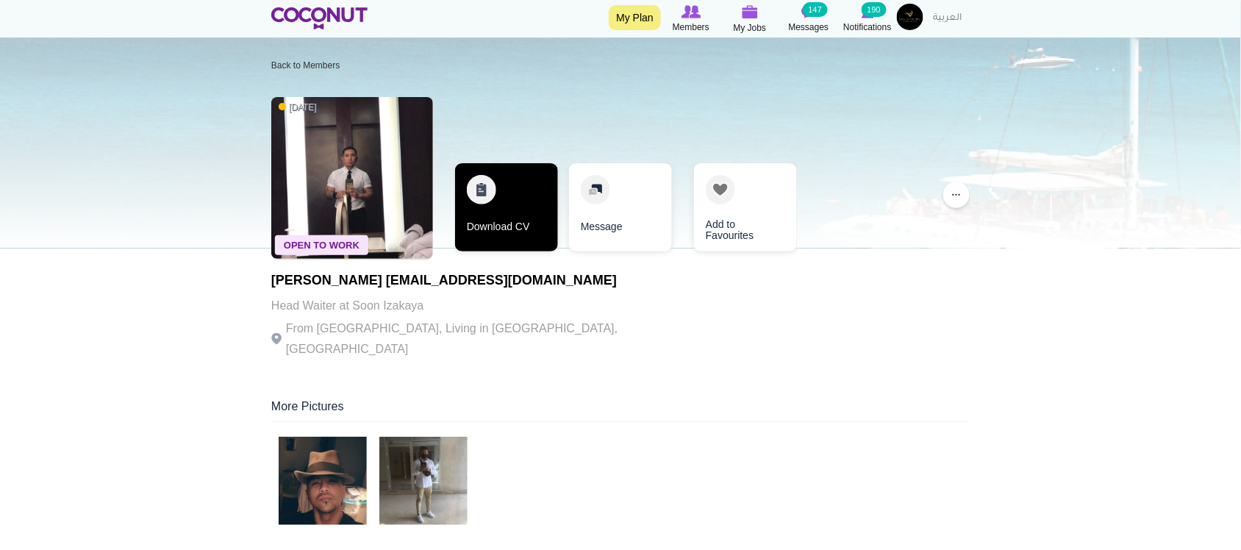
scroll to position [0, 0]
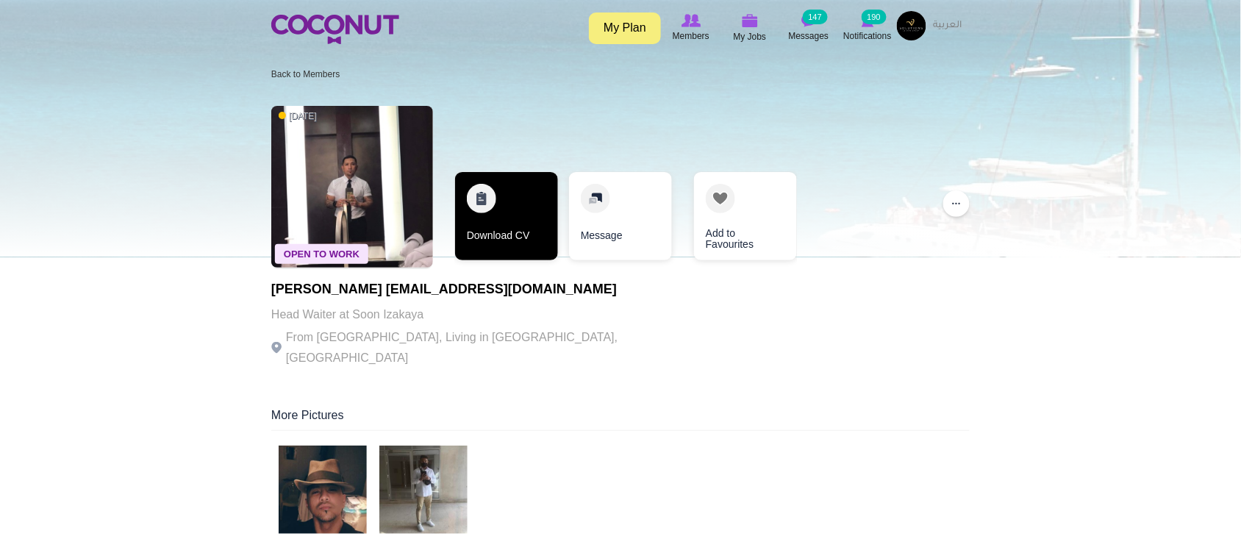
click at [496, 229] on link "Download CV" at bounding box center [506, 216] width 103 height 88
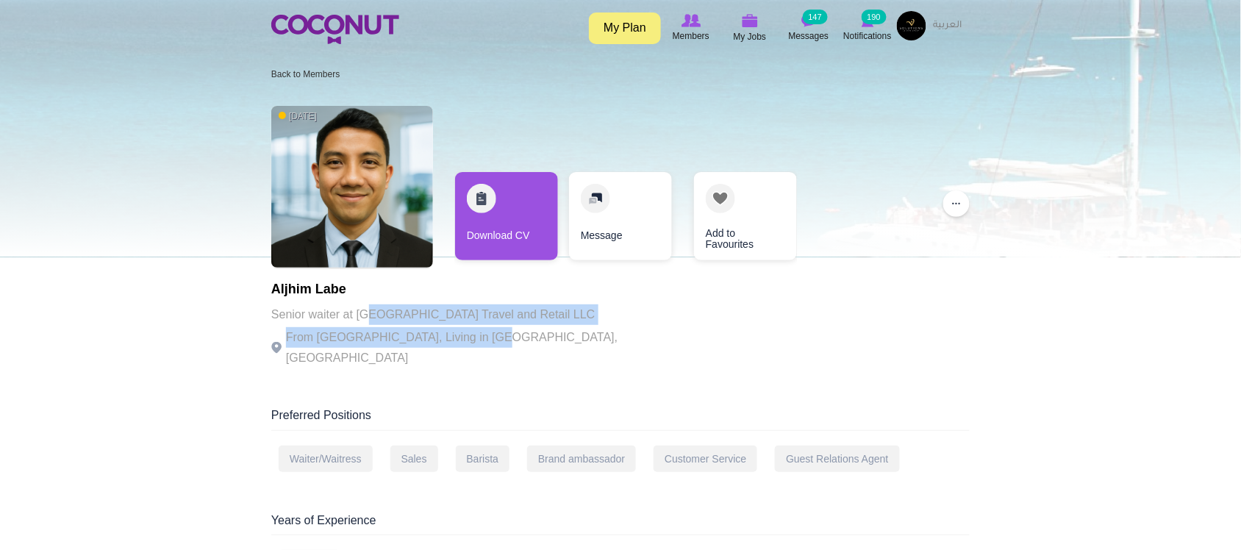
drag, startPoint x: 369, startPoint y: 321, endPoint x: 532, endPoint y: 331, distance: 162.8
click at [482, 340] on div "Aljhim Labe Senior waiter at Lagardere Travel and Retail LLC From Philippines, …" at bounding box center [473, 325] width 404 height 86
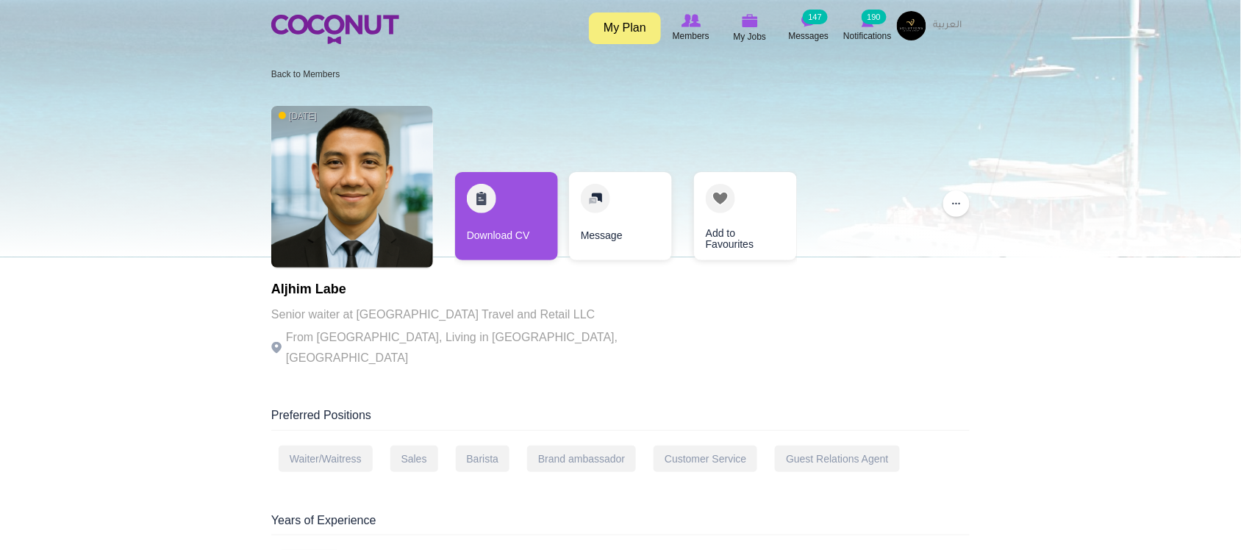
click at [557, 332] on p "From Philippines, Living in Dubai, United Arab Emirates" at bounding box center [473, 347] width 404 height 41
click at [633, 324] on div "1 month ago Aljhim Labe Senior waiter at Lagardere Travel and Retail LLC From P…" at bounding box center [620, 238] width 699 height 279
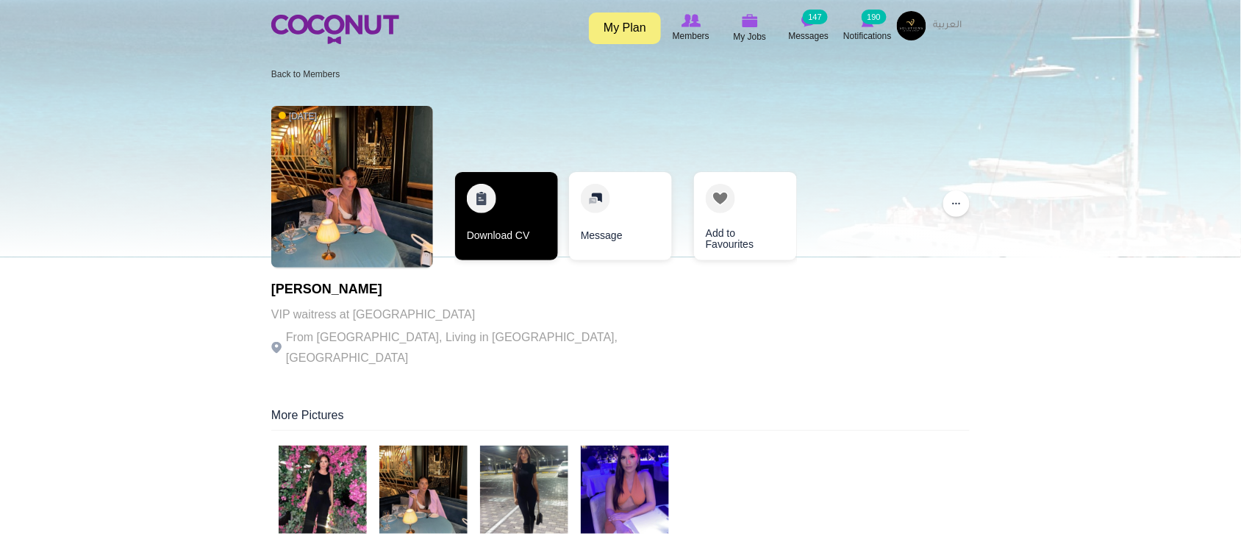
click at [510, 244] on link "Download CV" at bounding box center [506, 216] width 103 height 88
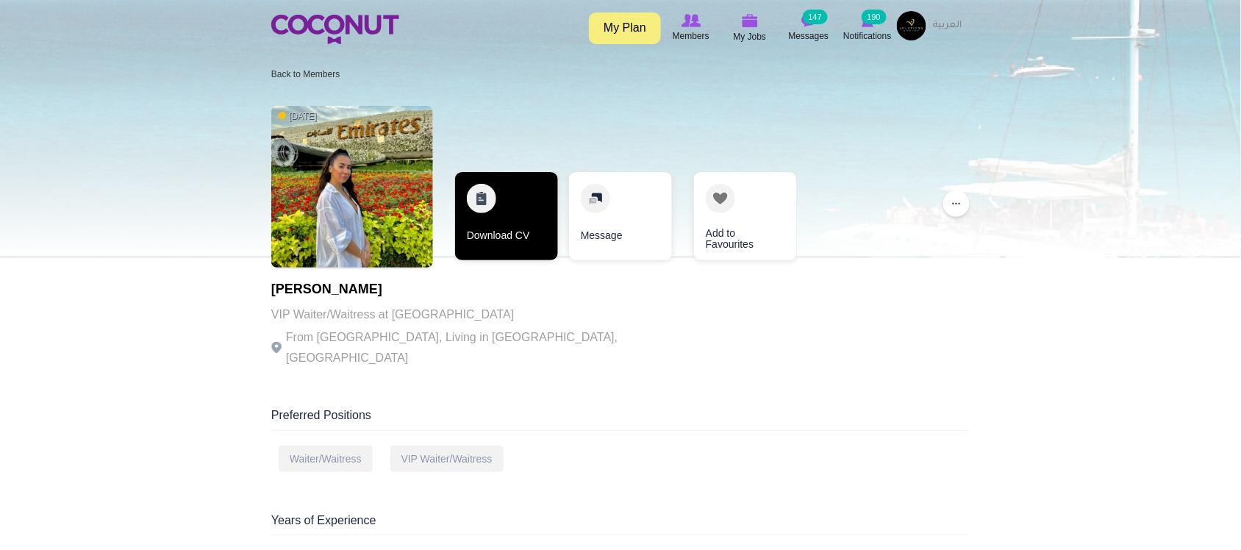
click at [500, 241] on link "Download CV" at bounding box center [506, 216] width 103 height 88
click at [522, 224] on link "Download CV" at bounding box center [506, 216] width 103 height 88
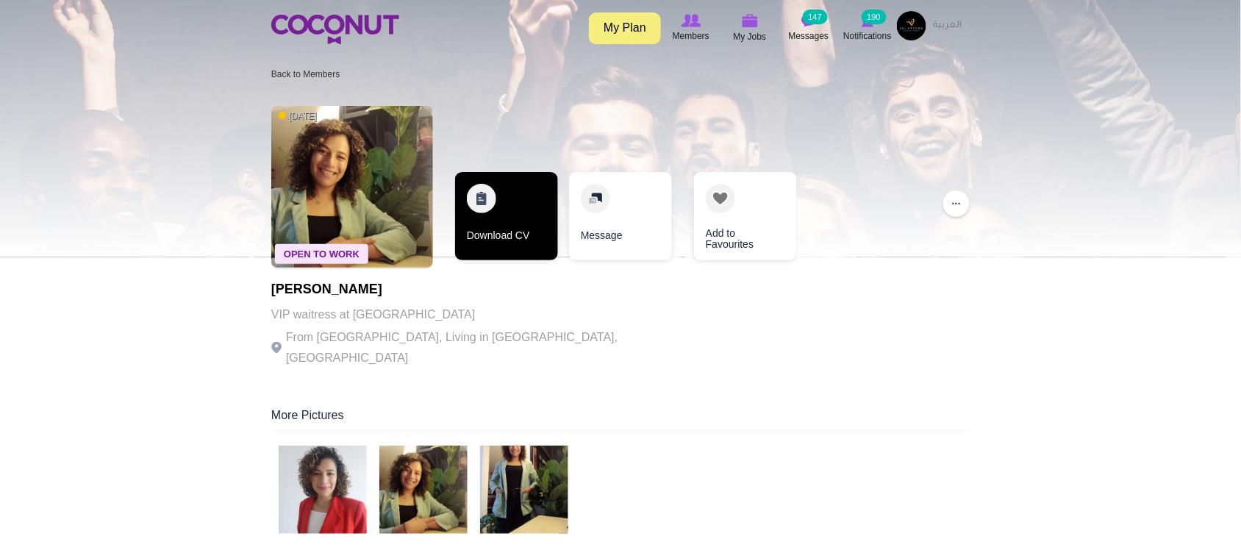
click at [505, 244] on link "Download CV" at bounding box center [506, 216] width 103 height 88
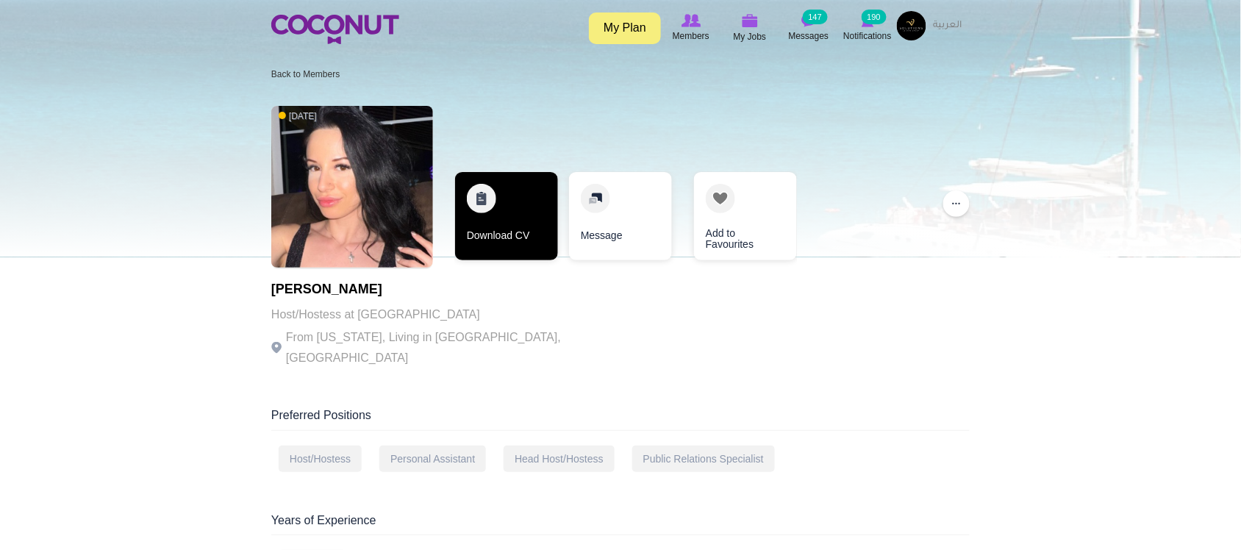
click at [516, 237] on link "Download CV" at bounding box center [506, 216] width 103 height 88
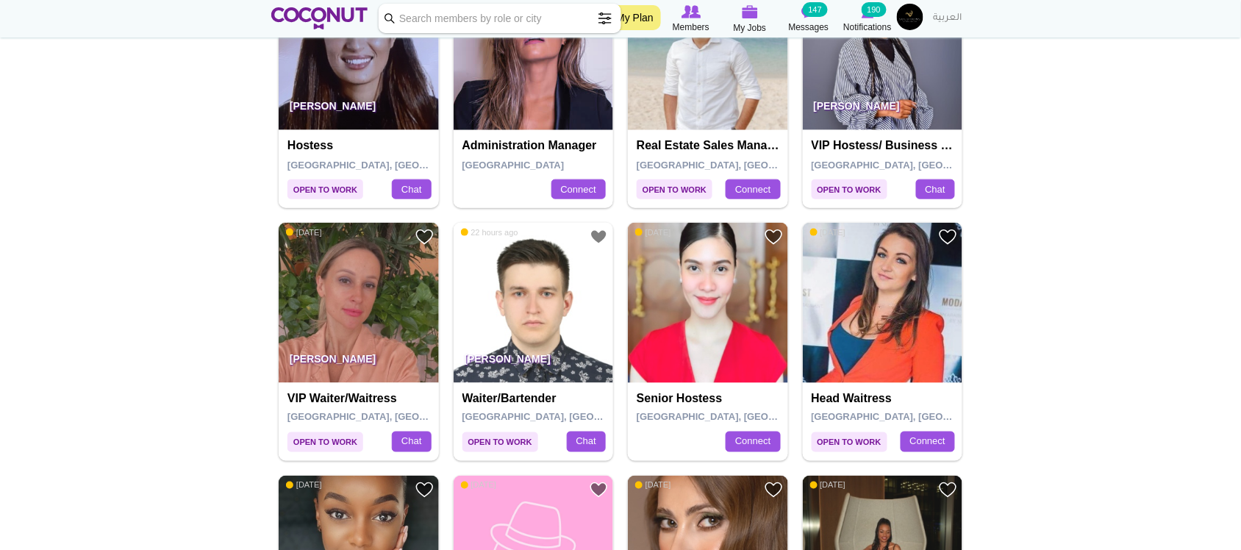
scroll to position [368, 0]
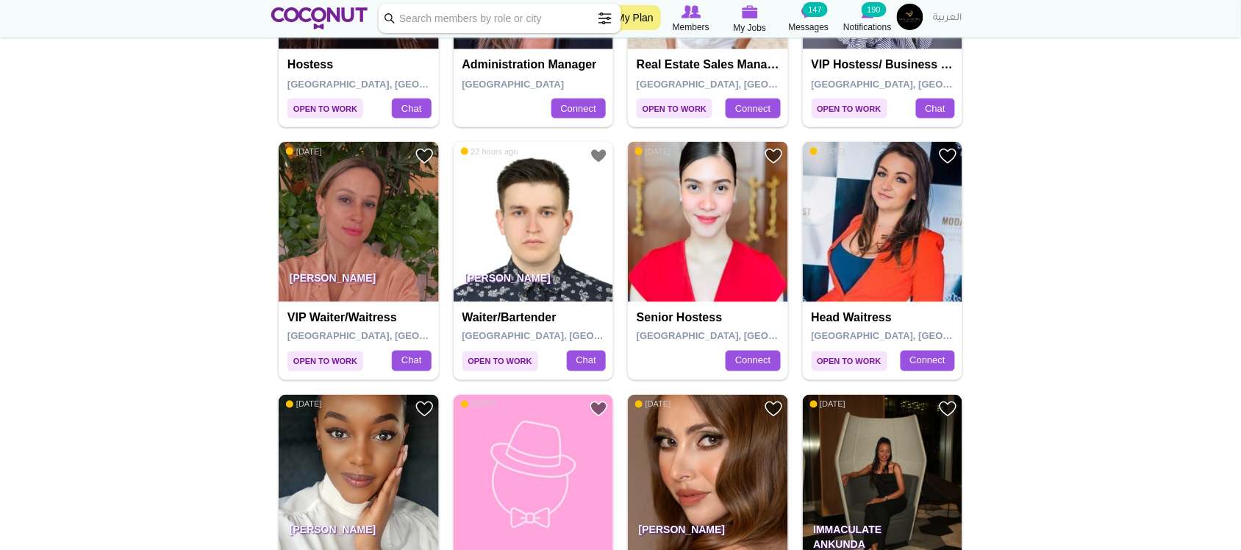
click at [696, 256] on img at bounding box center [708, 222] width 160 height 160
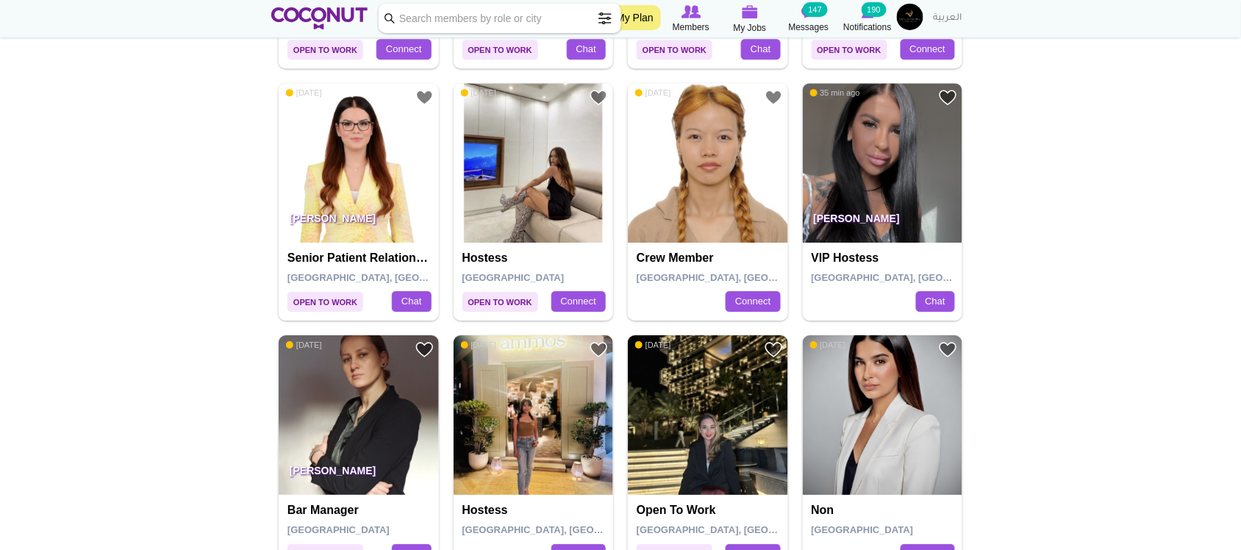
scroll to position [1348, 0]
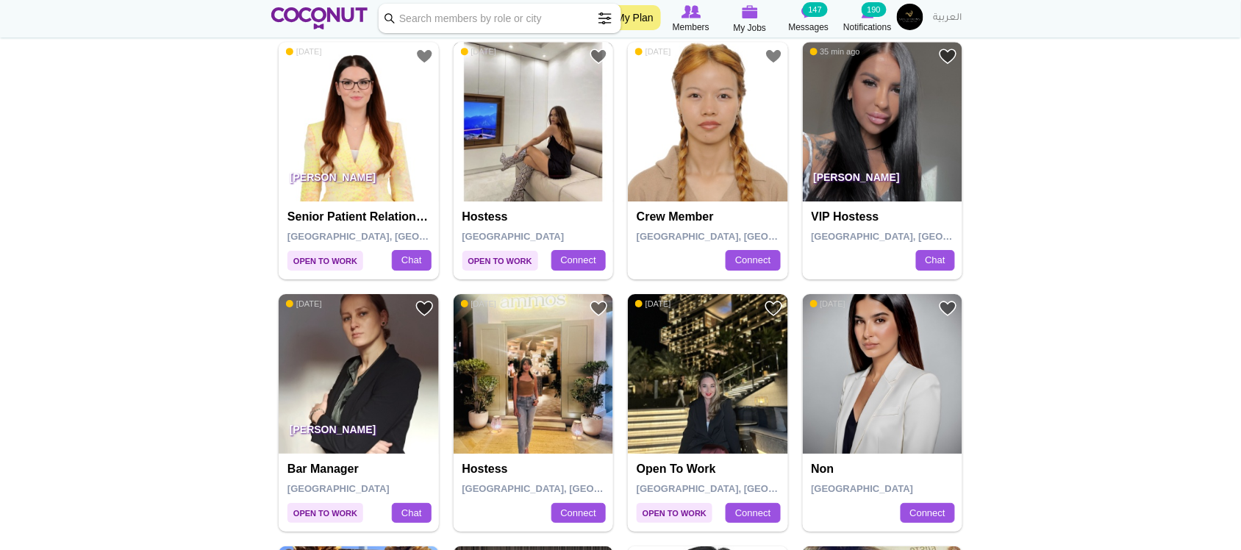
click at [508, 163] on img at bounding box center [534, 122] width 160 height 160
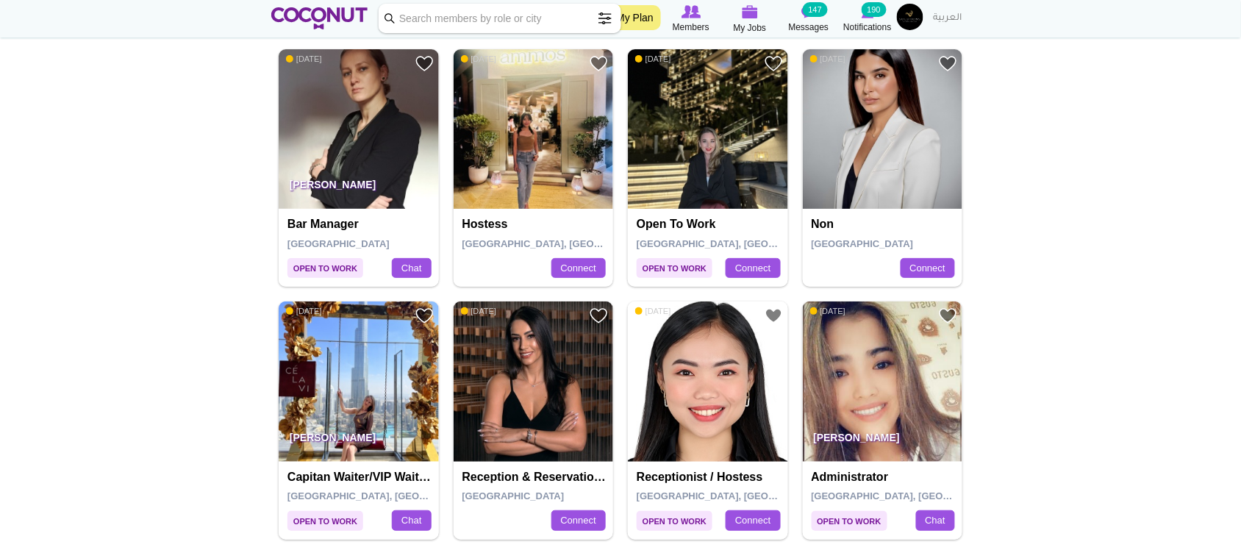
scroll to position [1838, 0]
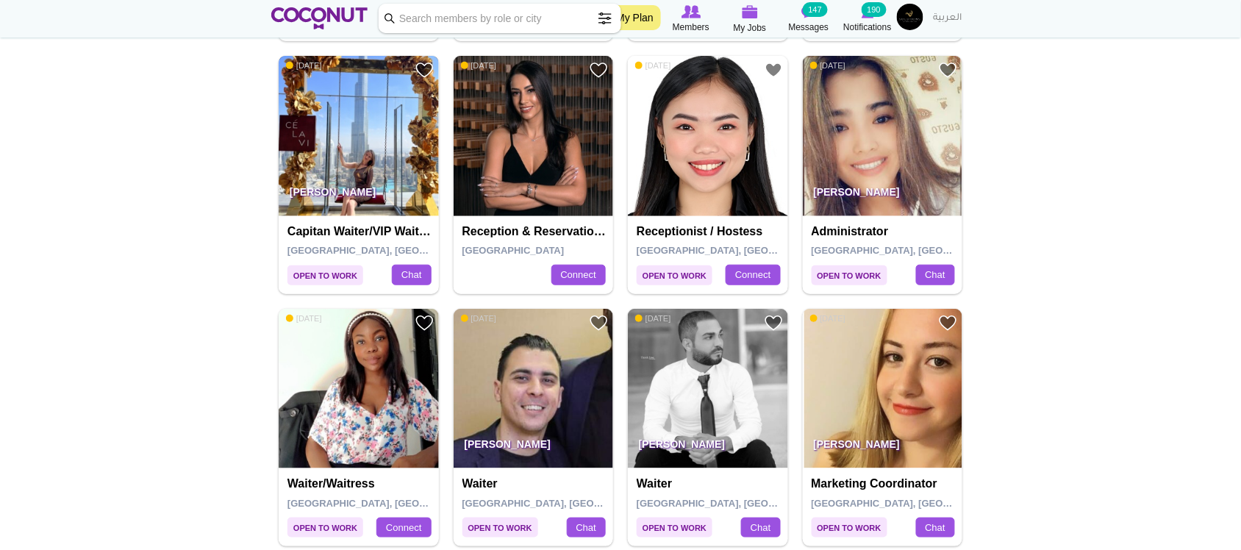
click at [408, 171] on img at bounding box center [359, 136] width 160 height 160
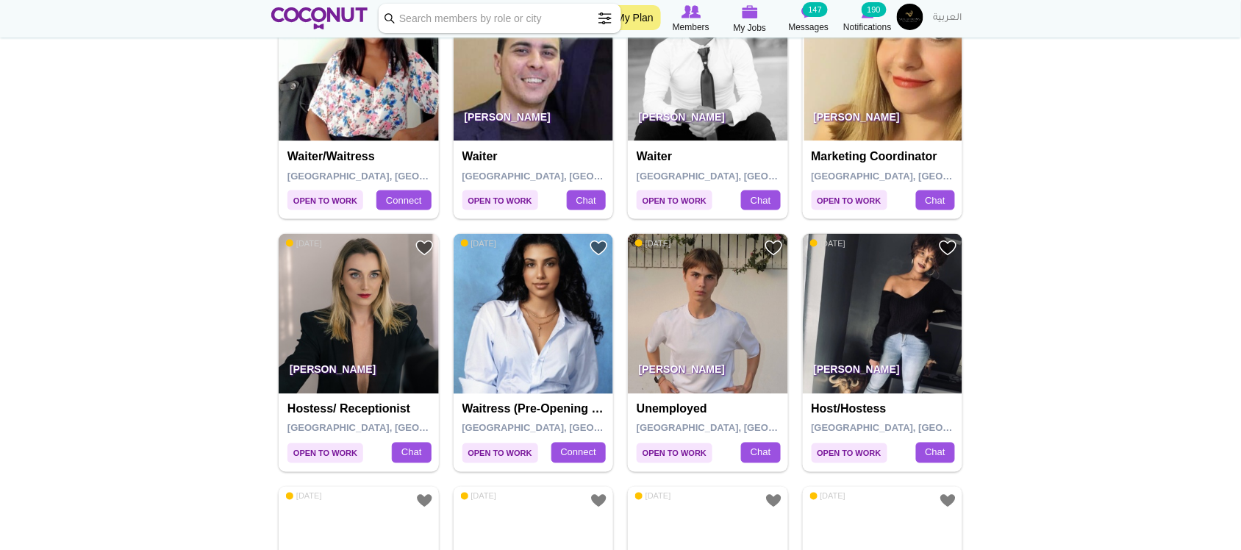
scroll to position [2206, 0]
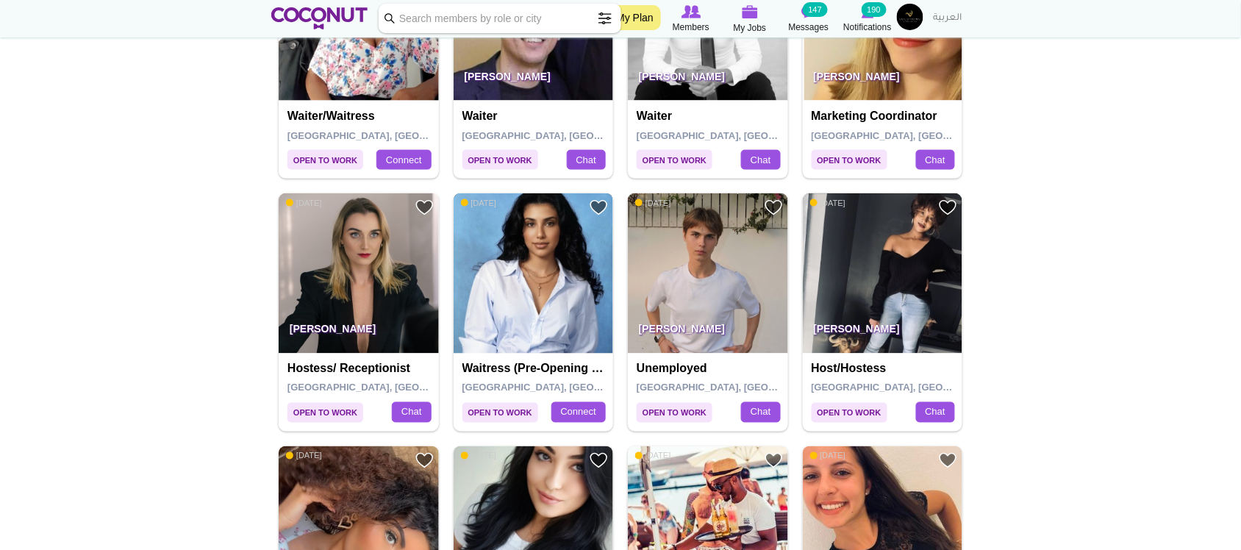
click at [502, 299] on img at bounding box center [534, 273] width 160 height 160
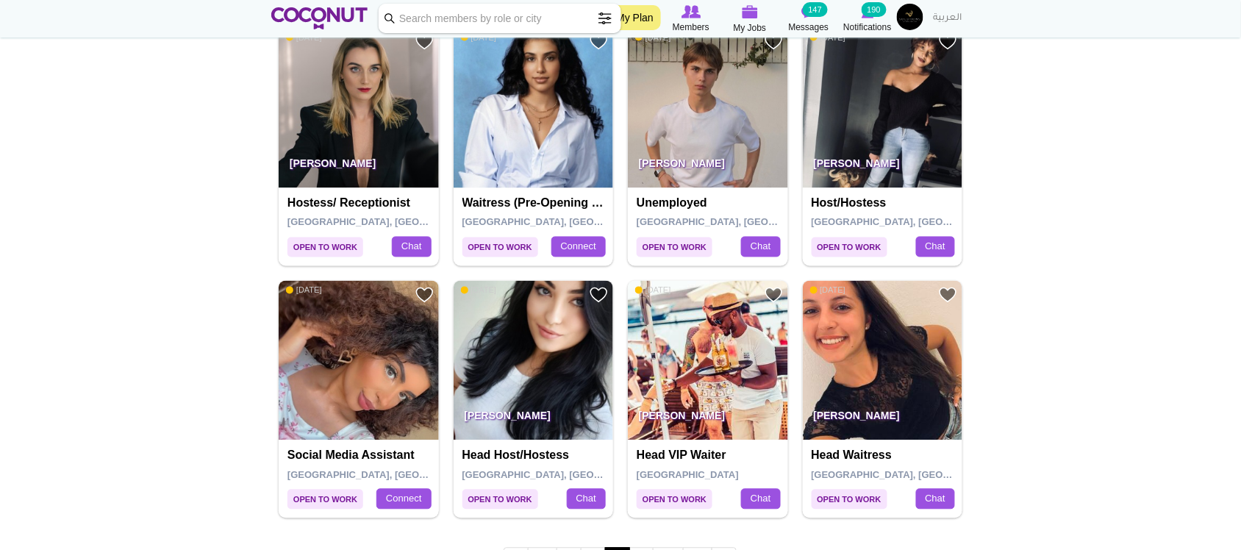
scroll to position [2451, 0]
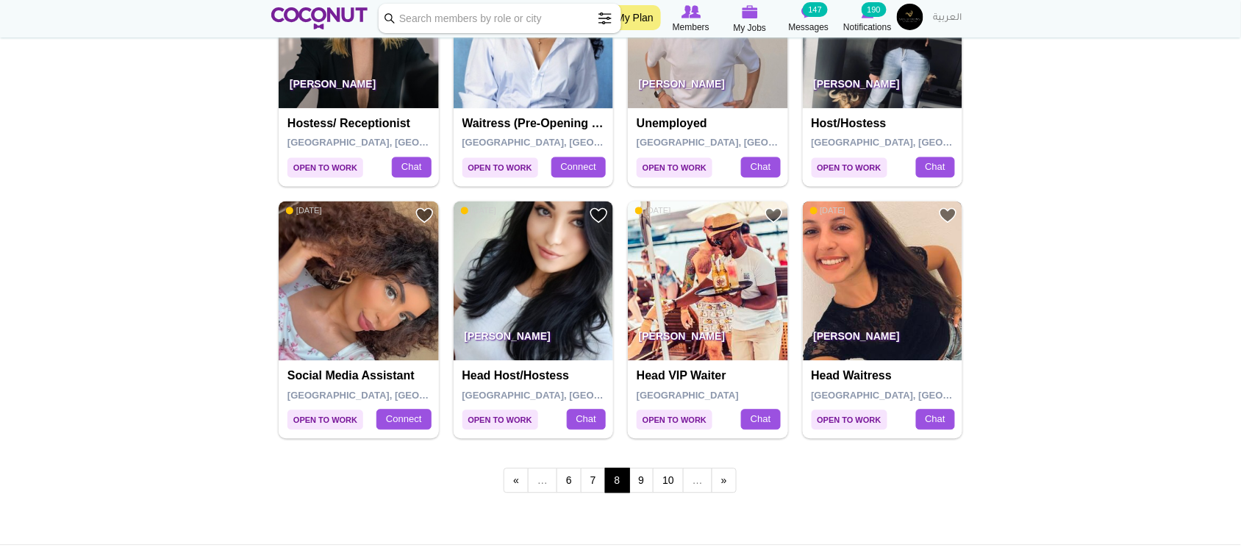
click at [840, 302] on img at bounding box center [883, 281] width 160 height 160
click at [642, 485] on link "9" at bounding box center [641, 480] width 25 height 25
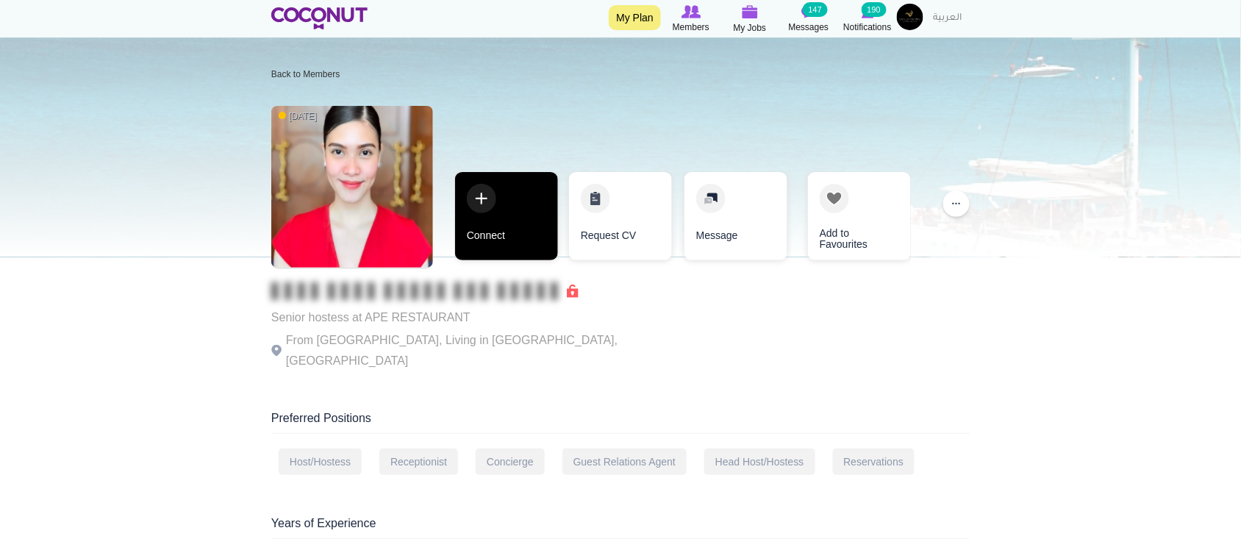
scroll to position [122, 0]
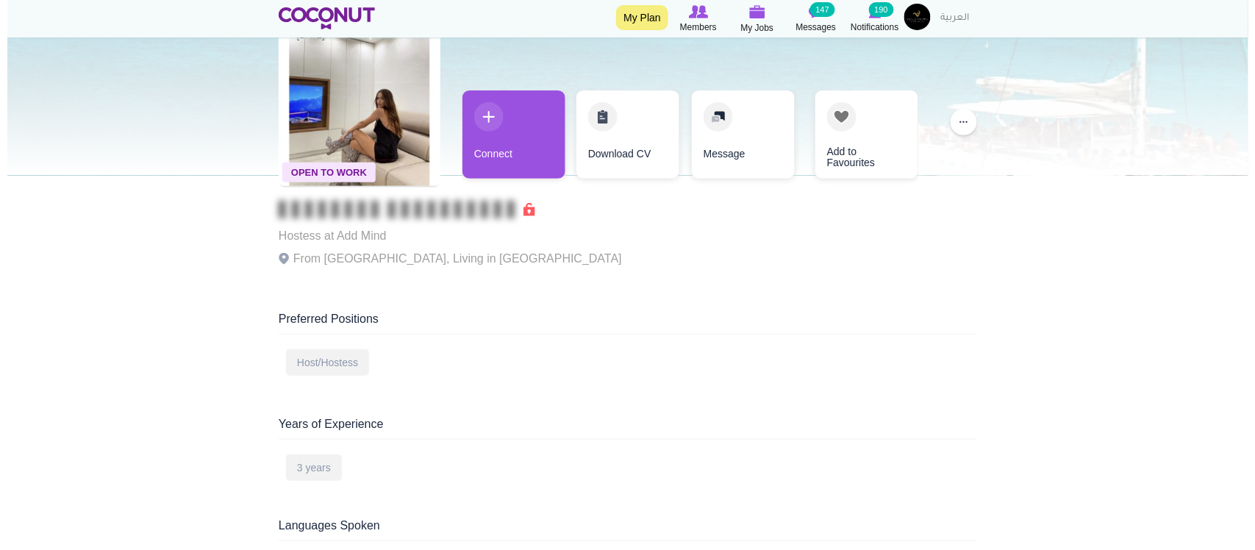
scroll to position [122, 0]
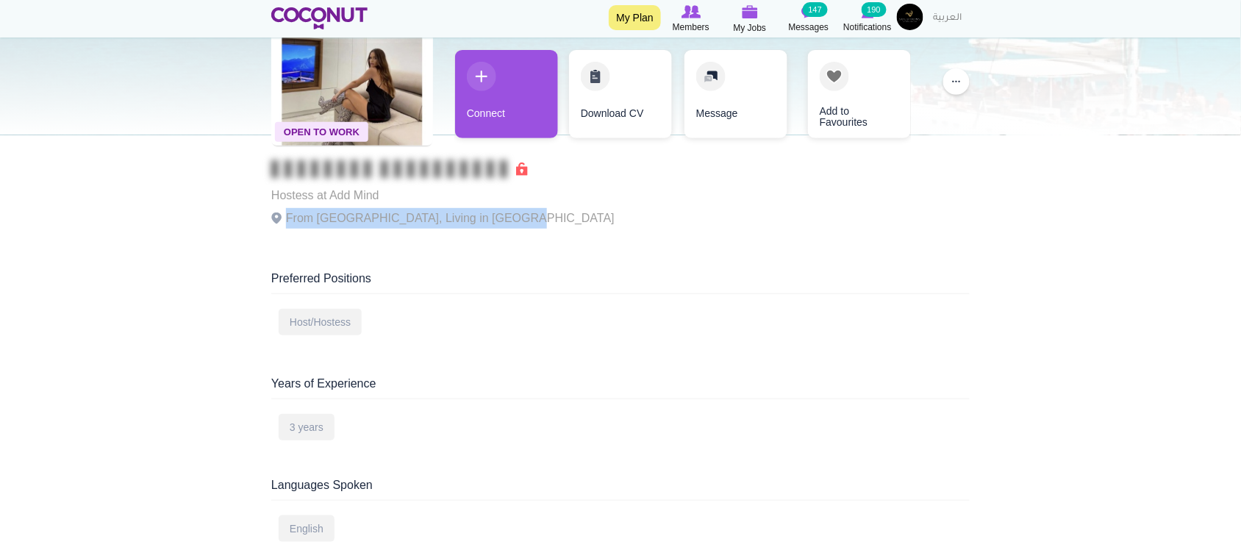
drag, startPoint x: 403, startPoint y: 225, endPoint x: 506, endPoint y: 235, distance: 103.5
click at [505, 235] on div "Open To Work [DATE] Hostess at Add Mind From [GEOGRAPHIC_DATA], Living in [GEOG…" at bounding box center [442, 108] width 343 height 265
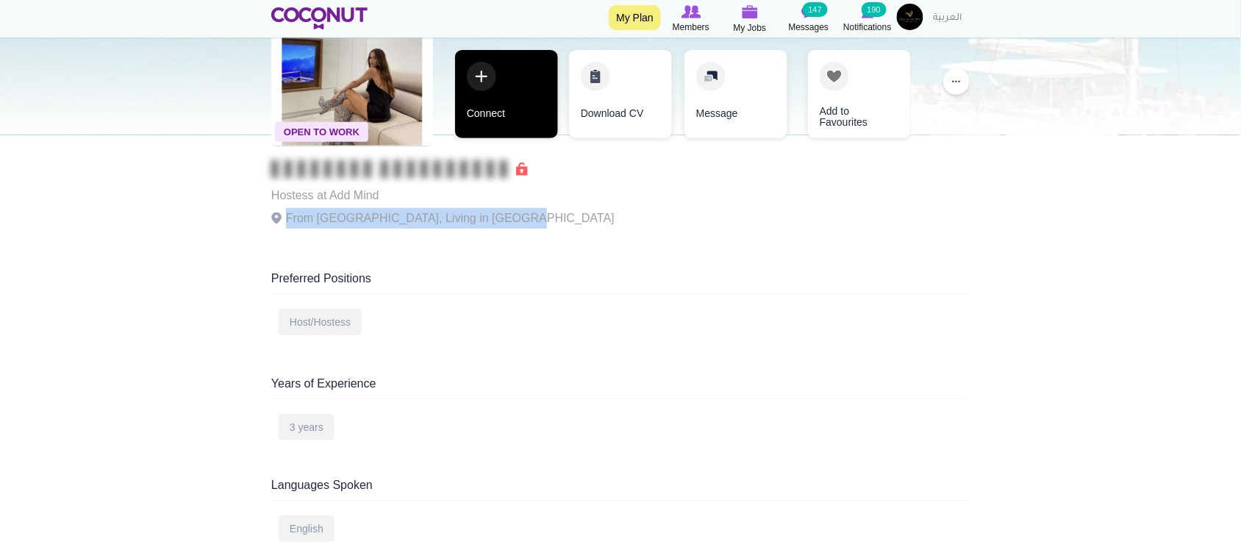
click at [524, 125] on link "Connect" at bounding box center [506, 94] width 103 height 88
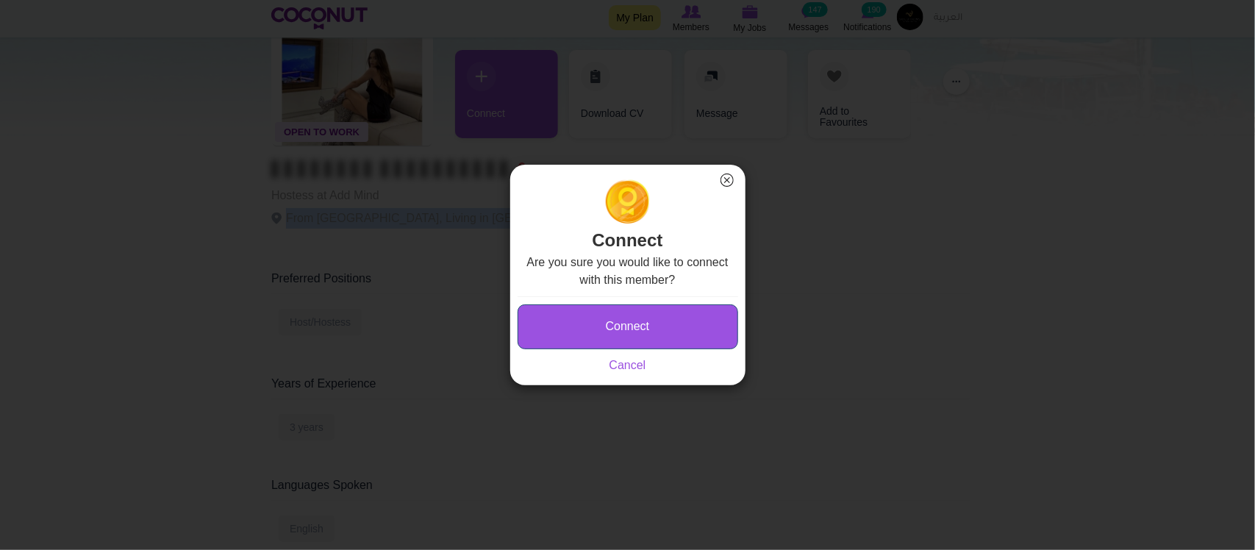
click at [615, 327] on button "Connect" at bounding box center [628, 326] width 221 height 45
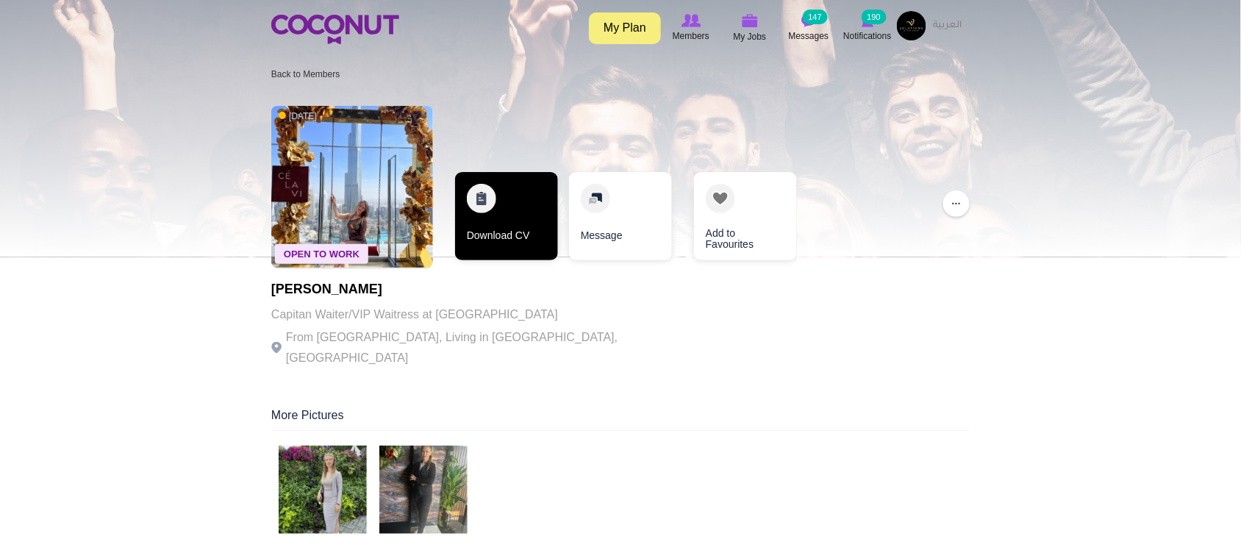
click at [500, 235] on link "Download CV" at bounding box center [506, 216] width 103 height 88
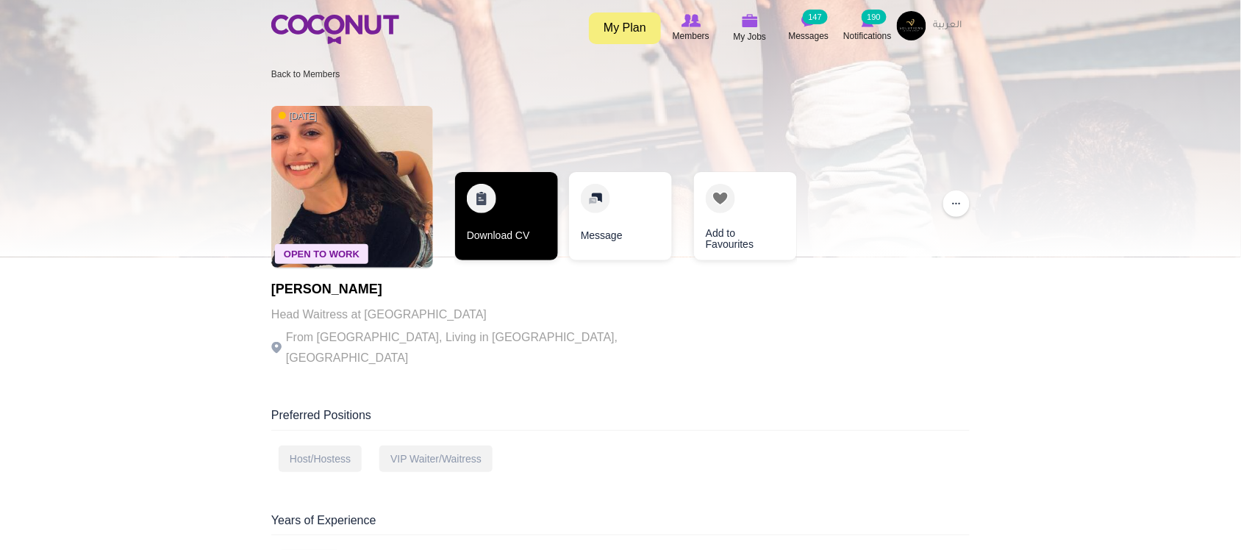
click at [499, 238] on link "Download CV" at bounding box center [506, 216] width 103 height 88
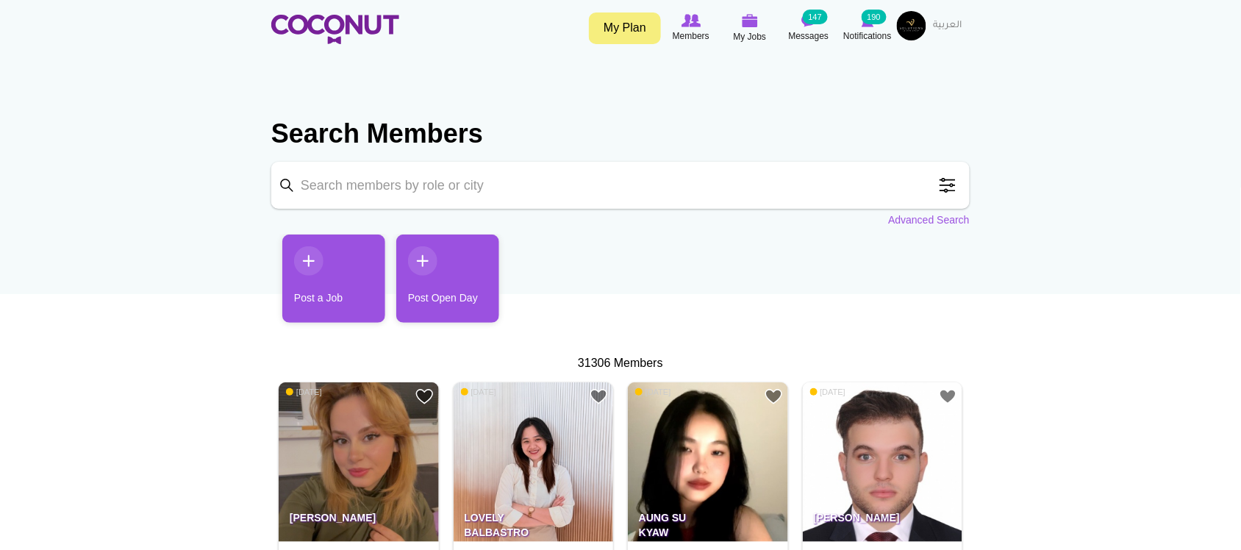
click at [946, 185] on span at bounding box center [947, 185] width 29 height 29
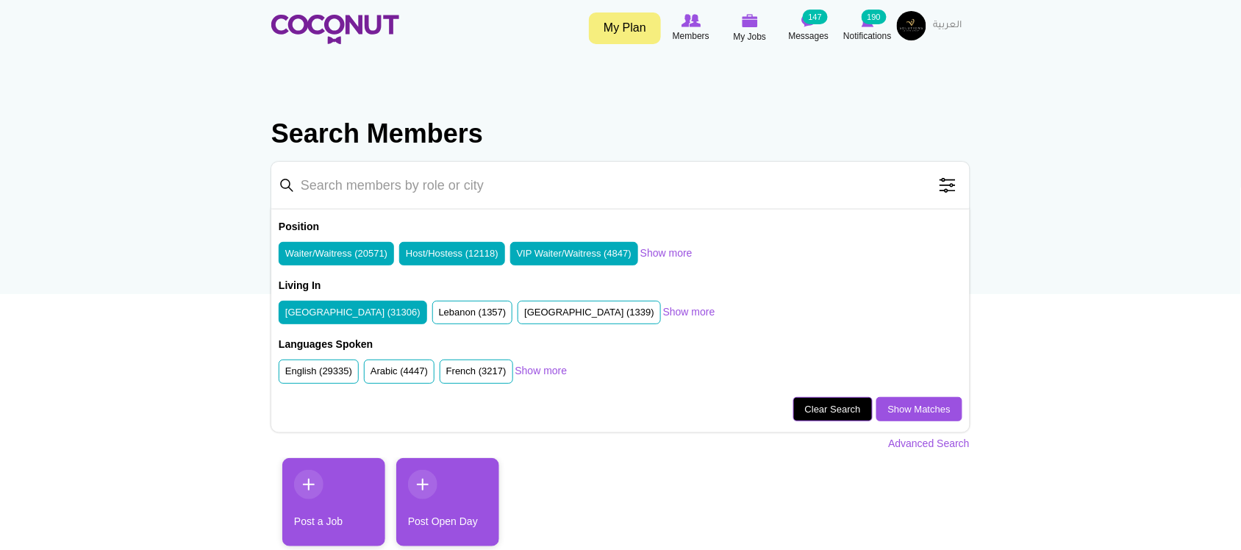
click at [821, 413] on link "Clear Search" at bounding box center [832, 409] width 79 height 25
click at [674, 252] on link "Show more" at bounding box center [666, 253] width 52 height 15
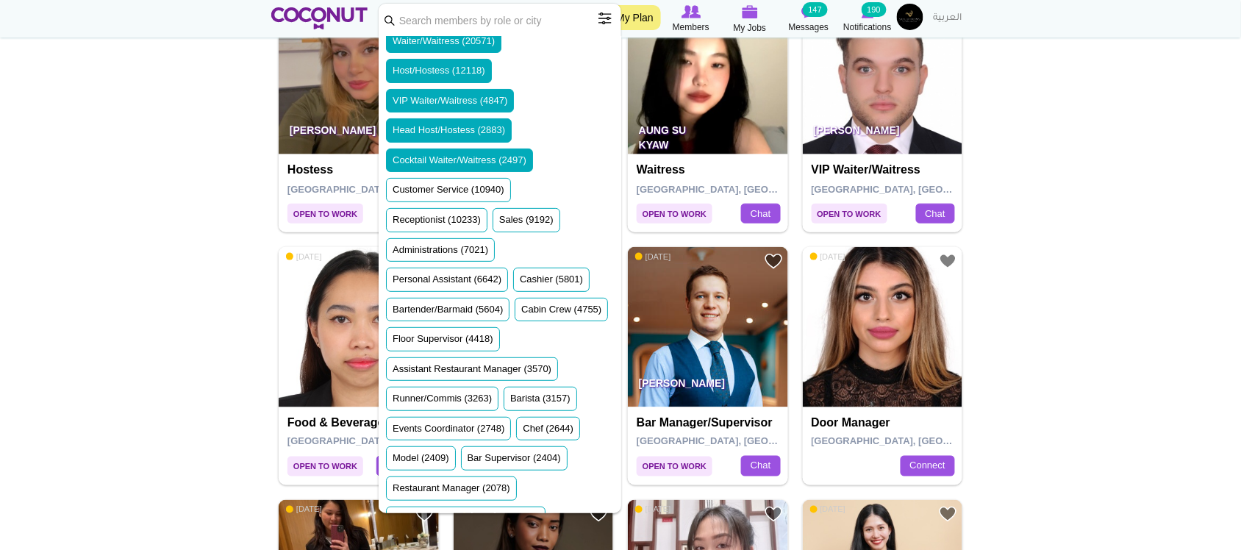
scroll to position [245, 0]
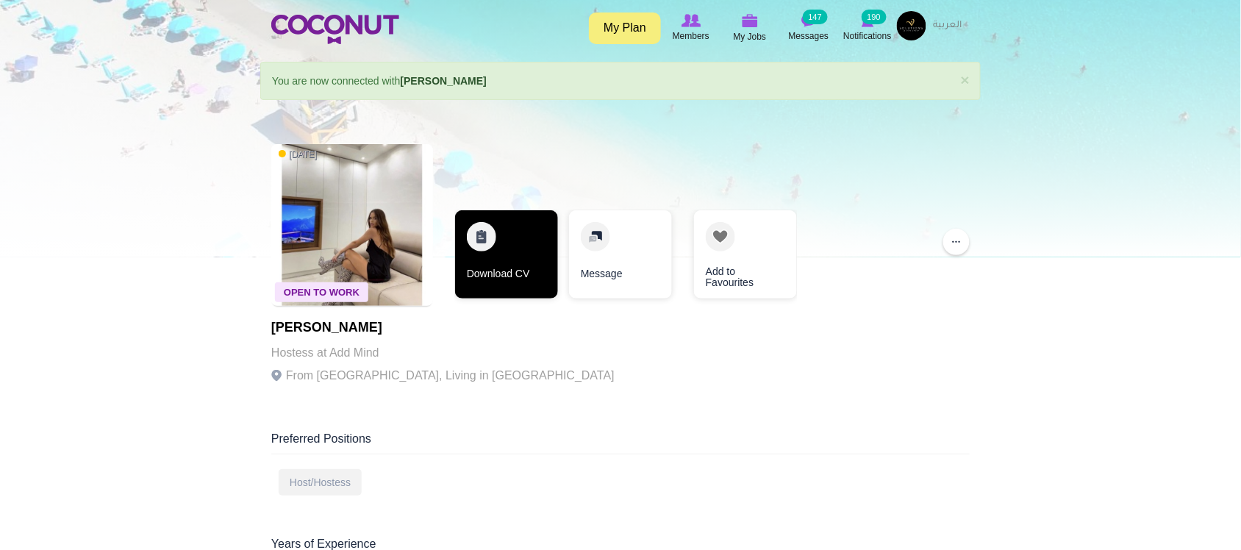
click at [534, 237] on link "Download CV" at bounding box center [506, 254] width 103 height 88
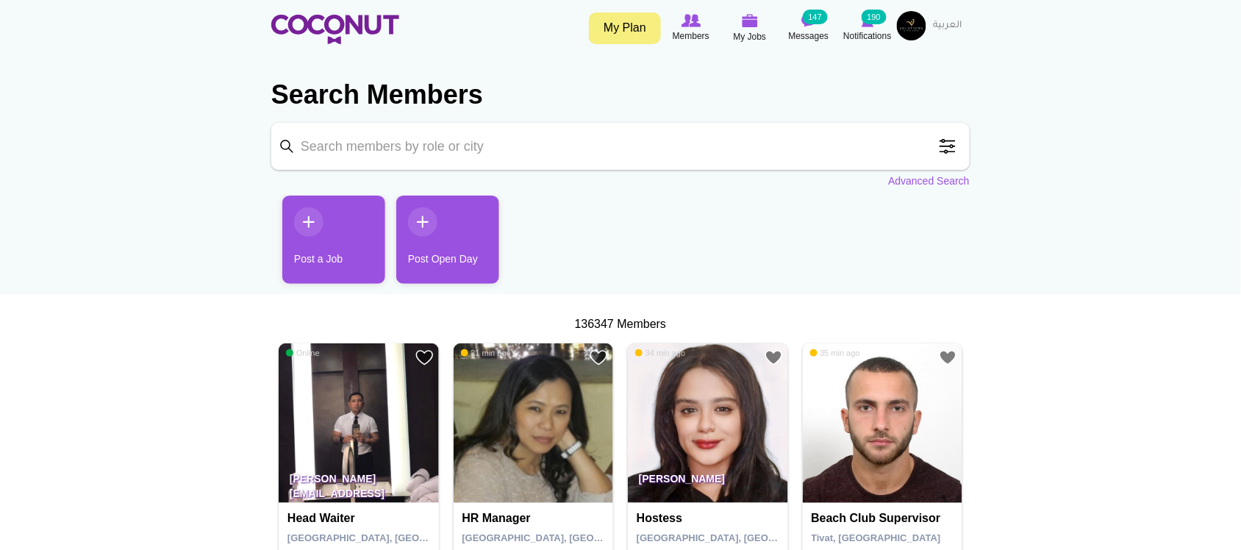
click at [960, 154] on span at bounding box center [947, 146] width 29 height 29
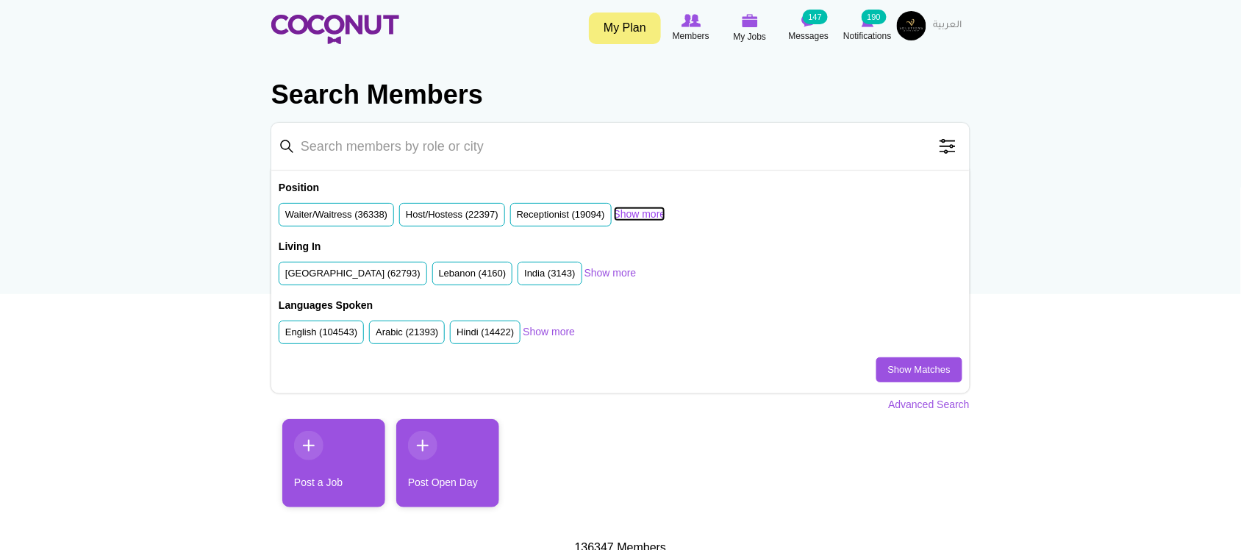
click at [643, 211] on link "Show more" at bounding box center [640, 214] width 52 height 15
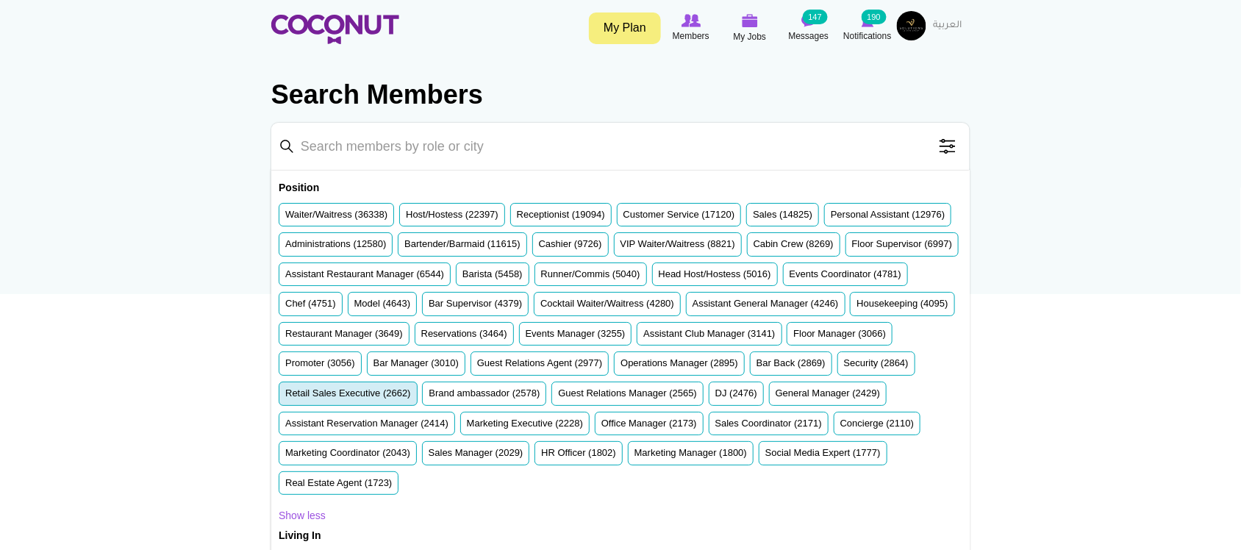
click at [411, 392] on label "Retail Sales Executive (2662)" at bounding box center [348, 394] width 126 height 14
click at [285, 396] on input "Retail Sales Executive (2662)" at bounding box center [285, 396] width 0 height 0
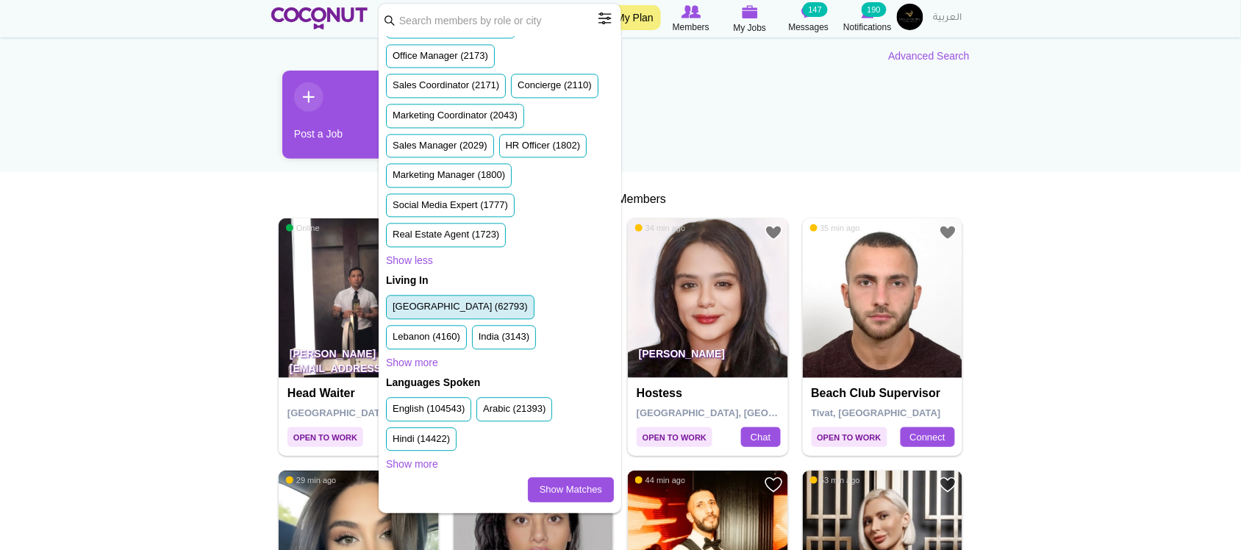
scroll to position [1055, 0]
click at [423, 314] on li "[GEOGRAPHIC_DATA] (62793)" at bounding box center [460, 307] width 149 height 24
click at [546, 493] on link "Show Matches" at bounding box center [571, 489] width 86 height 25
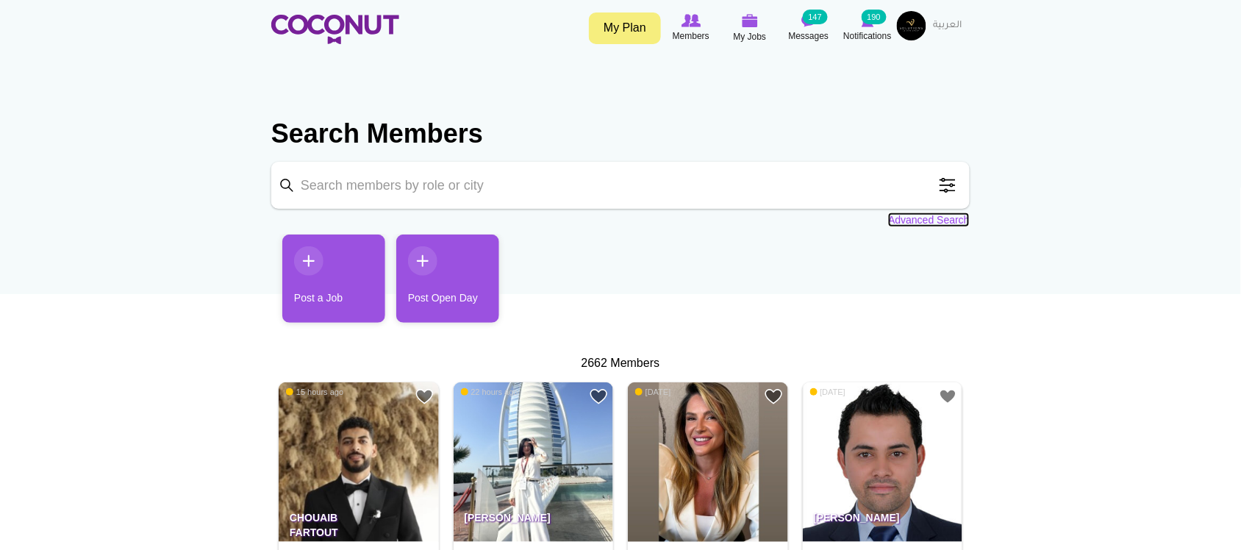
click at [924, 222] on link "Advanced Search" at bounding box center [929, 220] width 82 height 15
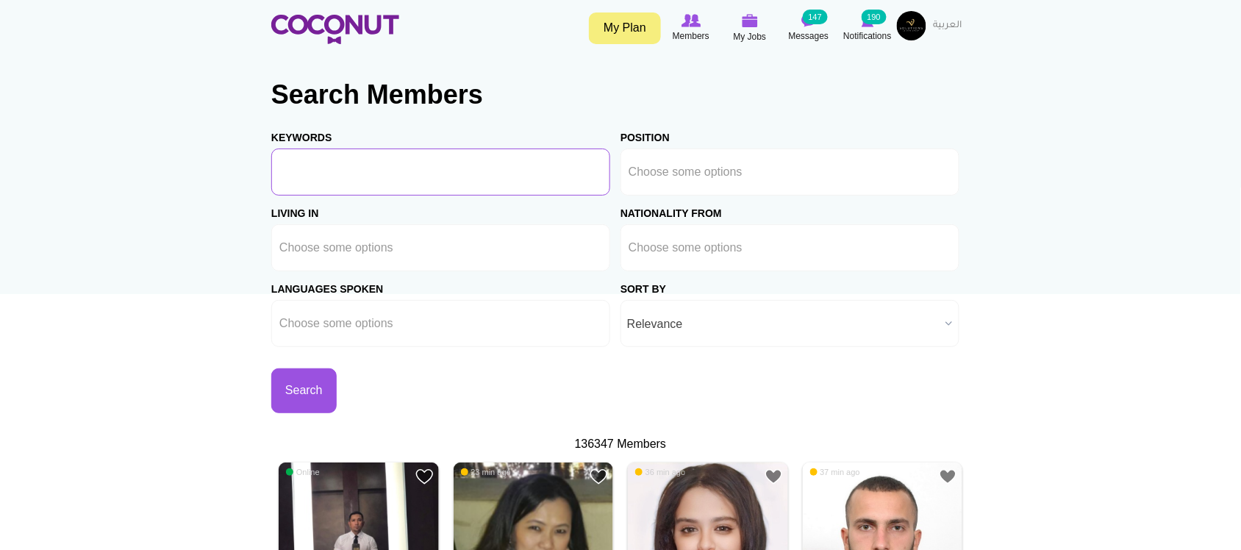
click at [533, 188] on input "Keywords" at bounding box center [440, 172] width 339 height 47
click at [732, 171] on input "text" at bounding box center [695, 171] width 132 height 13
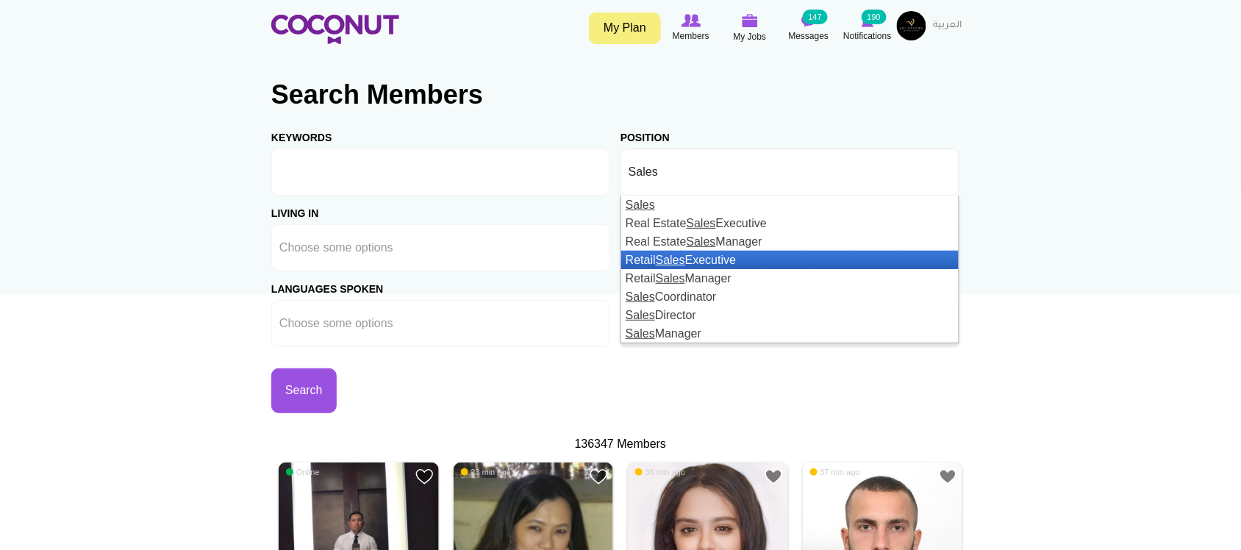
type input "Sales"
click at [690, 260] on li "Retail Sales Executive" at bounding box center [790, 260] width 338 height 18
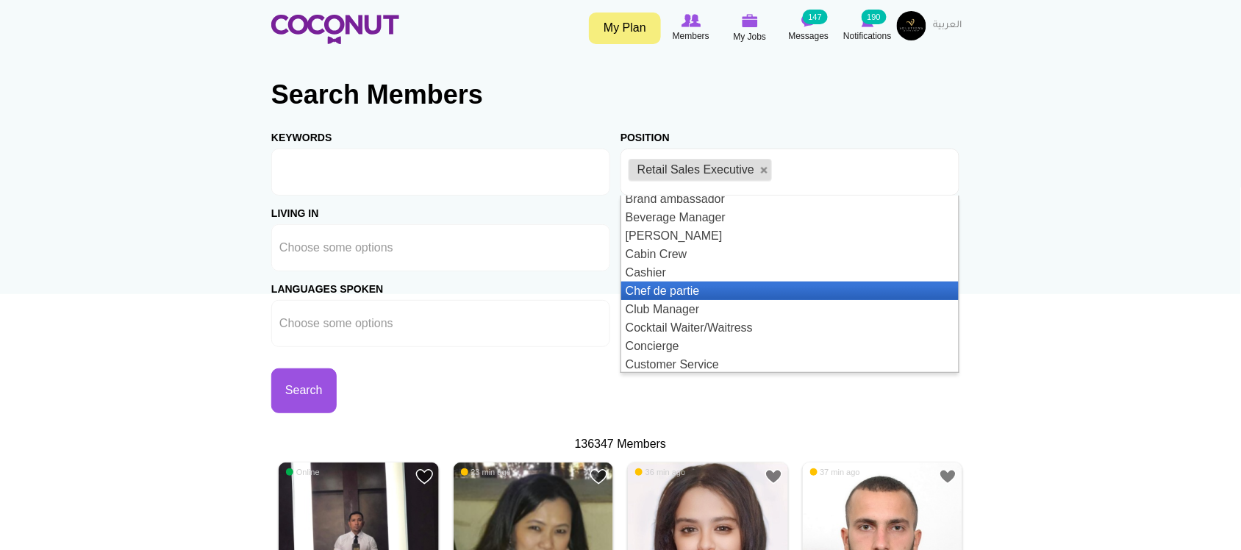
scroll to position [496, 0]
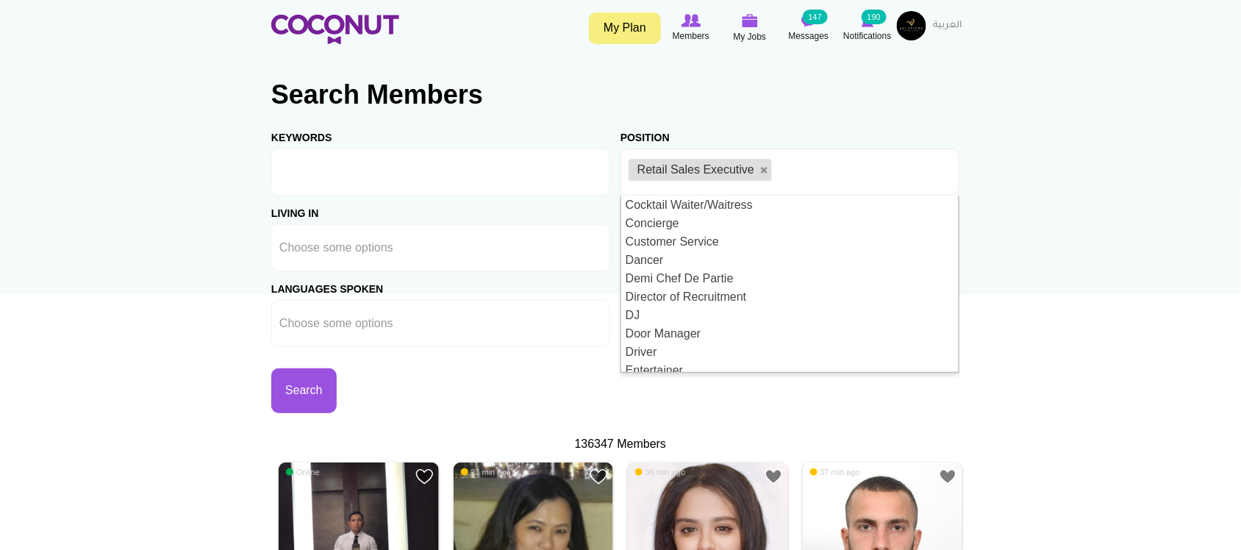
click at [810, 167] on ul "Retail Sales Executive" at bounding box center [790, 172] width 339 height 47
click at [846, 118] on section "Search Members Keywords Position Host/Hostess Bartender/Barmaid Waiter/Waitress…" at bounding box center [620, 241] width 699 height 356
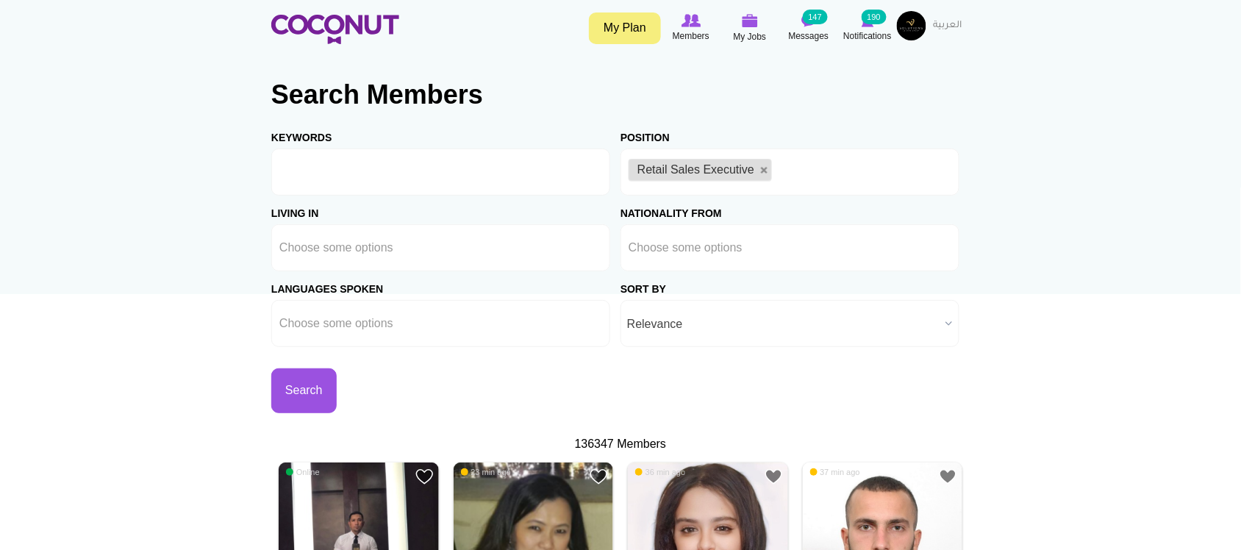
click at [821, 174] on ul "Retail Sales Executive" at bounding box center [790, 172] width 339 height 47
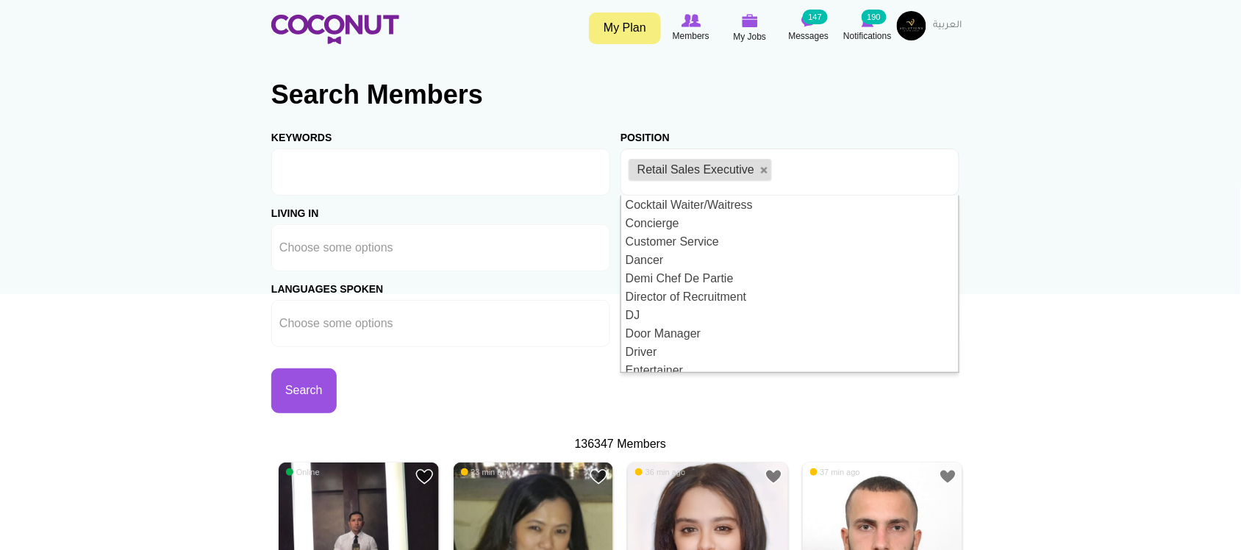
scroll to position [0, 0]
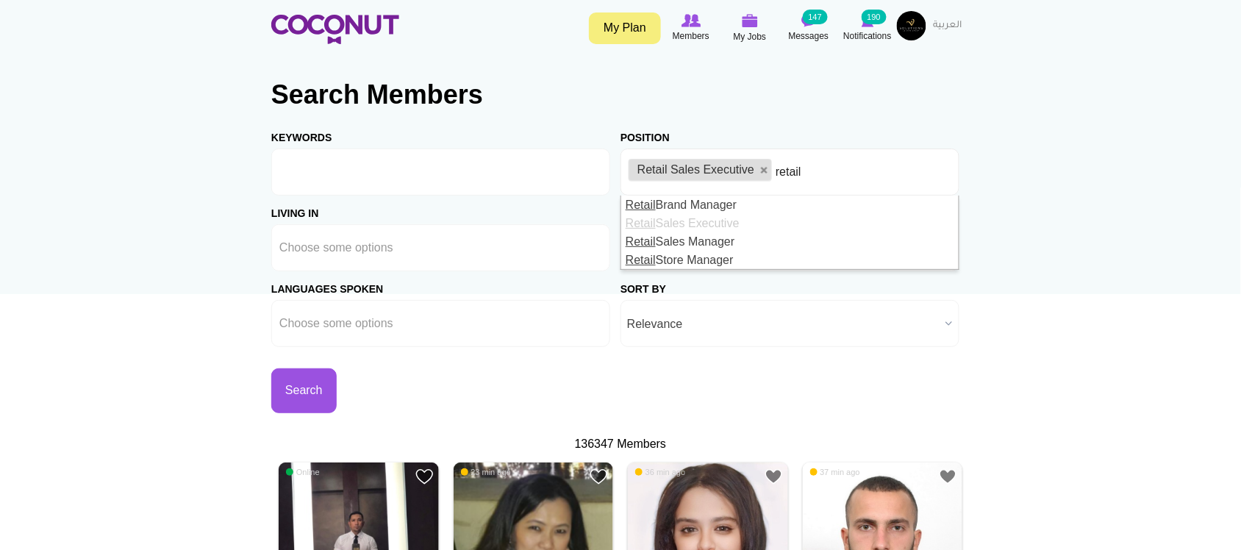
click at [835, 169] on ul "Retail Sales Executive retail" at bounding box center [790, 172] width 339 height 47
drag, startPoint x: 813, startPoint y: 160, endPoint x: 815, endPoint y: 171, distance: 11.1
click at [813, 162] on li "retail" at bounding box center [798, 172] width 44 height 31
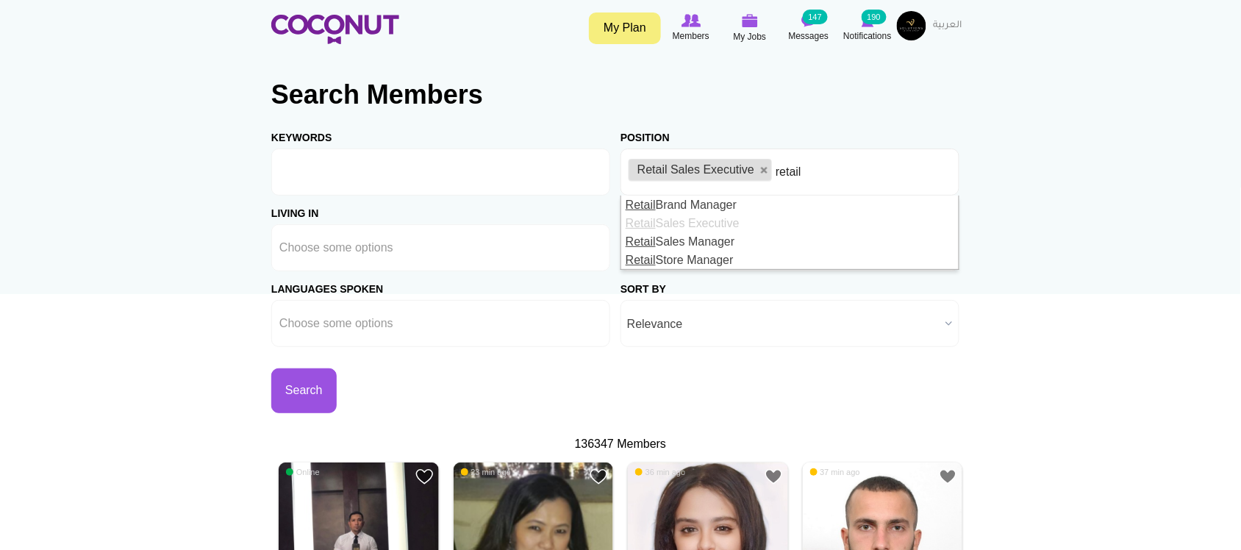
drag, startPoint x: 815, startPoint y: 171, endPoint x: 774, endPoint y: 174, distance: 41.3
click at [774, 174] on ul "Retail Sales Executive retail" at bounding box center [790, 172] width 339 height 47
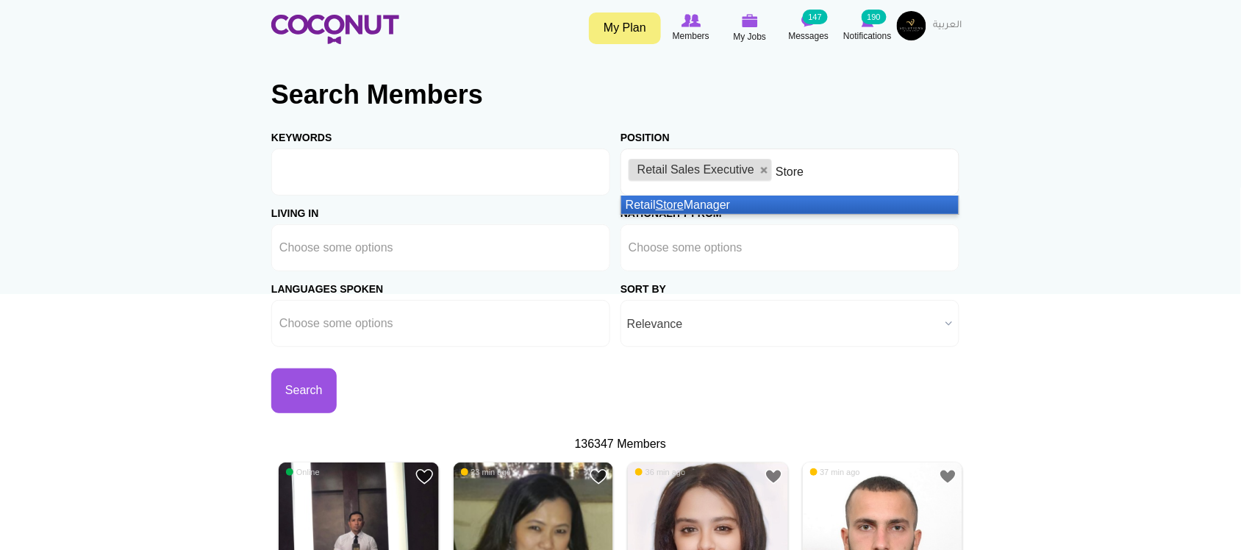
type input "Store"
click at [696, 204] on li "Retail Store Manager" at bounding box center [790, 205] width 338 height 18
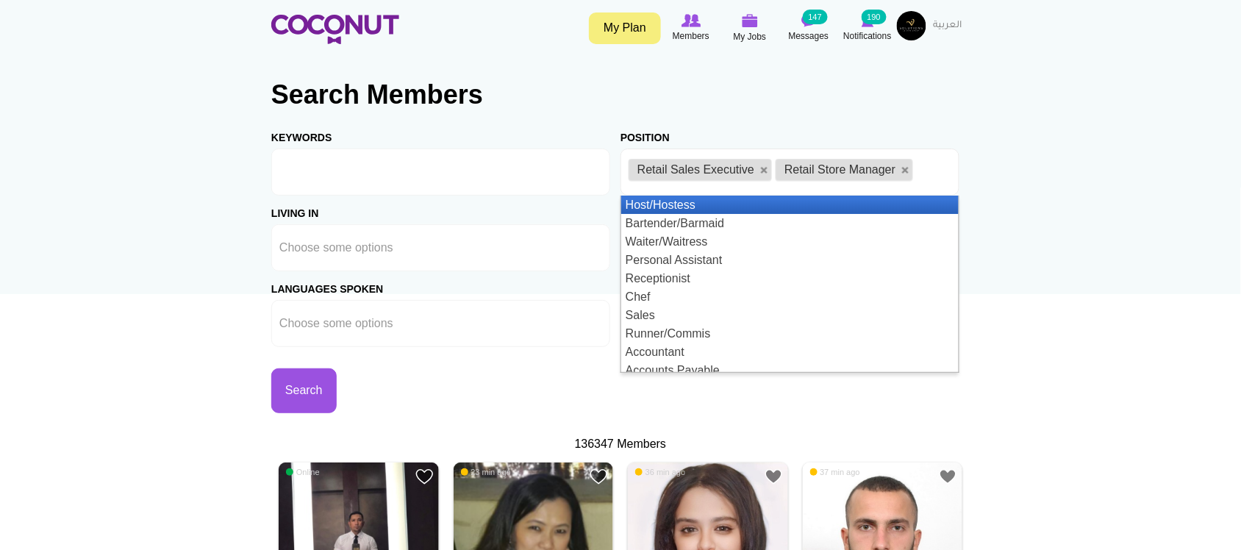
click at [938, 170] on ul "Retail Sales Executive Retail Store Manager" at bounding box center [790, 172] width 339 height 47
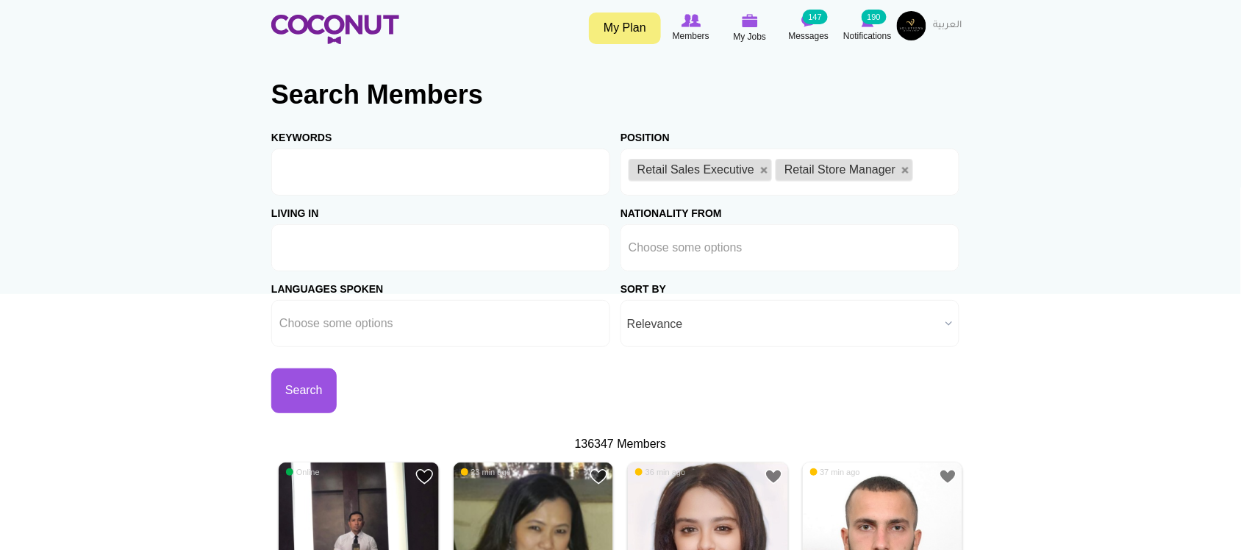
click at [388, 234] on li at bounding box center [345, 247] width 132 height 31
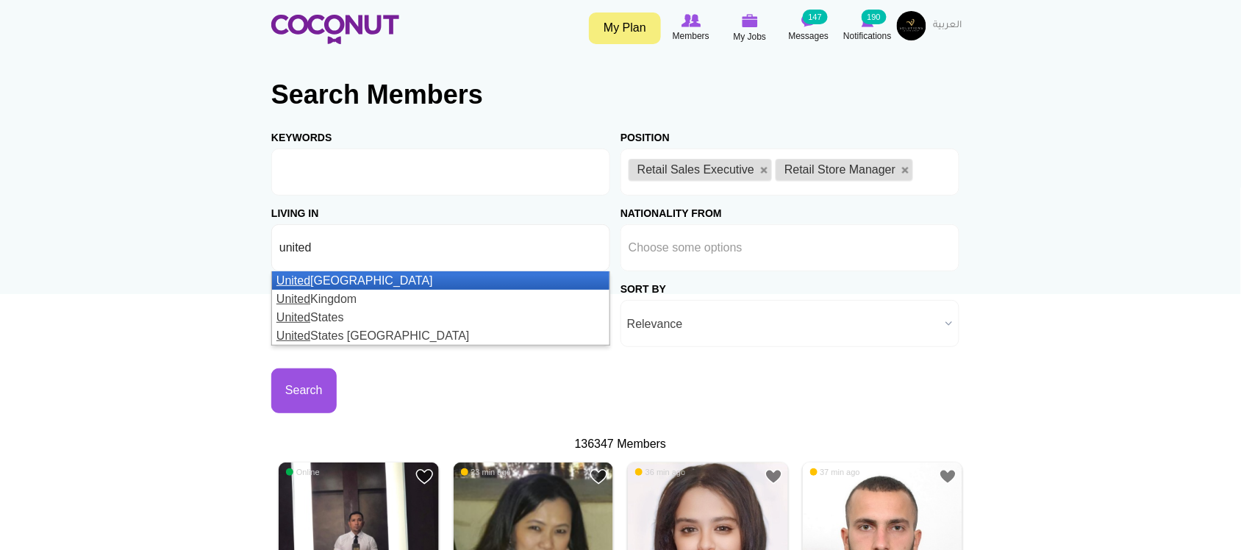
type input "united"
click at [401, 285] on li "United Arab Emirates" at bounding box center [441, 280] width 338 height 18
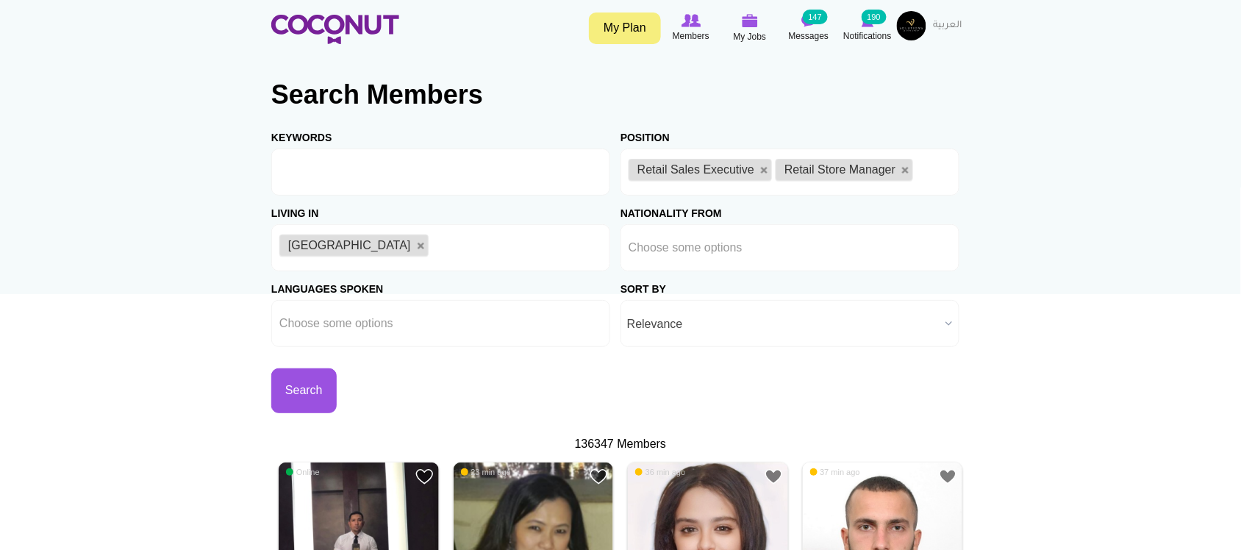
click at [821, 276] on div "Sort by Relevance Recently Active Relevance" at bounding box center [790, 309] width 339 height 76
click at [790, 251] on ul at bounding box center [790, 247] width 339 height 47
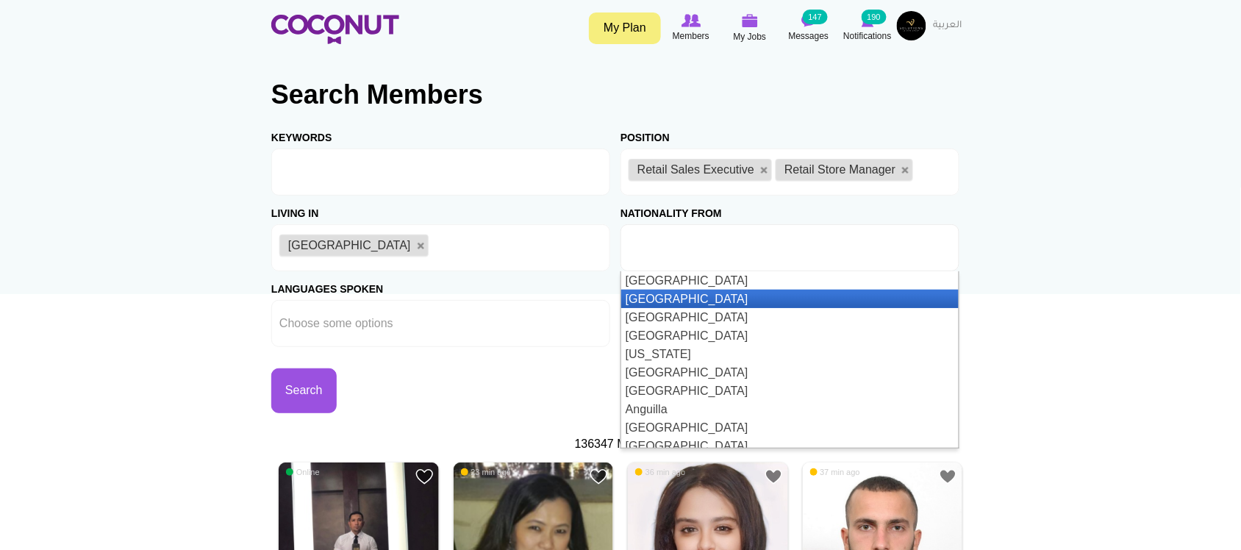
click at [726, 299] on li "Aland Islands" at bounding box center [790, 299] width 338 height 18
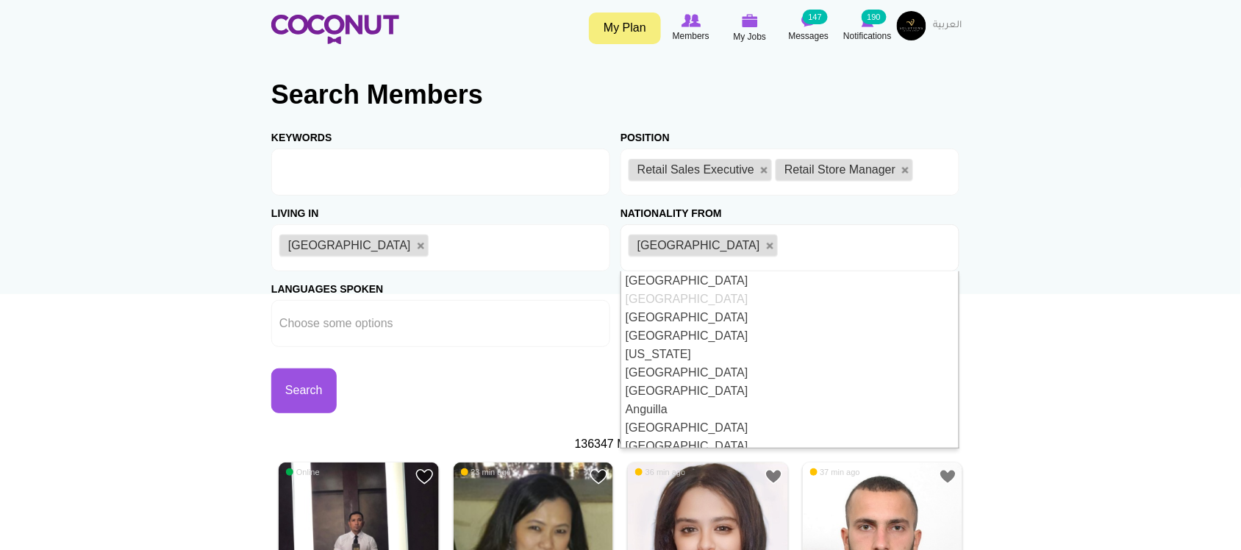
click at [798, 254] on ul "Aland Islands" at bounding box center [790, 247] width 339 height 47
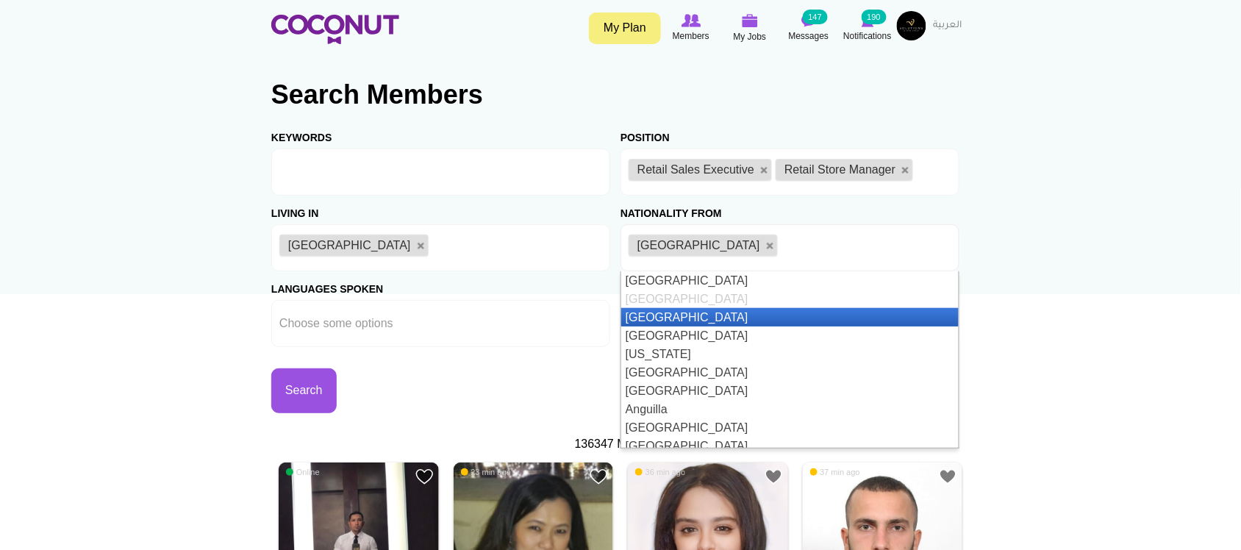
click at [726, 313] on li "Albania" at bounding box center [790, 317] width 338 height 18
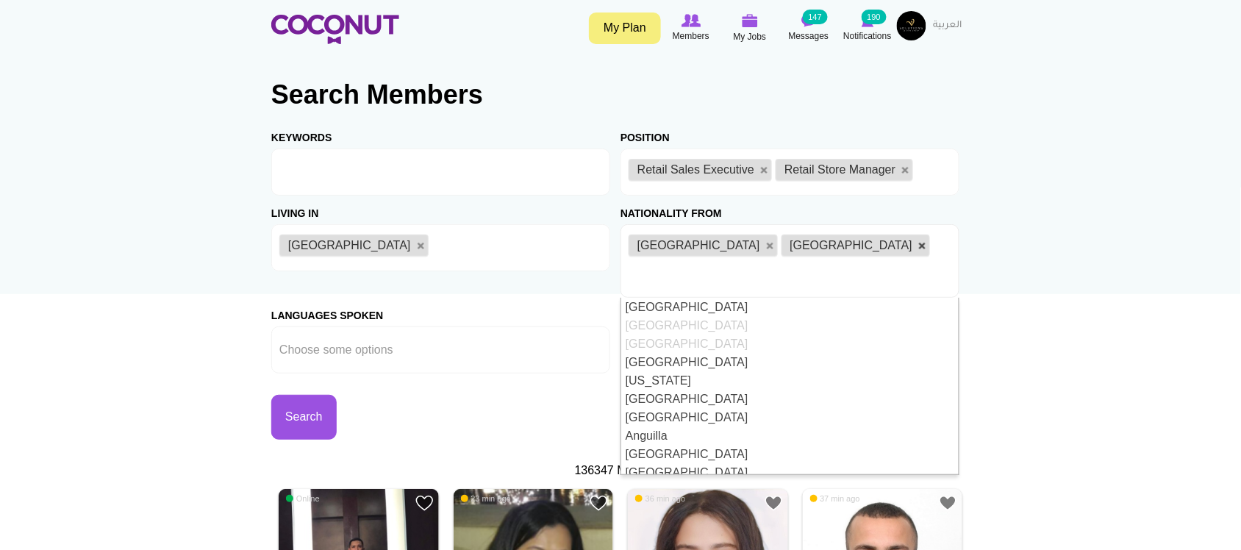
click at [918, 247] on link at bounding box center [922, 246] width 9 height 9
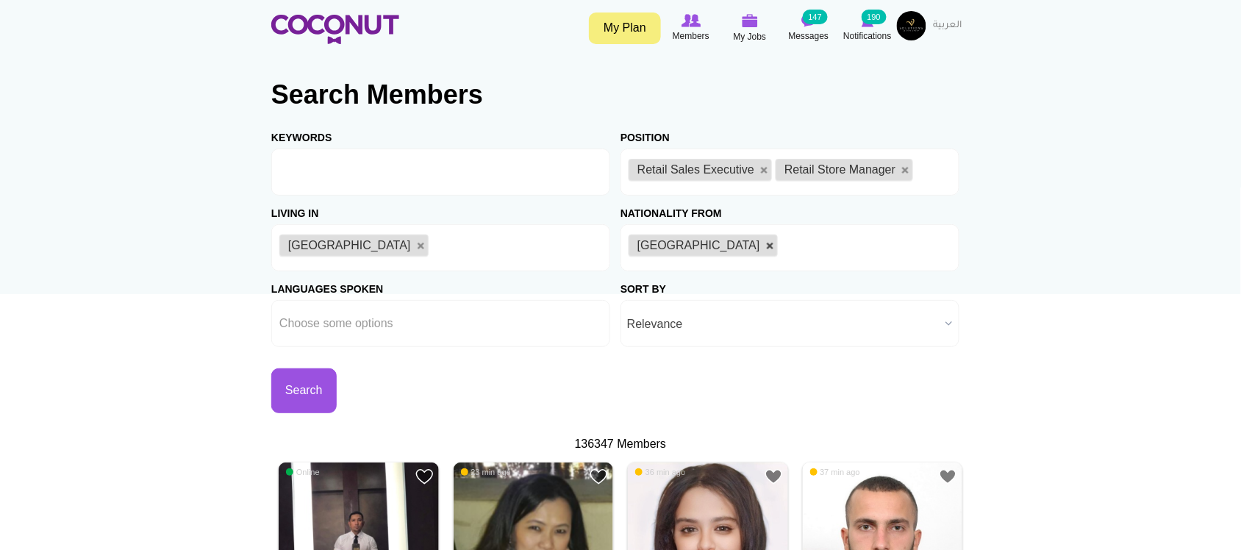
click at [766, 247] on link at bounding box center [770, 246] width 9 height 9
type input "Choose some options"
click at [667, 329] on span "Relevance" at bounding box center [783, 324] width 313 height 47
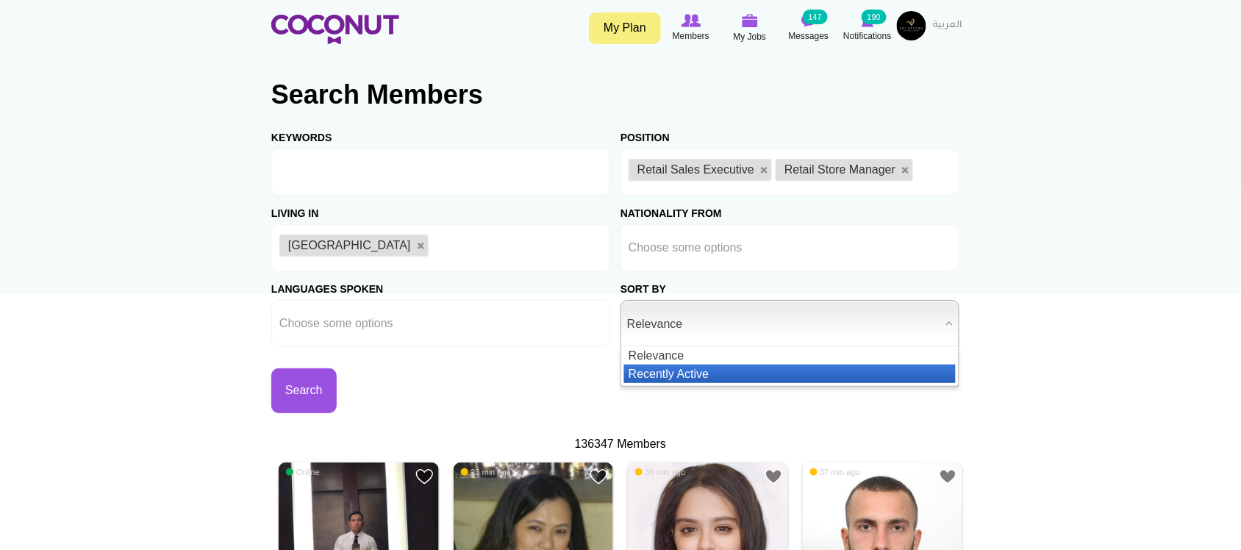
click at [692, 373] on li "Recently Active" at bounding box center [790, 374] width 332 height 18
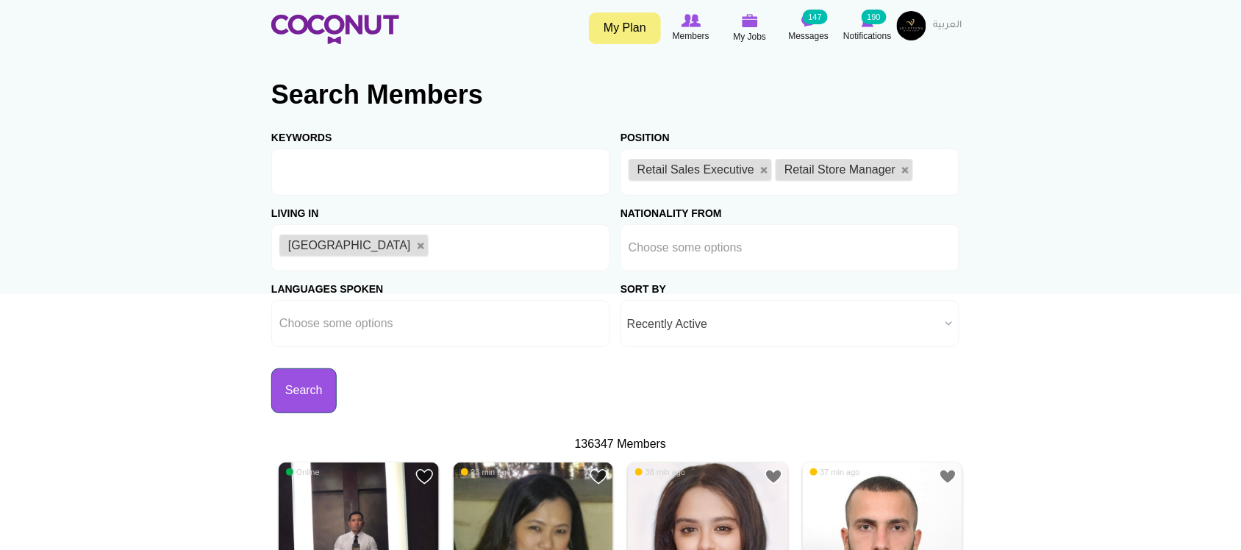
click at [337, 392] on button "Search" at bounding box center [303, 390] width 65 height 45
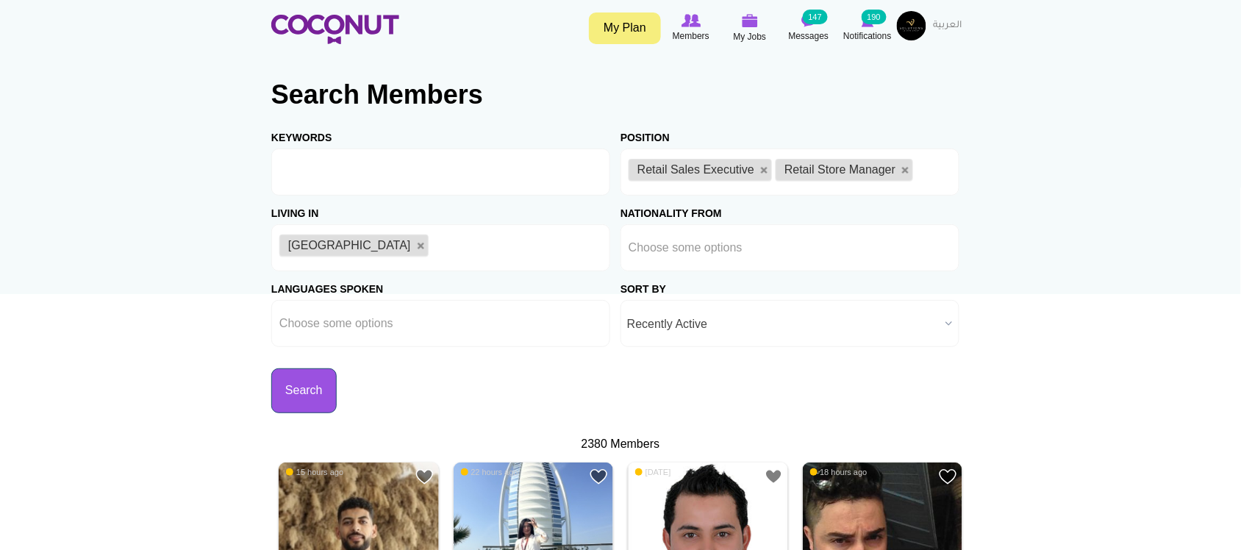
click button "Search"
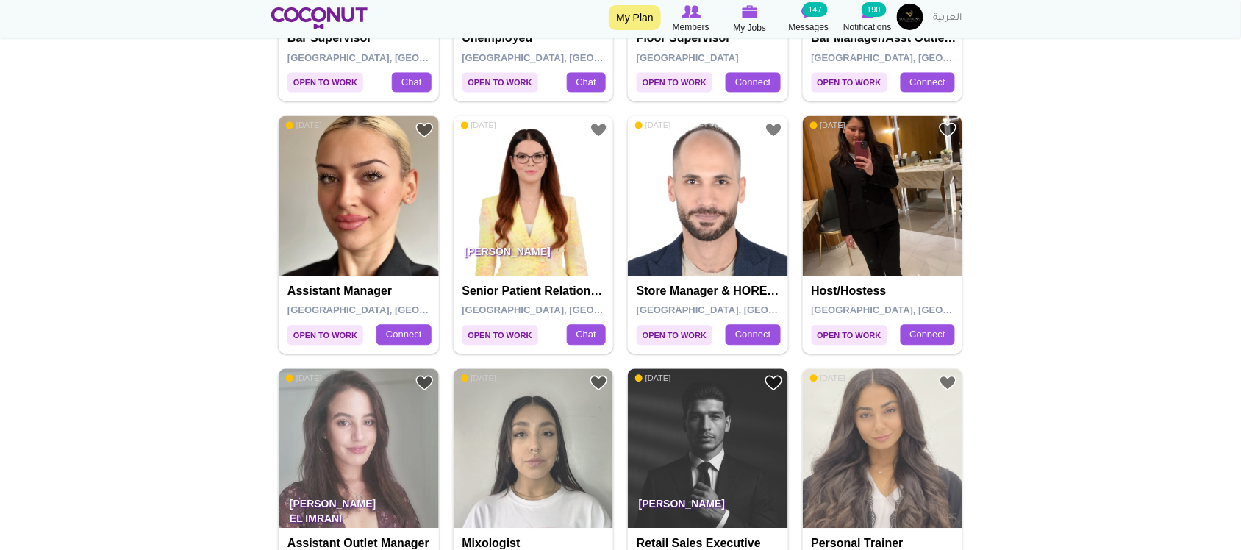
scroll to position [857, 0]
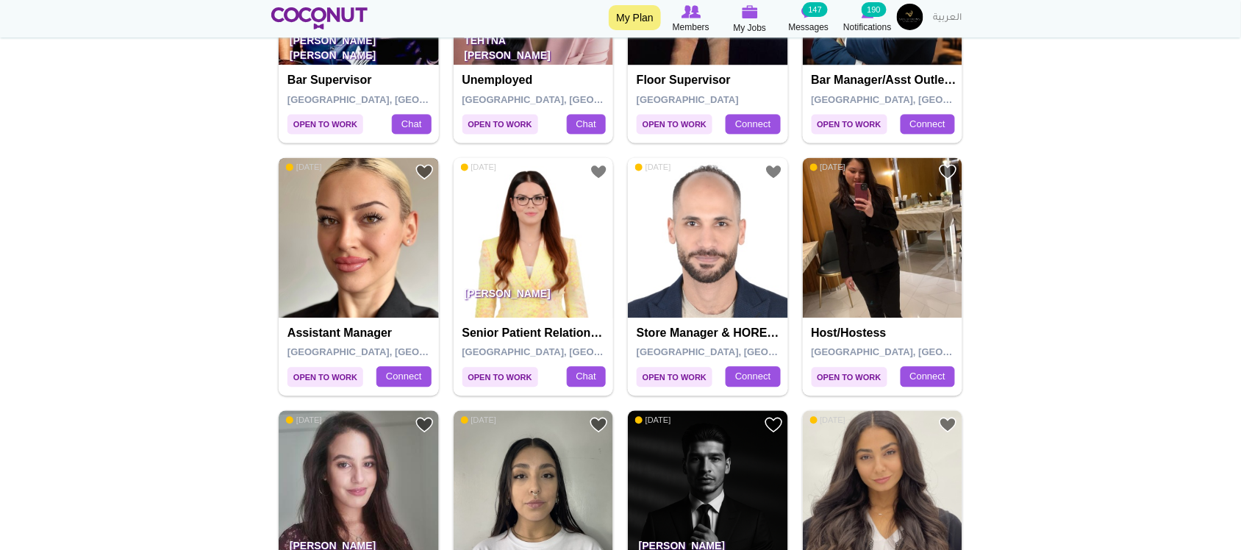
click at [349, 219] on img at bounding box center [359, 237] width 160 height 160
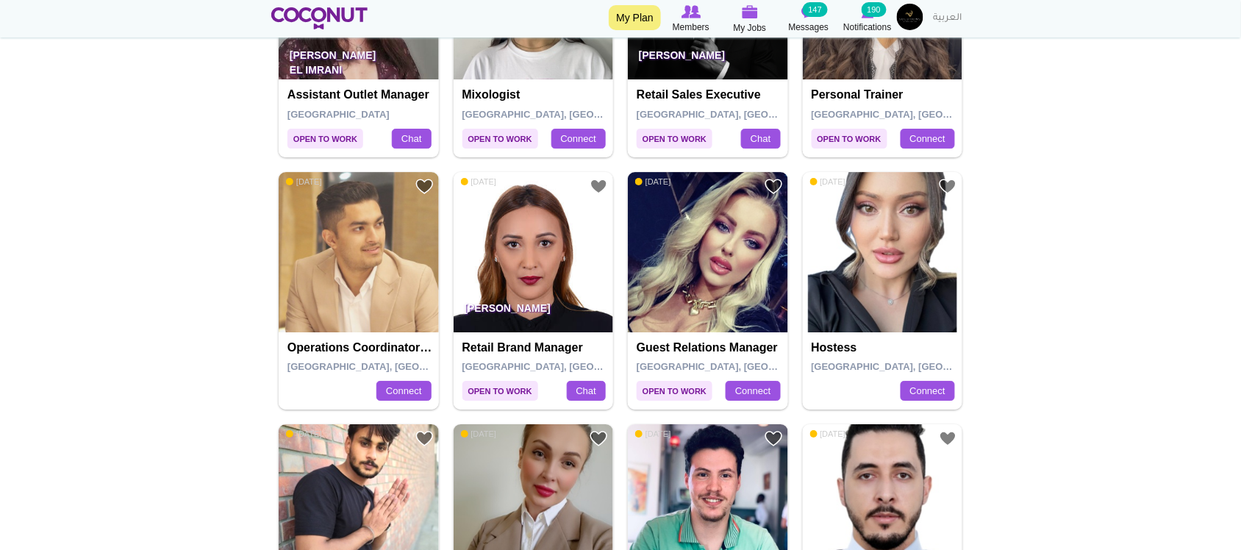
scroll to position [1225, 0]
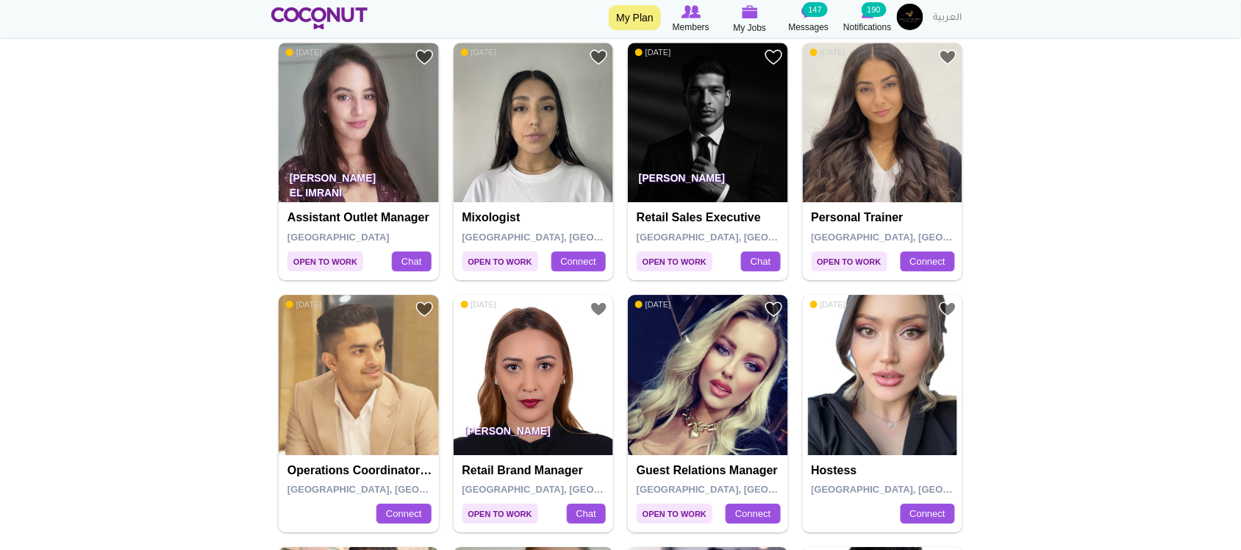
click at [396, 140] on img at bounding box center [359, 123] width 160 height 160
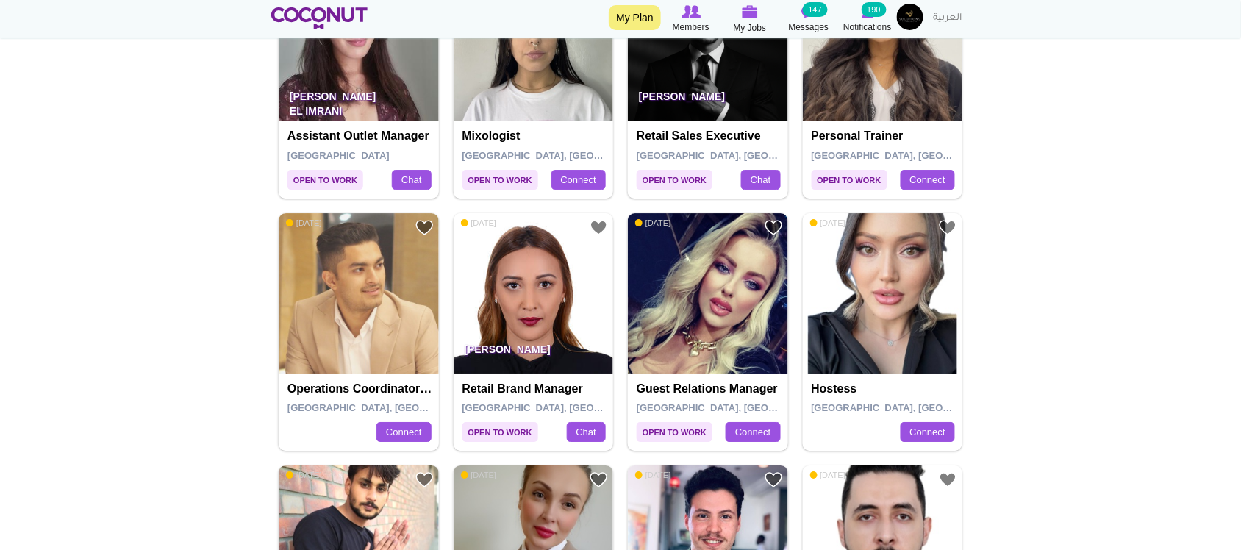
scroll to position [1348, 0]
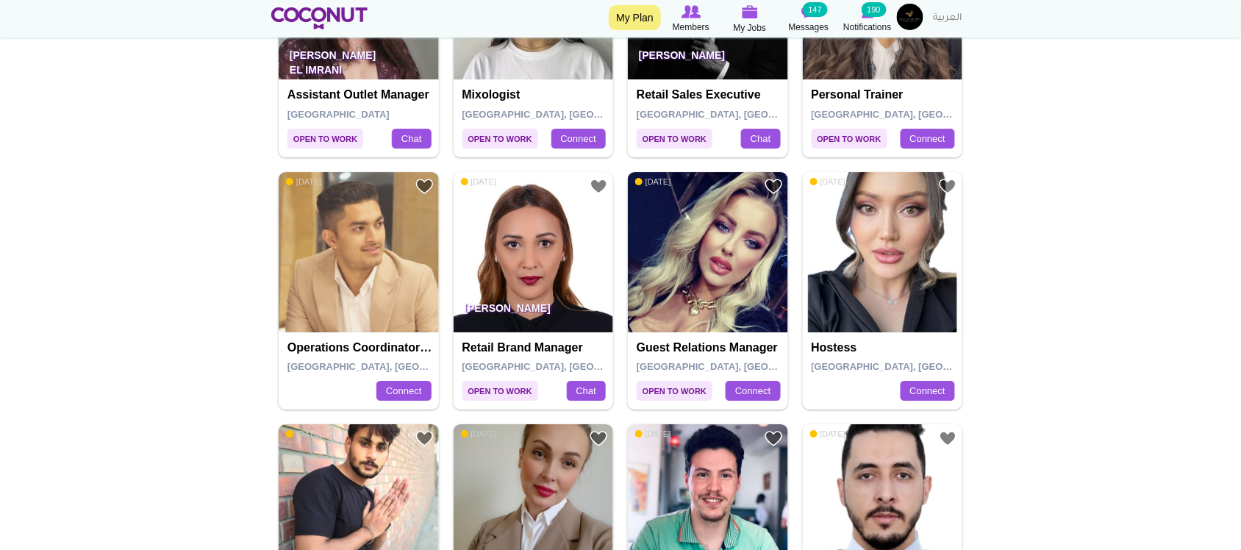
click at [1088, 355] on body "Toggle navigation My Plan Members My Jobs Post a Job Messages 147 Notifications…" at bounding box center [620, 333] width 1241 height 3363
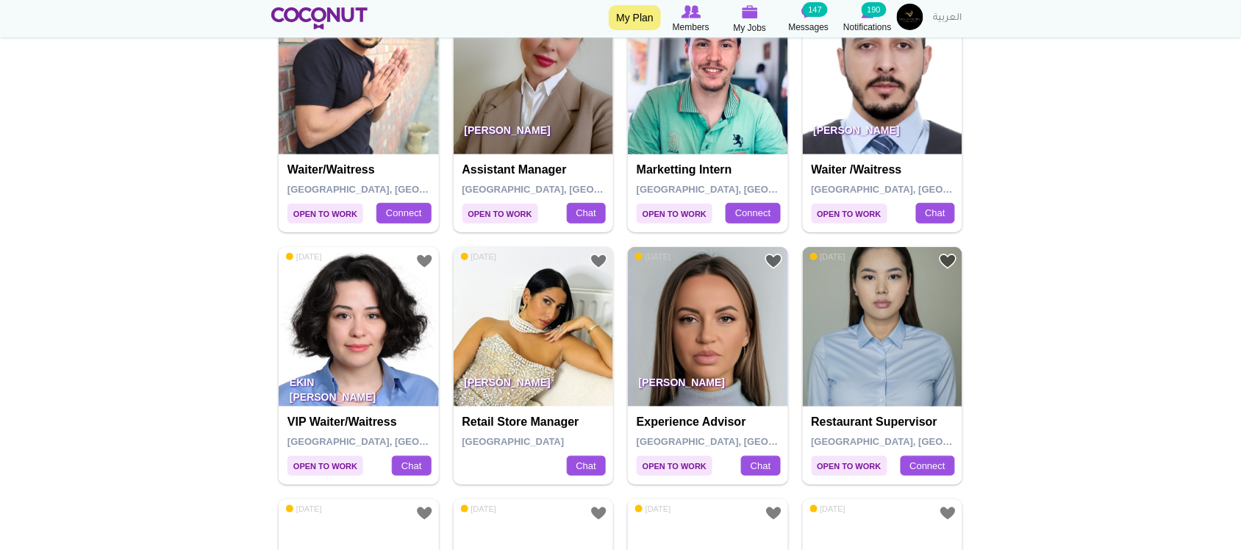
scroll to position [1960, 0]
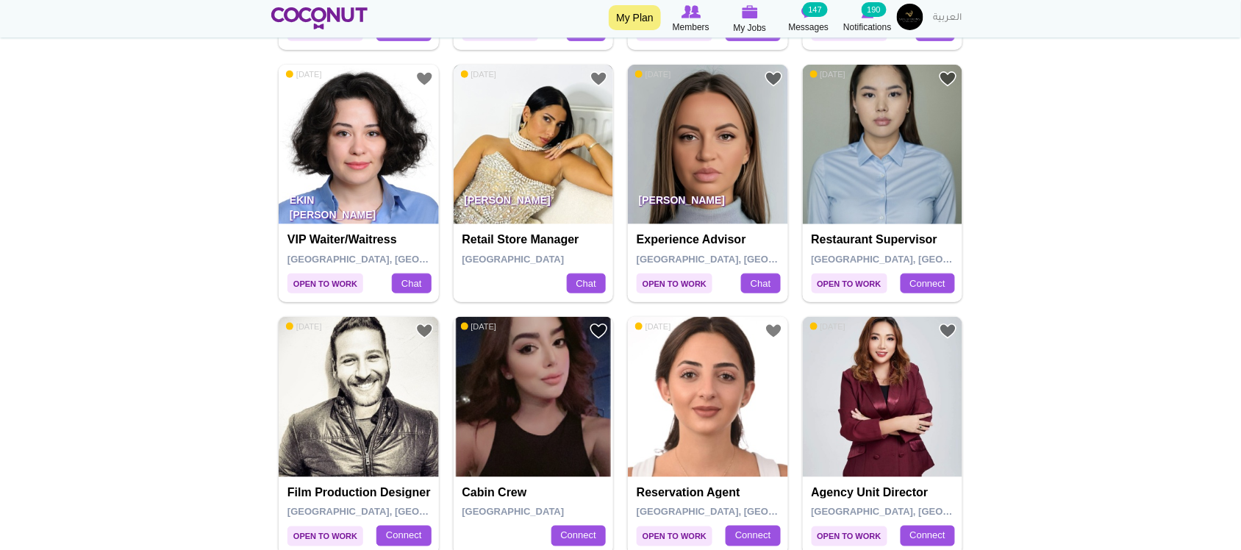
click at [476, 158] on img at bounding box center [534, 145] width 160 height 160
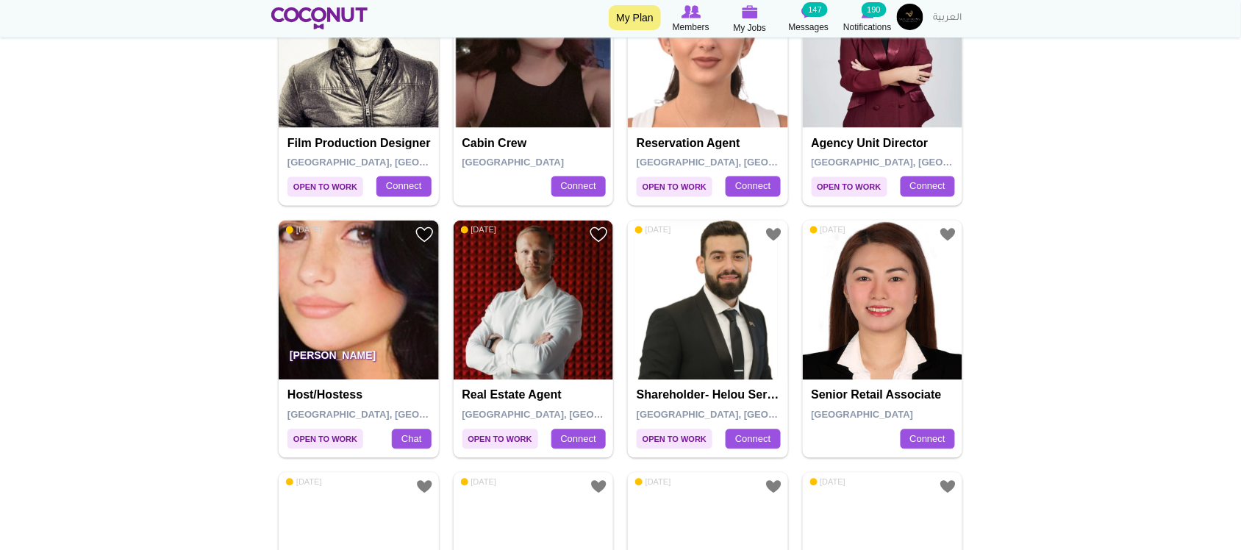
scroll to position [2451, 0]
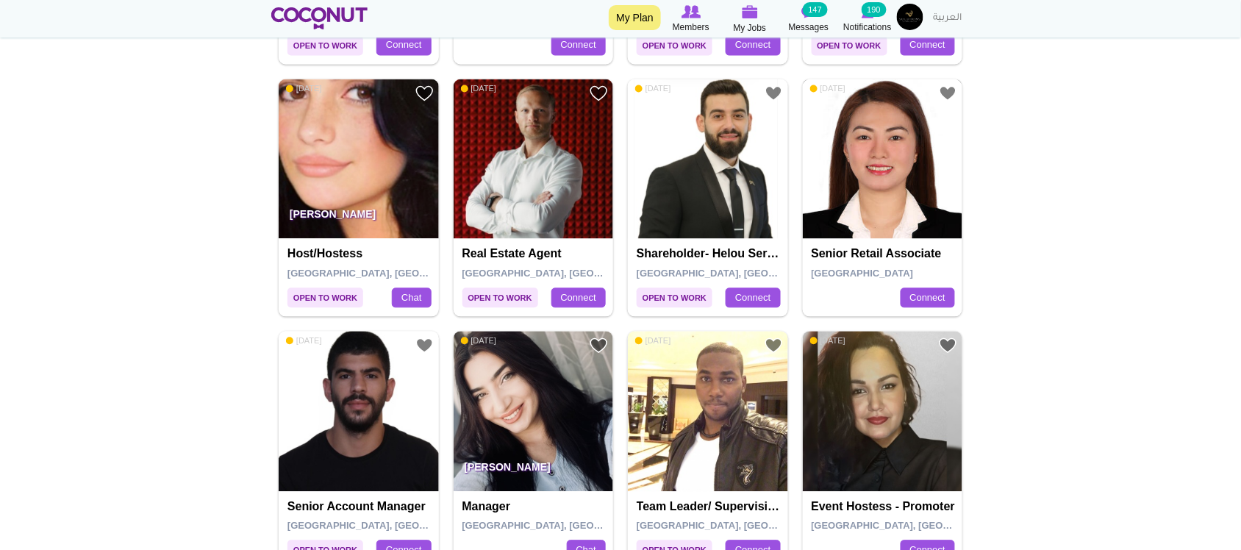
click at [879, 195] on img at bounding box center [883, 159] width 160 height 160
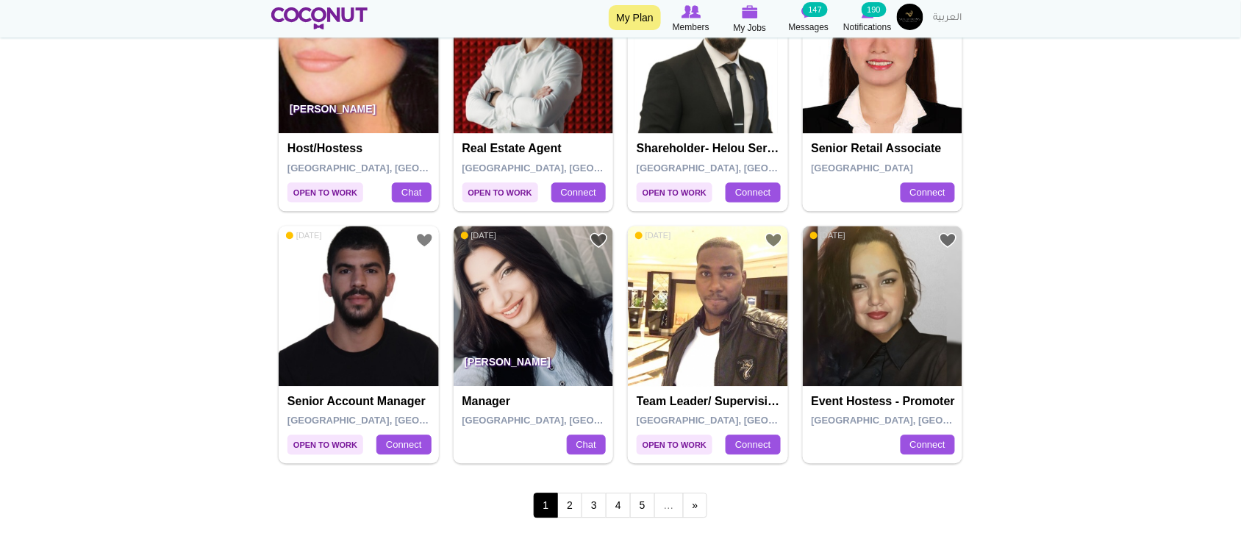
scroll to position [2696, 0]
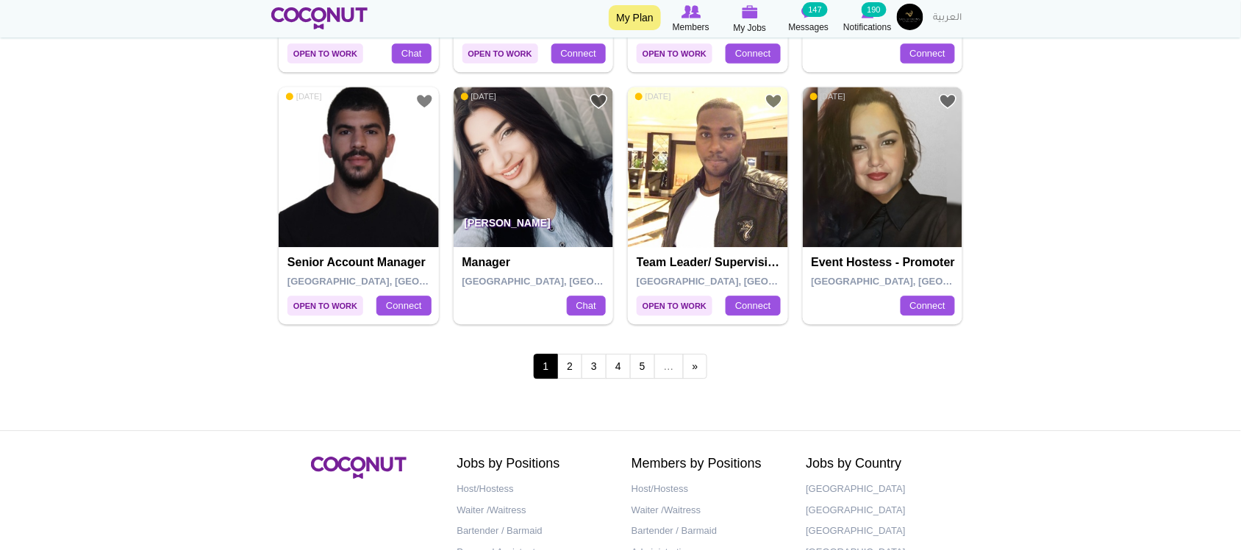
click at [520, 180] on img at bounding box center [534, 167] width 160 height 160
click at [571, 373] on link "2" at bounding box center [569, 366] width 25 height 25
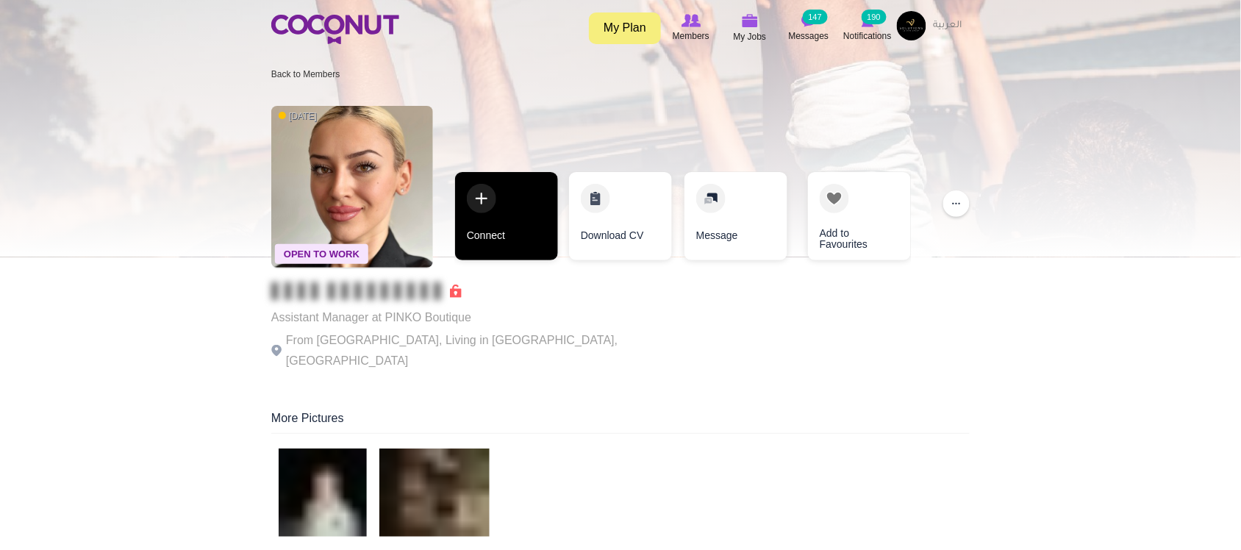
click at [507, 233] on link "Connect" at bounding box center [506, 216] width 103 height 88
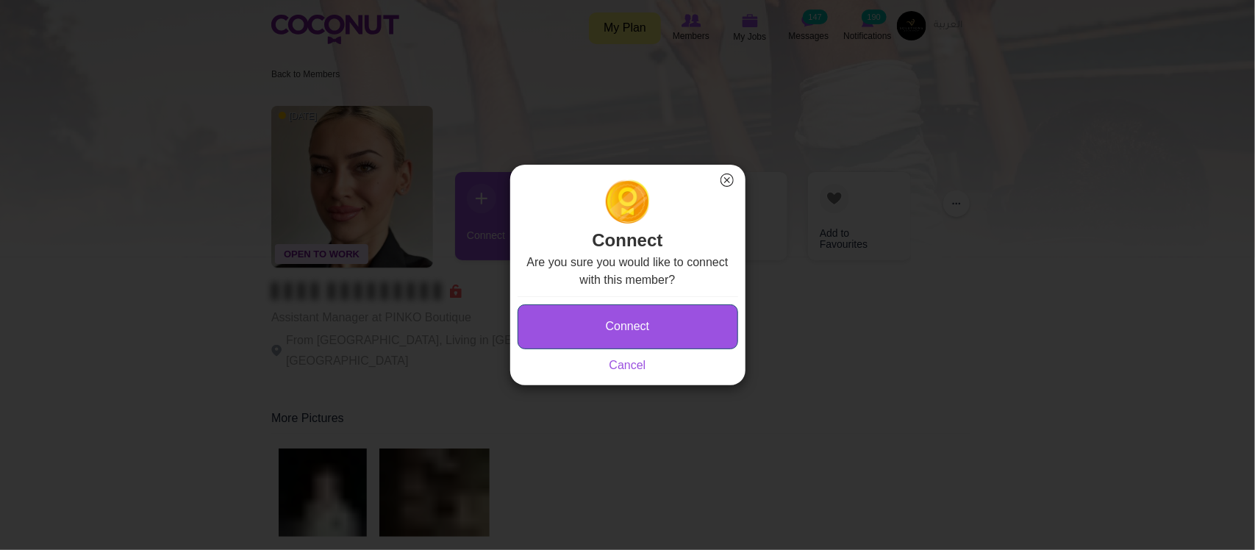
click at [588, 329] on button "Connect" at bounding box center [628, 326] width 221 height 45
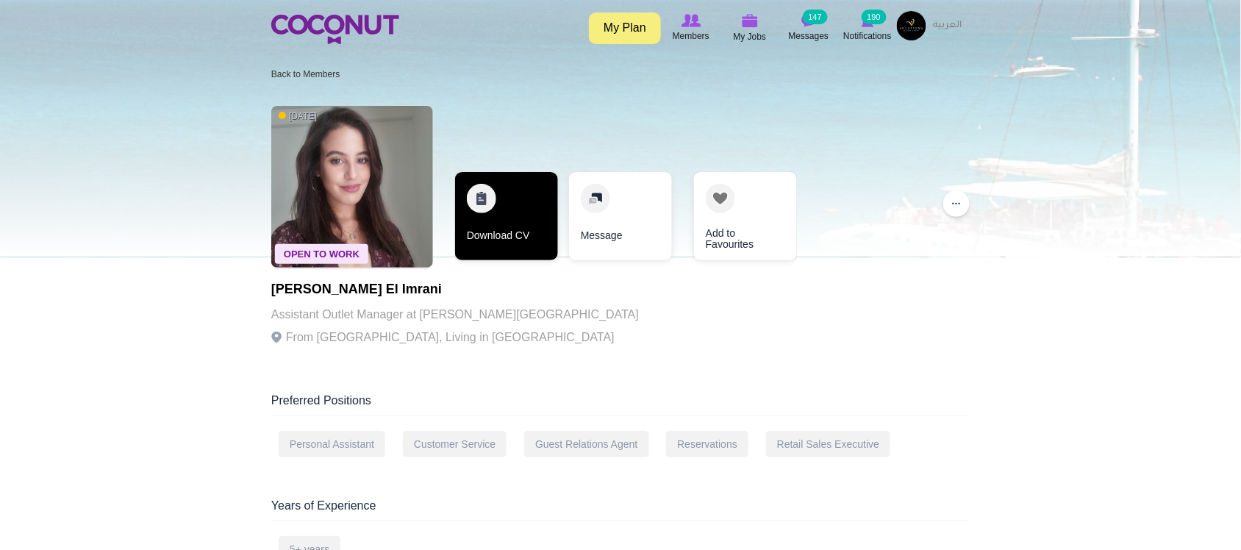
click at [516, 236] on link "Download CV" at bounding box center [506, 216] width 103 height 88
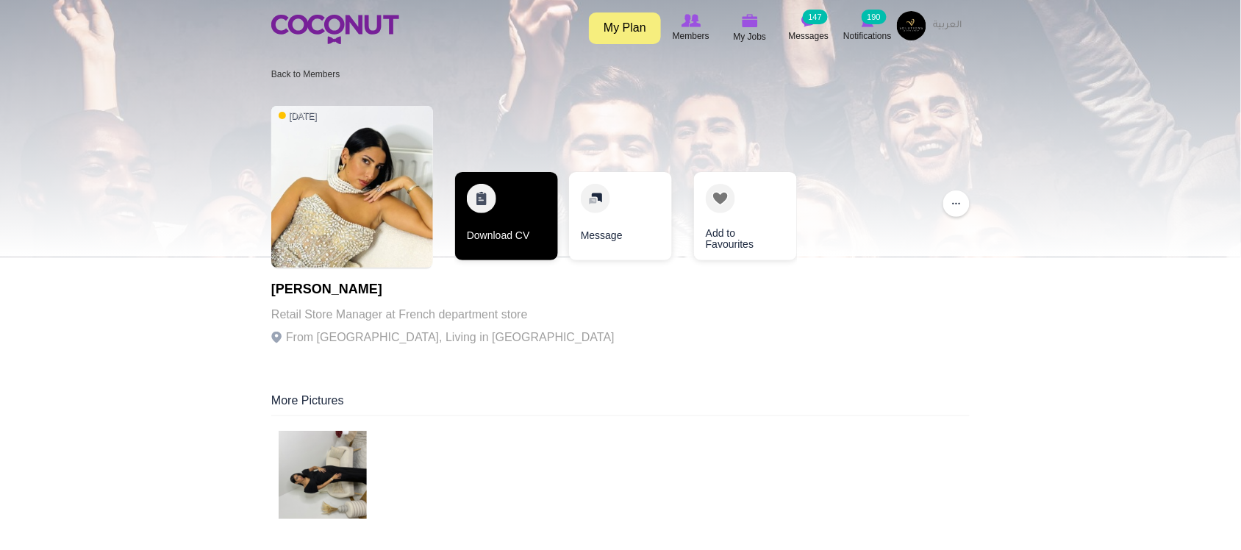
click at [519, 237] on link "Download CV" at bounding box center [506, 216] width 103 height 88
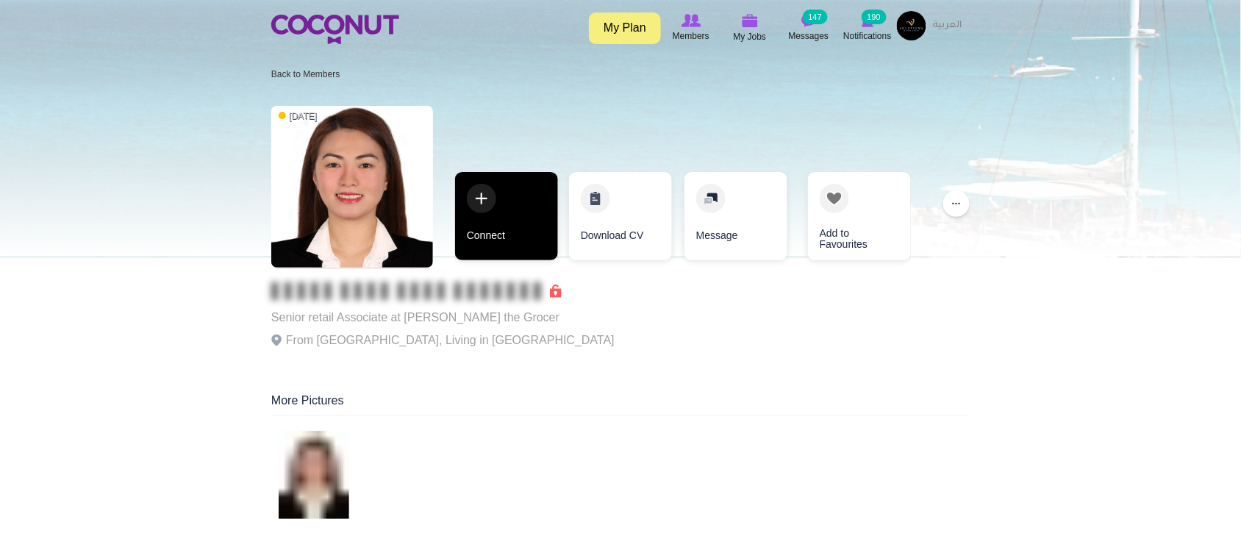
click at [509, 238] on link "Connect" at bounding box center [506, 216] width 103 height 88
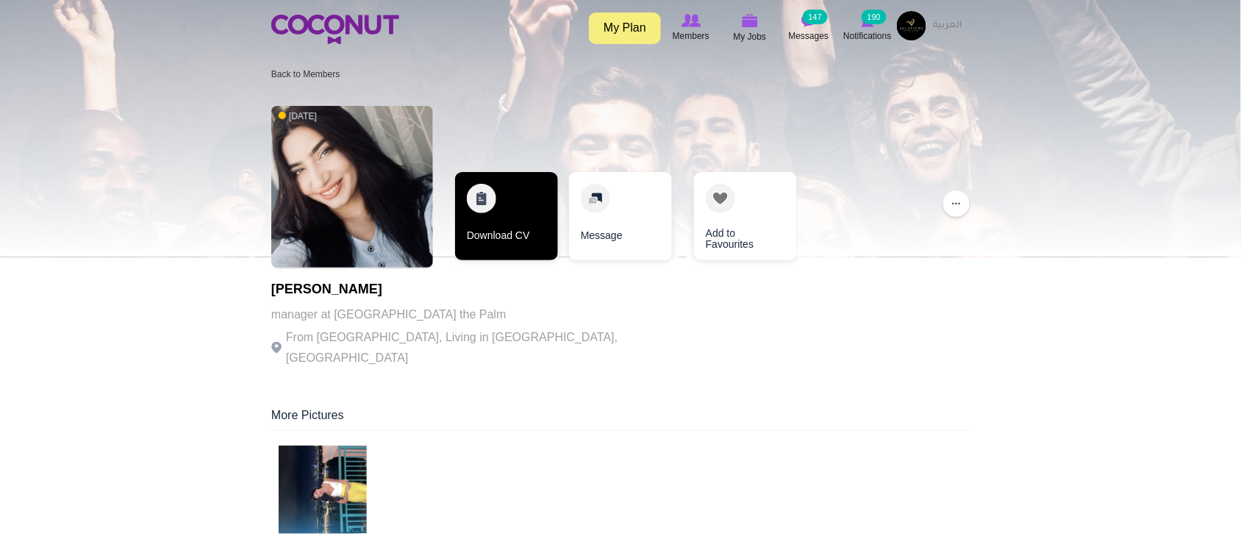
click at [519, 240] on link "Download CV" at bounding box center [506, 216] width 103 height 88
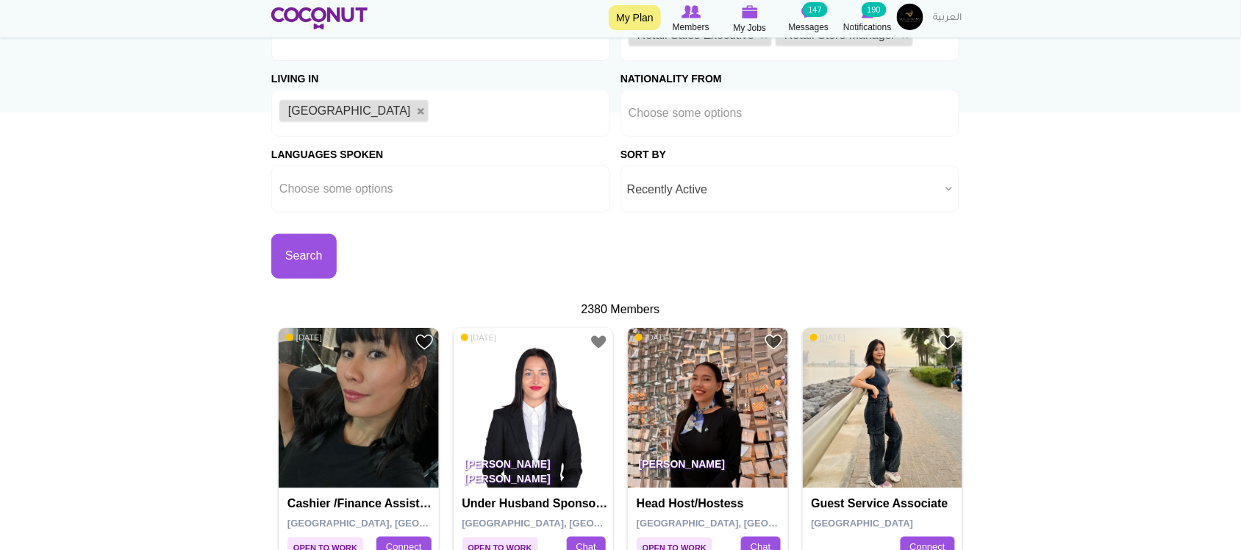
scroll to position [245, 0]
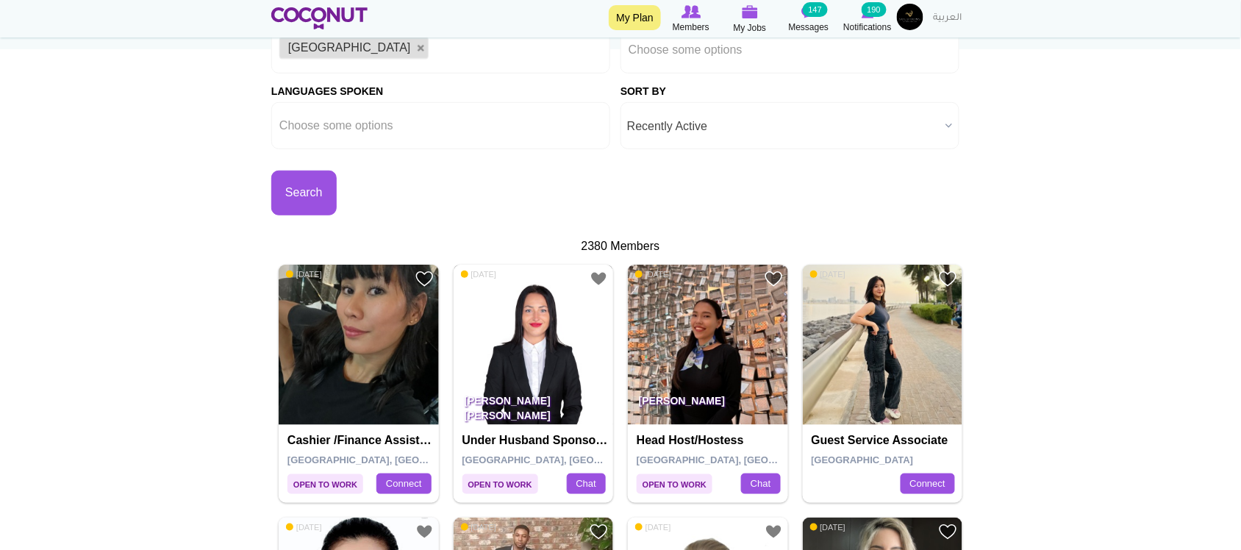
click at [567, 327] on img at bounding box center [534, 345] width 160 height 160
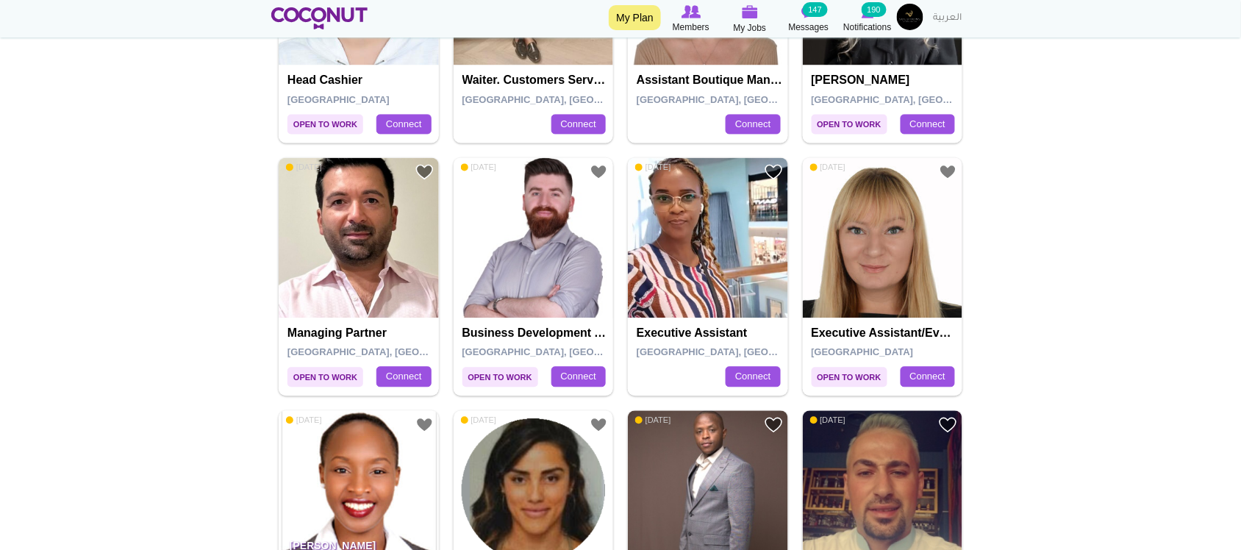
scroll to position [735, 0]
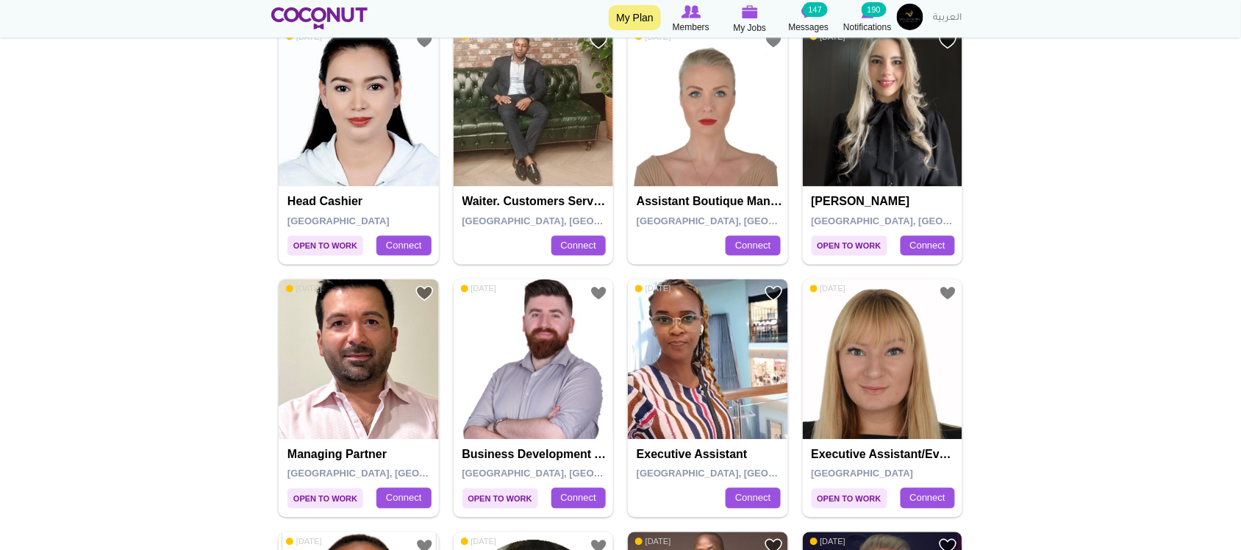
click at [707, 136] on img at bounding box center [708, 107] width 160 height 160
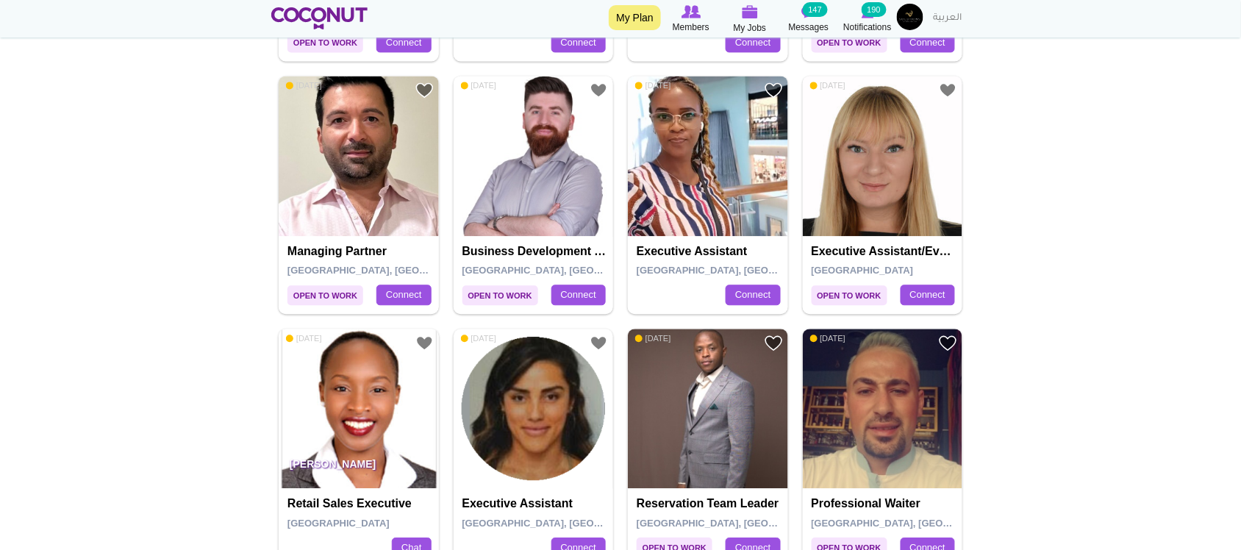
scroll to position [980, 0]
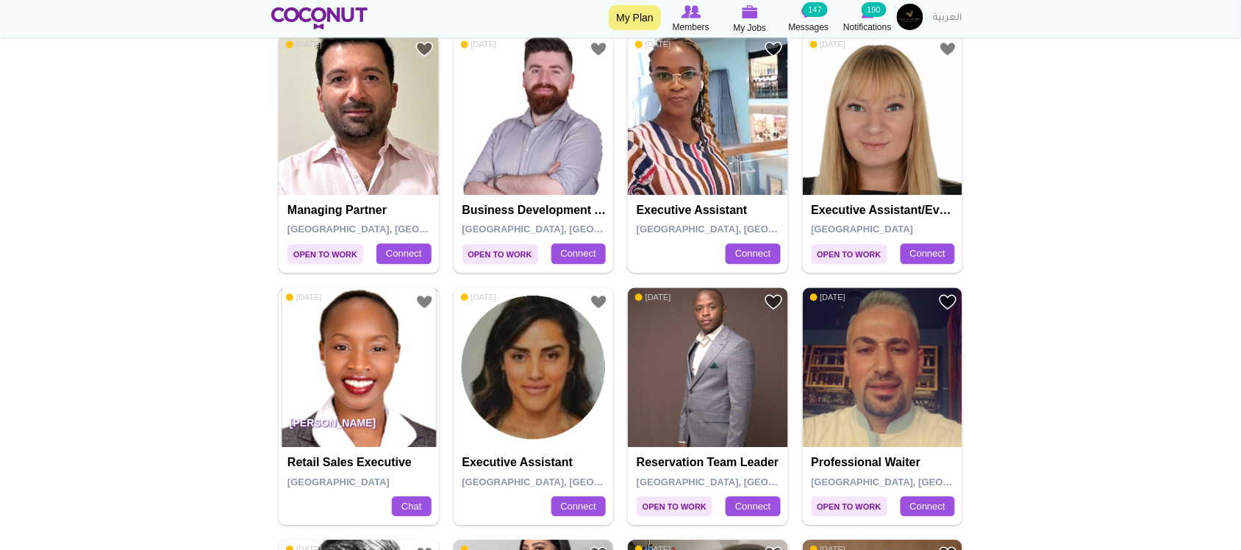
click at [361, 392] on img at bounding box center [359, 368] width 160 height 160
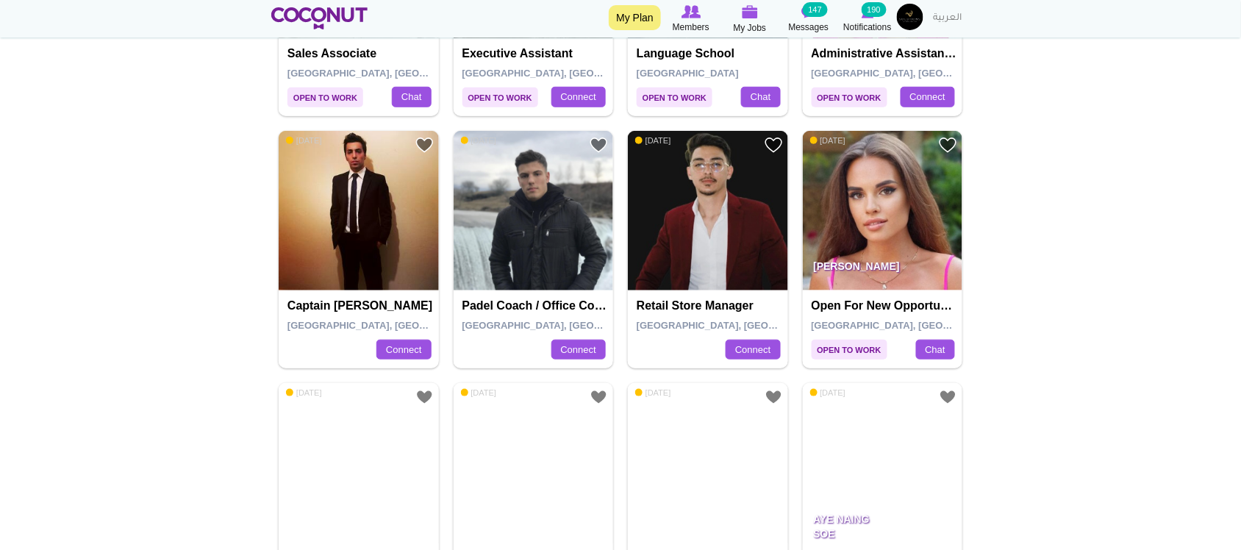
scroll to position [1960, 0]
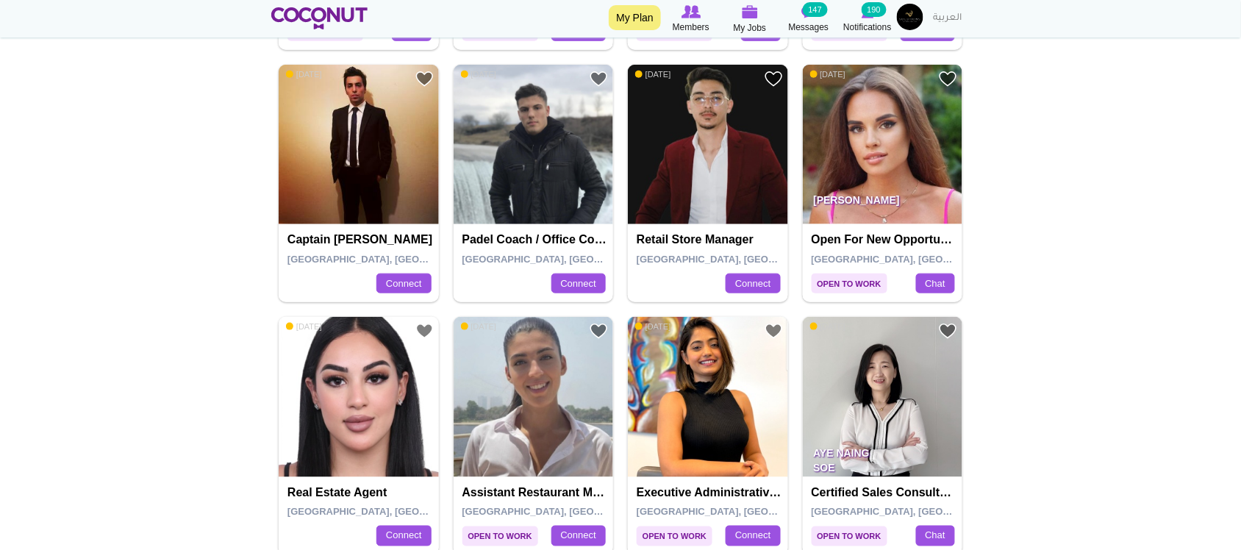
click at [835, 112] on img at bounding box center [883, 145] width 160 height 160
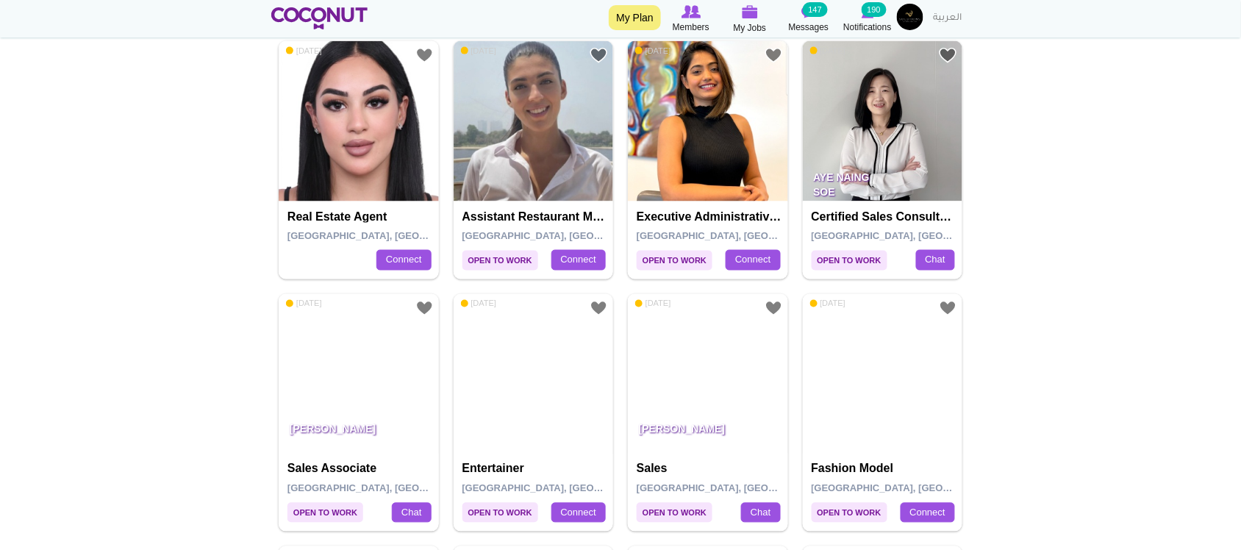
scroll to position [2328, 0]
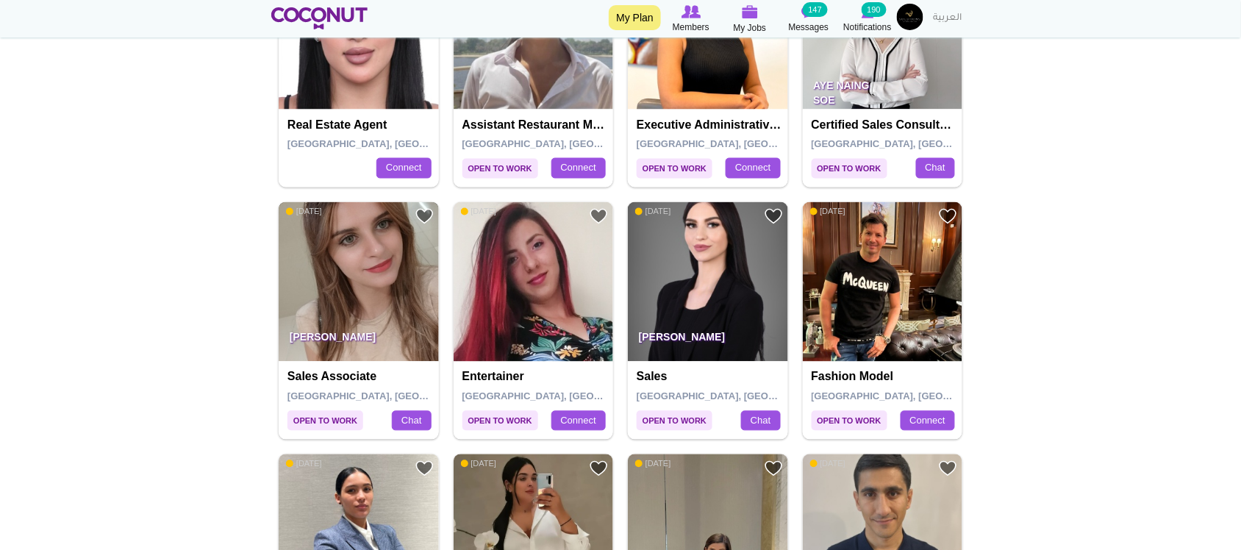
click at [360, 267] on img at bounding box center [359, 282] width 160 height 160
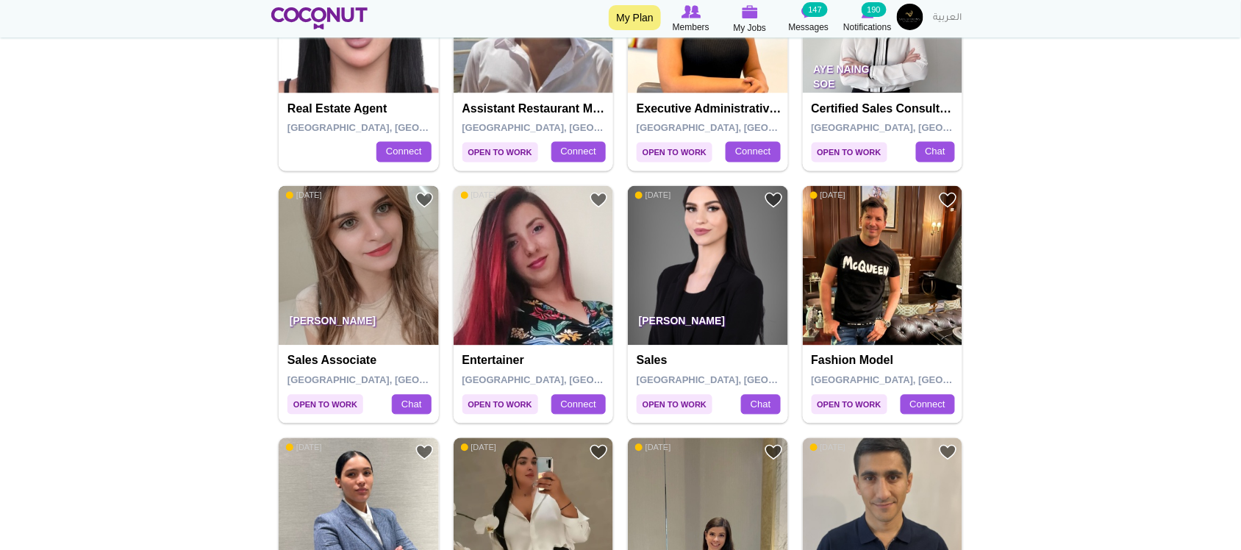
scroll to position [2451, 0]
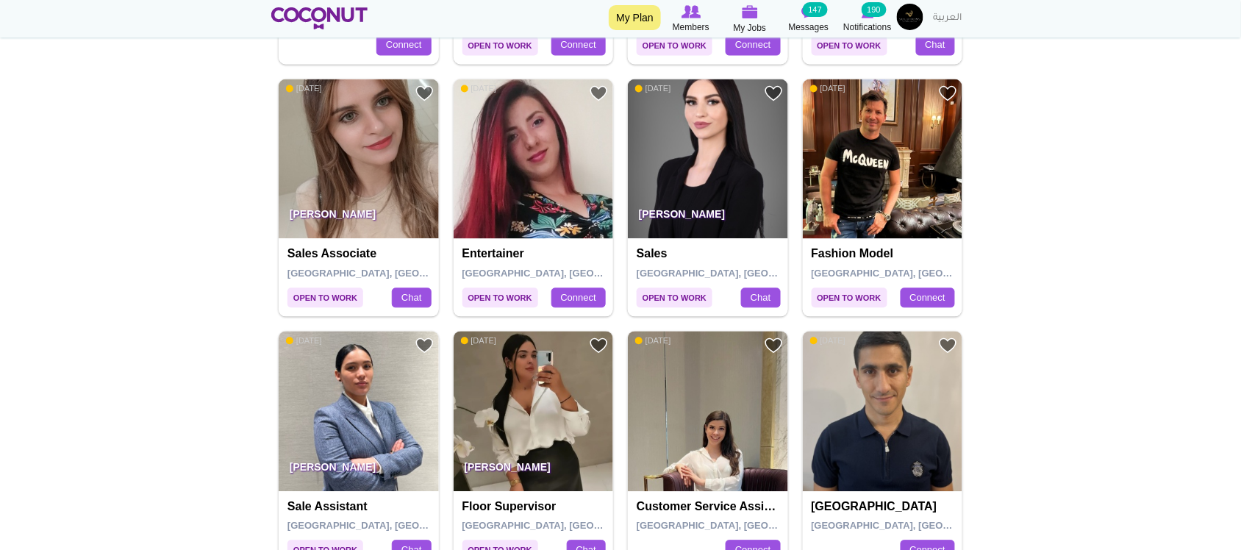
click at [360, 453] on p "[PERSON_NAME]" at bounding box center [359, 471] width 160 height 41
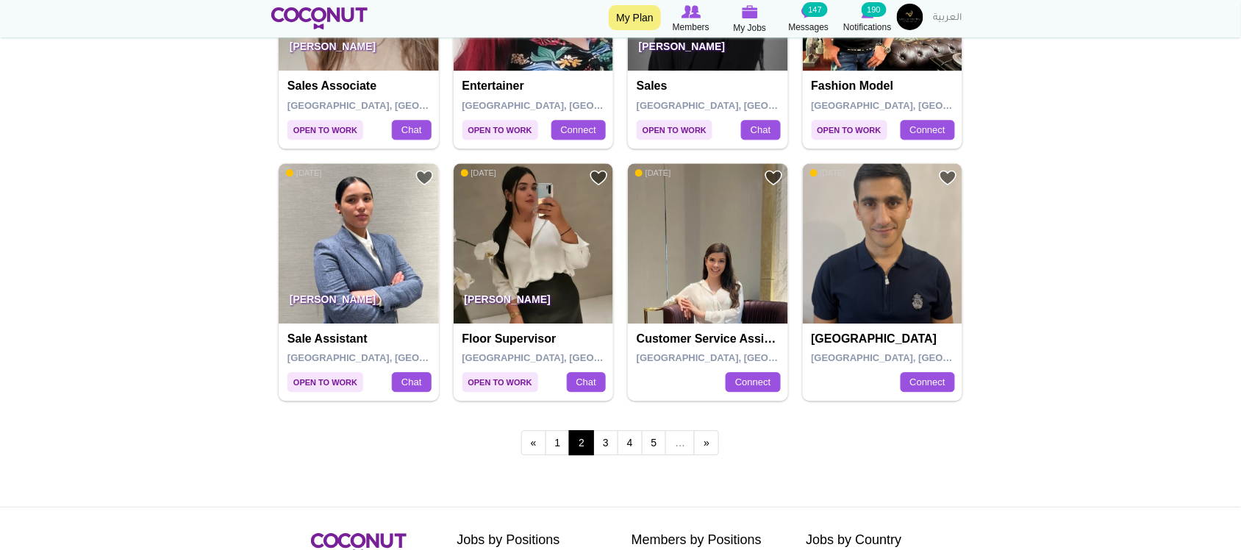
scroll to position [2818, 0]
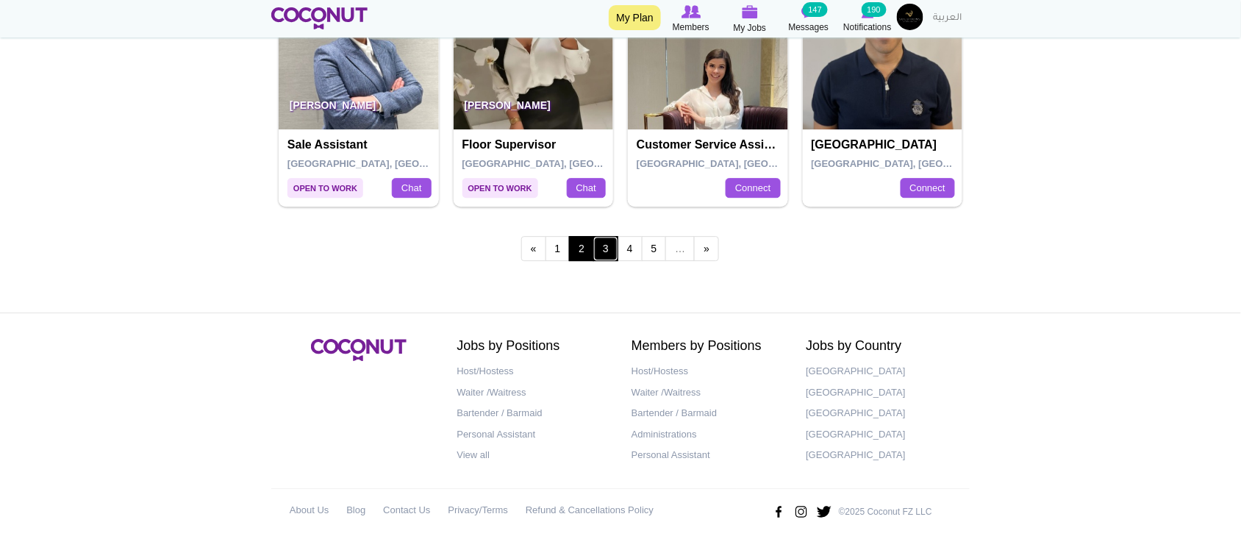
click at [607, 243] on link "3" at bounding box center [605, 248] width 25 height 25
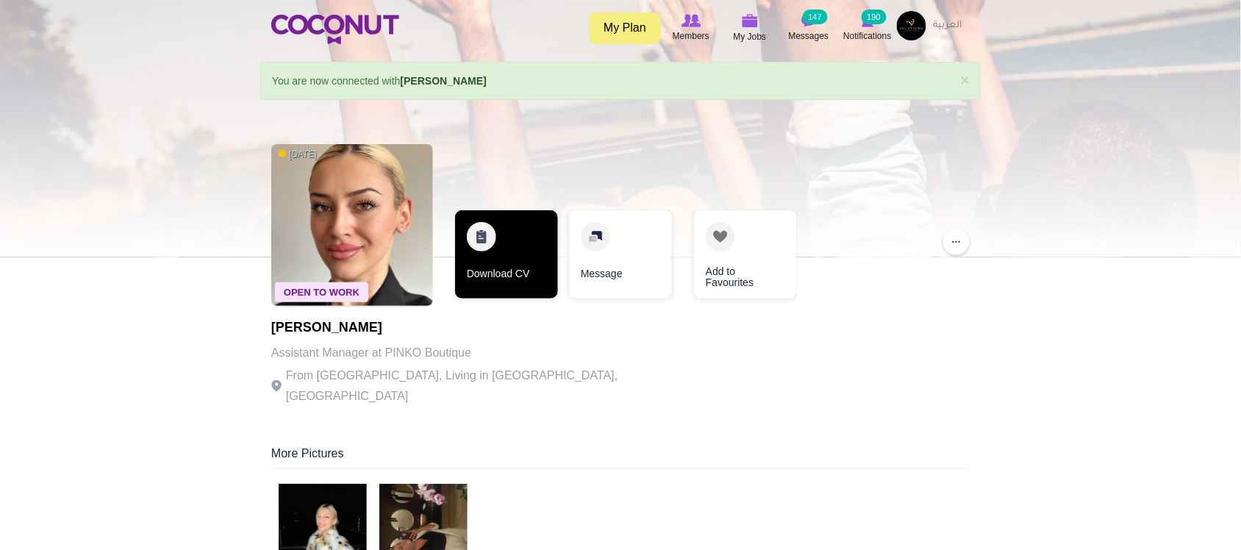
click at [543, 268] on link "Download CV" at bounding box center [506, 254] width 103 height 88
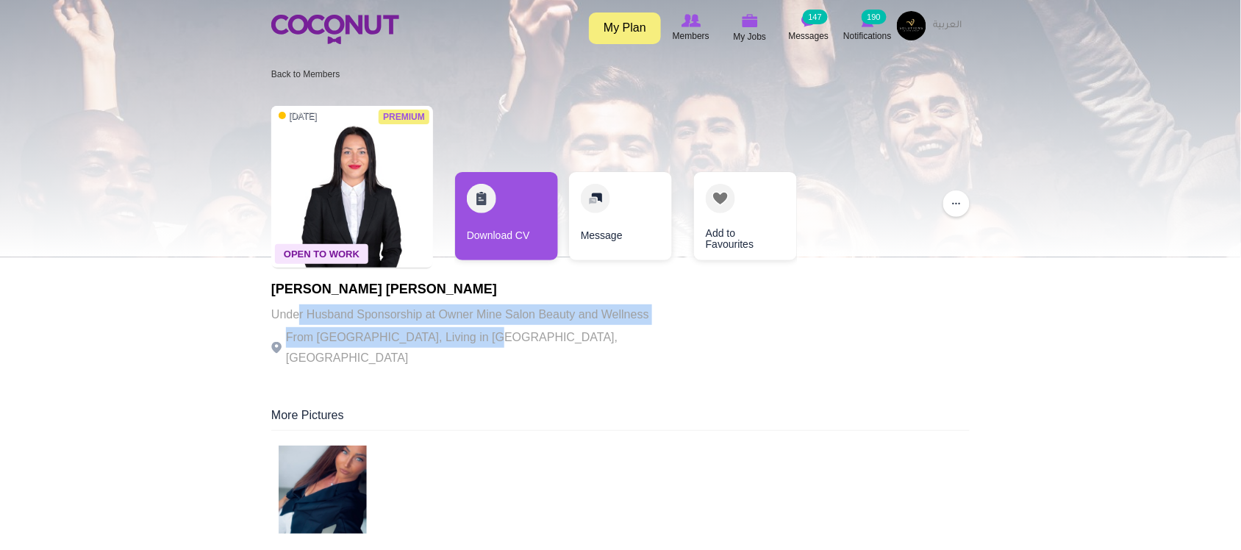
drag, startPoint x: 299, startPoint y: 321, endPoint x: 563, endPoint y: 333, distance: 263.5
click at [512, 338] on div "[PERSON_NAME] [PERSON_NAME] Under Husband Sponsorship at Owner Mine Salon Beaut…" at bounding box center [473, 325] width 404 height 86
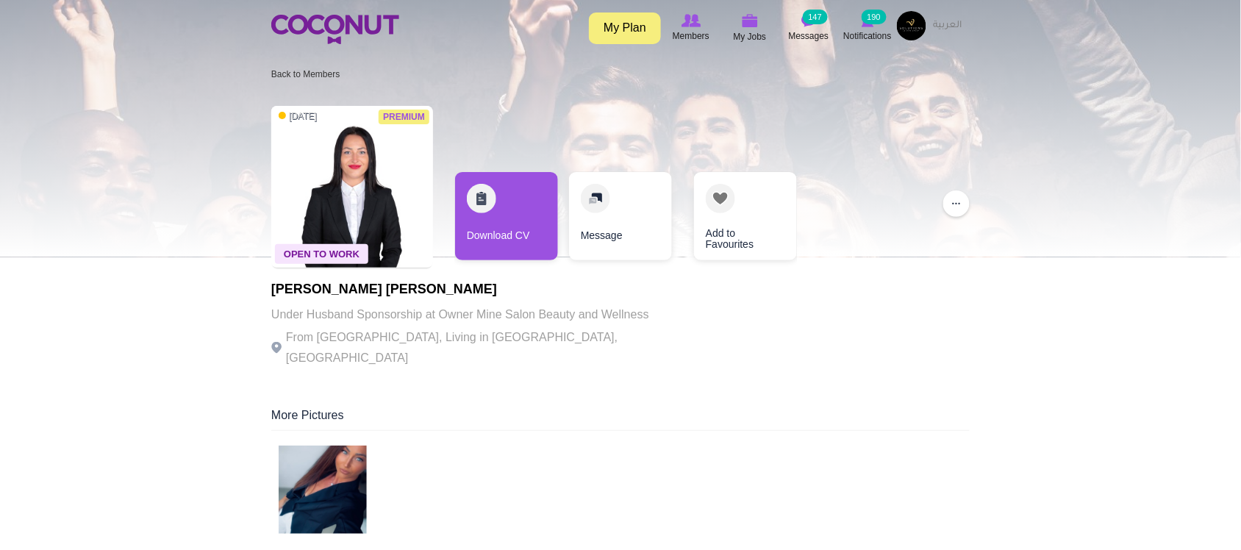
click at [563, 333] on p "From Romania, Living in Dubai, United Arab Emirates" at bounding box center [473, 347] width 404 height 41
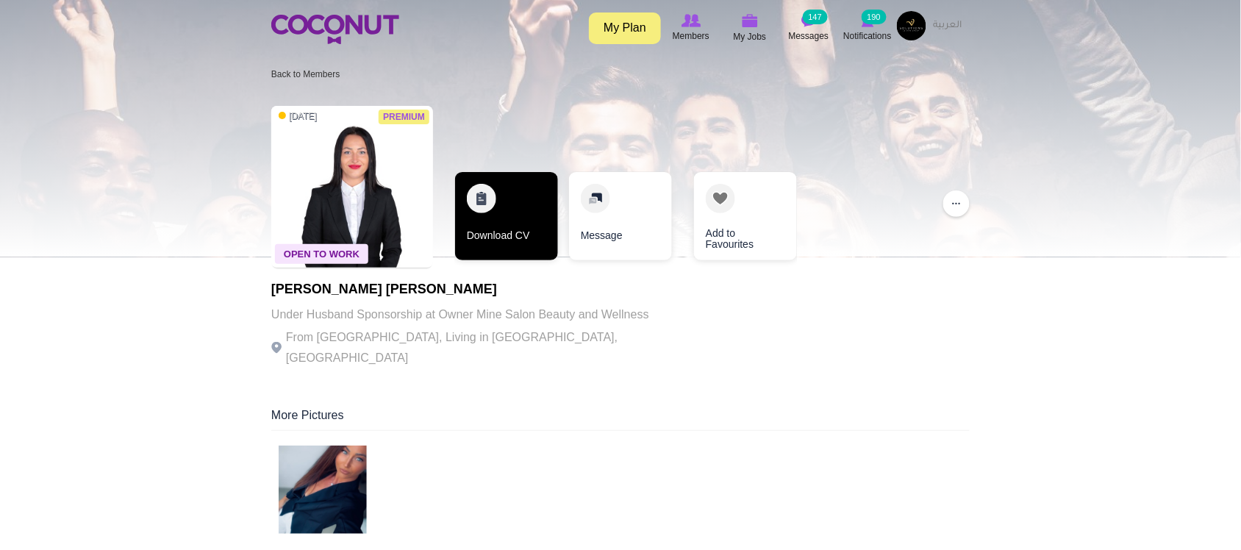
click at [502, 245] on link "Download CV" at bounding box center [506, 216] width 103 height 88
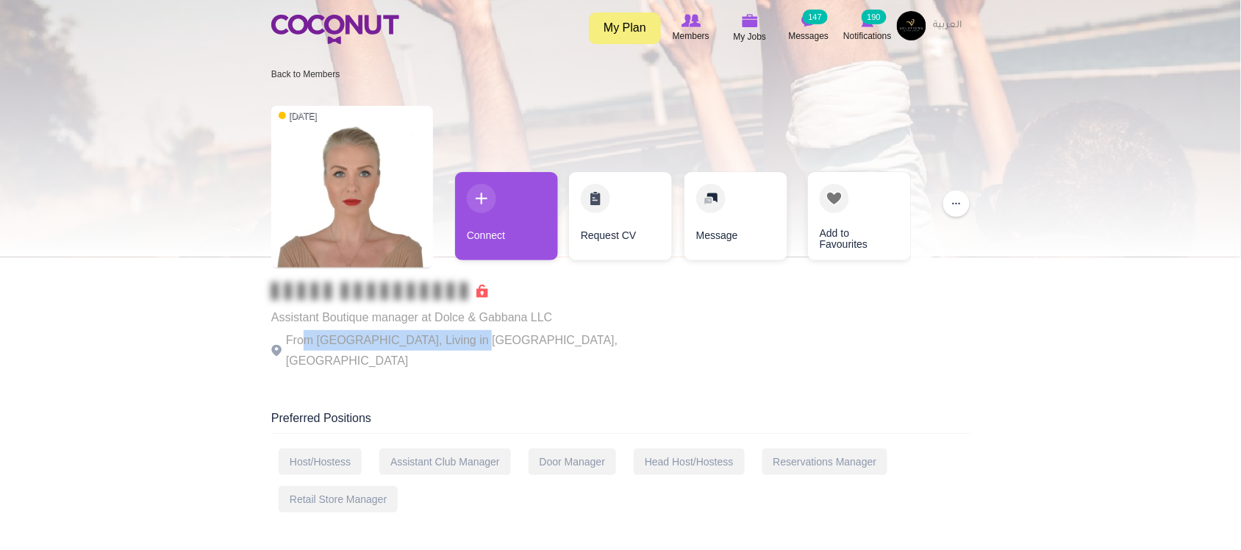
drag, startPoint x: 306, startPoint y: 329, endPoint x: 473, endPoint y: 267, distance: 178.0
click at [464, 329] on div "Assistant Boutique manager at Dolce & Gabbana LLC From Belarus, Living in Dubai…" at bounding box center [473, 326] width 404 height 89
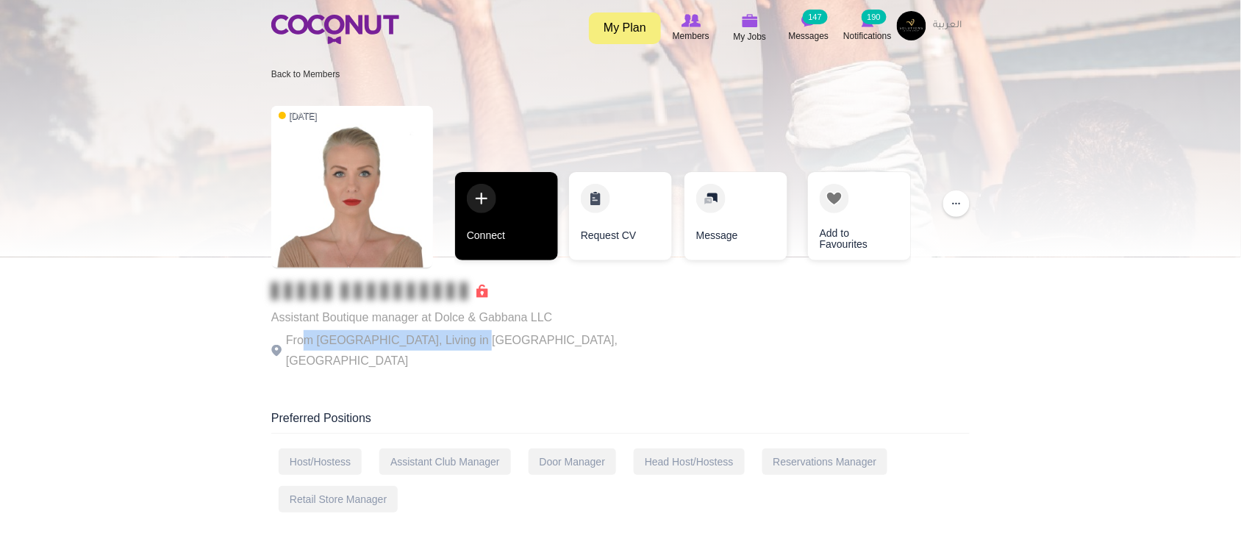
click at [501, 215] on link "Connect" at bounding box center [506, 216] width 103 height 88
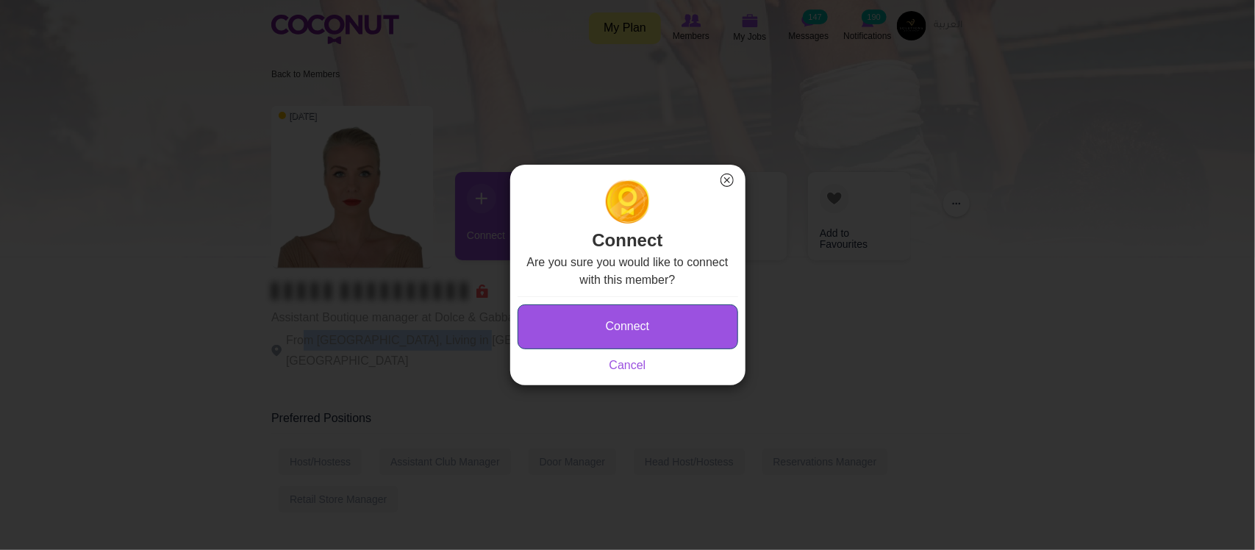
click at [637, 335] on button "Connect" at bounding box center [628, 326] width 221 height 45
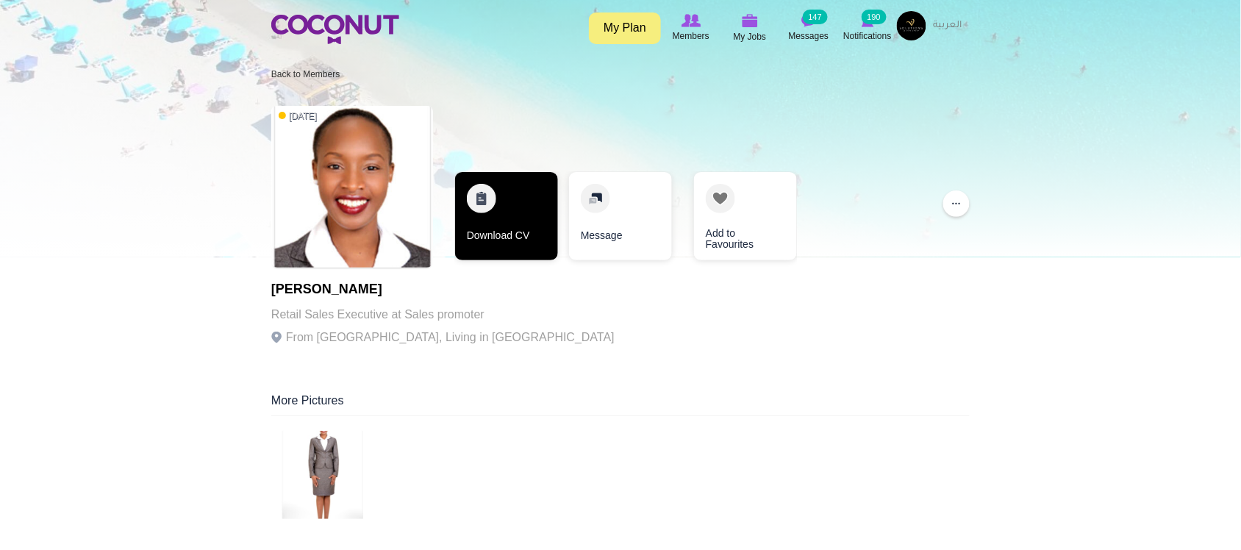
click at [519, 237] on link "Download CV" at bounding box center [506, 216] width 103 height 88
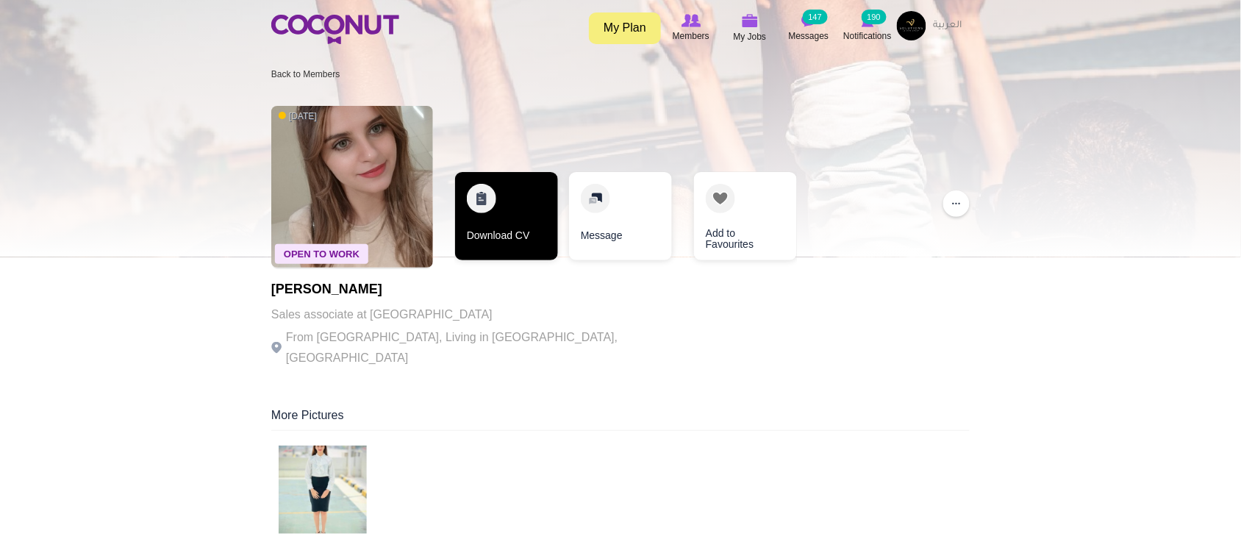
click at [533, 225] on link "Download CV" at bounding box center [506, 216] width 103 height 88
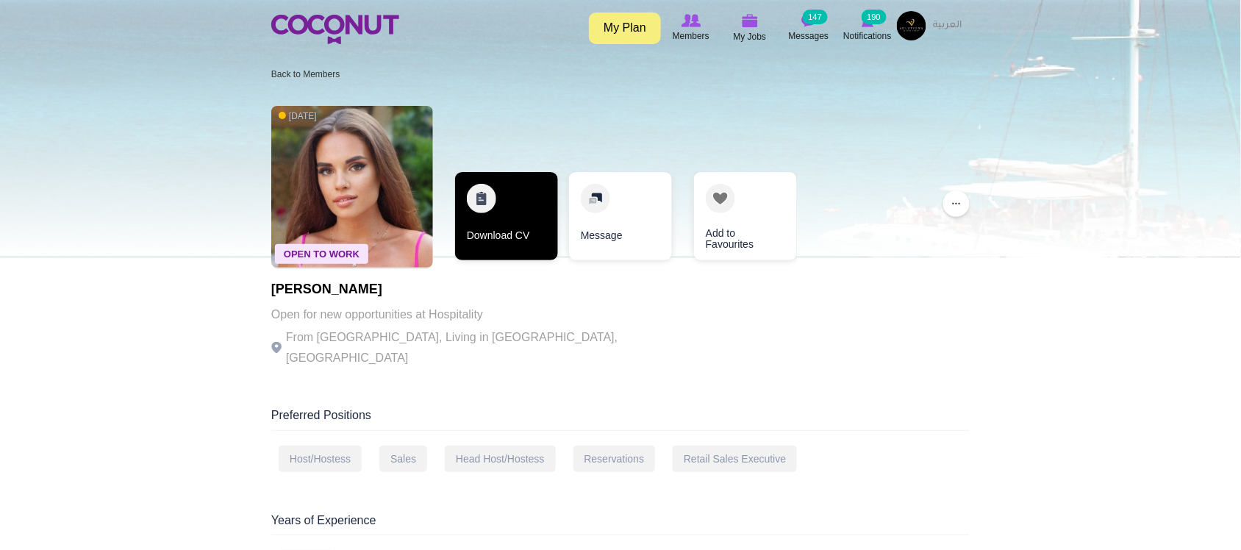
click at [493, 238] on link "Download CV" at bounding box center [506, 216] width 103 height 88
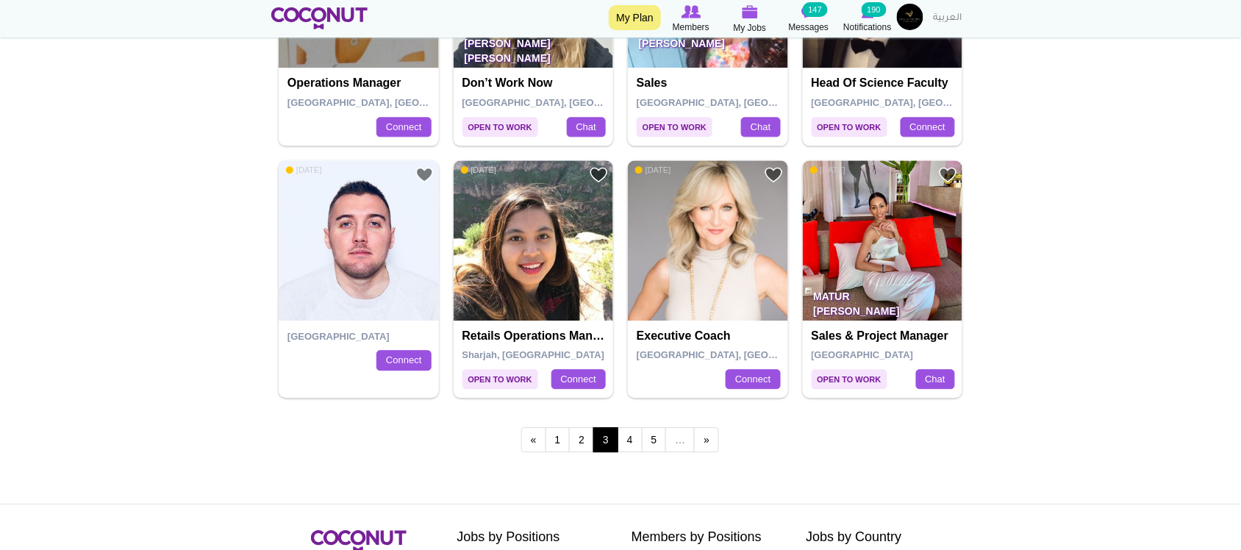
scroll to position [2696, 0]
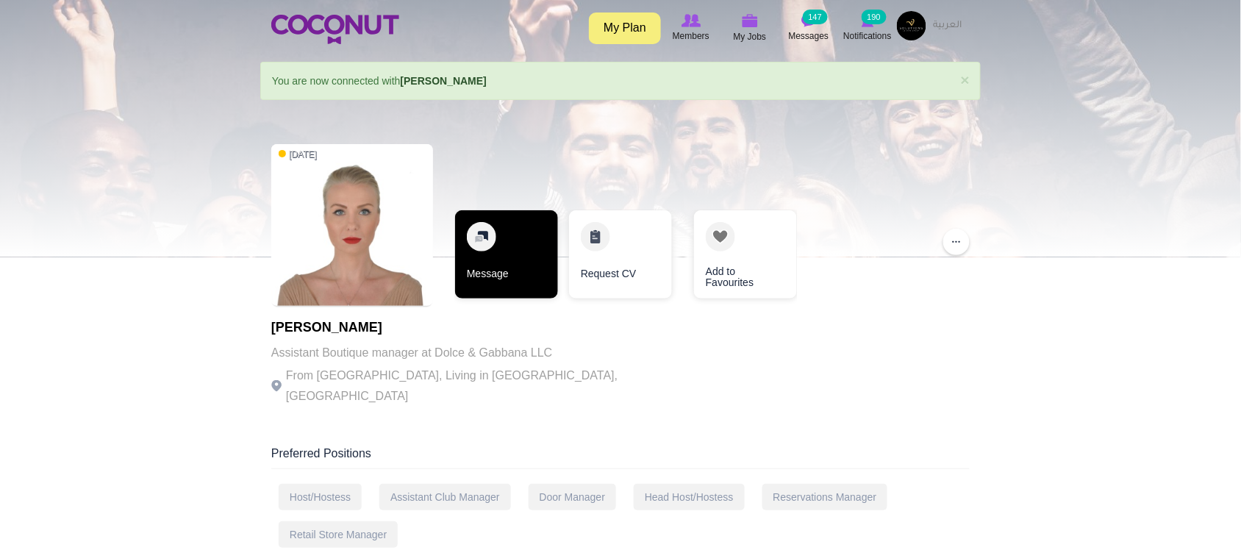
click at [529, 272] on link "Message" at bounding box center [506, 254] width 103 height 88
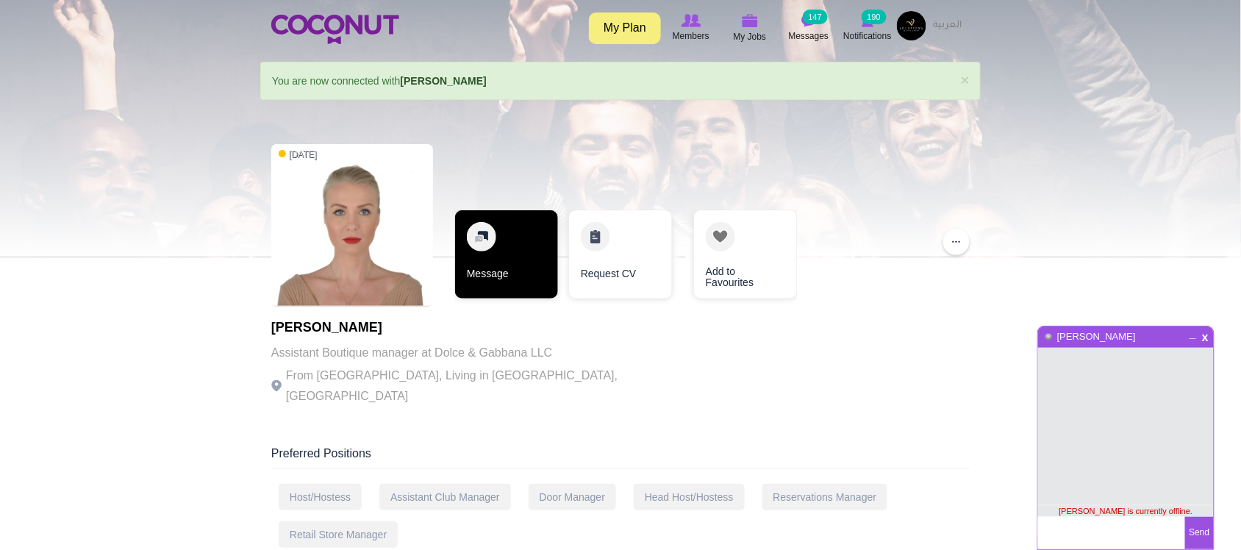
click at [529, 272] on link "Message" at bounding box center [506, 254] width 103 height 88
